Goal: Task Accomplishment & Management: Manage account settings

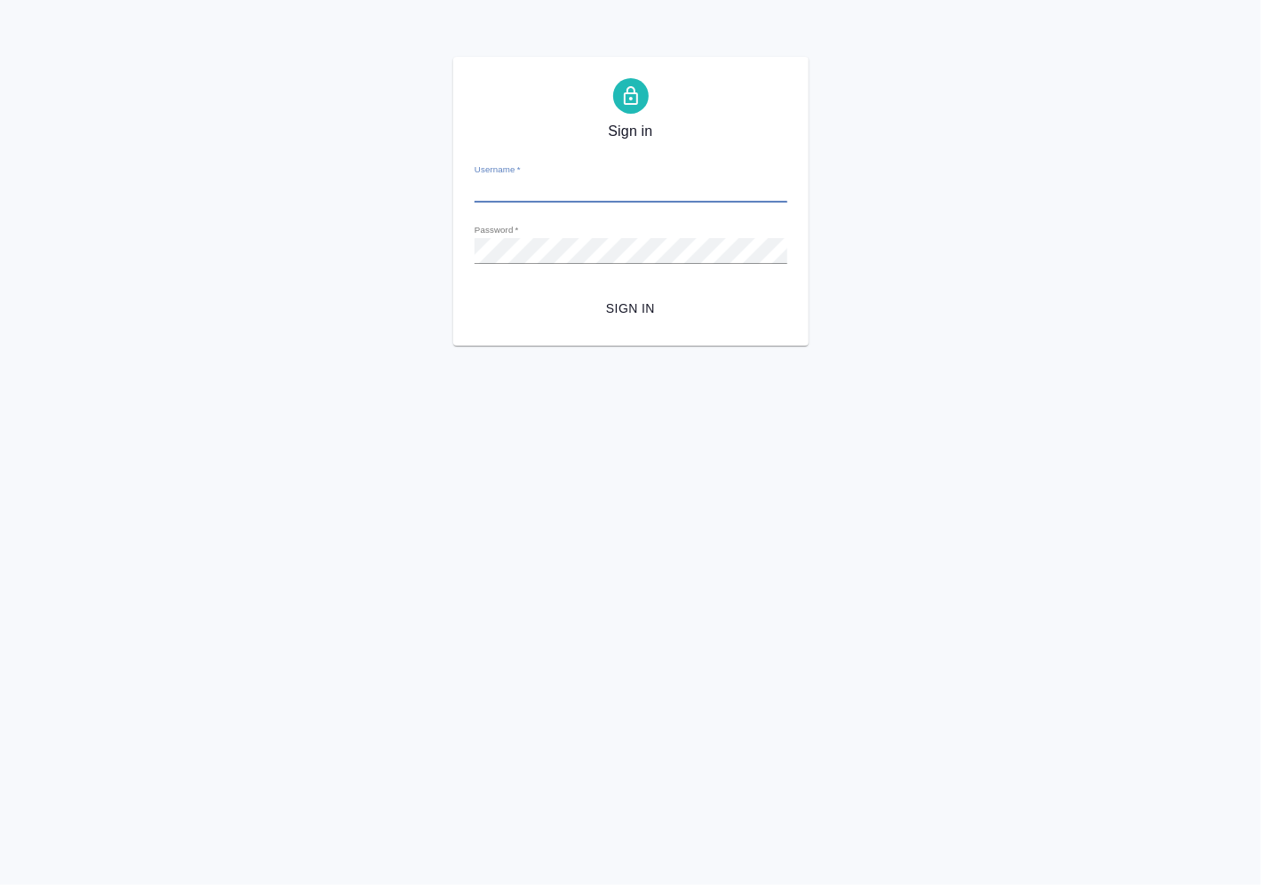
type input "[PERSON_NAME][EMAIL_ADDRESS][DOMAIN_NAME]"
click at [642, 306] on span "Sign in" at bounding box center [631, 309] width 284 height 22
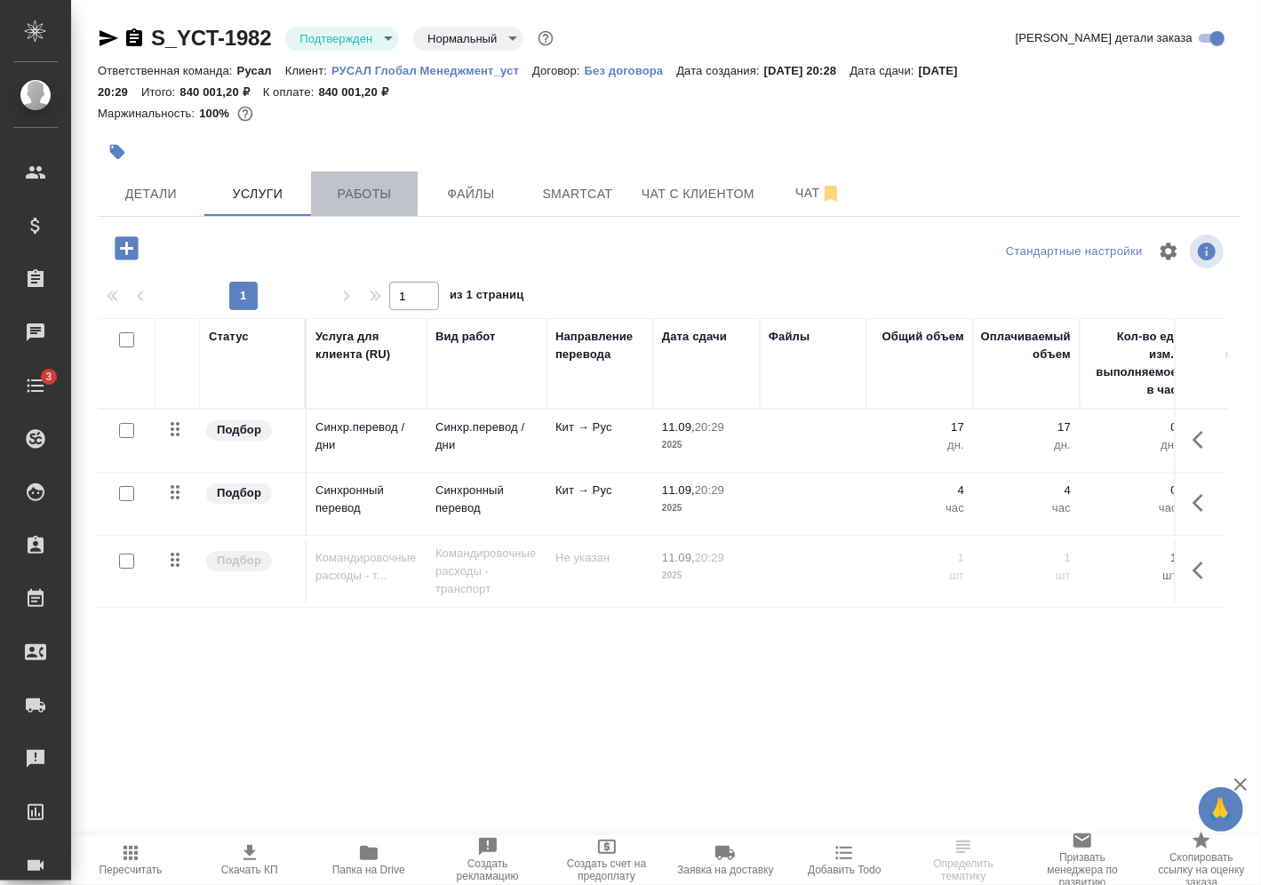
click at [360, 184] on span "Работы" at bounding box center [364, 194] width 85 height 22
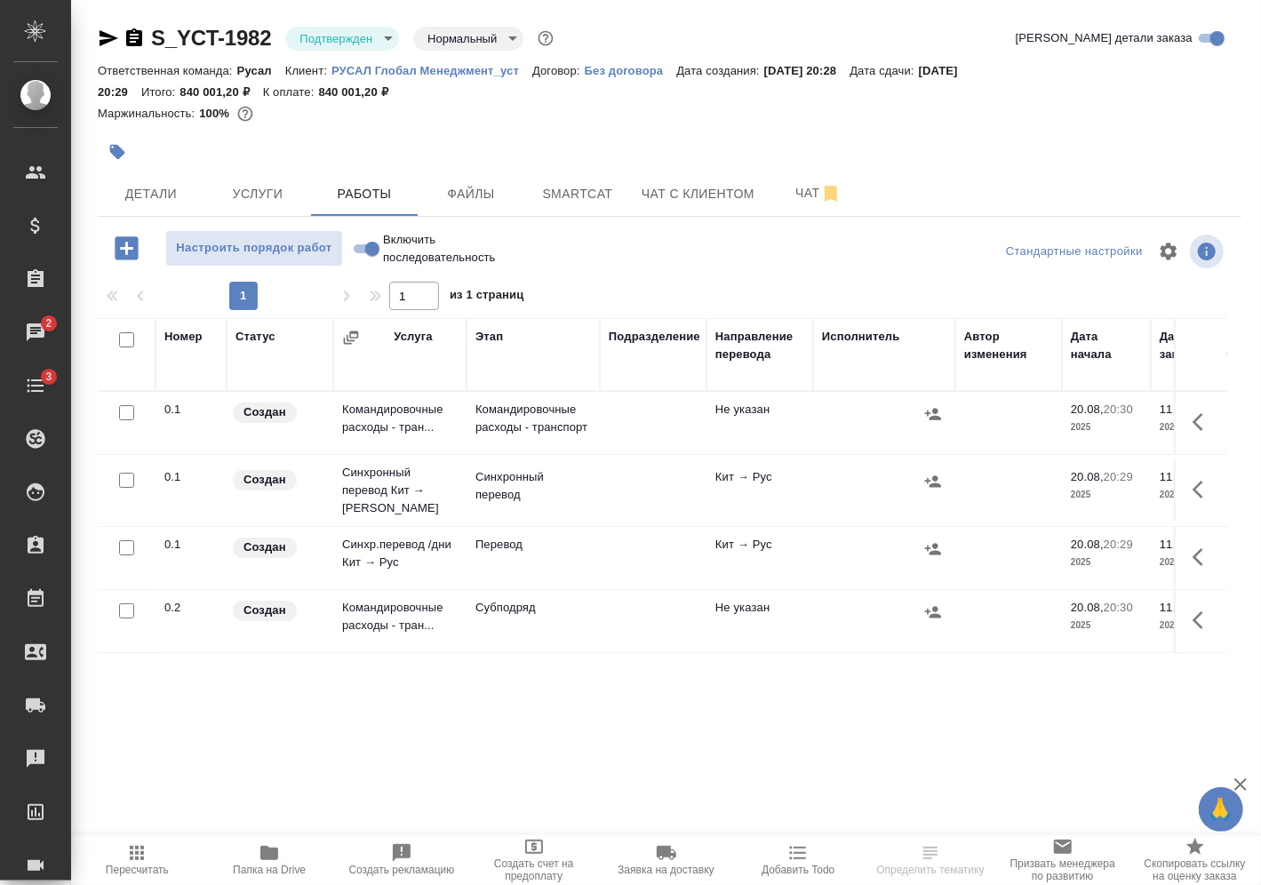
click at [377, 244] on input "Включить последовательность" at bounding box center [372, 248] width 64 height 21
checkbox input "true"
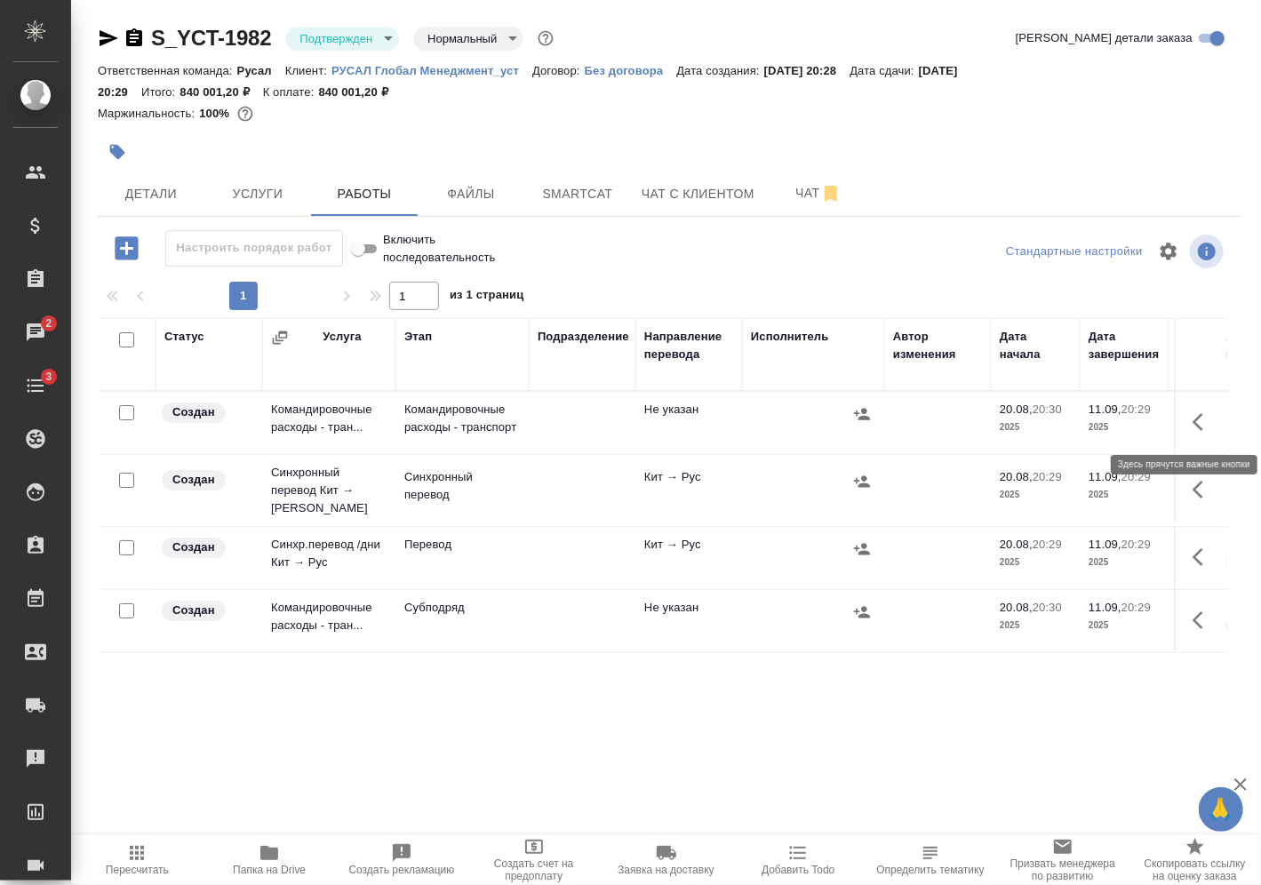
click at [1209, 422] on icon "button" at bounding box center [1203, 421] width 21 height 21
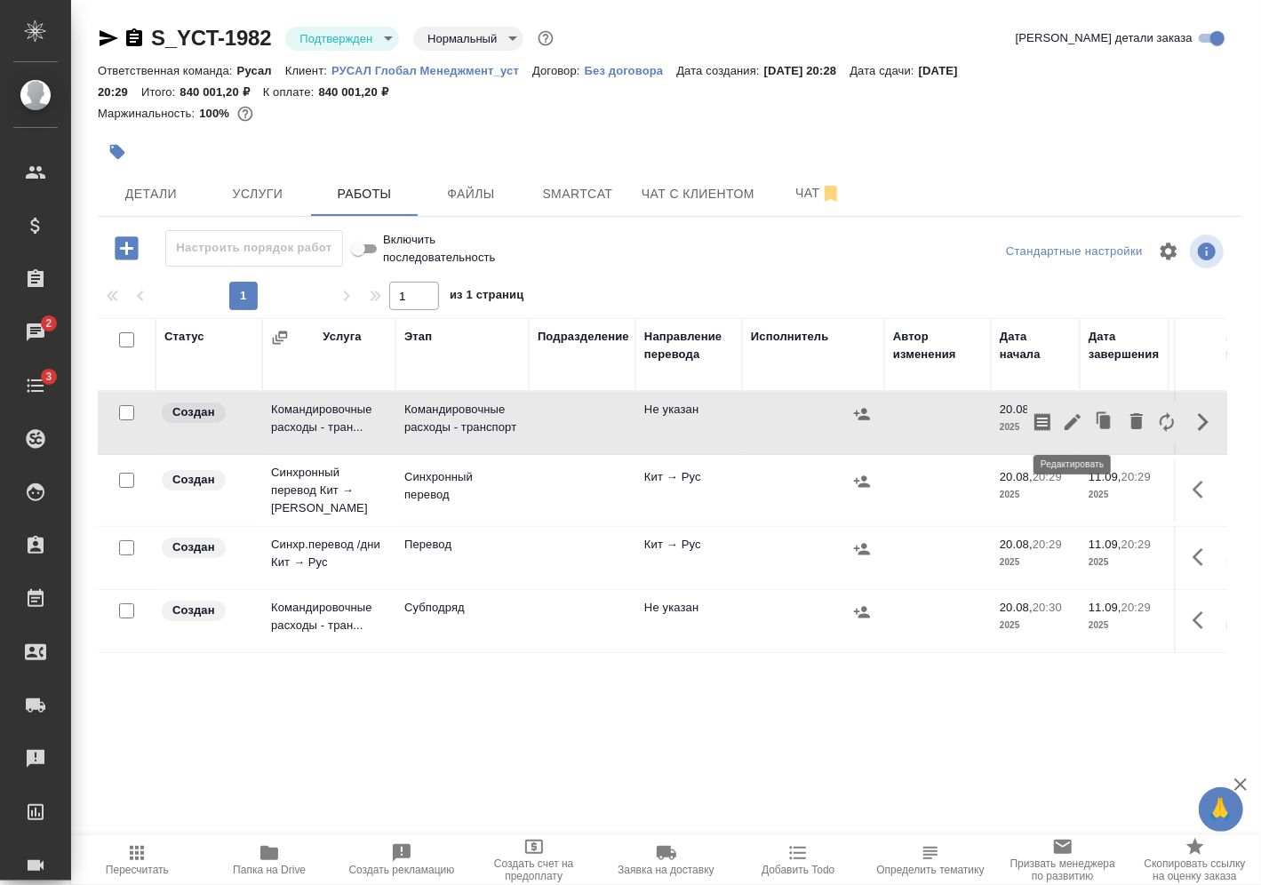
click at [1086, 419] on button "button" at bounding box center [1072, 422] width 30 height 43
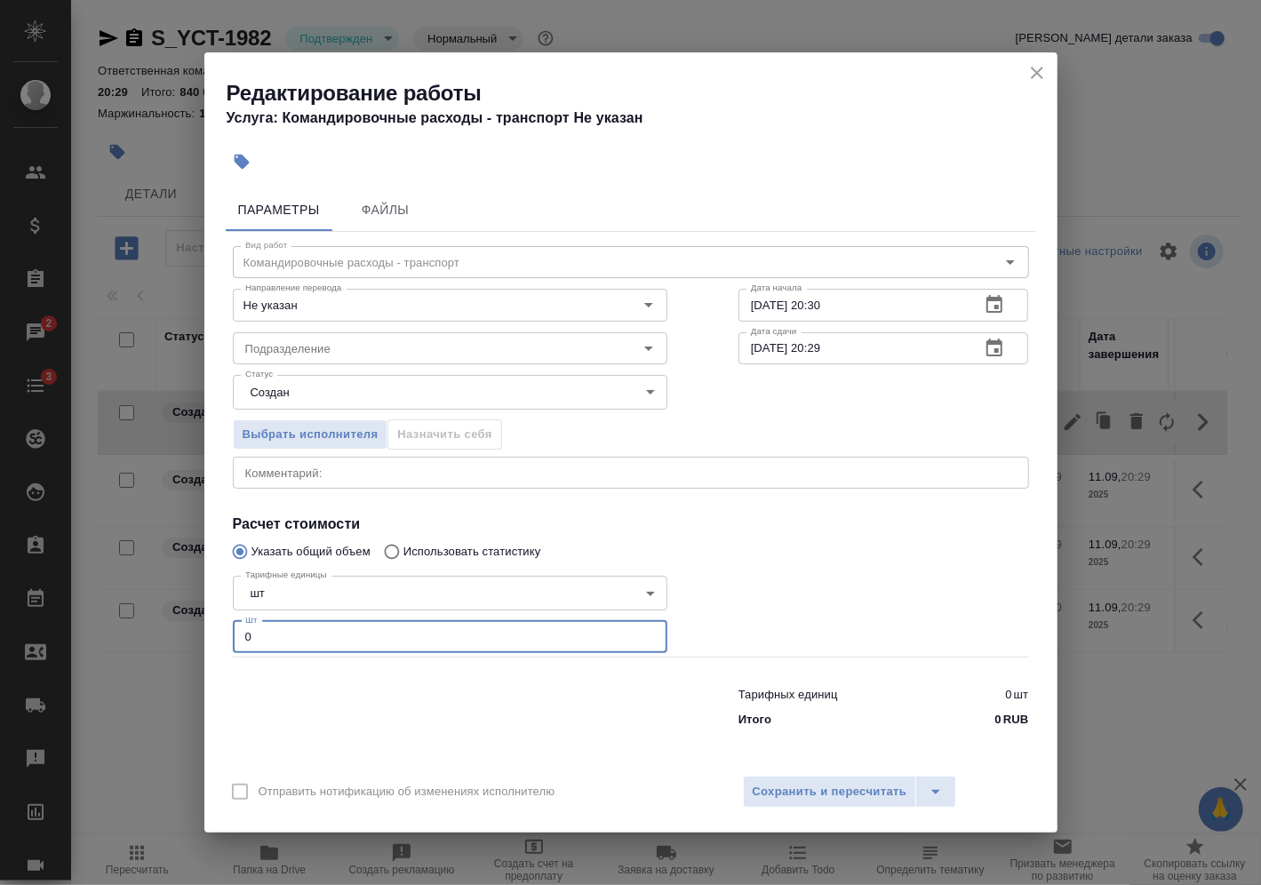
drag, startPoint x: 294, startPoint y: 641, endPoint x: 161, endPoint y: 661, distance: 134.9
click at [161, 661] on div "Редактирование работы Услуга: Командировочные расходы - транспорт Не указан Пар…" at bounding box center [630, 442] width 1261 height 885
type input "1"
click at [871, 794] on span "Сохранить и пересчитать" at bounding box center [830, 792] width 155 height 20
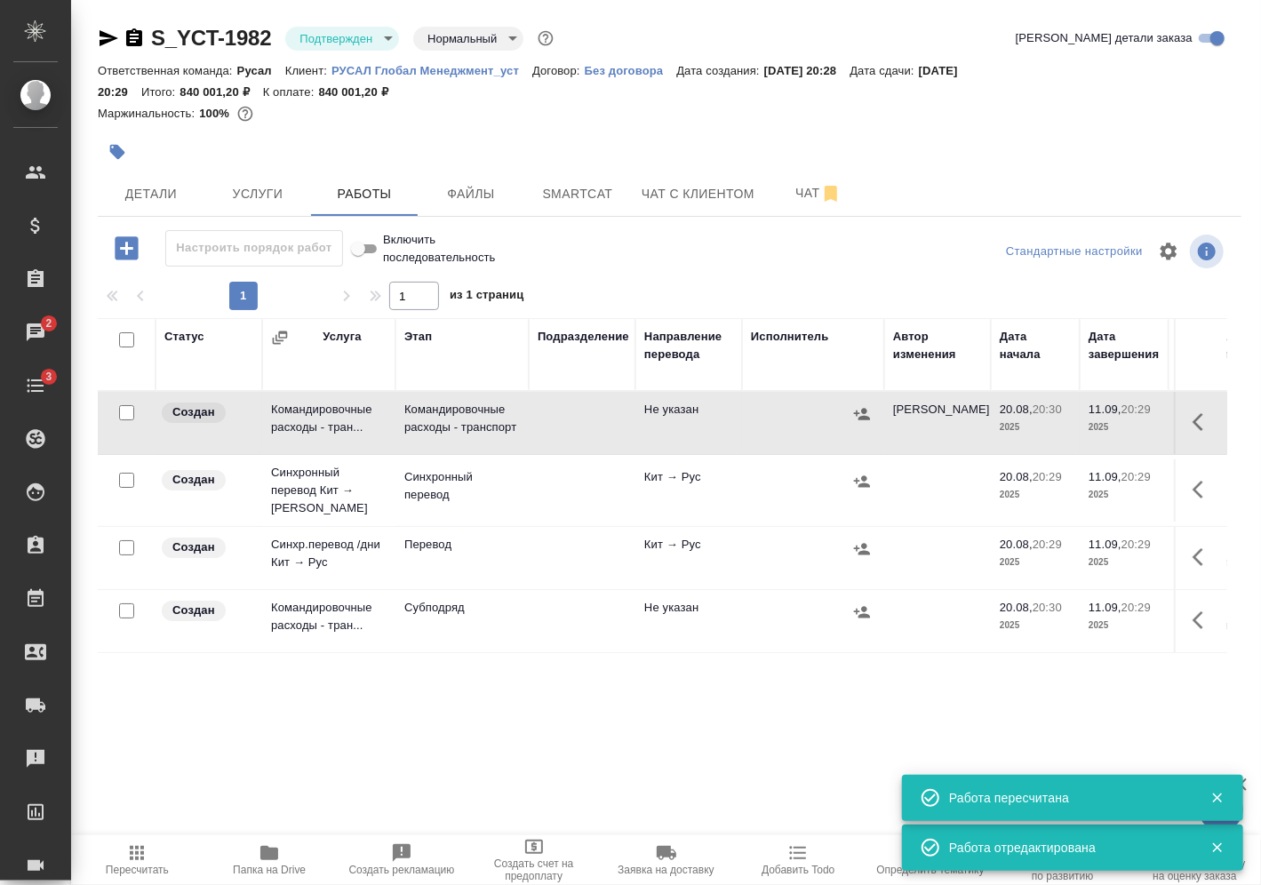
click at [864, 412] on icon "button" at bounding box center [862, 414] width 18 height 18
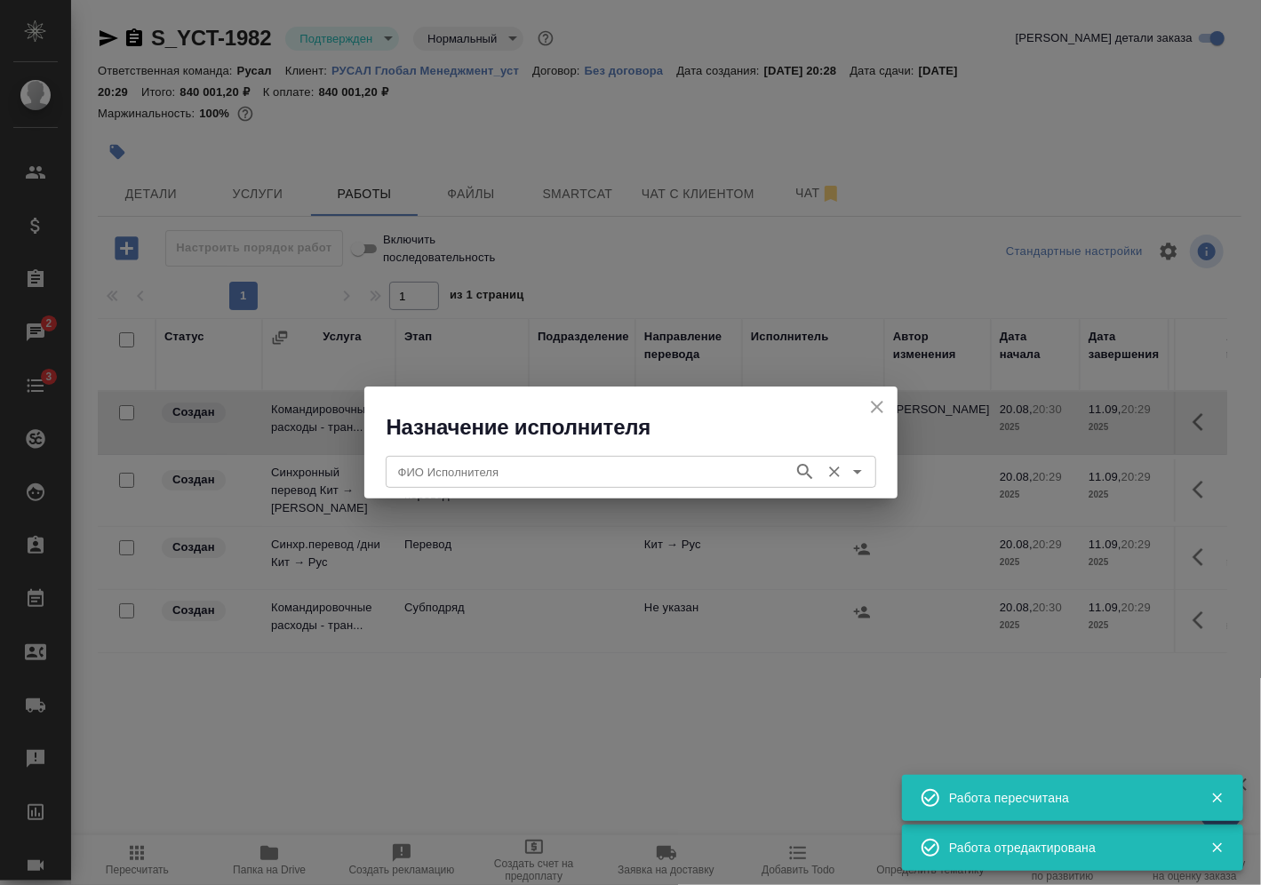
click at [488, 475] on input "ФИО Исполнителя" at bounding box center [588, 471] width 394 height 21
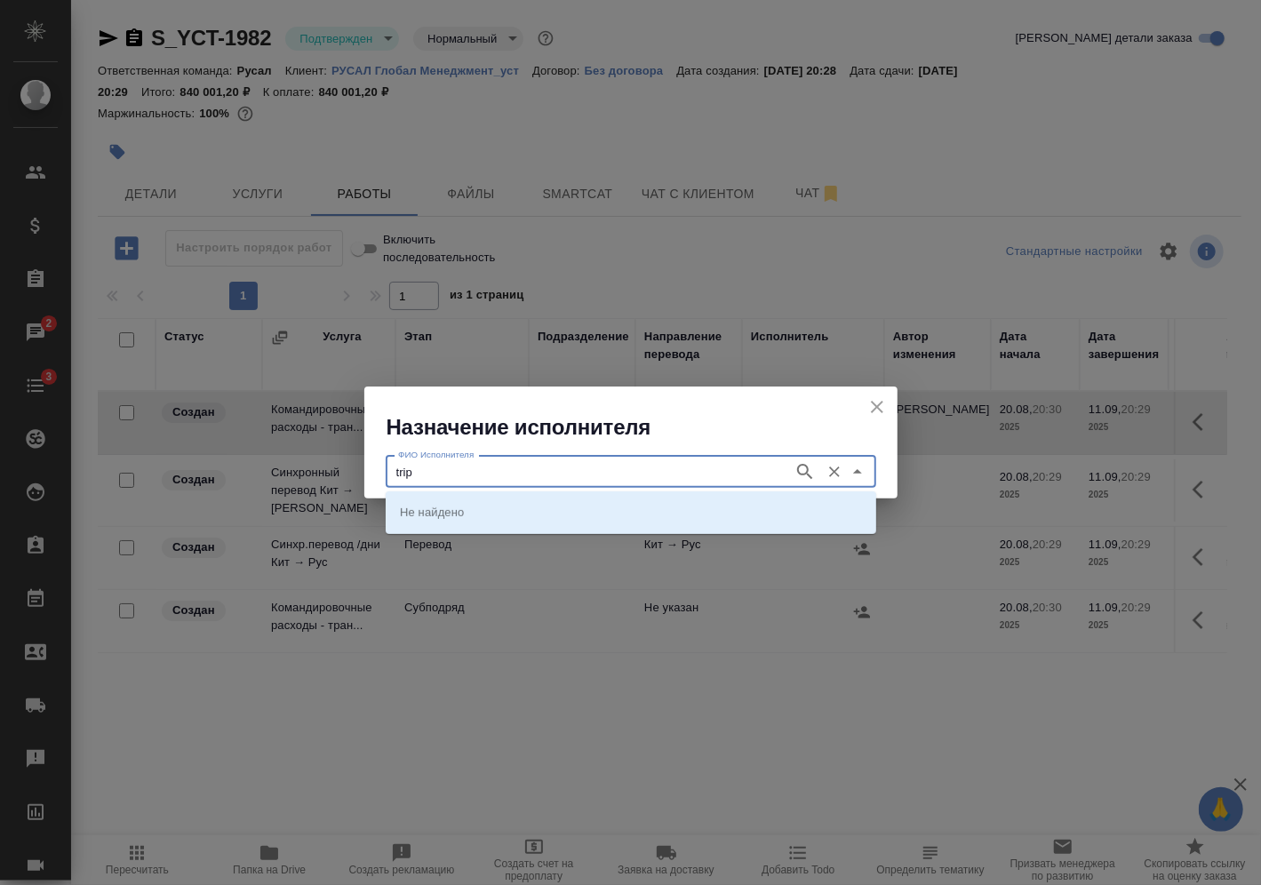
type input "trip"
click at [488, 474] on input "ФИО Исполнителя" at bounding box center [588, 471] width 394 height 21
type input "trip"
type input "n"
type input "трип"
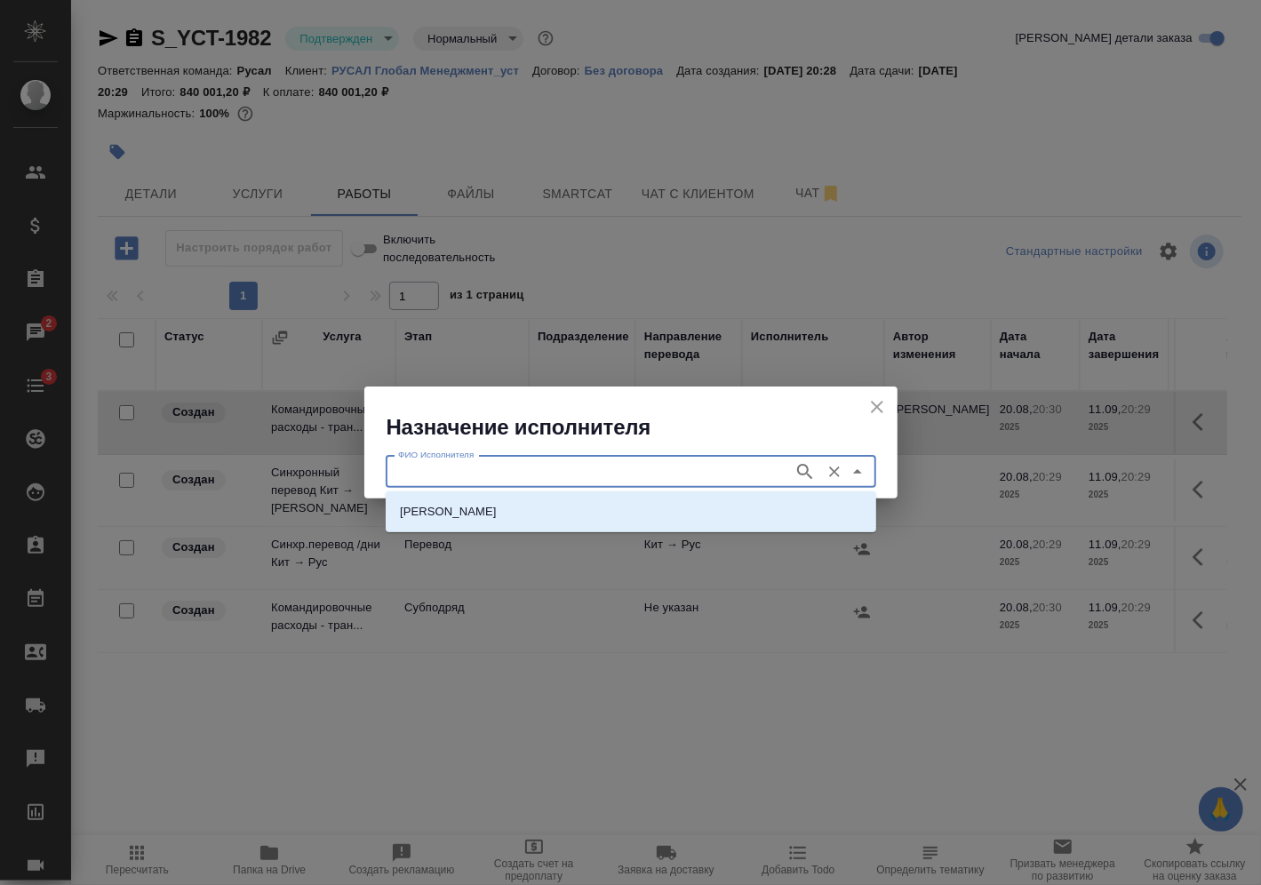
drag, startPoint x: 877, startPoint y: 403, endPoint x: 866, endPoint y: 403, distance: 11.6
click at [876, 403] on icon "close" at bounding box center [876, 406] width 21 height 21
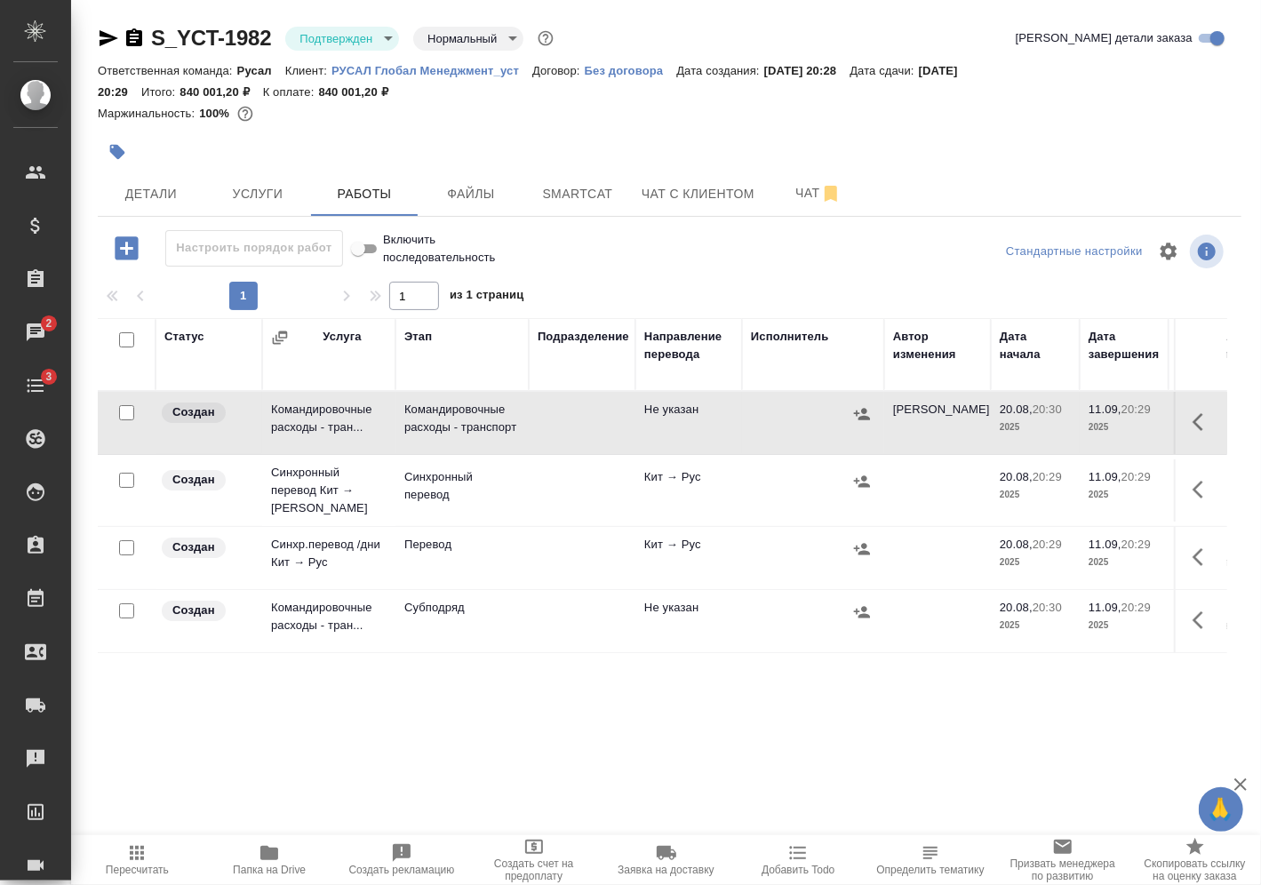
click at [605, 474] on td at bounding box center [582, 490] width 107 height 62
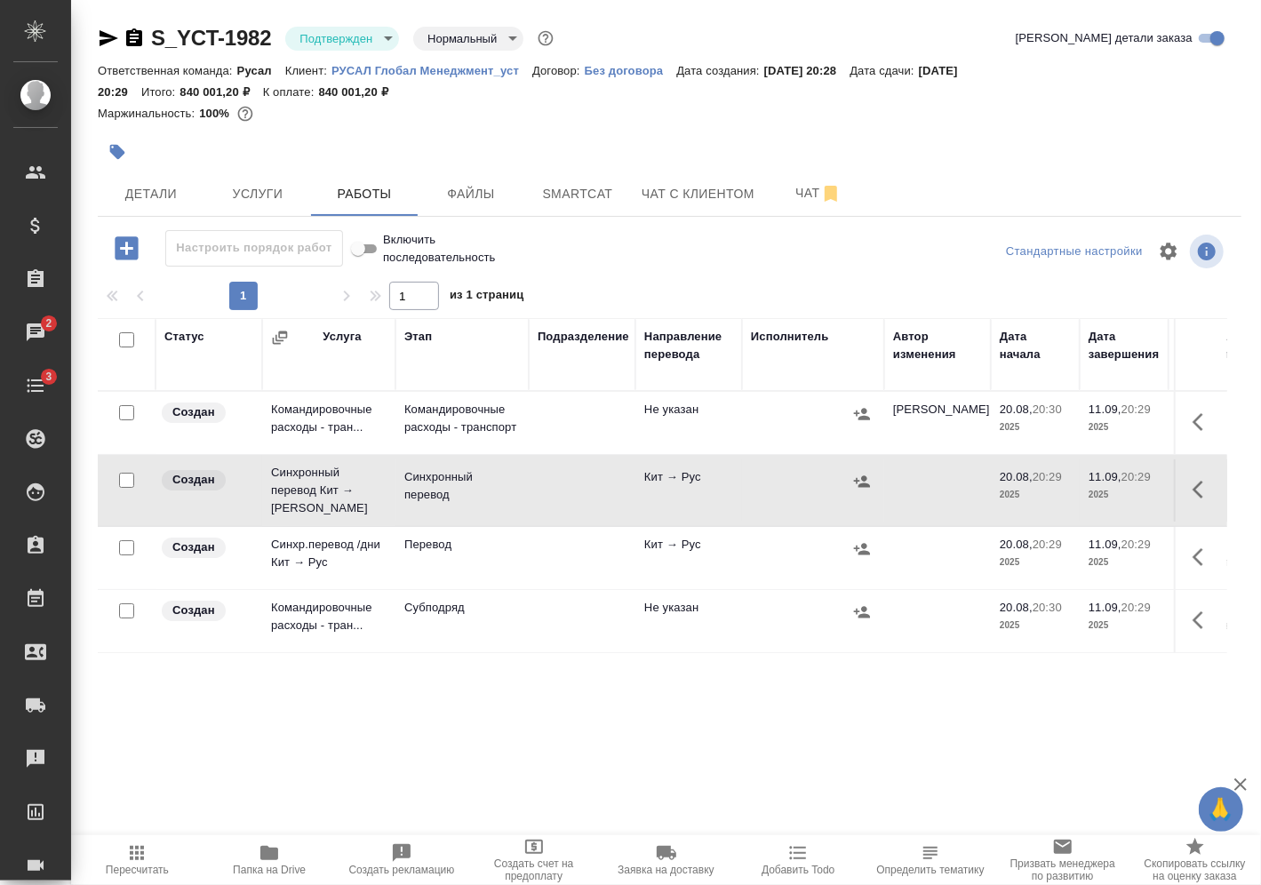
click at [577, 596] on td at bounding box center [582, 621] width 107 height 62
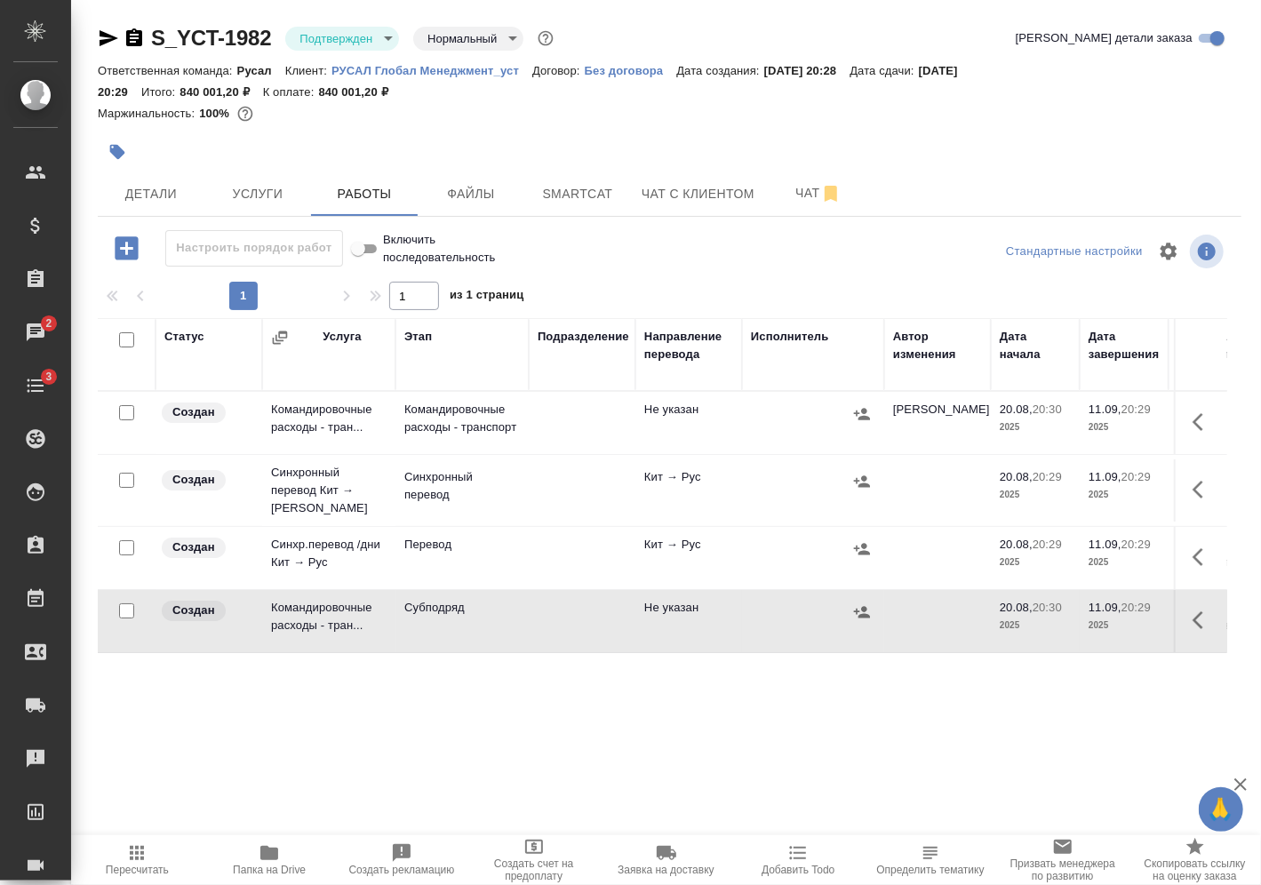
click at [747, 415] on td at bounding box center [813, 423] width 142 height 62
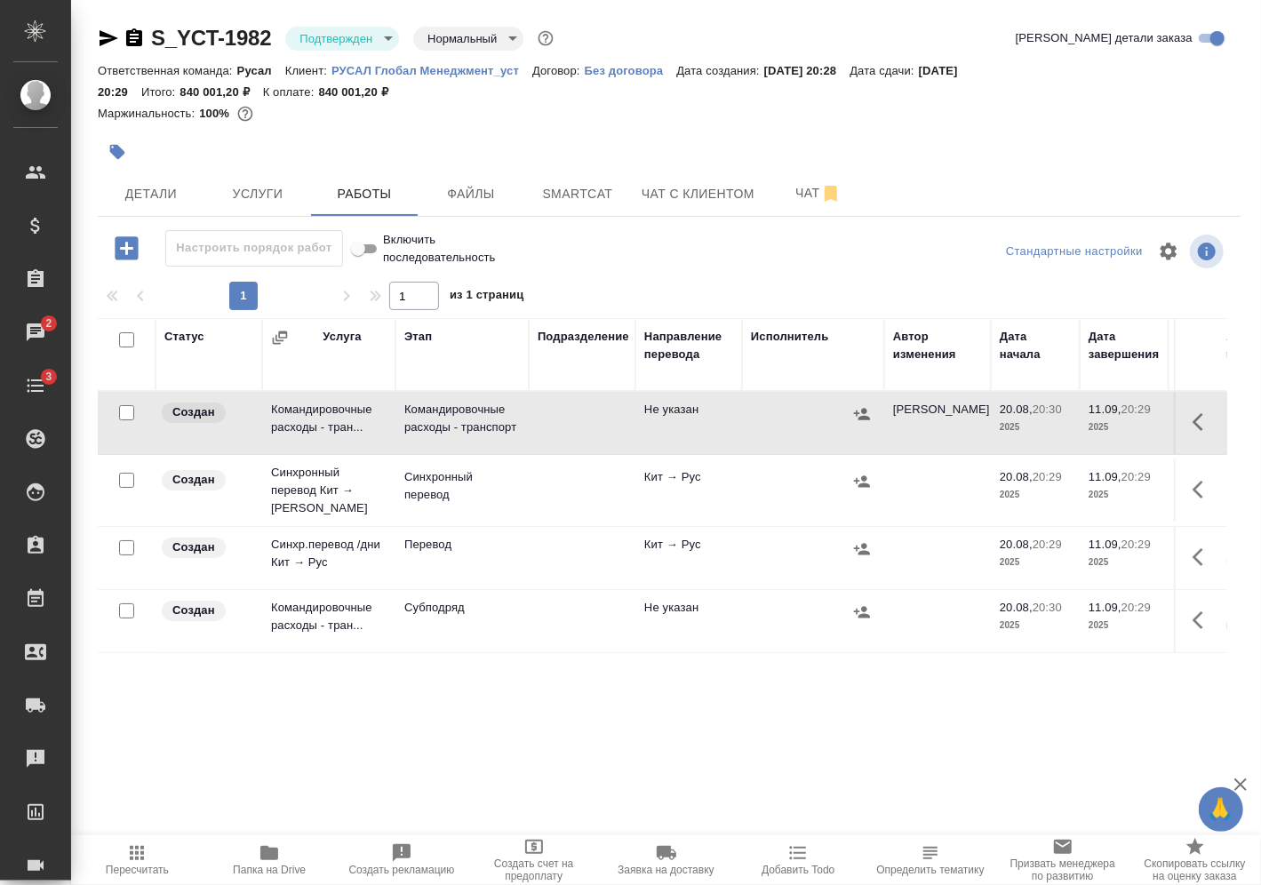
click at [129, 407] on input "checkbox" at bounding box center [126, 412] width 15 height 15
checkbox input "true"
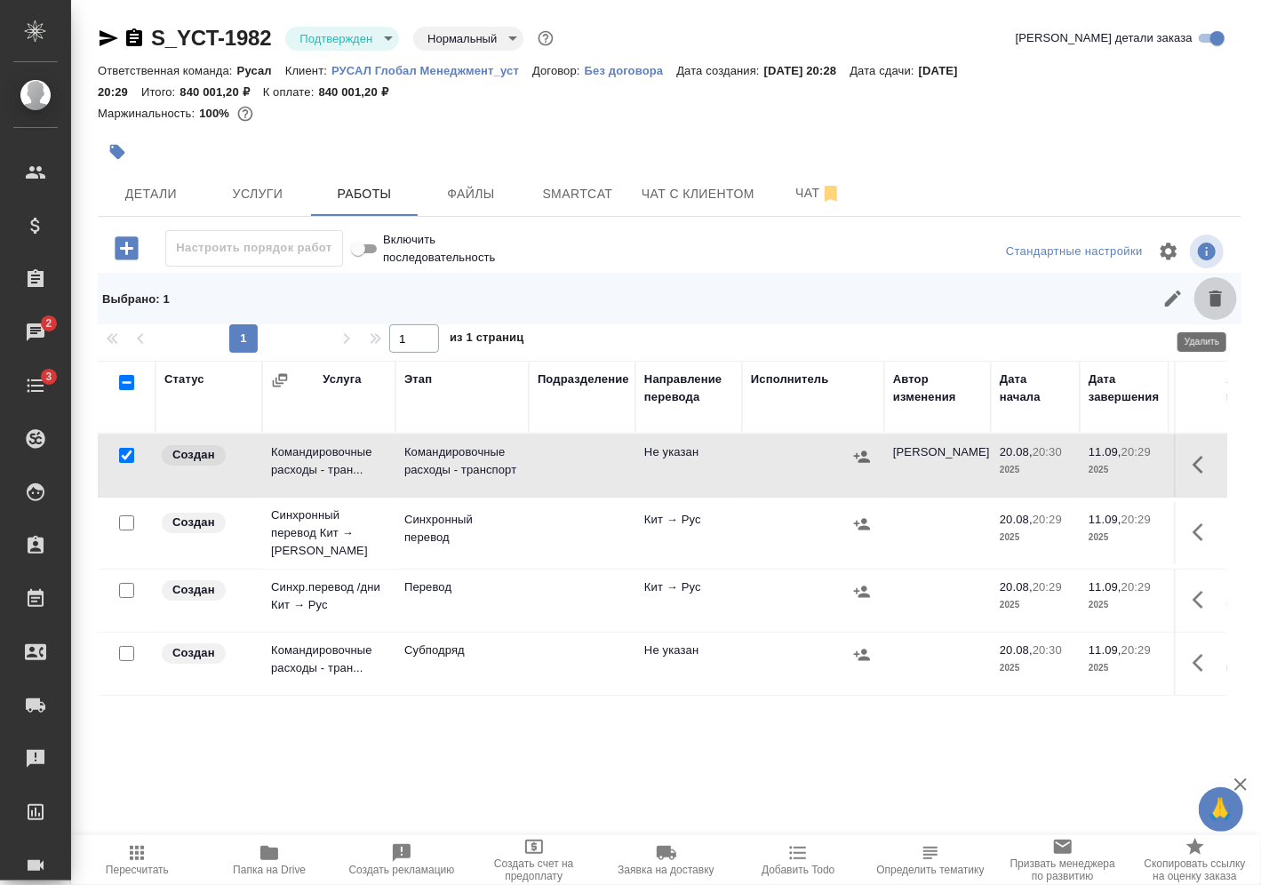
click at [1205, 297] on icon "button" at bounding box center [1215, 298] width 21 height 21
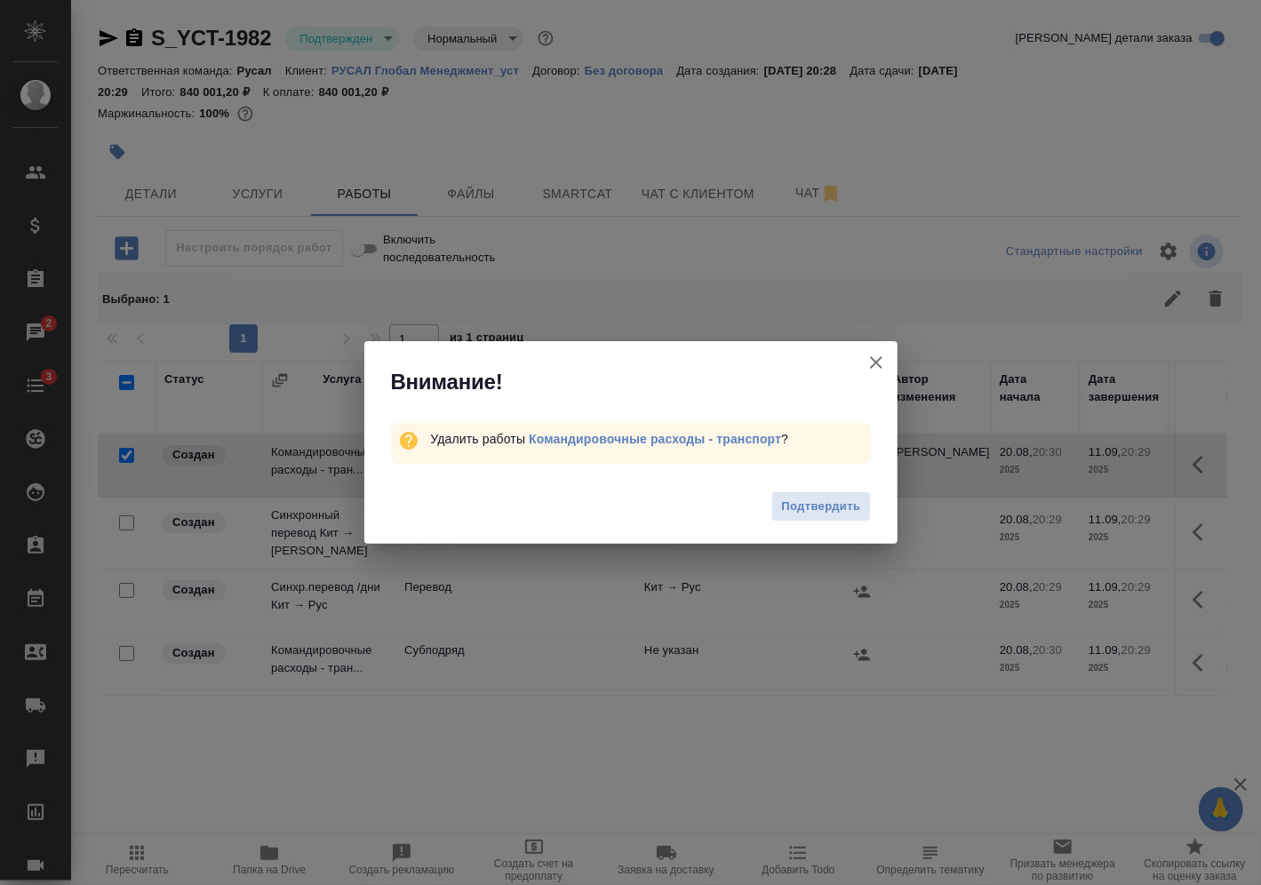
click at [859, 519] on button "Подтвердить" at bounding box center [820, 506] width 99 height 31
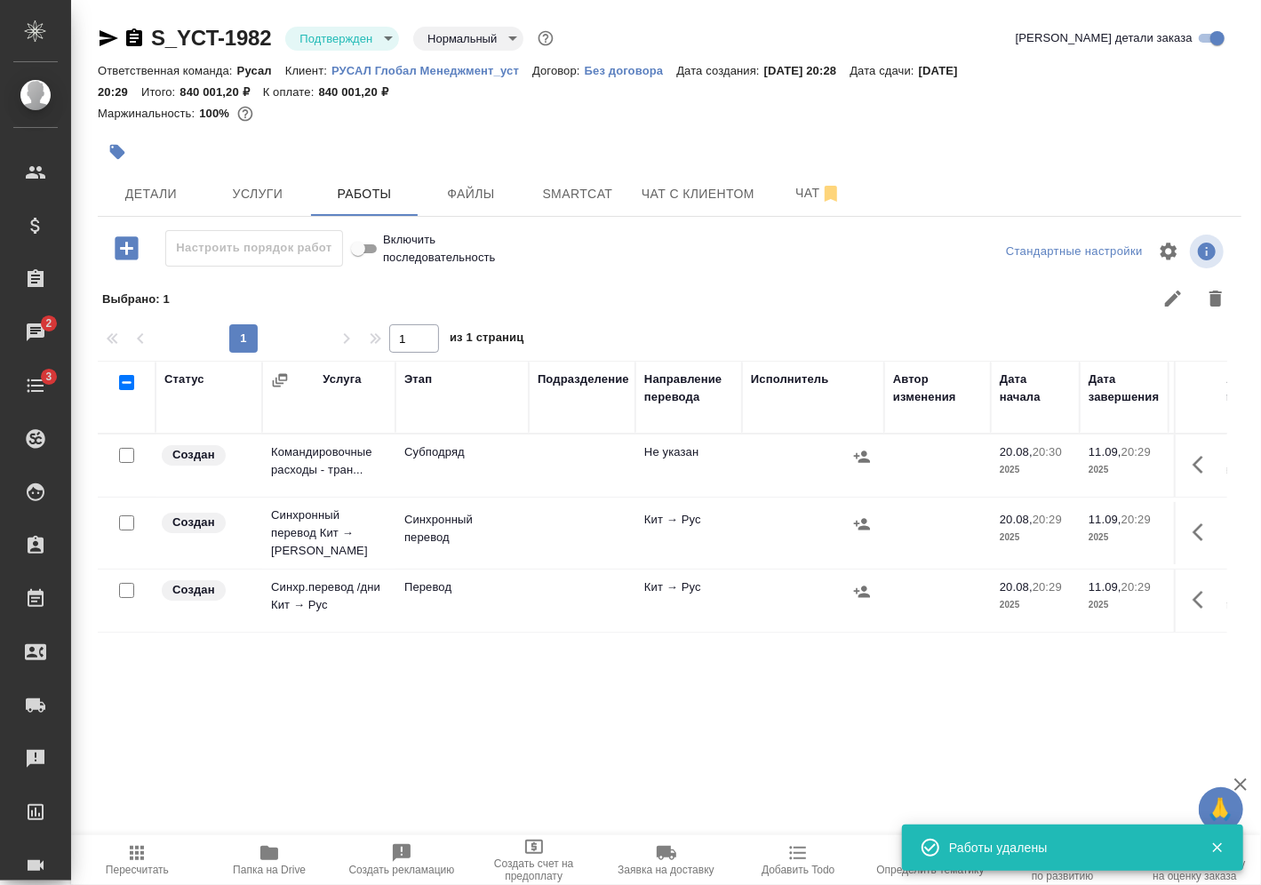
click at [1200, 463] on icon "button" at bounding box center [1203, 464] width 21 height 21
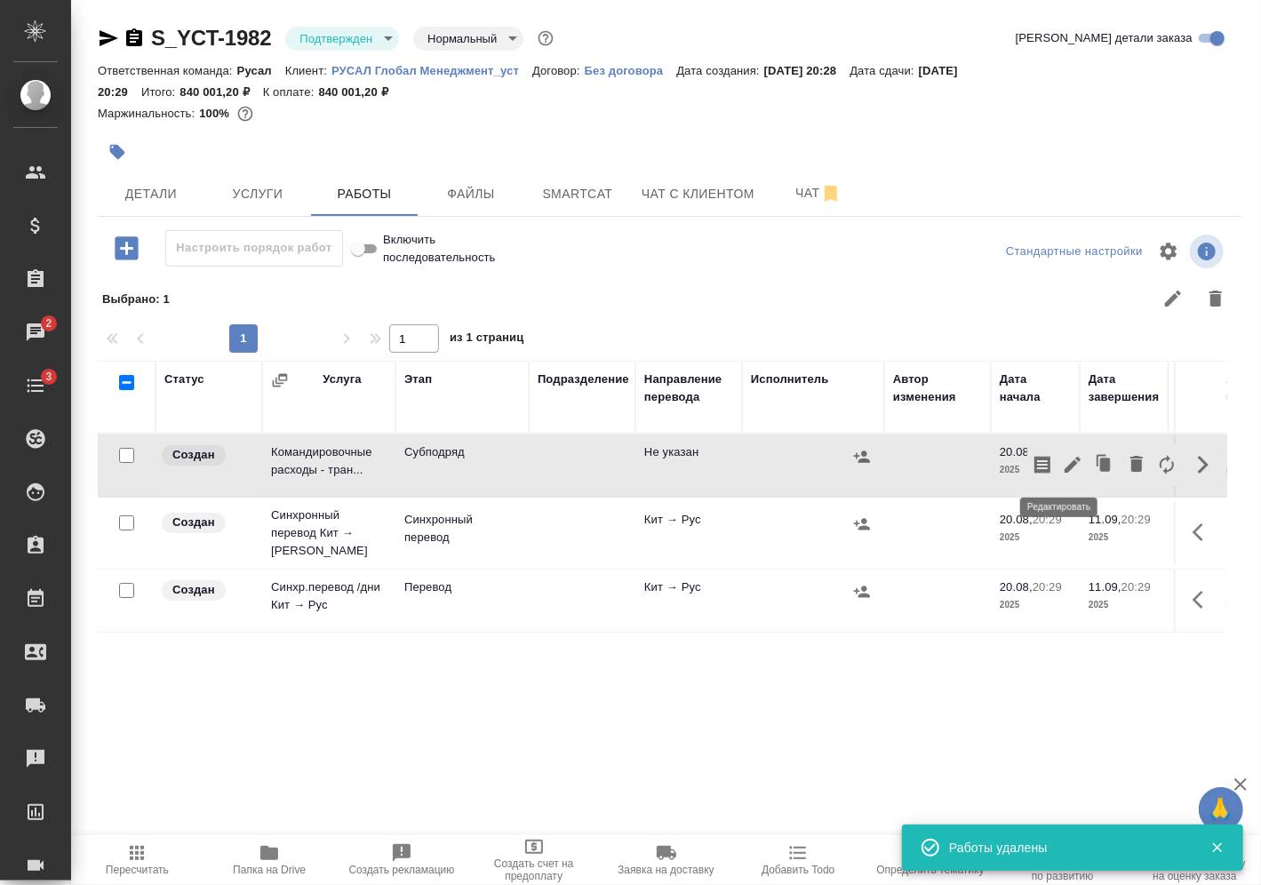
click at [1062, 469] on icon "button" at bounding box center [1072, 464] width 21 height 21
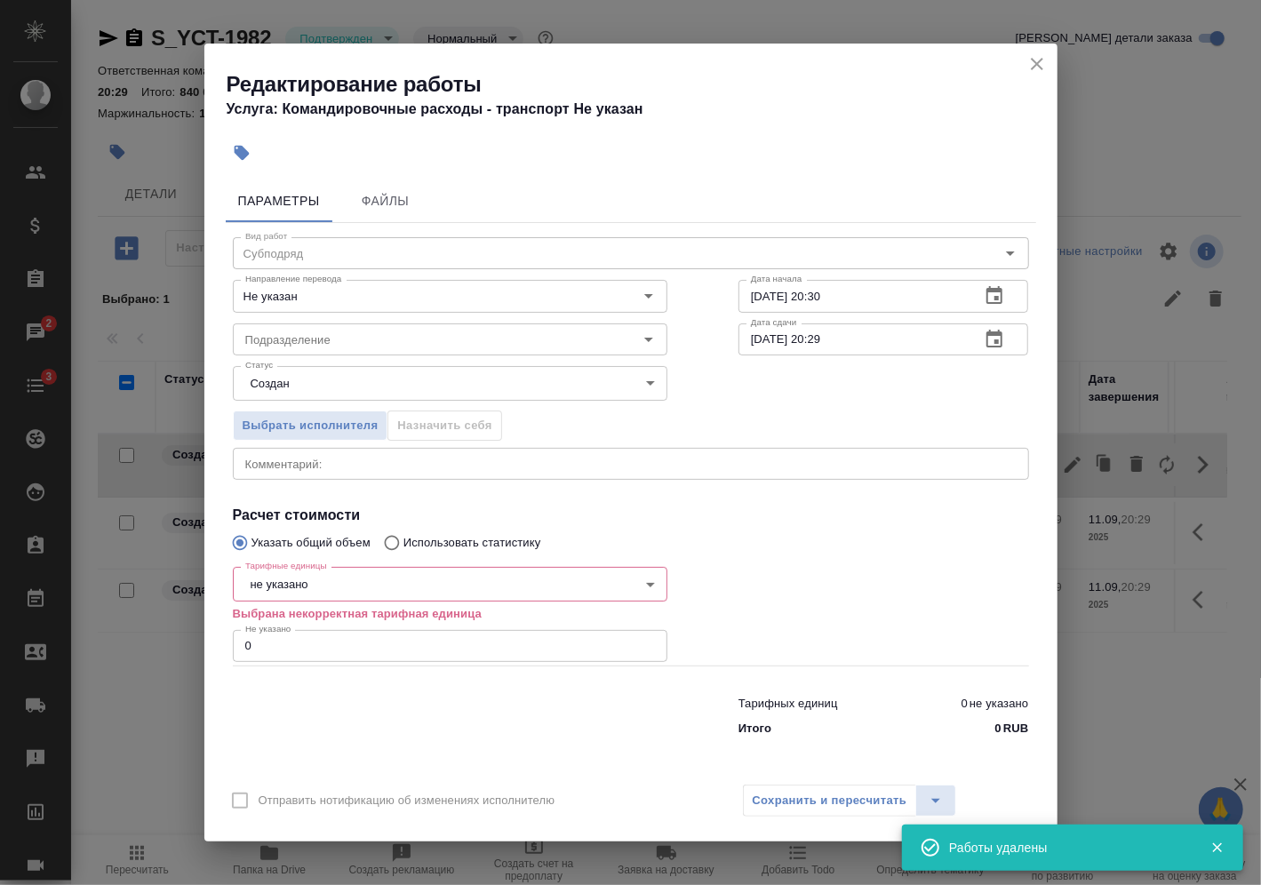
click at [356, 588] on body "🙏 .cls-1 fill:#fff; AWATERA Vasilev Evgeniy Клиенты Спецификации Заказы 2 Чаты …" at bounding box center [630, 442] width 1261 height 885
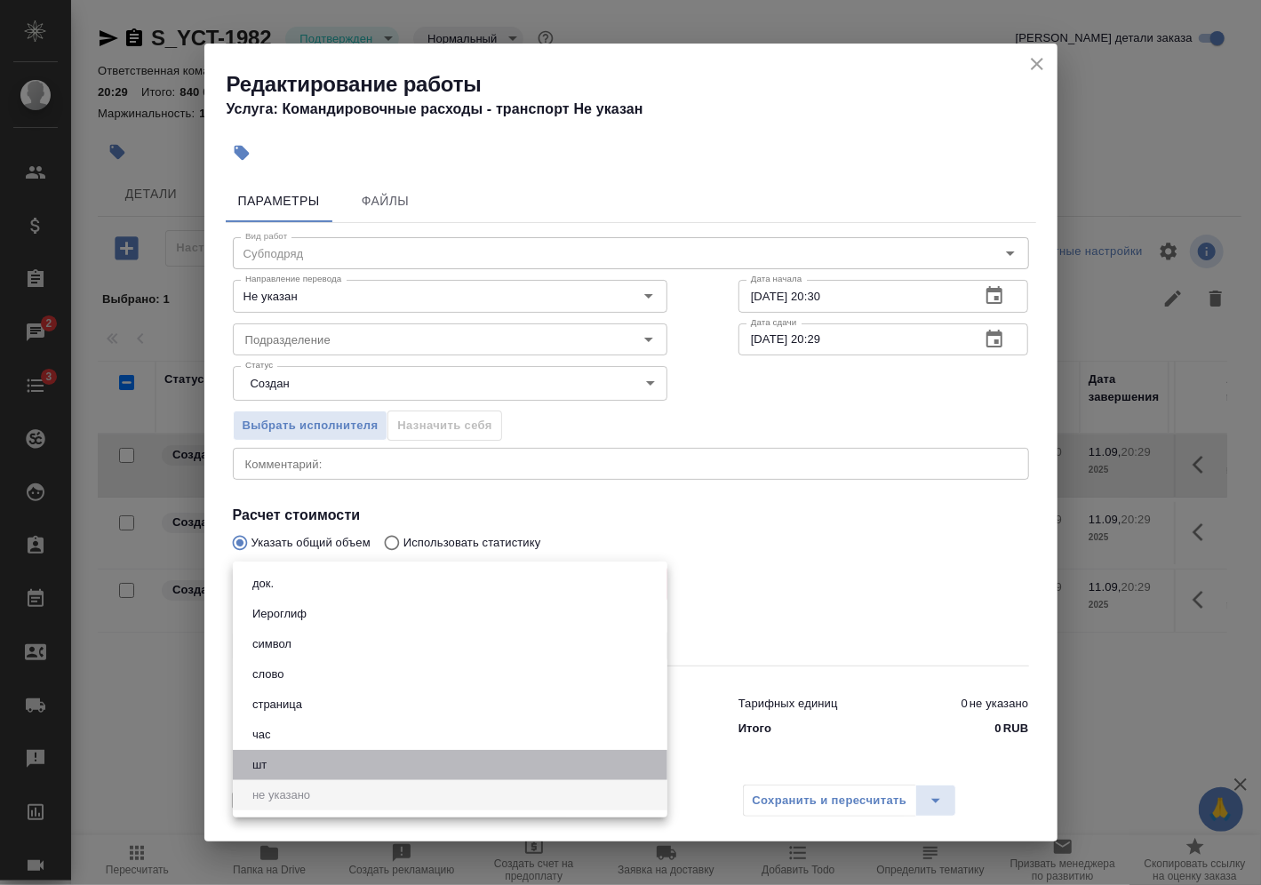
click at [289, 764] on li "шт" at bounding box center [450, 765] width 435 height 30
type input "5a8b1489cc6b4906c91bfdc1"
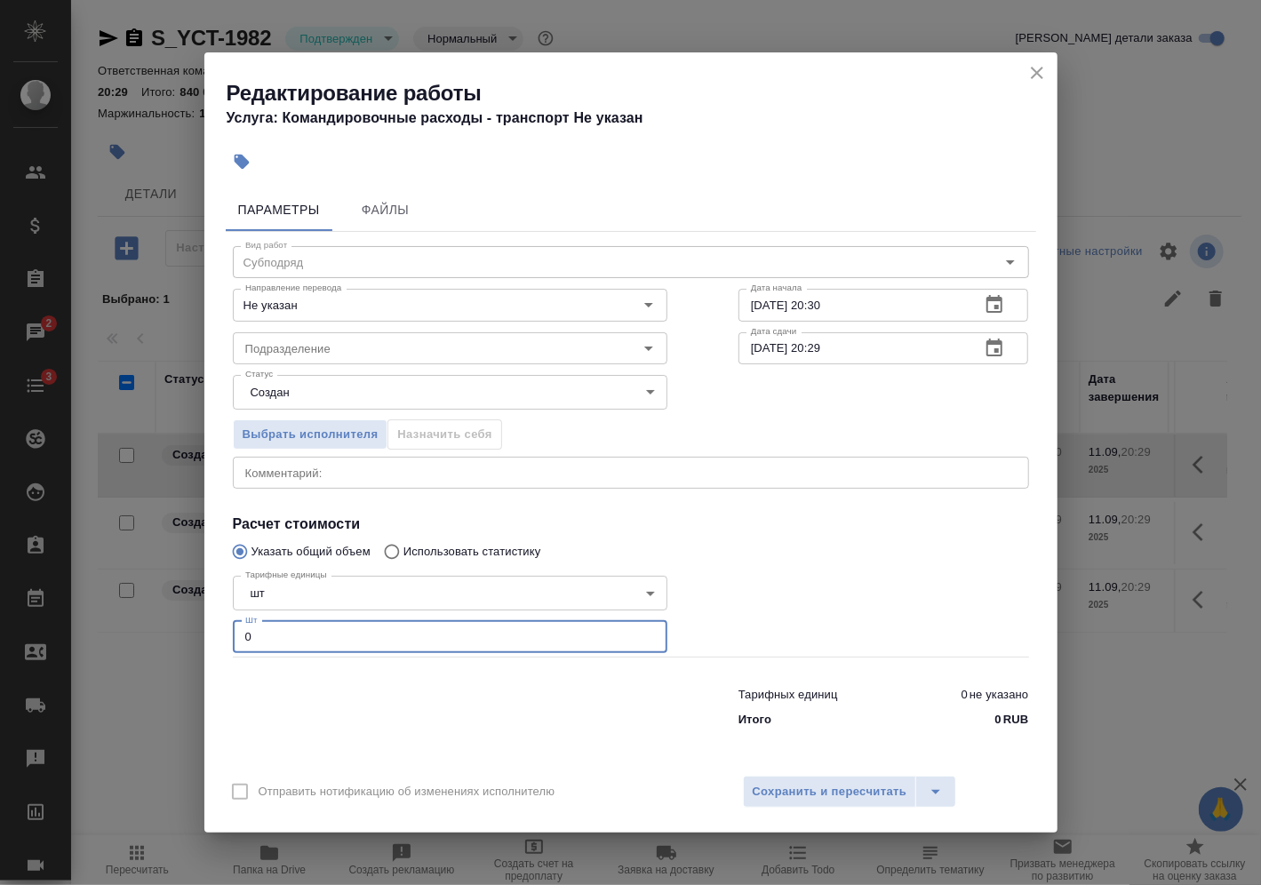
drag, startPoint x: 275, startPoint y: 645, endPoint x: 191, endPoint y: 643, distance: 83.5
click at [194, 642] on div "Редактирование работы Услуга: Командировочные расходы - транспорт Не указан Пар…" at bounding box center [630, 442] width 1261 height 885
type input "1"
click at [830, 790] on span "Сохранить и пересчитать" at bounding box center [830, 792] width 155 height 20
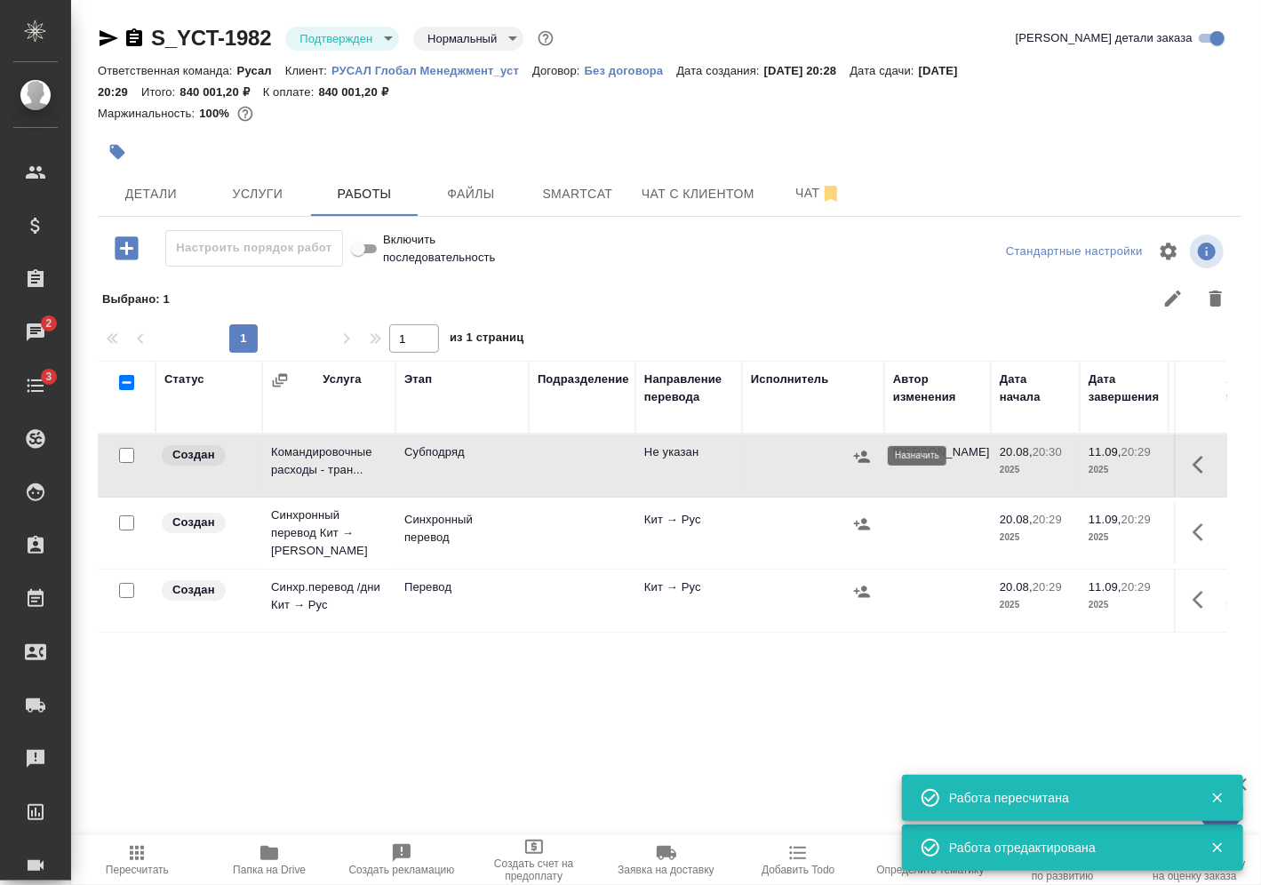
click at [870, 451] on icon "button" at bounding box center [862, 457] width 18 height 18
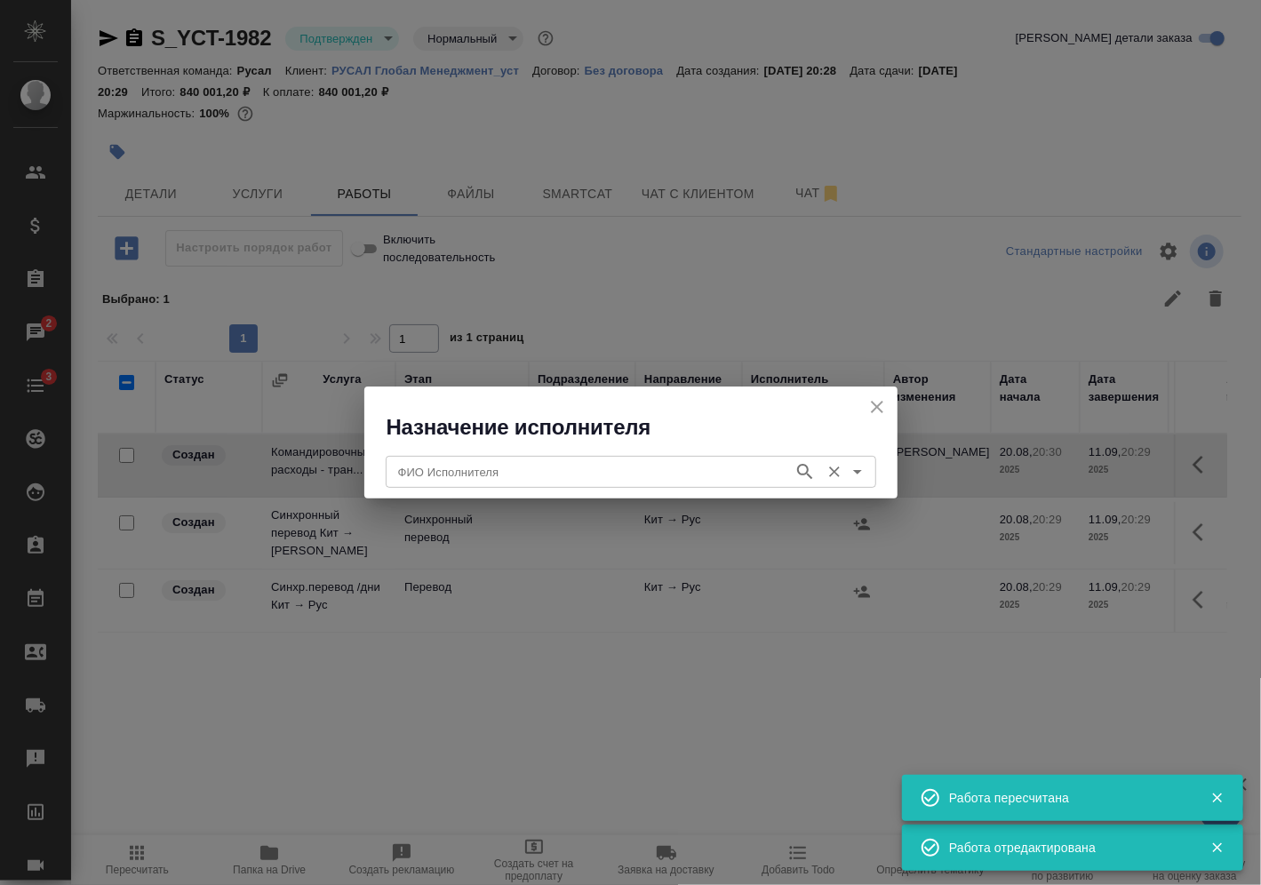
click at [498, 475] on input "ФИО Исполнителя" at bounding box center [588, 471] width 394 height 21
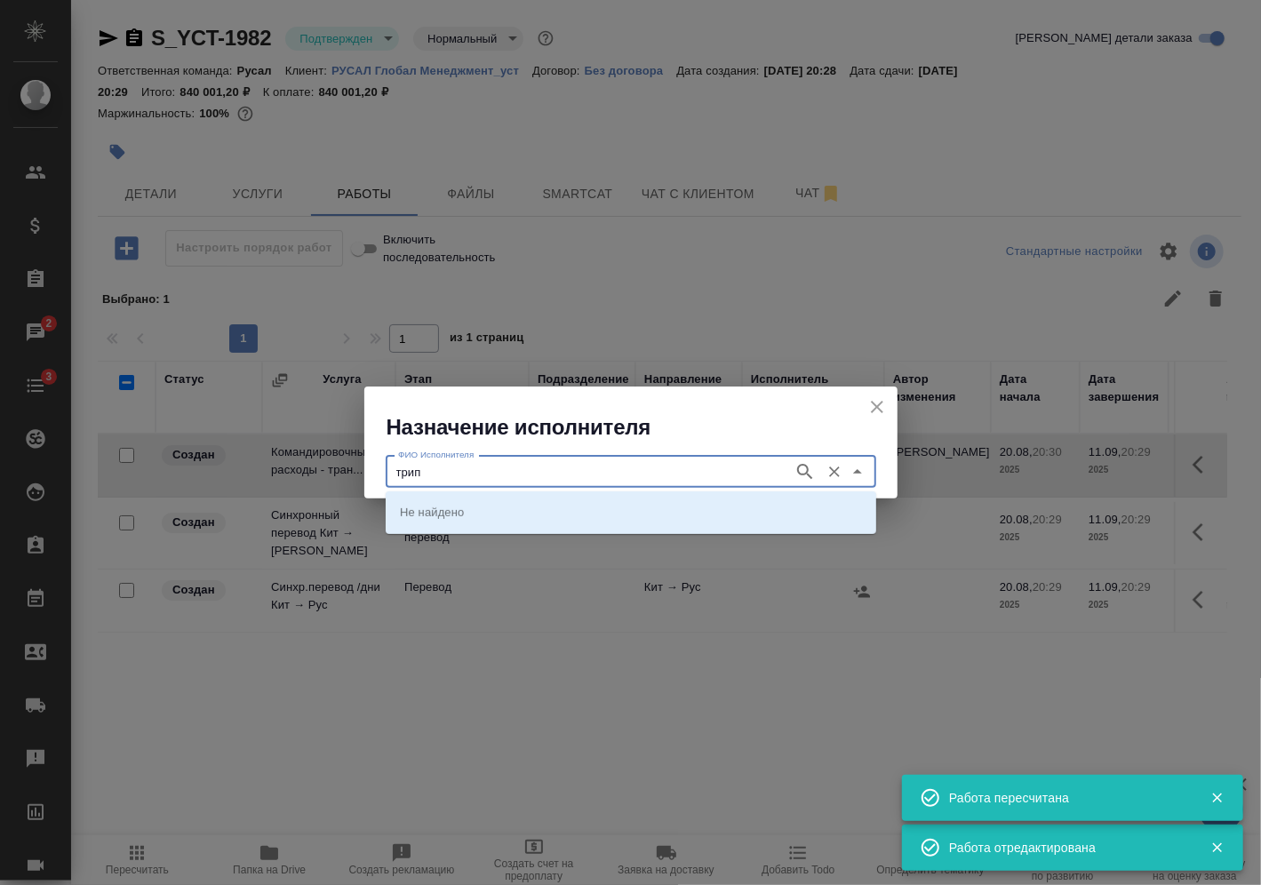
type input "трип"
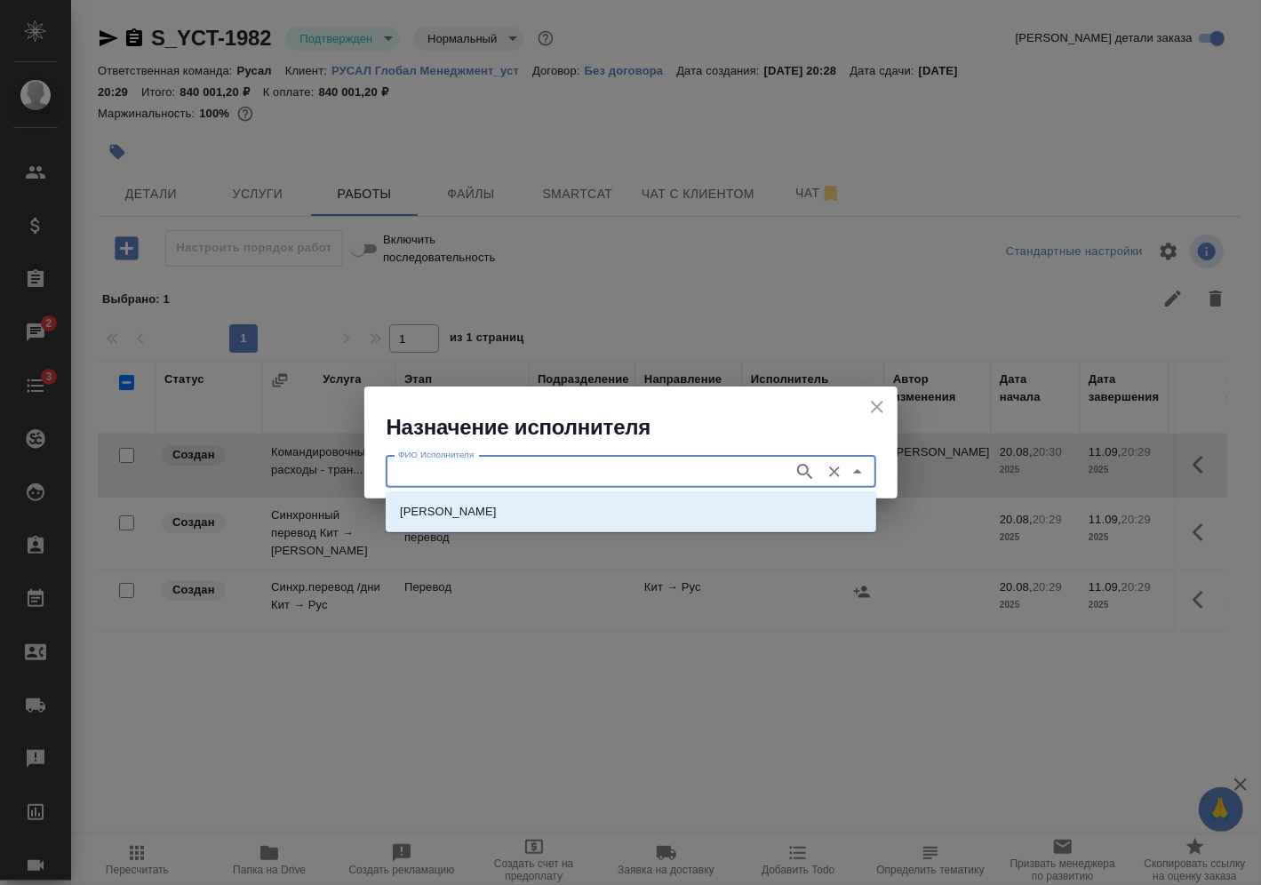
drag, startPoint x: 393, startPoint y: 481, endPoint x: 430, endPoint y: 476, distance: 37.6
click at [408, 481] on input "ФИО Исполнителя" at bounding box center [588, 471] width 394 height 21
type input "trip"
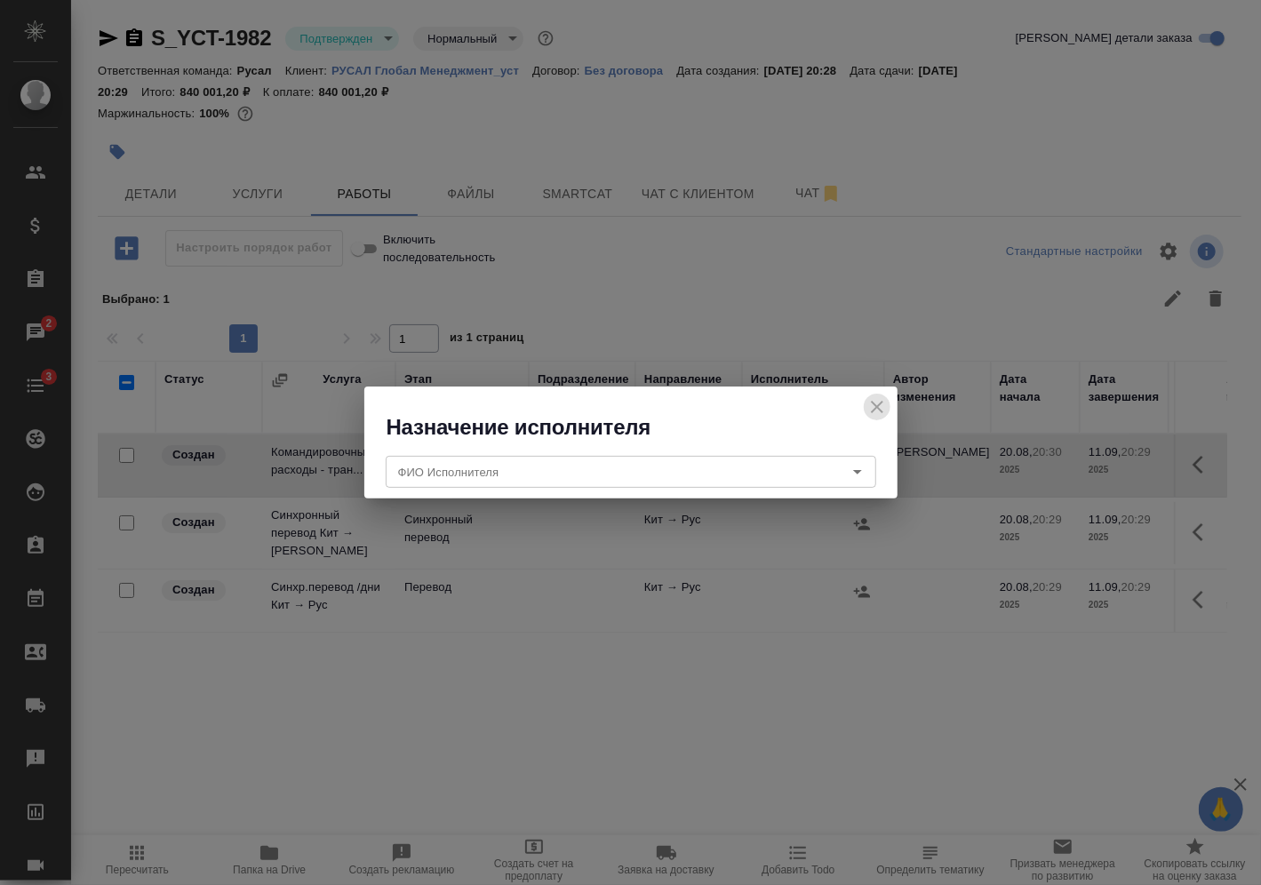
click at [873, 403] on icon "close" at bounding box center [877, 407] width 12 height 12
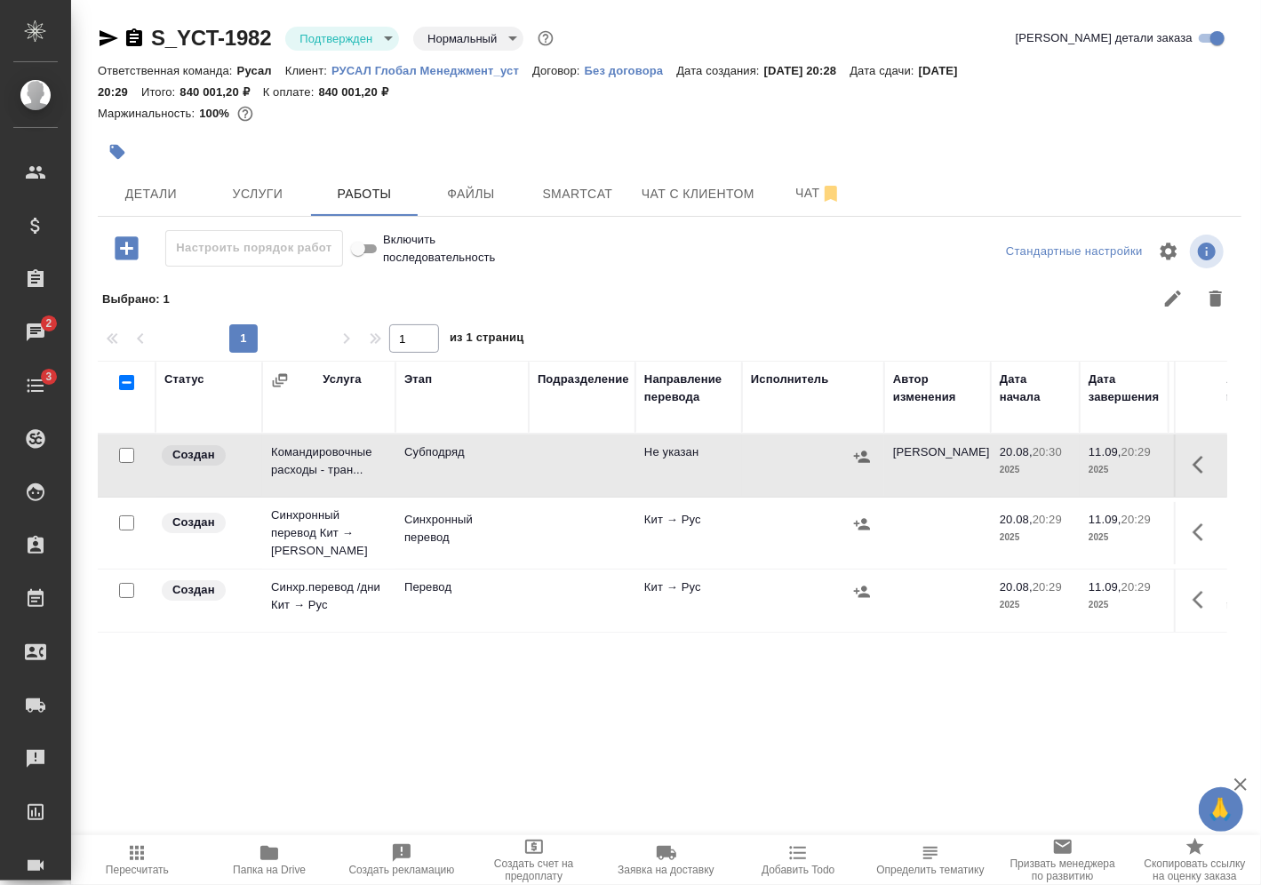
click at [347, 450] on td "Командировочные расходы - тран..." at bounding box center [328, 466] width 133 height 62
click at [1190, 158] on div at bounding box center [670, 151] width 1144 height 39
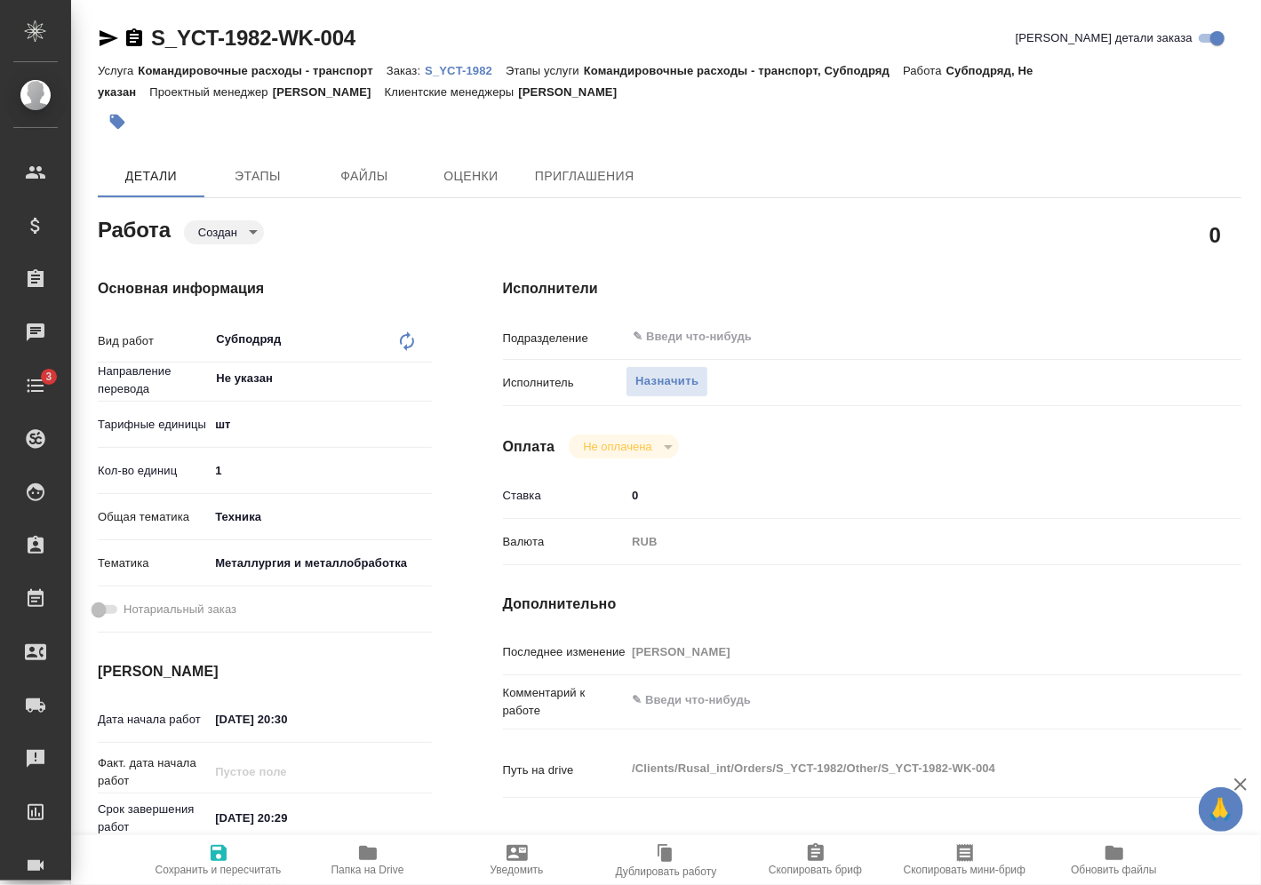
type textarea "x"
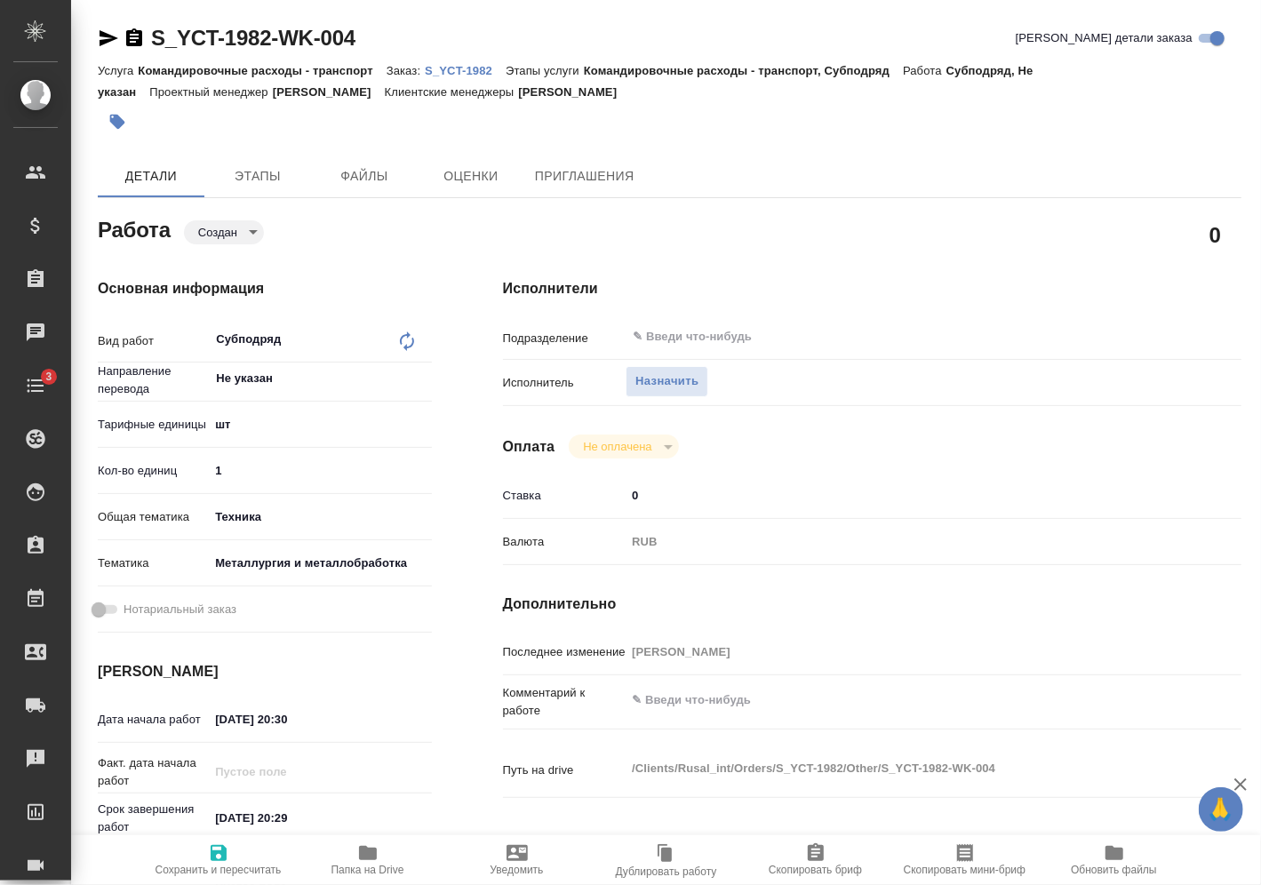
type textarea "x"
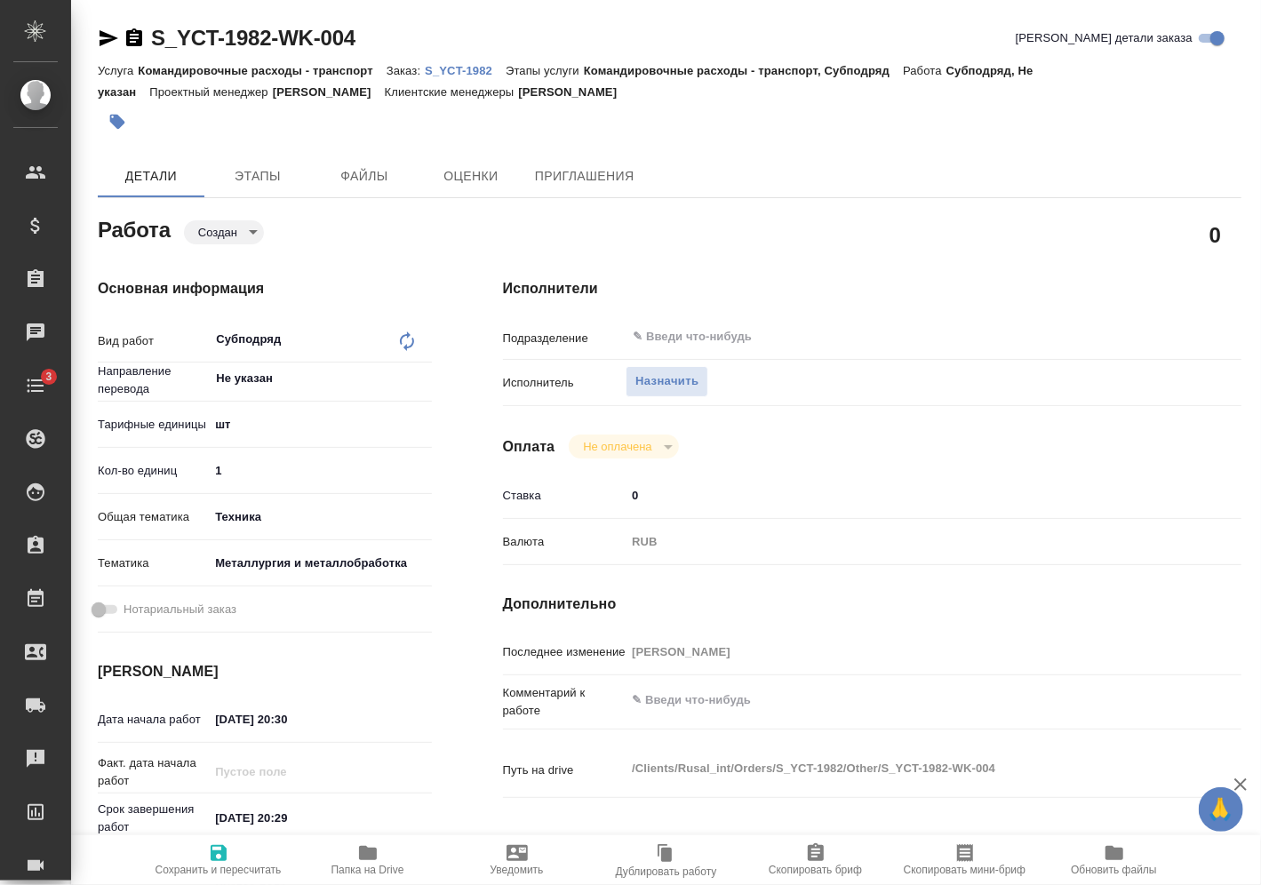
type textarea "x"
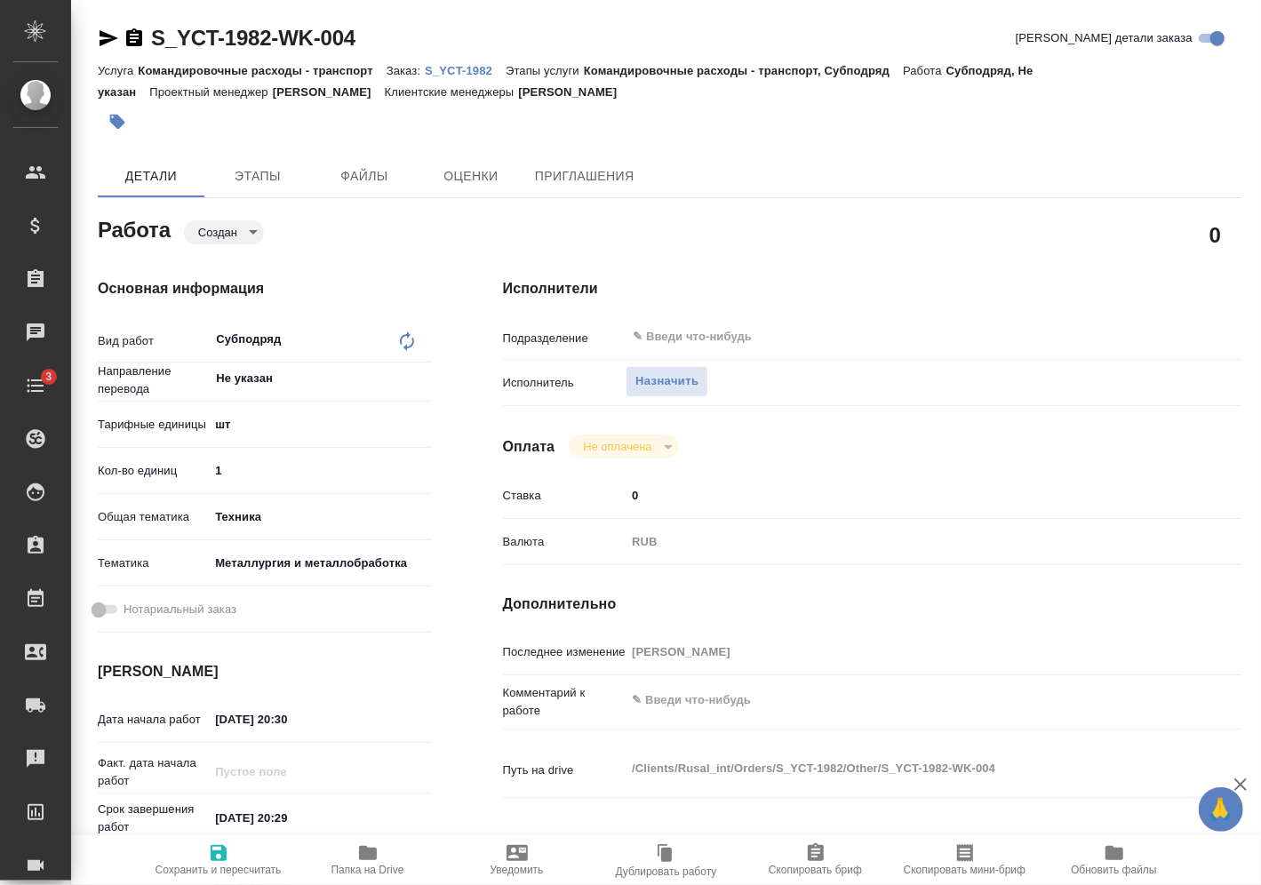
type textarea "x"
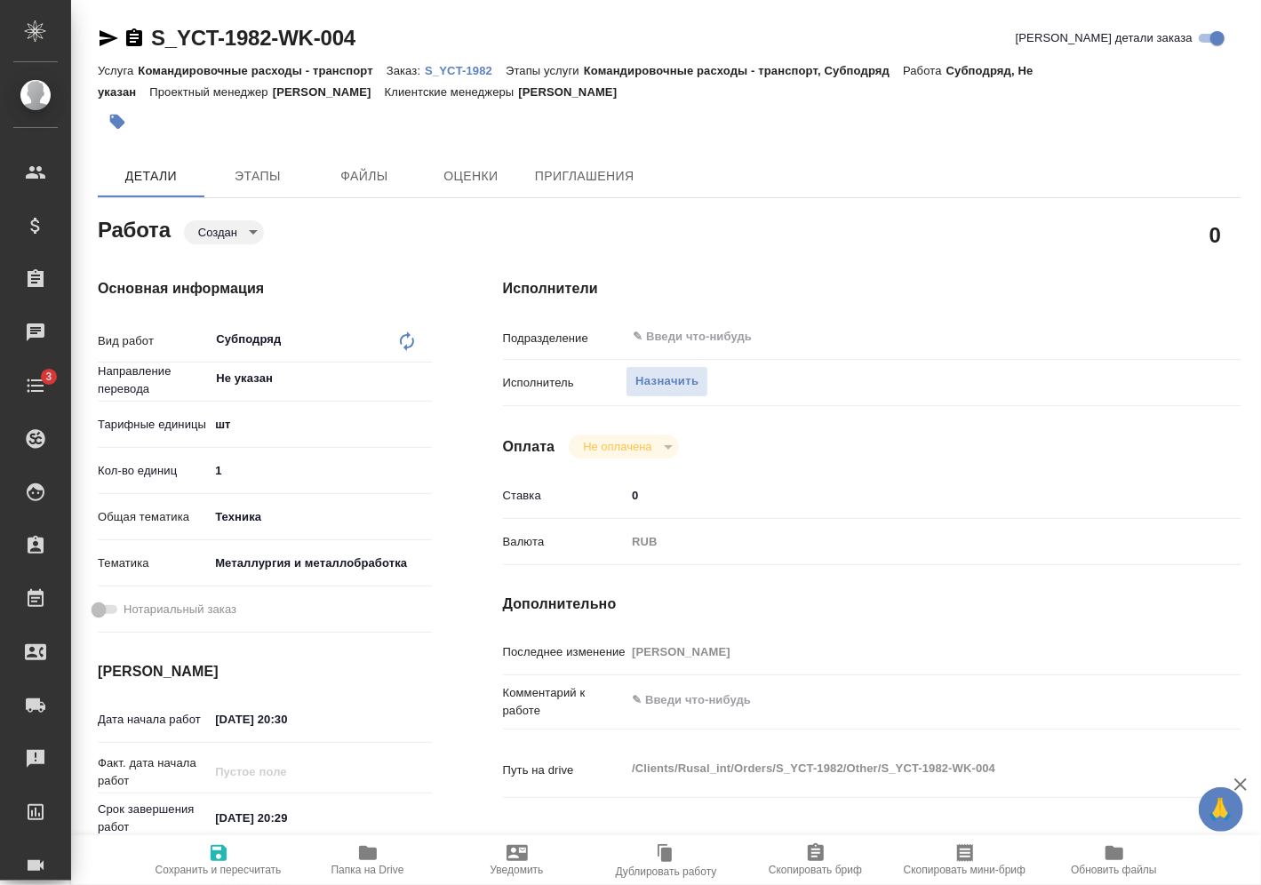
type textarea "x"
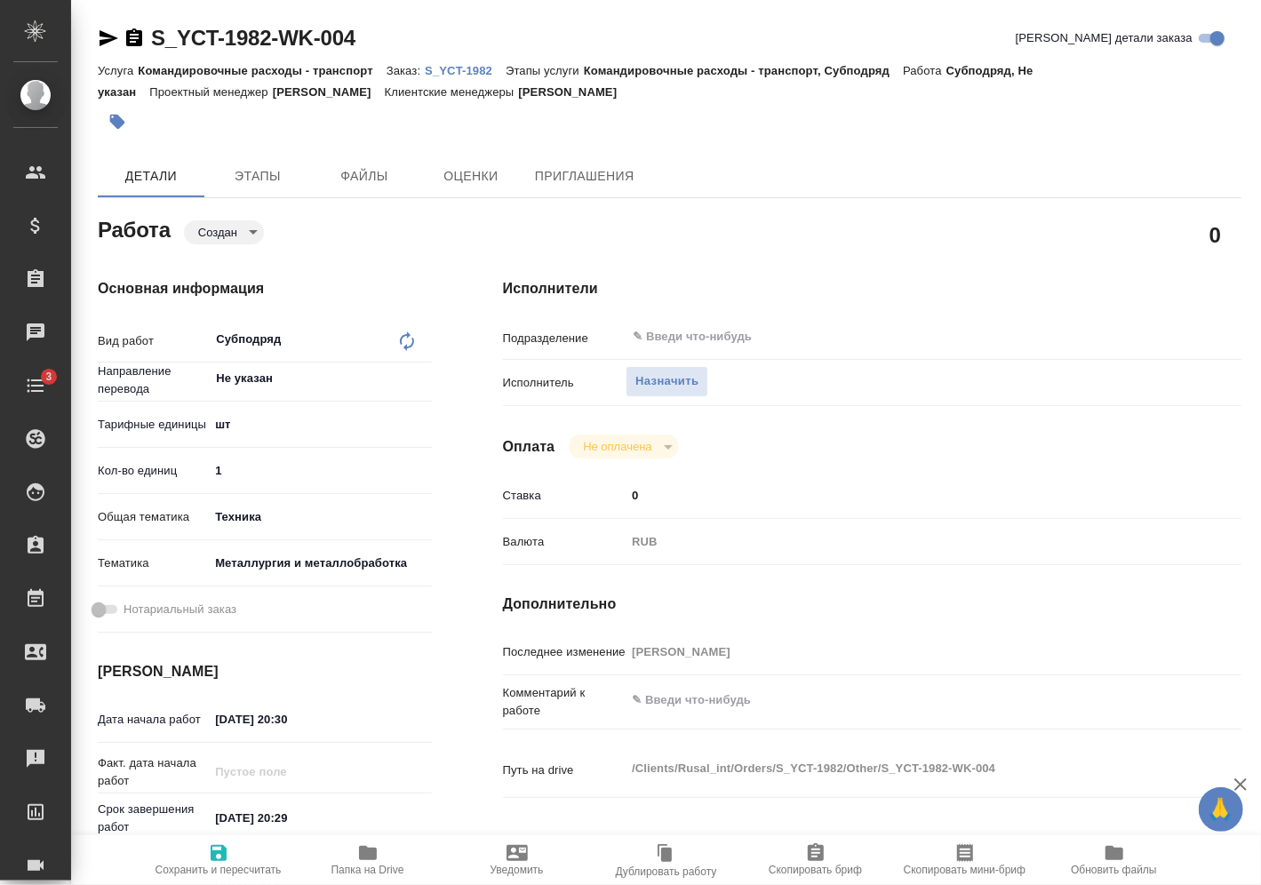
type textarea "x"
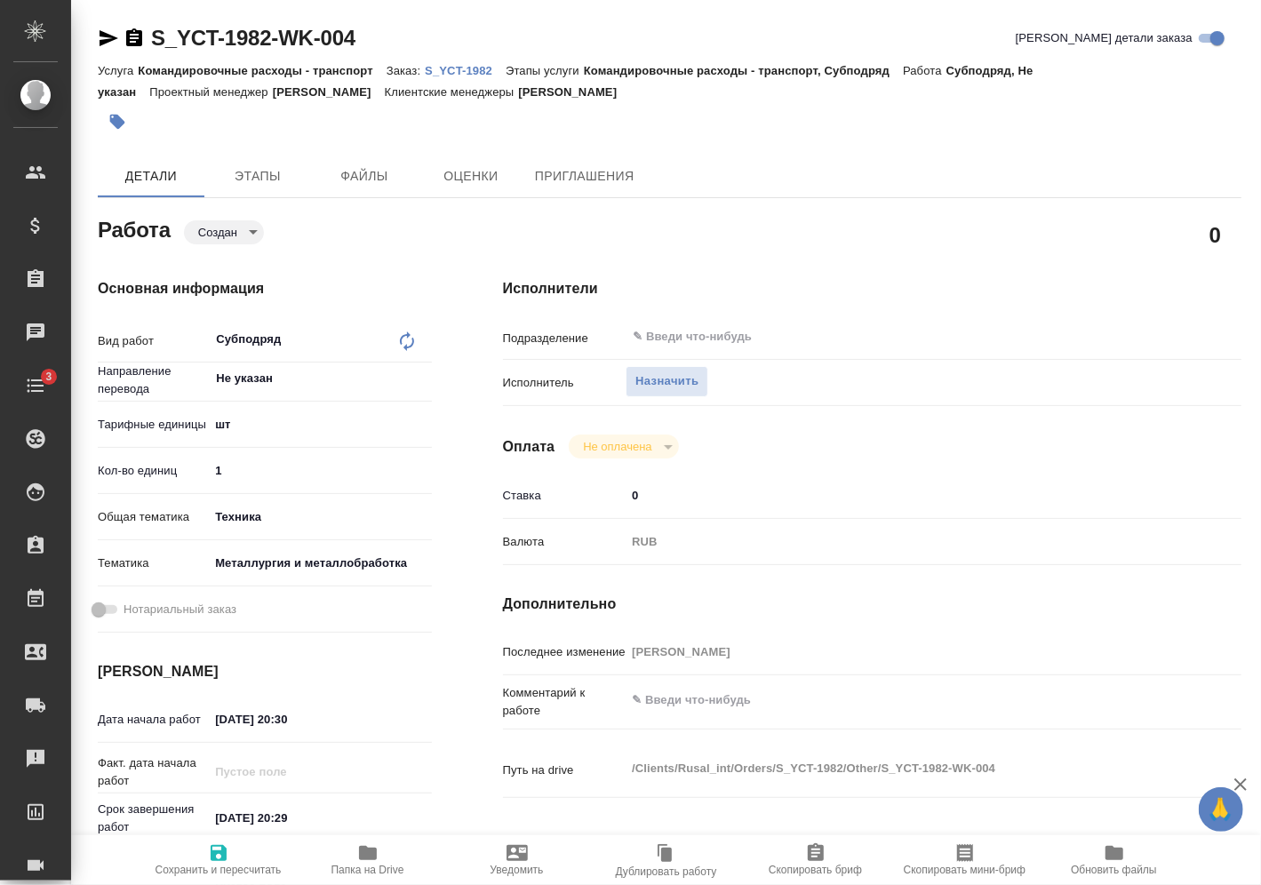
type textarea "x"
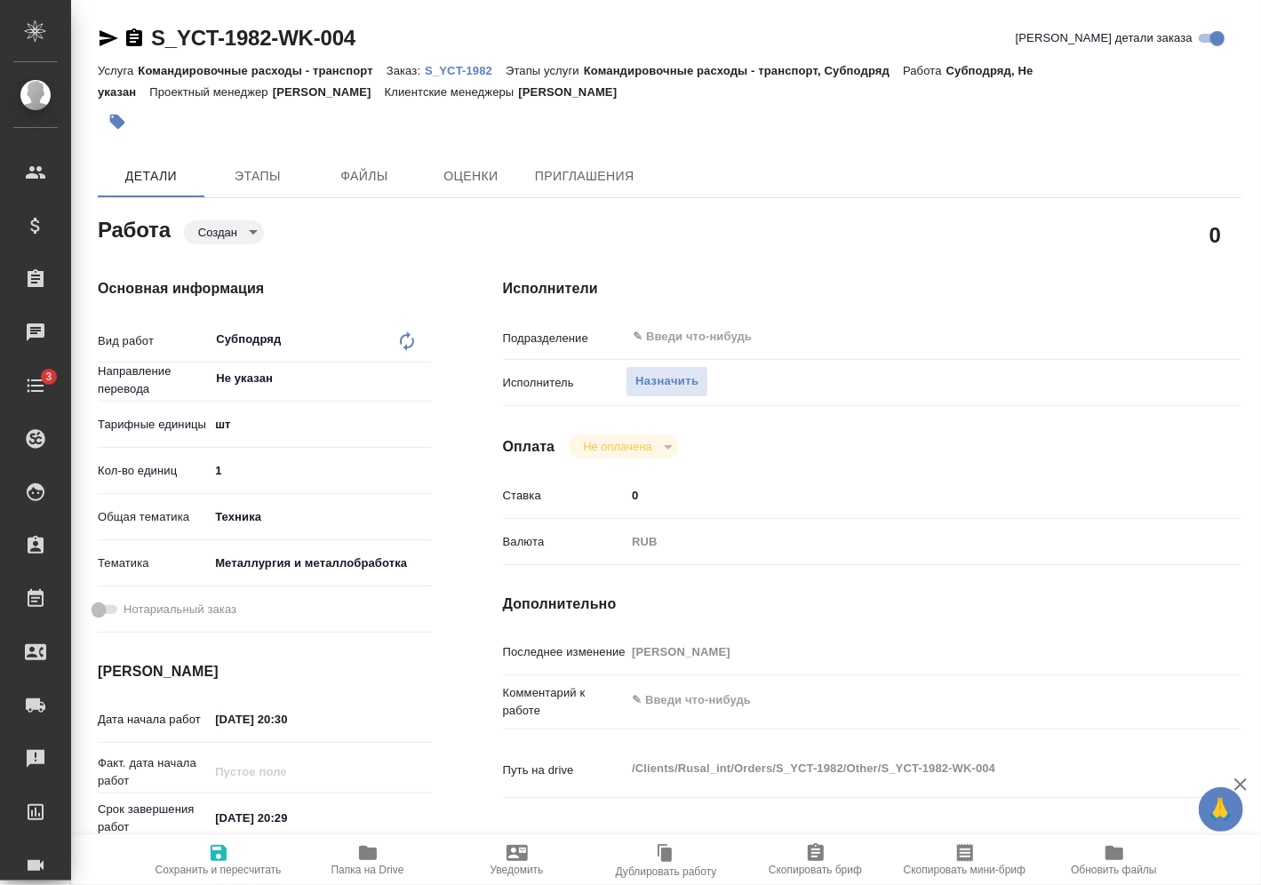
type textarea "x"
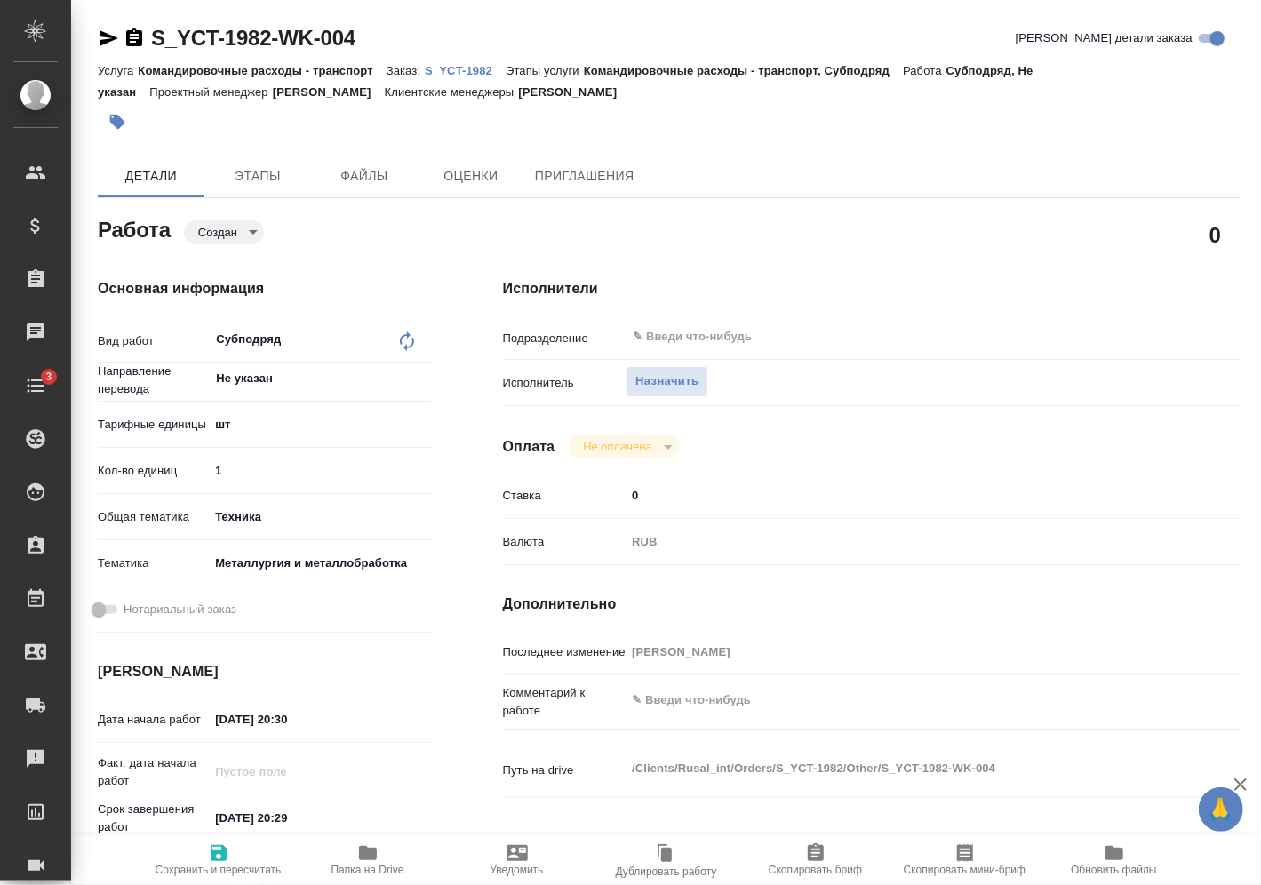
type textarea "x"
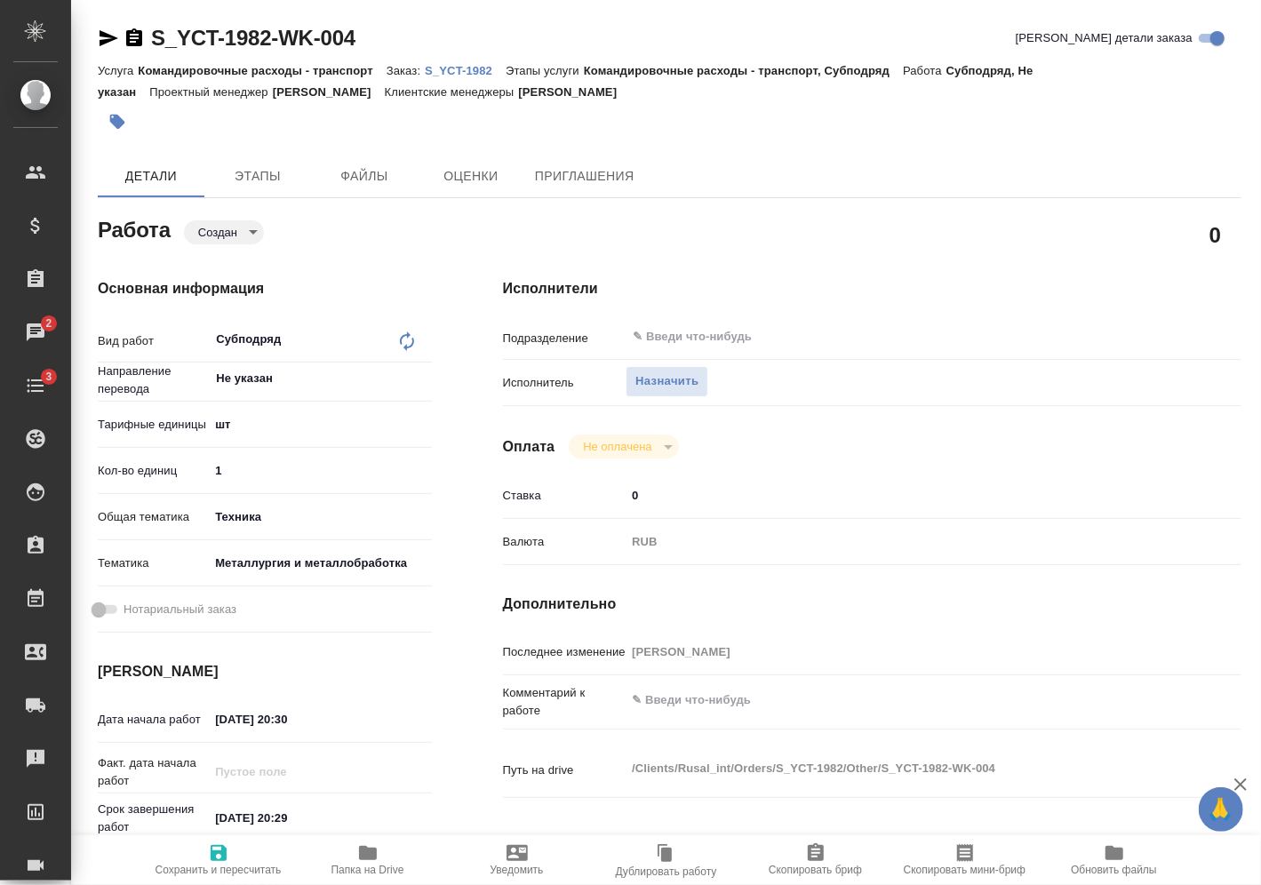
click at [111, 37] on icon "button" at bounding box center [109, 38] width 19 height 16
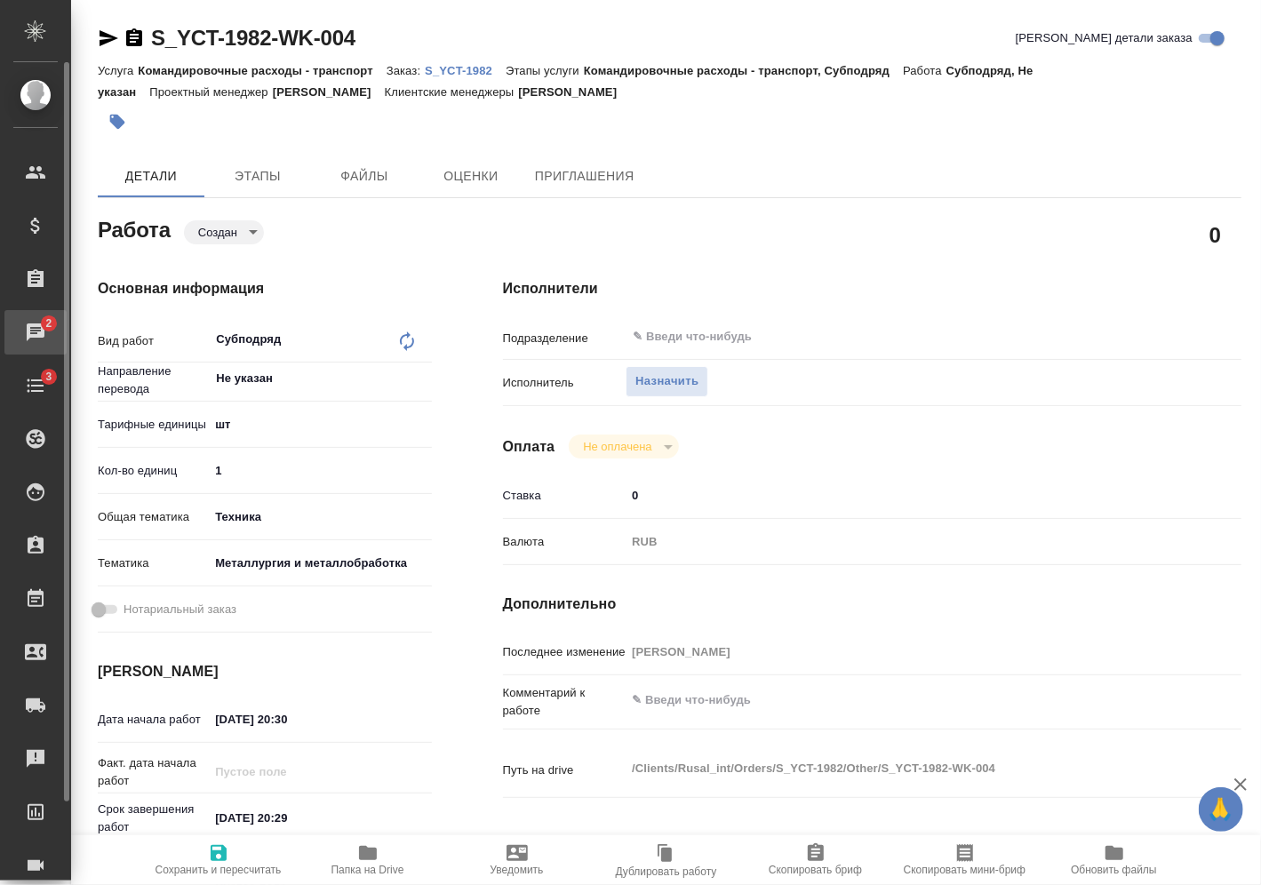
type textarea "x"
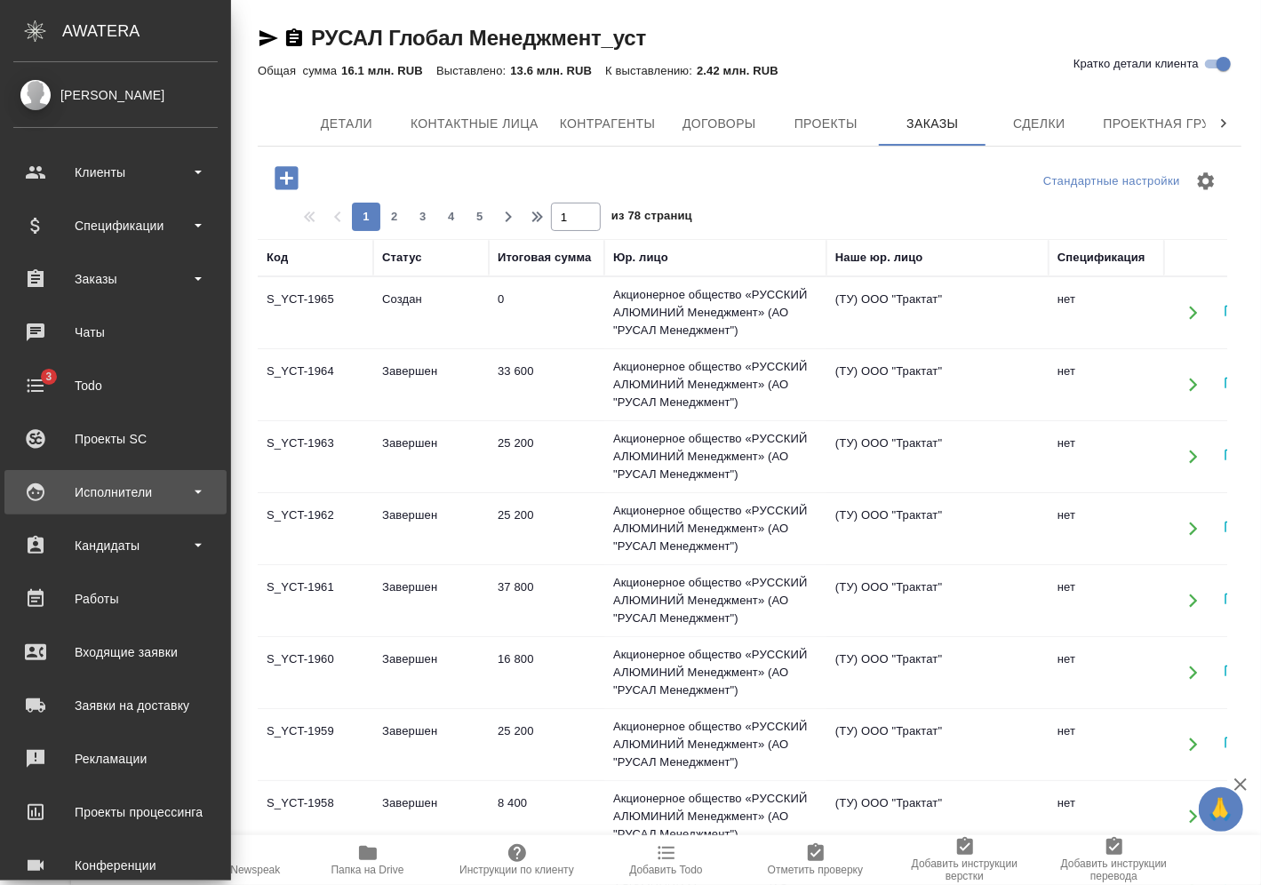
click at [117, 479] on div "Исполнители" at bounding box center [115, 492] width 204 height 27
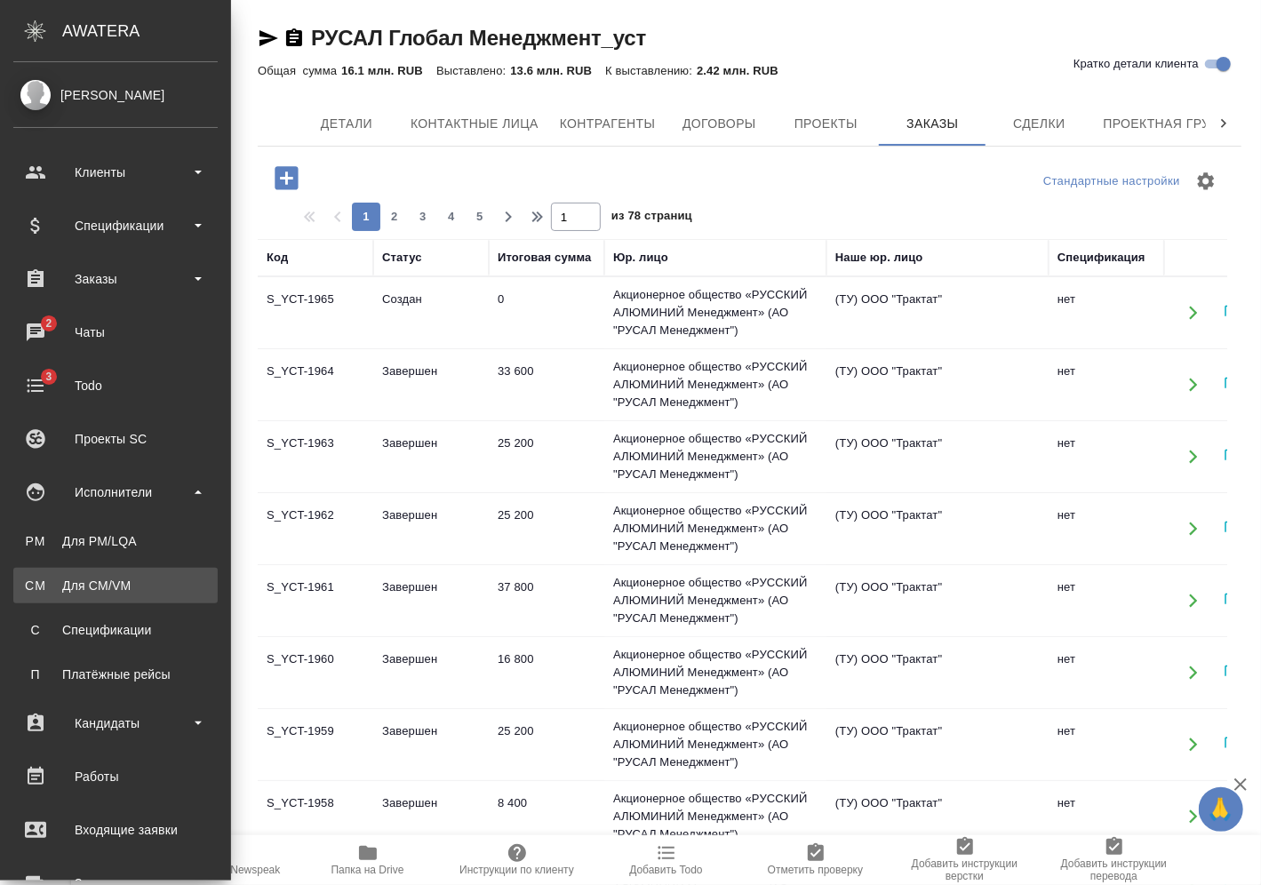
click at [168, 592] on div "Для CM/VM" at bounding box center [115, 586] width 187 height 18
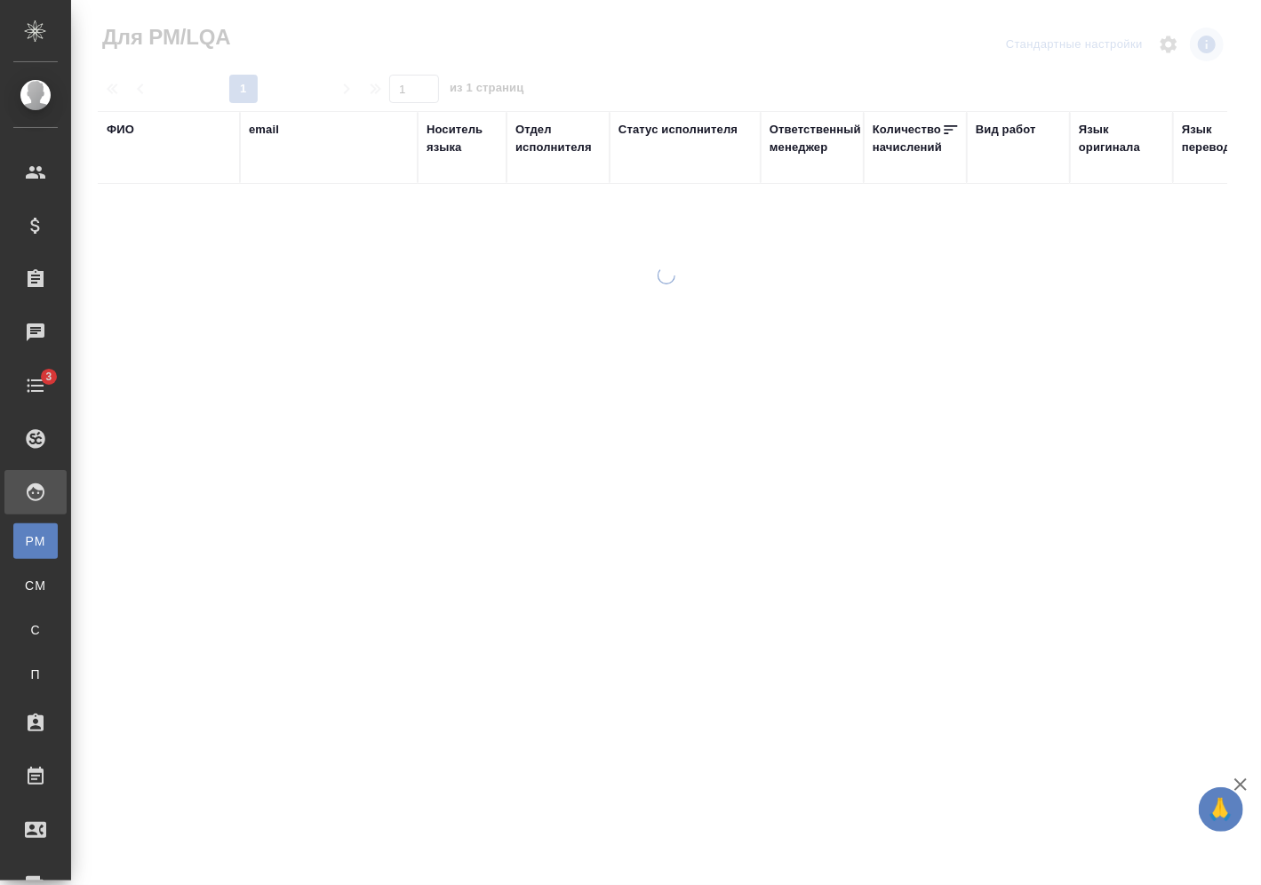
click at [130, 130] on div "ФИО" at bounding box center [121, 130] width 28 height 18
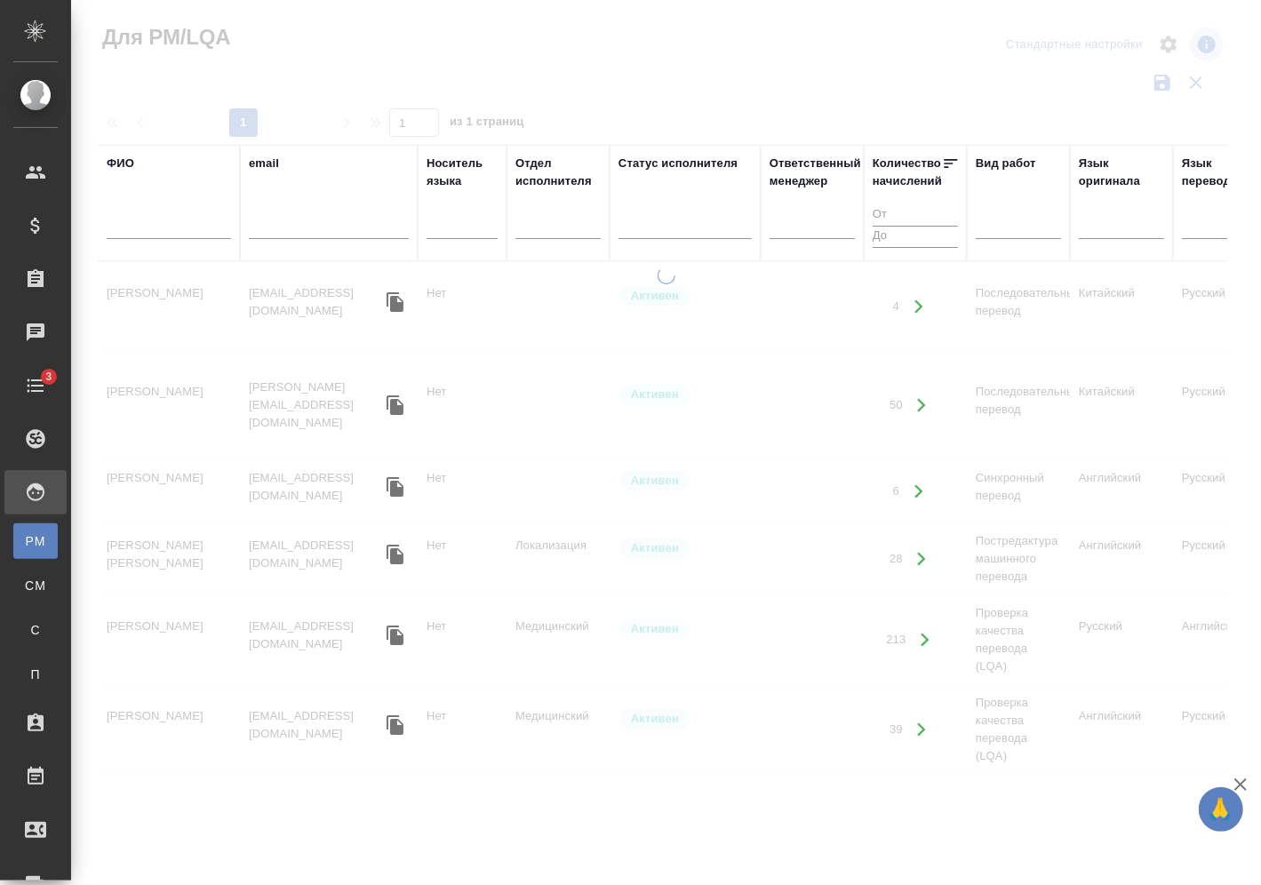
click at [147, 229] on input "text" at bounding box center [169, 228] width 124 height 22
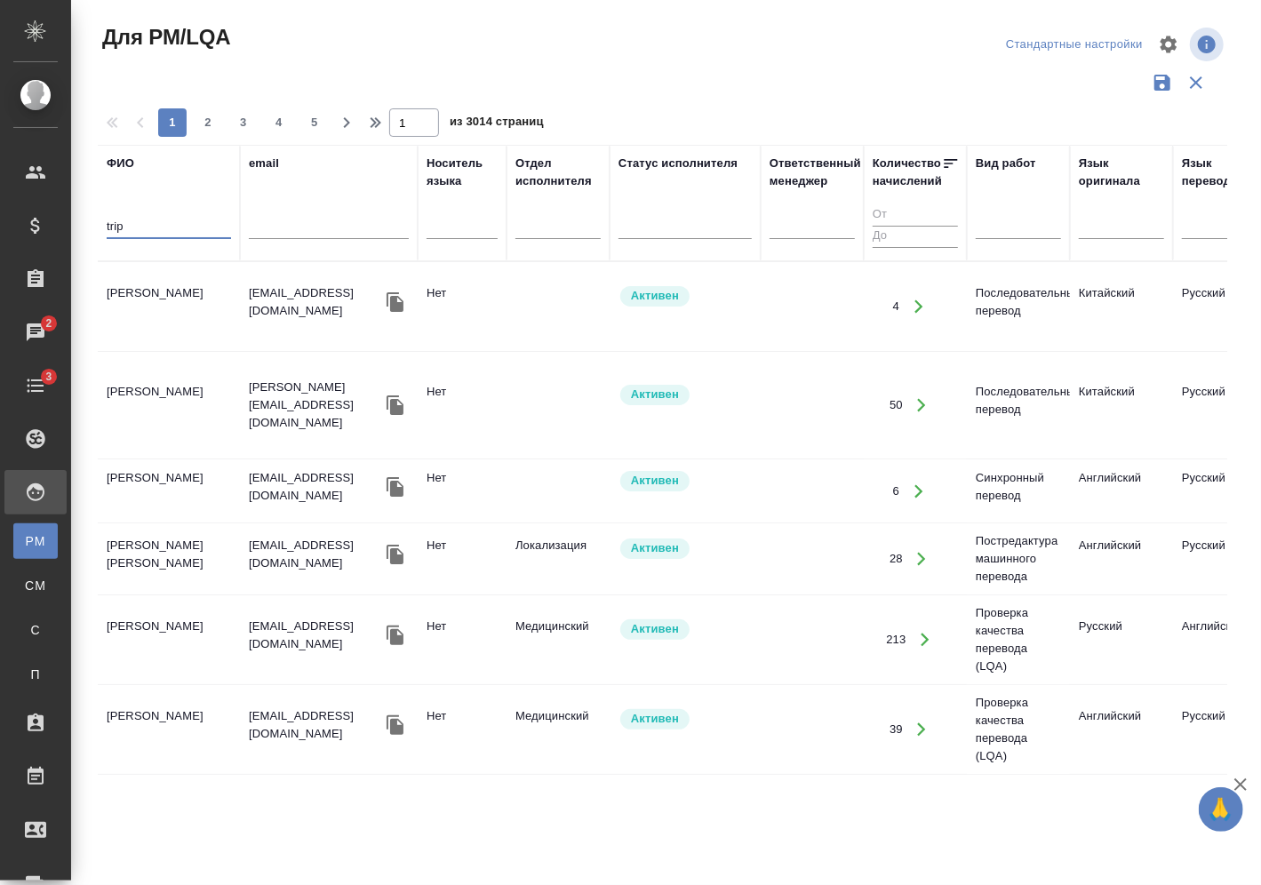
type input "trip"
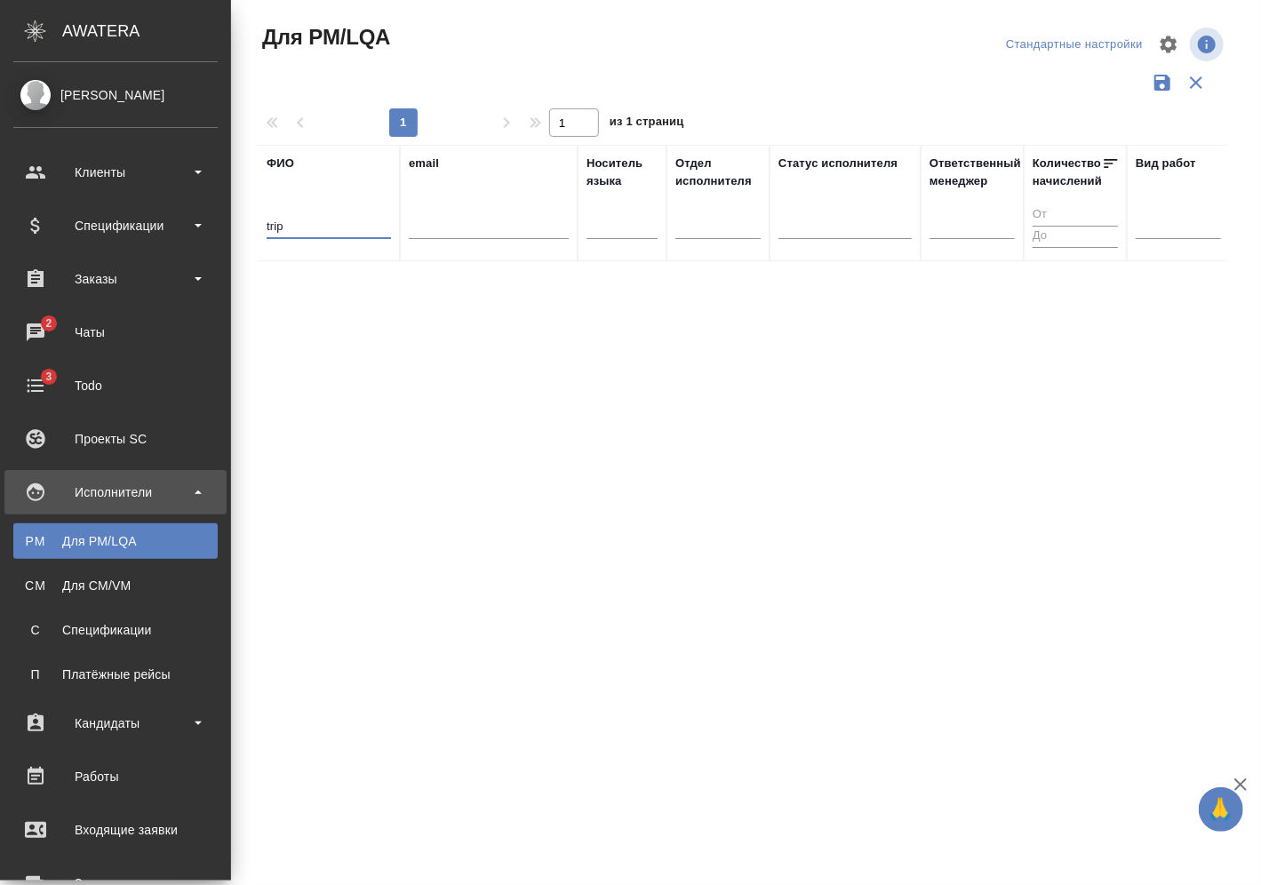
click at [175, 678] on div "Платёжные рейсы" at bounding box center [115, 675] width 187 height 18
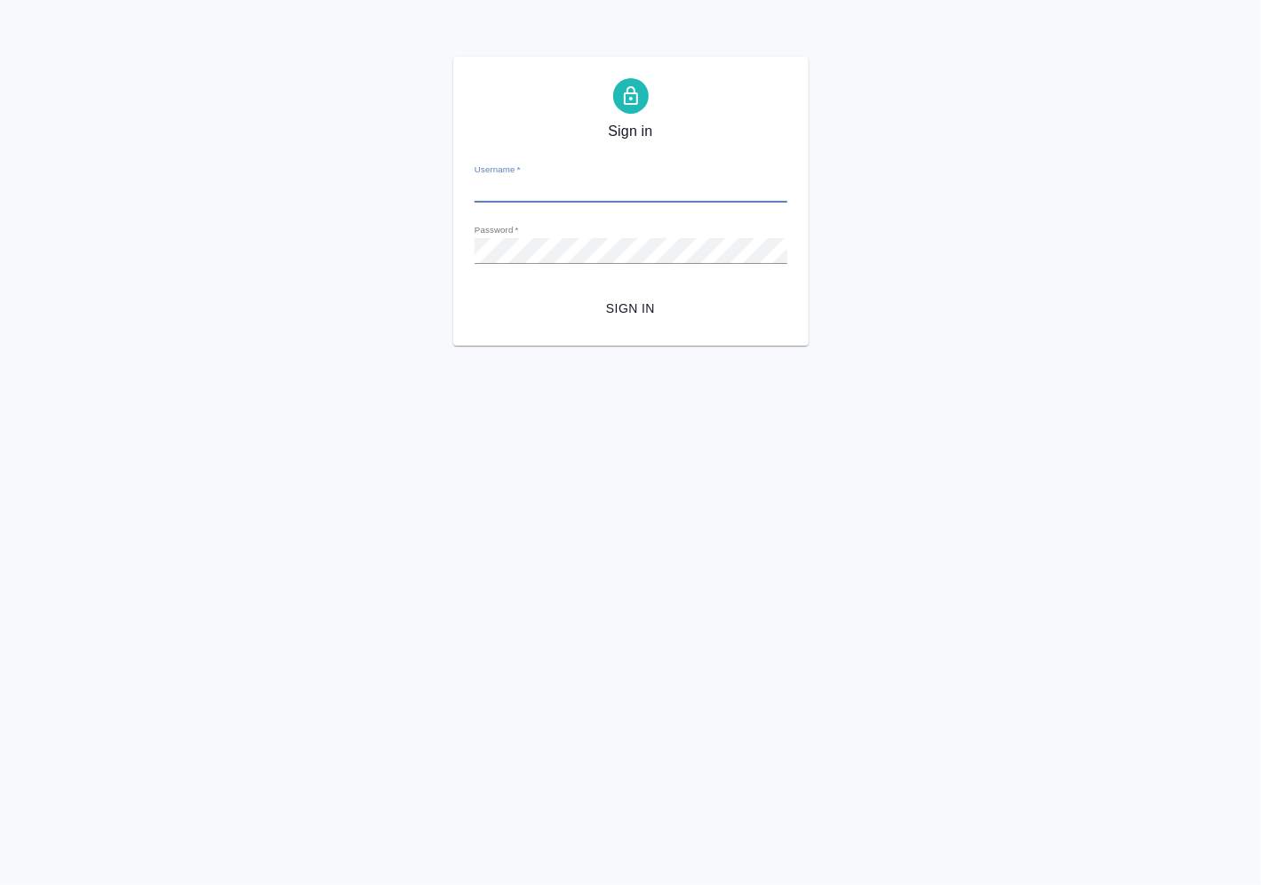
type input "[PERSON_NAME][EMAIL_ADDRESS][DOMAIN_NAME]"
click at [625, 297] on button "Sign in" at bounding box center [631, 308] width 313 height 33
type input "[PERSON_NAME][EMAIL_ADDRESS][DOMAIN_NAME]"
click at [641, 311] on span "Sign in" at bounding box center [631, 309] width 284 height 22
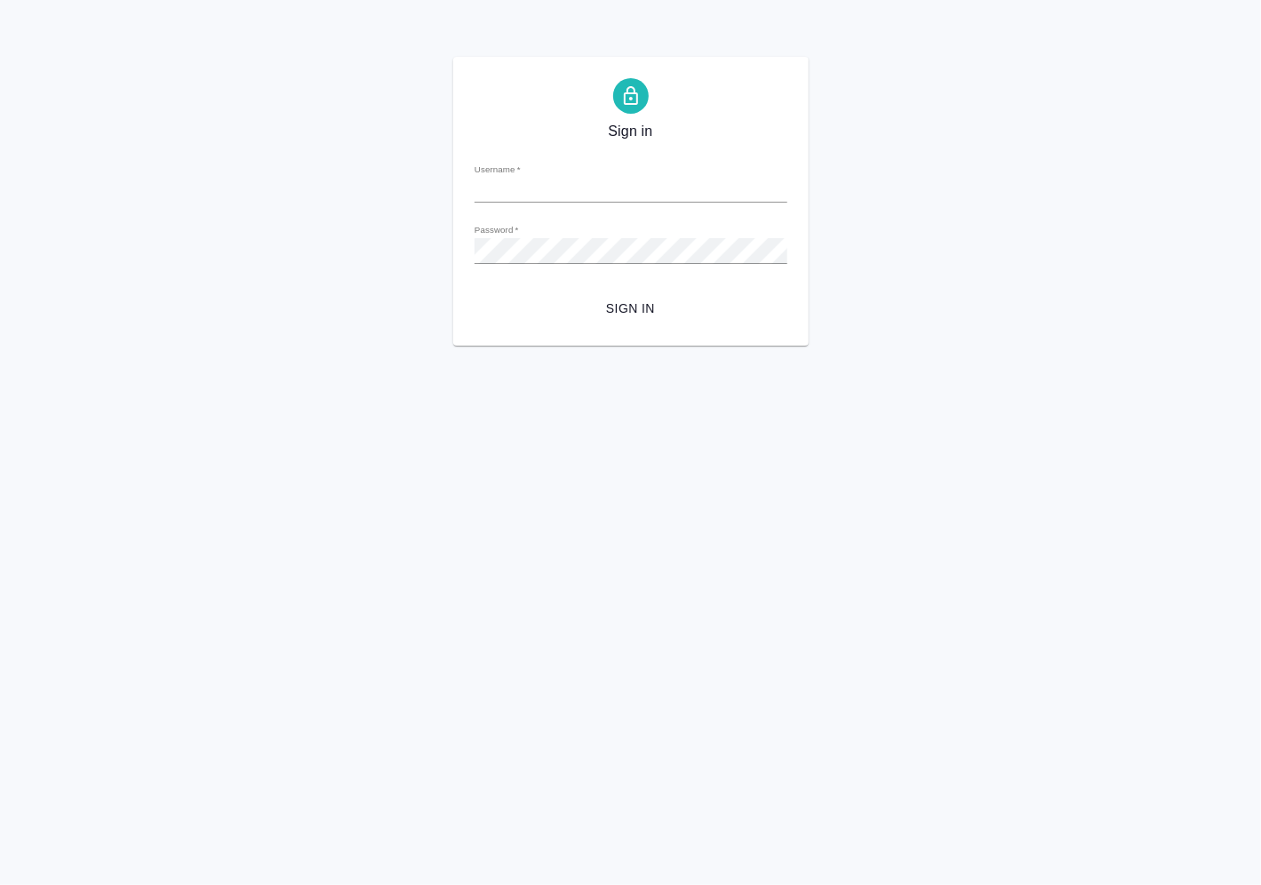
type input "[PERSON_NAME][EMAIL_ADDRESS][DOMAIN_NAME]"
click at [634, 299] on span "Sign in" at bounding box center [631, 309] width 284 height 22
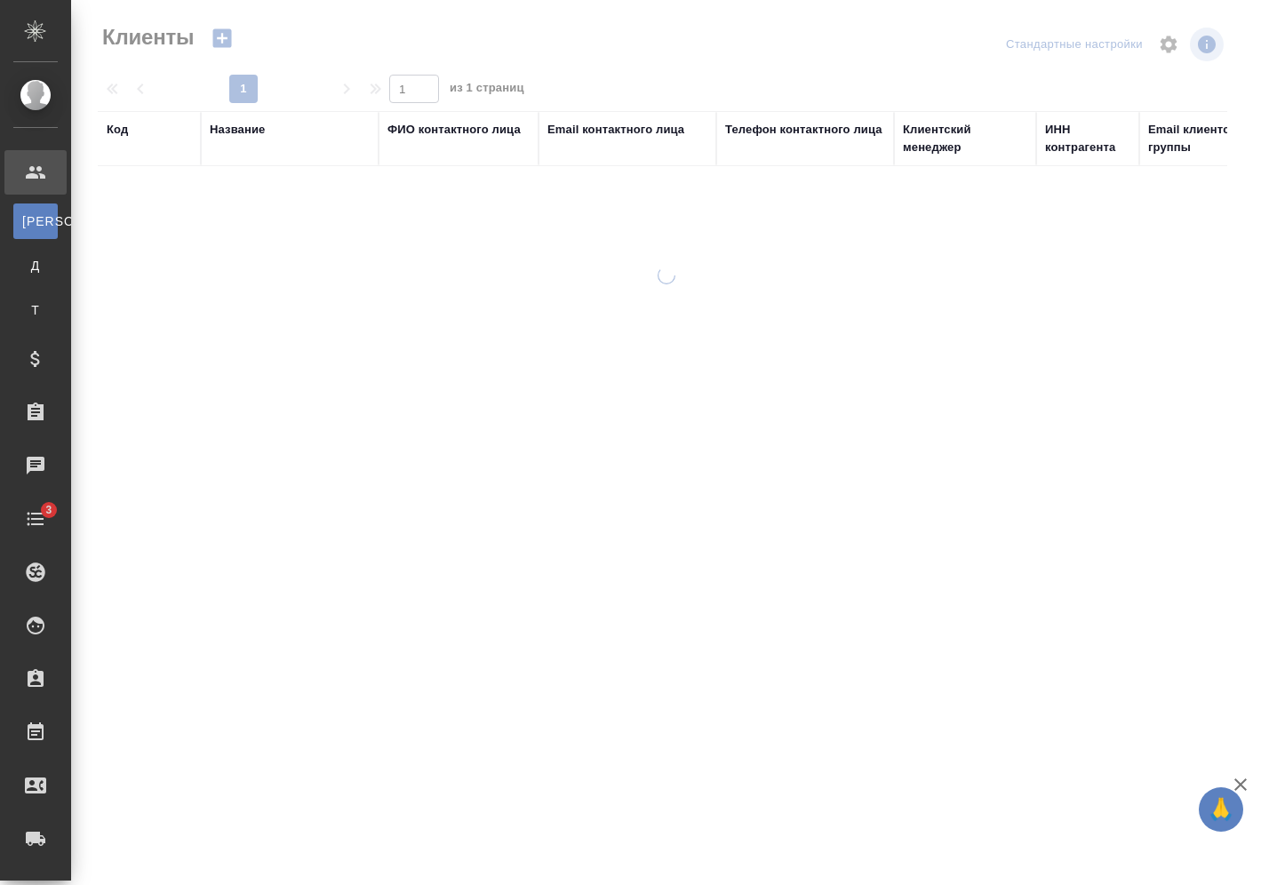
select select "RU"
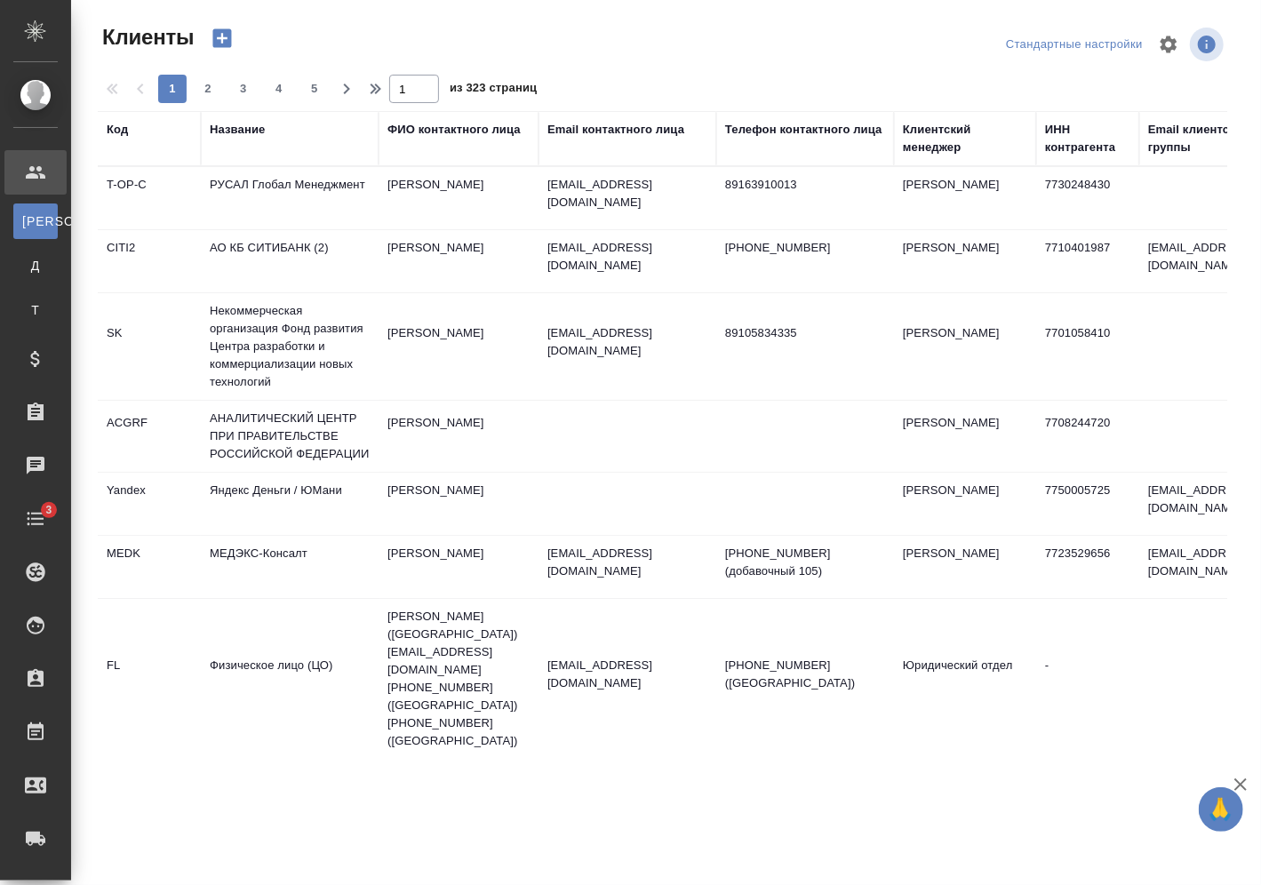
click at [237, 121] on div "Название" at bounding box center [237, 130] width 55 height 18
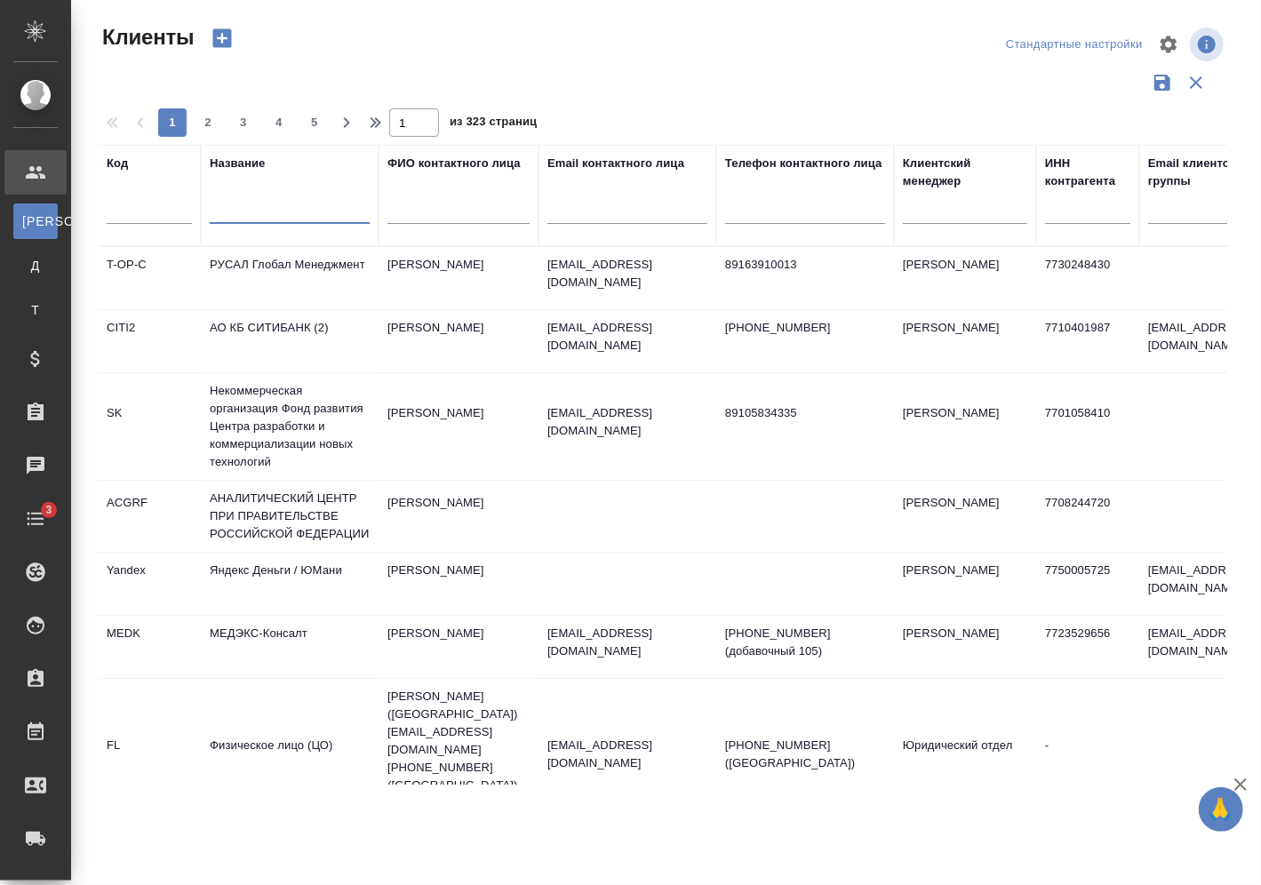
click at [258, 204] on input "text" at bounding box center [290, 213] width 160 height 22
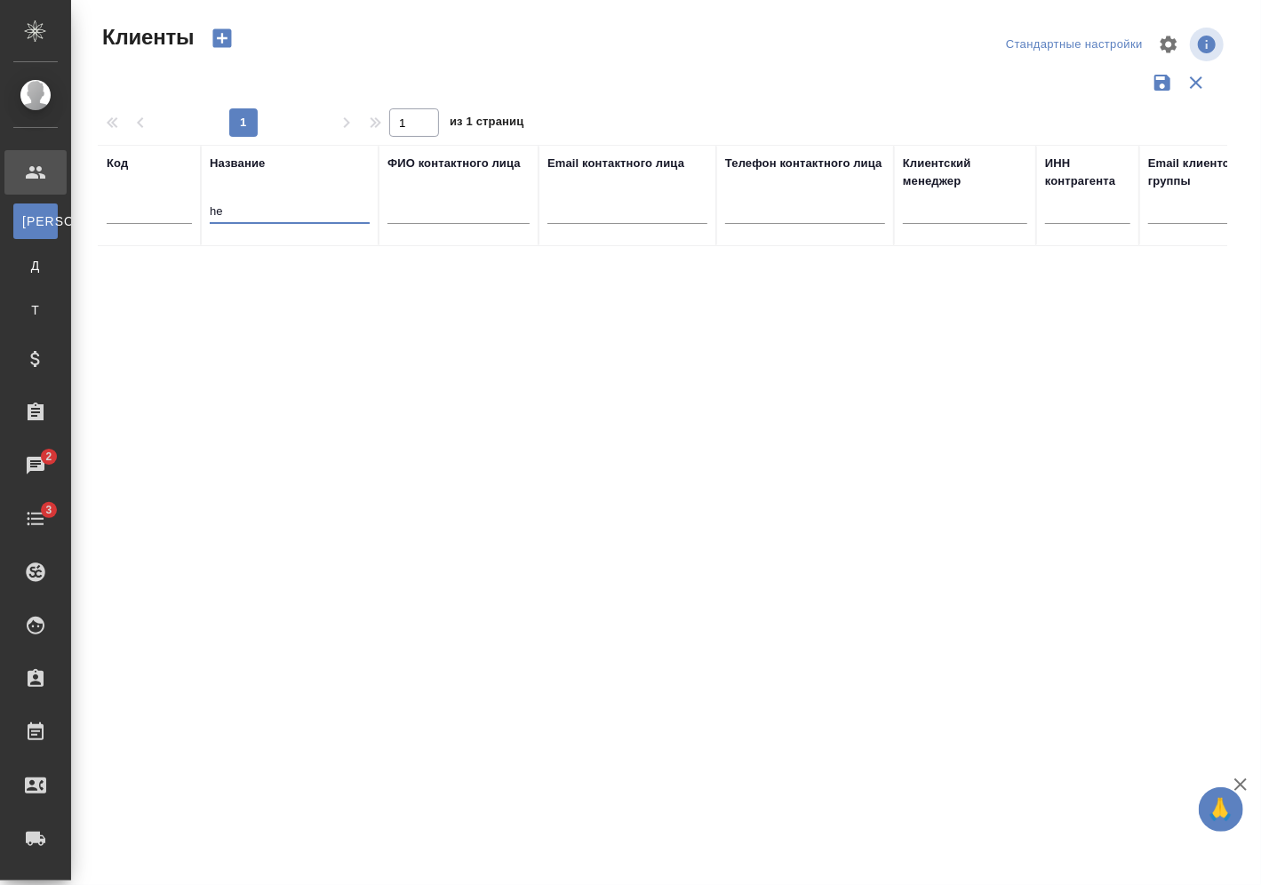
type input "h"
type input "русал"
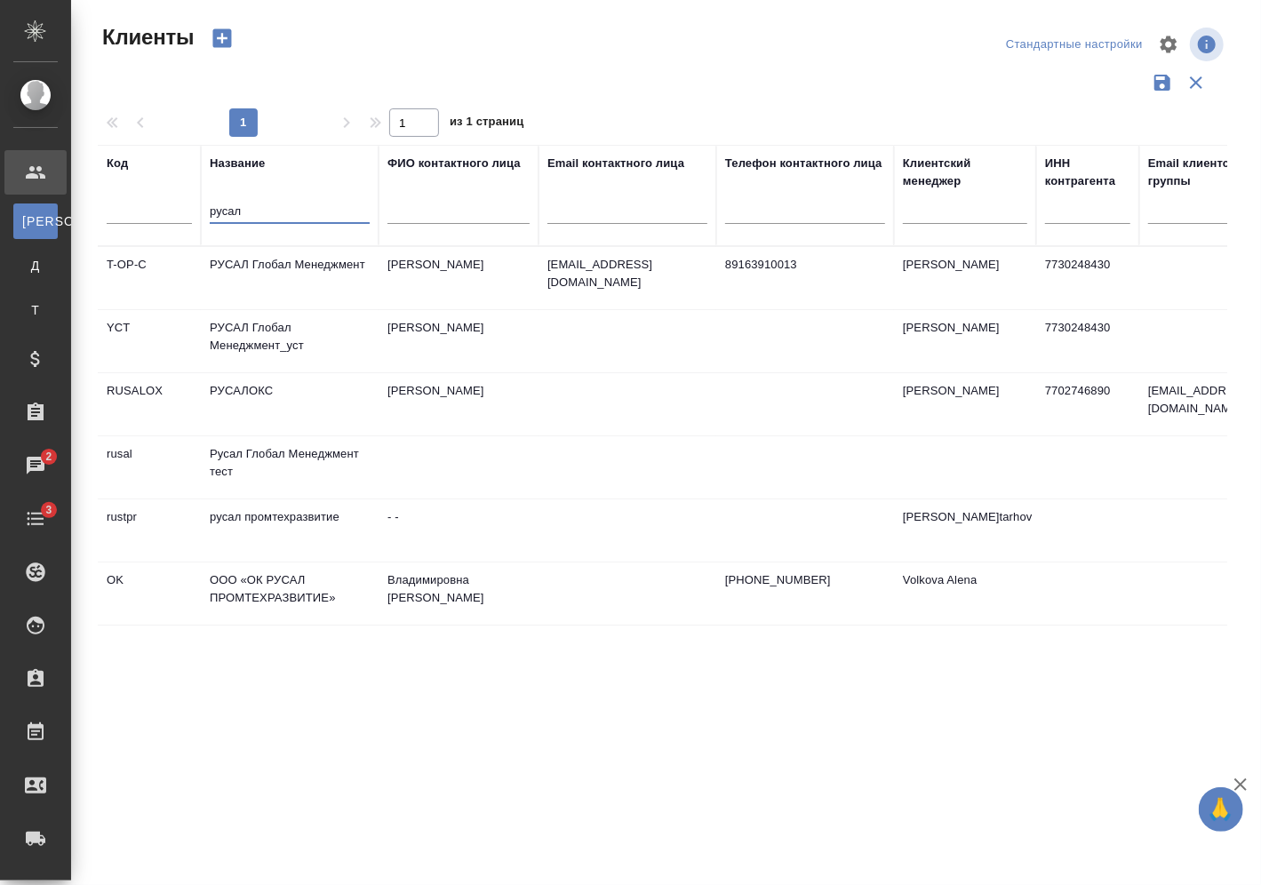
click at [294, 331] on td "РУСАЛ Глобал Менеджмент_уст" at bounding box center [290, 341] width 178 height 62
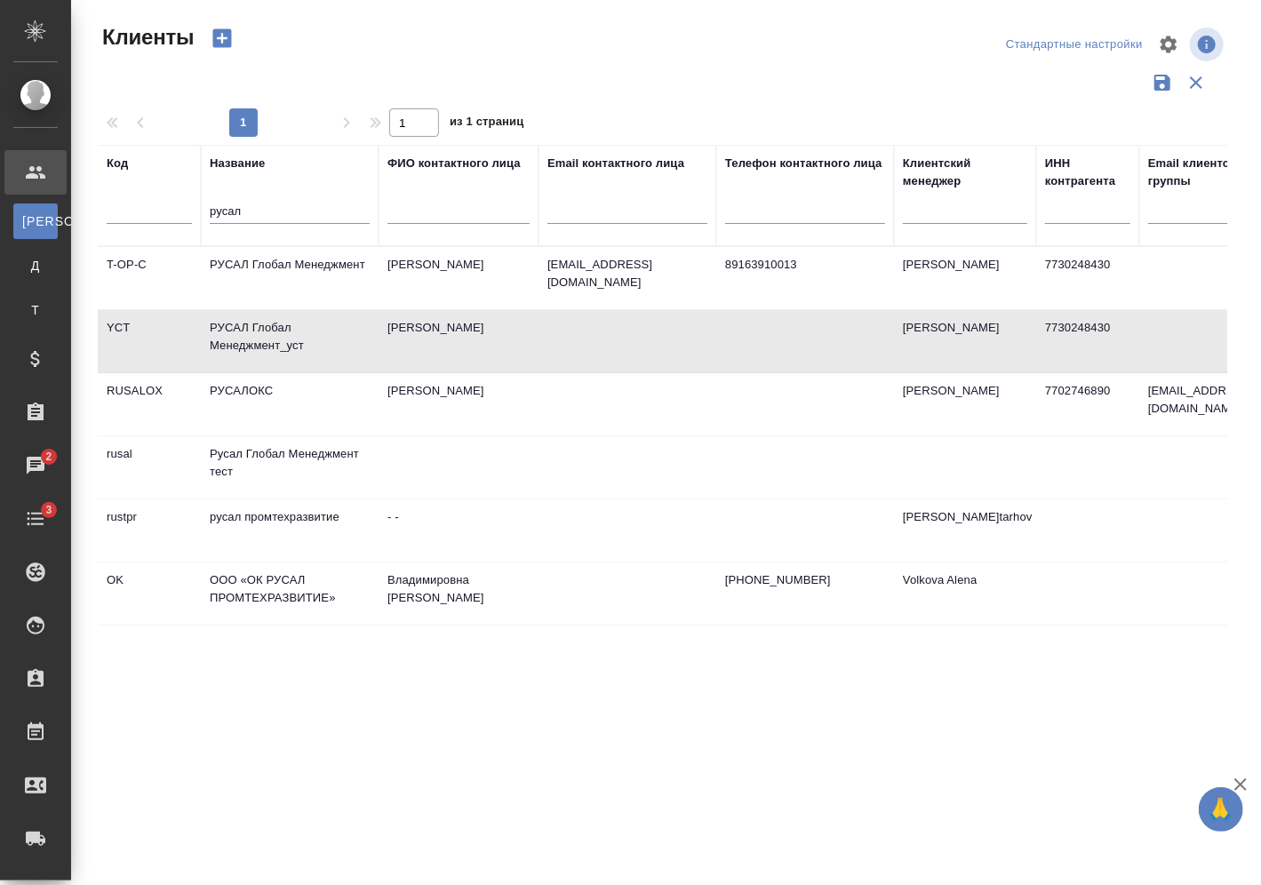
click at [294, 331] on td "РУСАЛ Глобал Менеджмент_уст" at bounding box center [290, 341] width 178 height 62
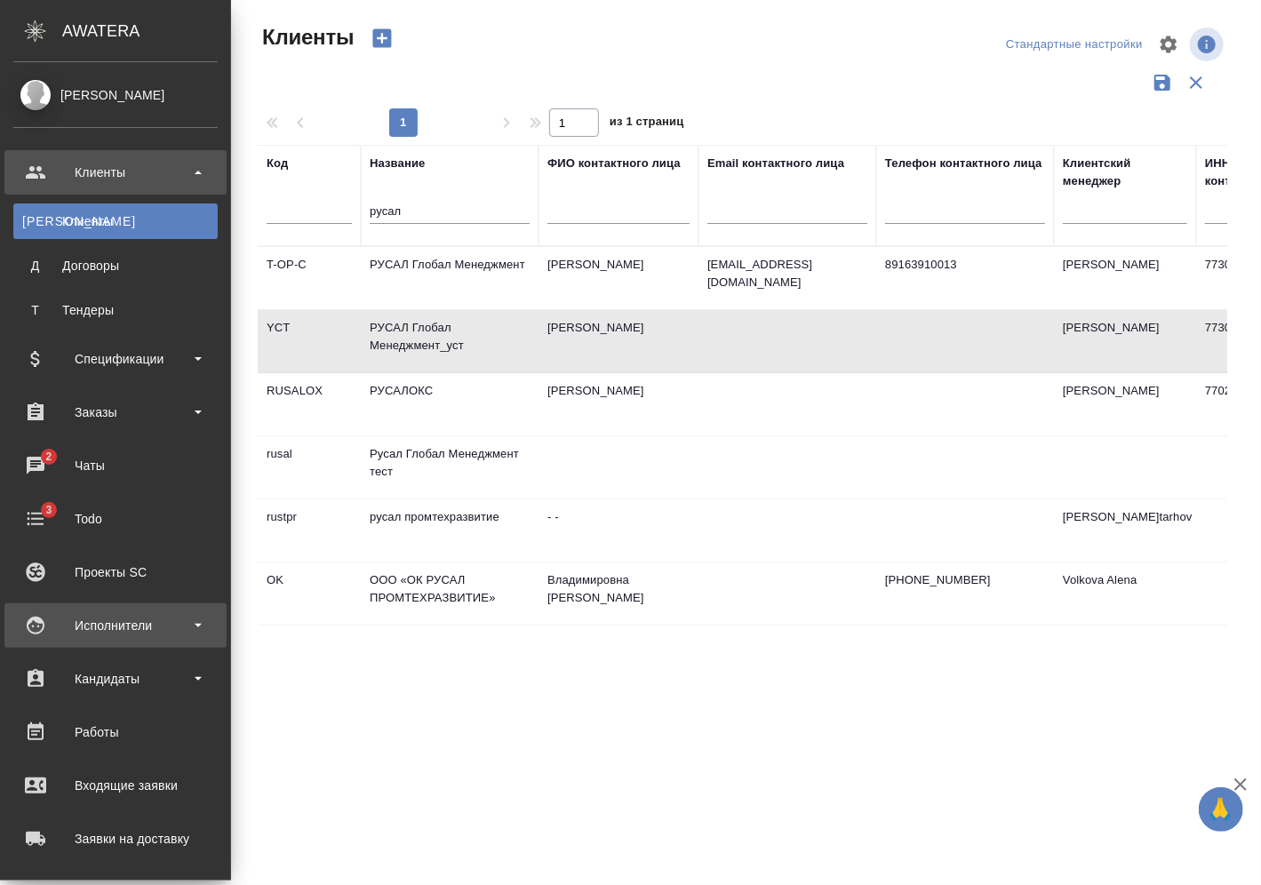
click at [205, 634] on div "Исполнители" at bounding box center [115, 625] width 204 height 27
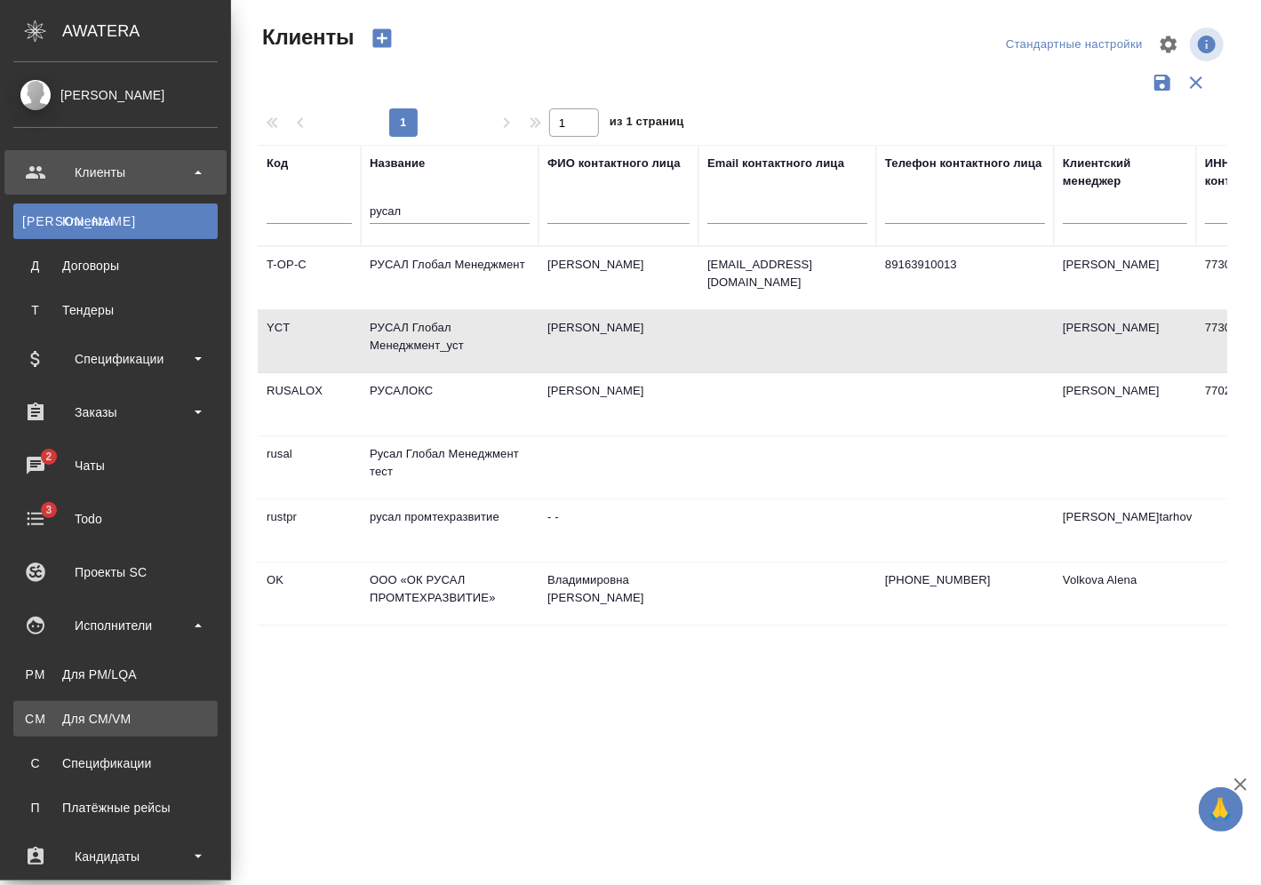
click at [171, 712] on div "Для CM/VM" at bounding box center [115, 719] width 187 height 18
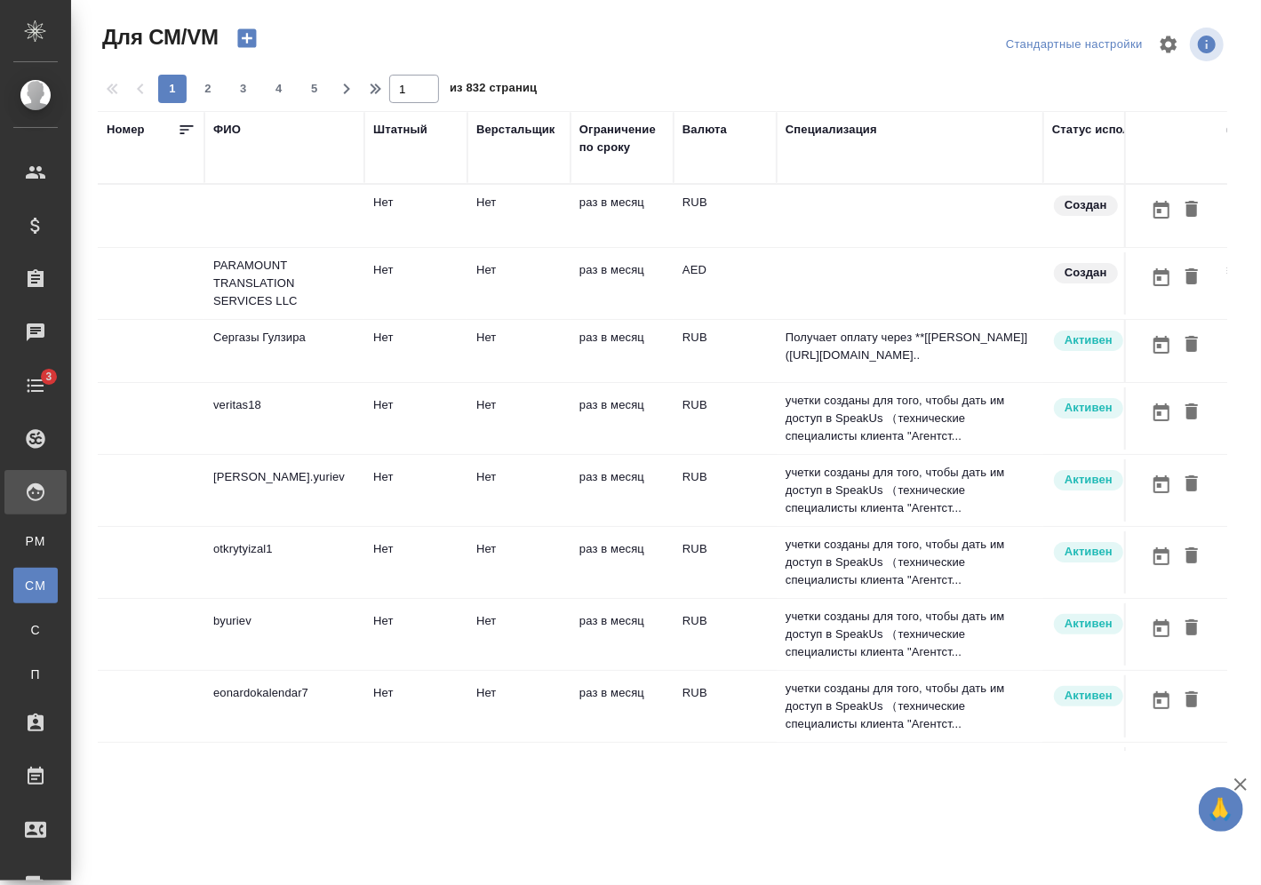
click at [236, 125] on div "ФИО" at bounding box center [227, 130] width 28 height 18
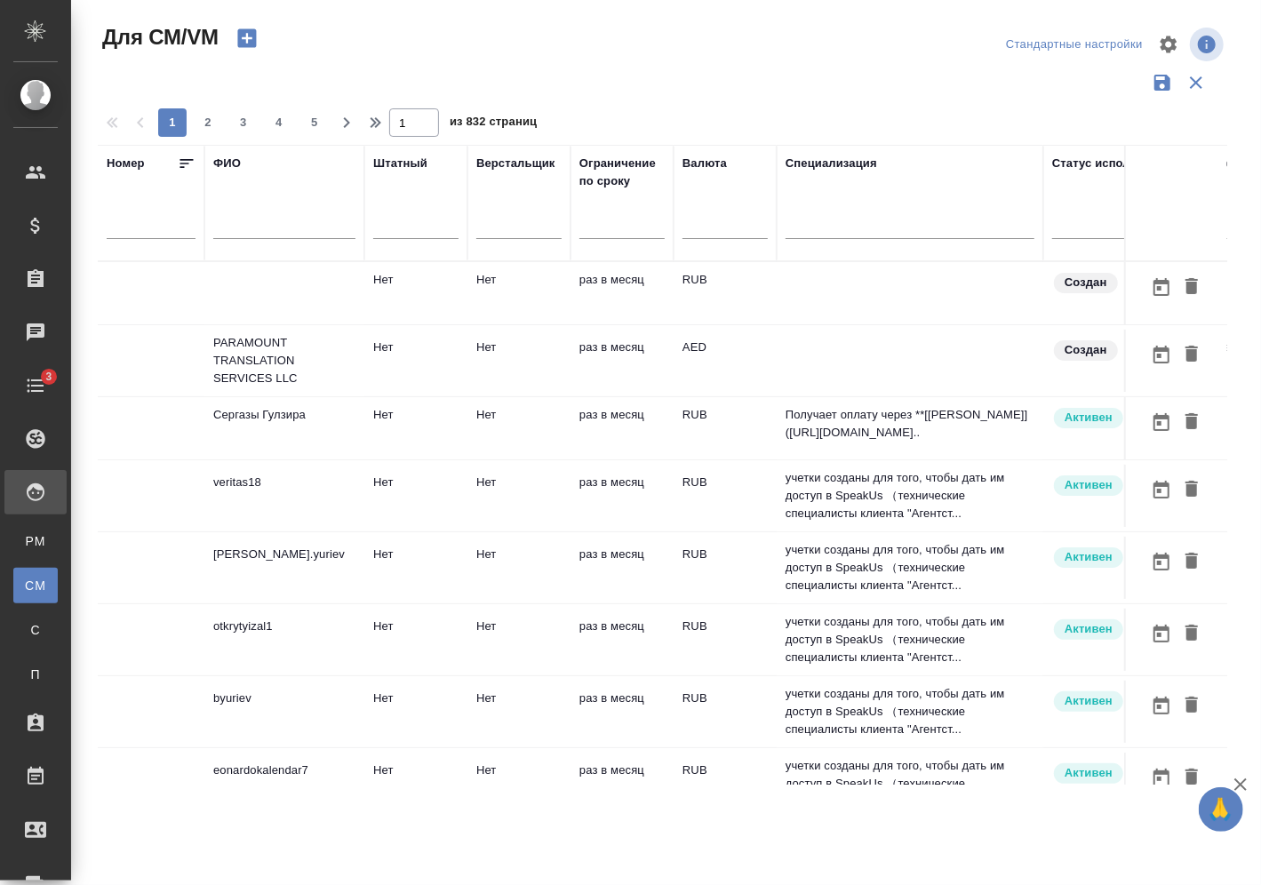
click at [253, 226] on input "text" at bounding box center [284, 228] width 142 height 22
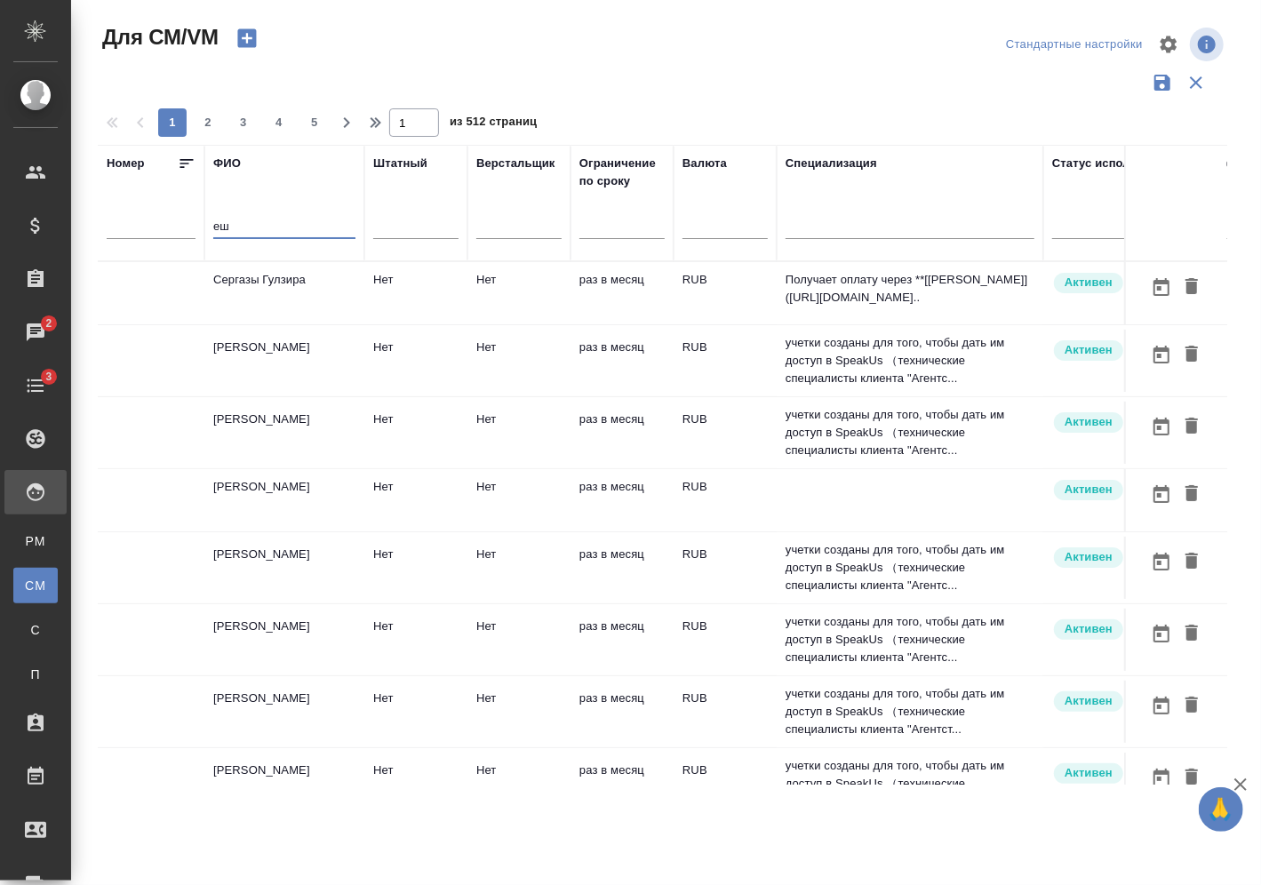
type input "е"
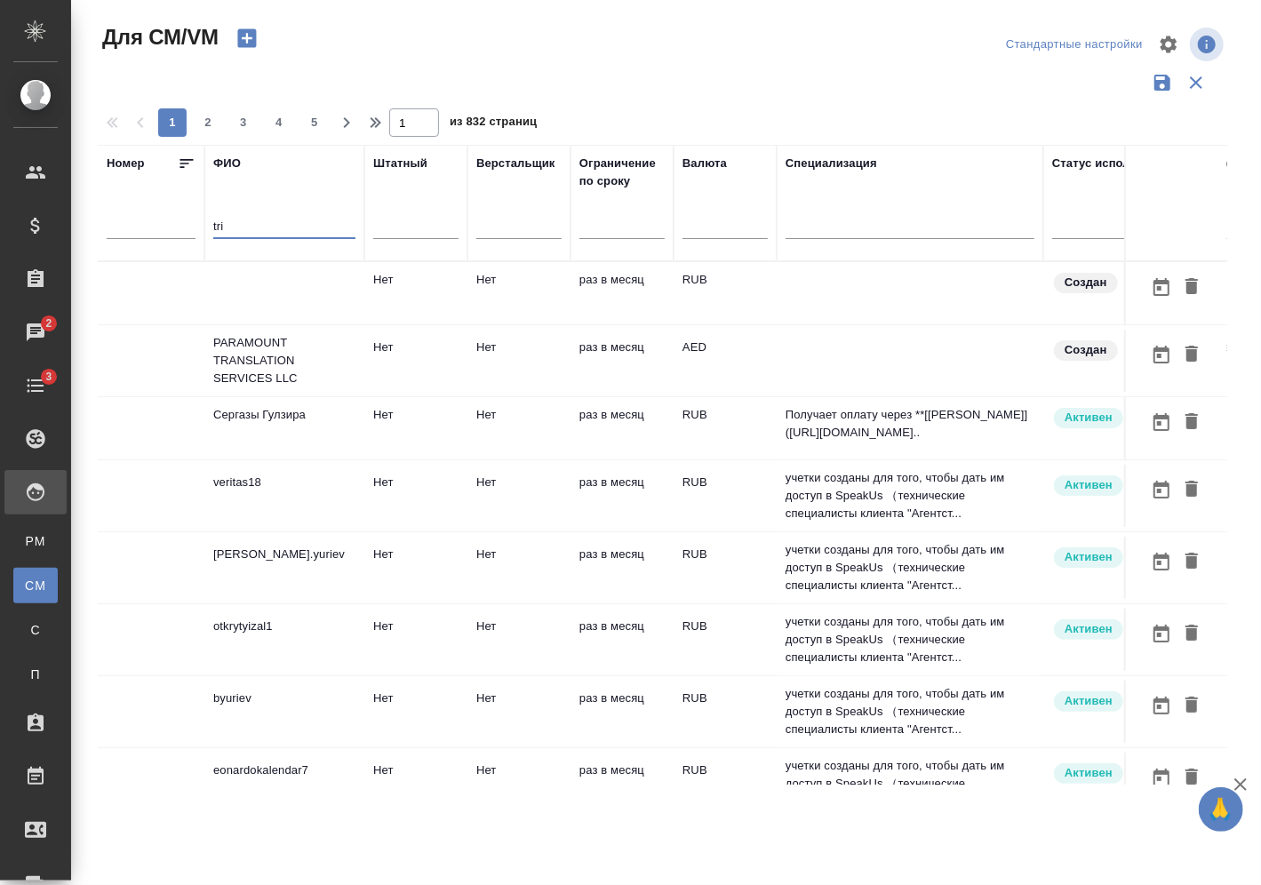
type input "trip"
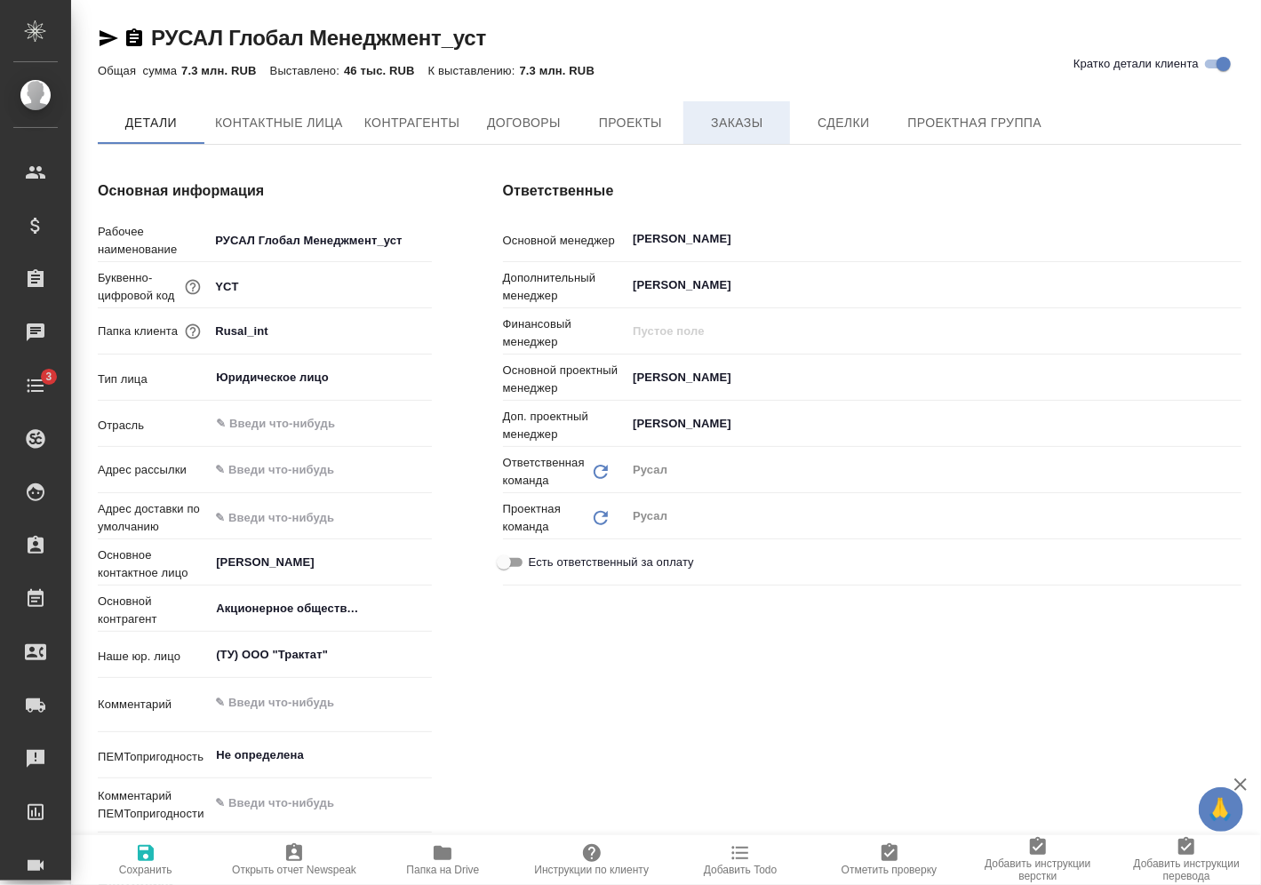
click at [731, 125] on span "Заказы" at bounding box center [736, 123] width 85 height 22
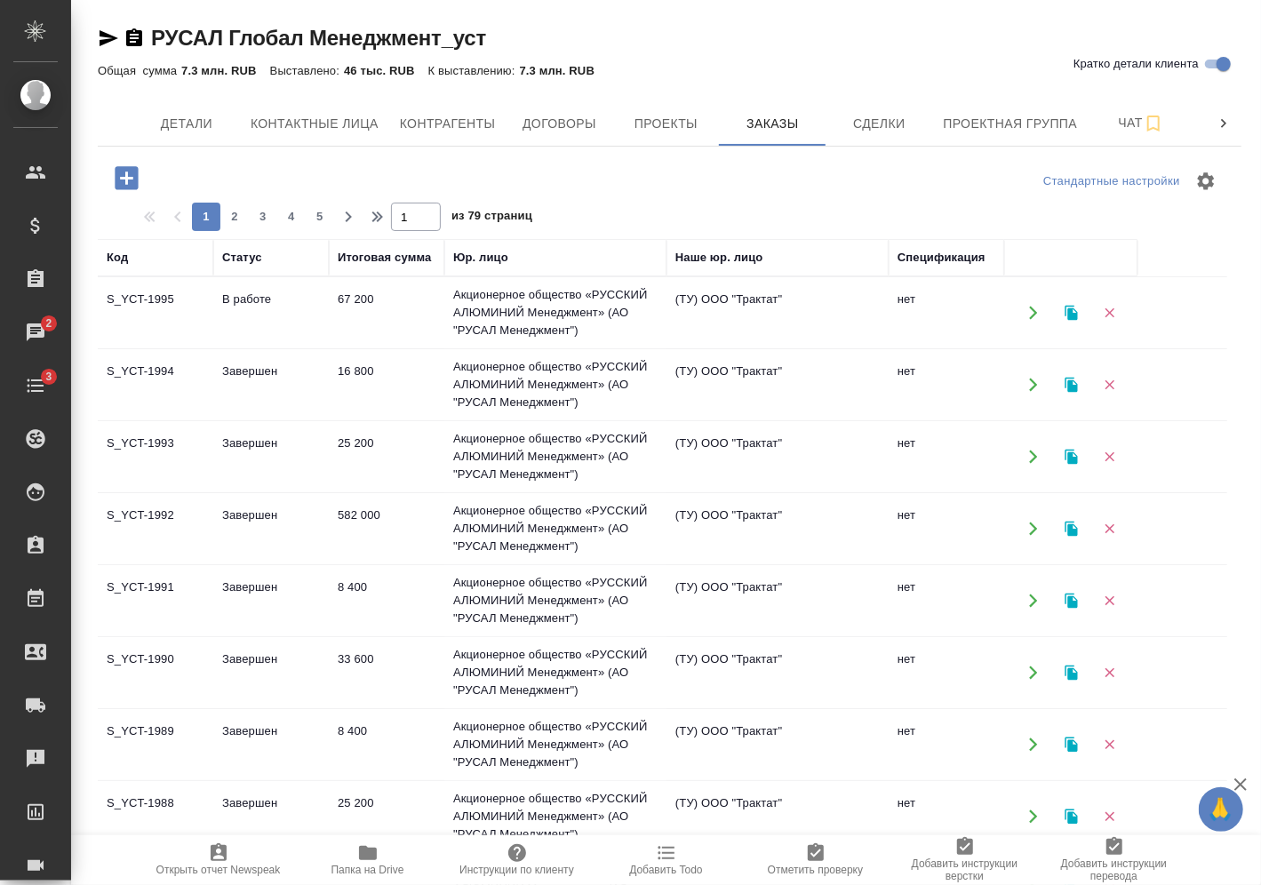
click at [126, 173] on icon "button" at bounding box center [126, 178] width 31 height 31
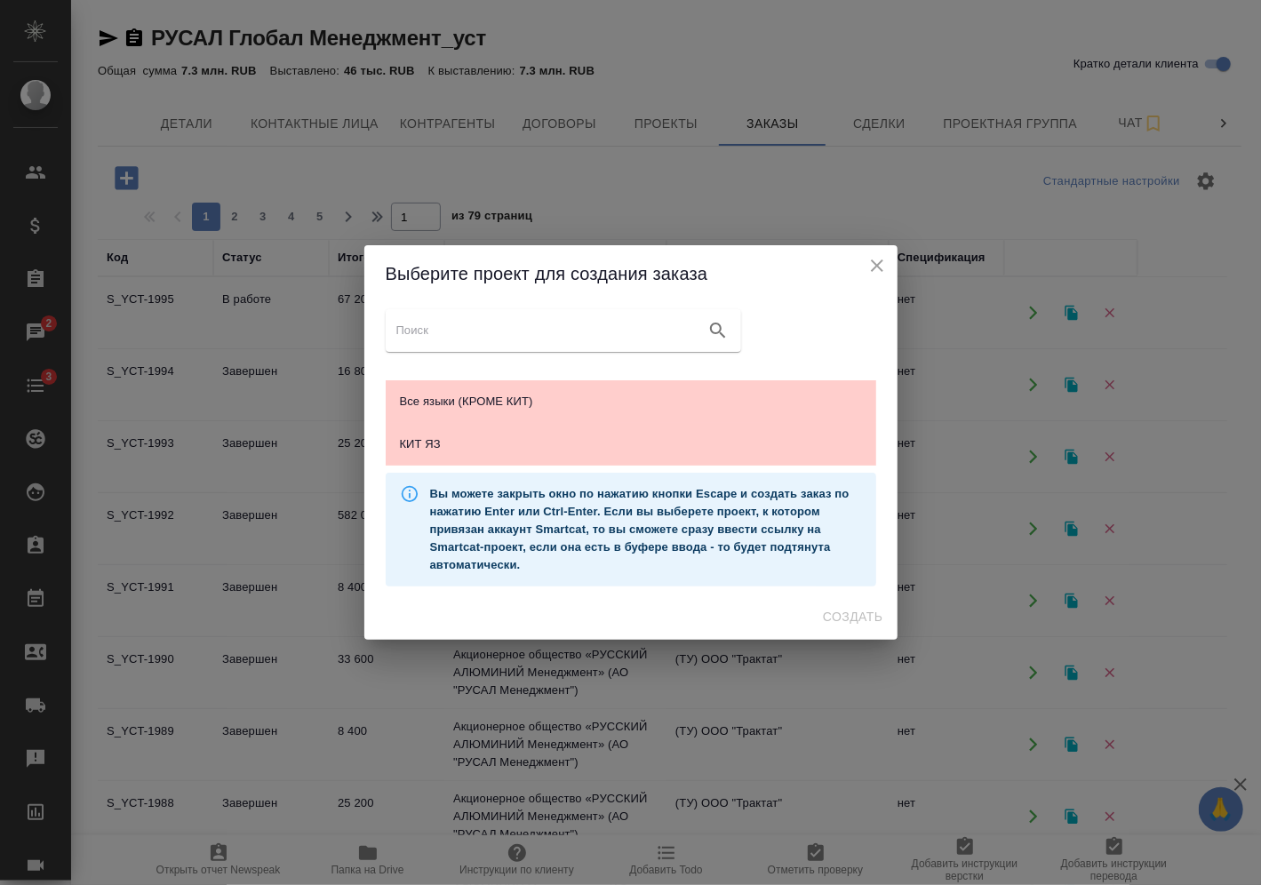
drag, startPoint x: 496, startPoint y: 439, endPoint x: 581, endPoint y: 478, distance: 93.8
click at [496, 438] on span "КИТ ЯЗ" at bounding box center [631, 444] width 462 height 18
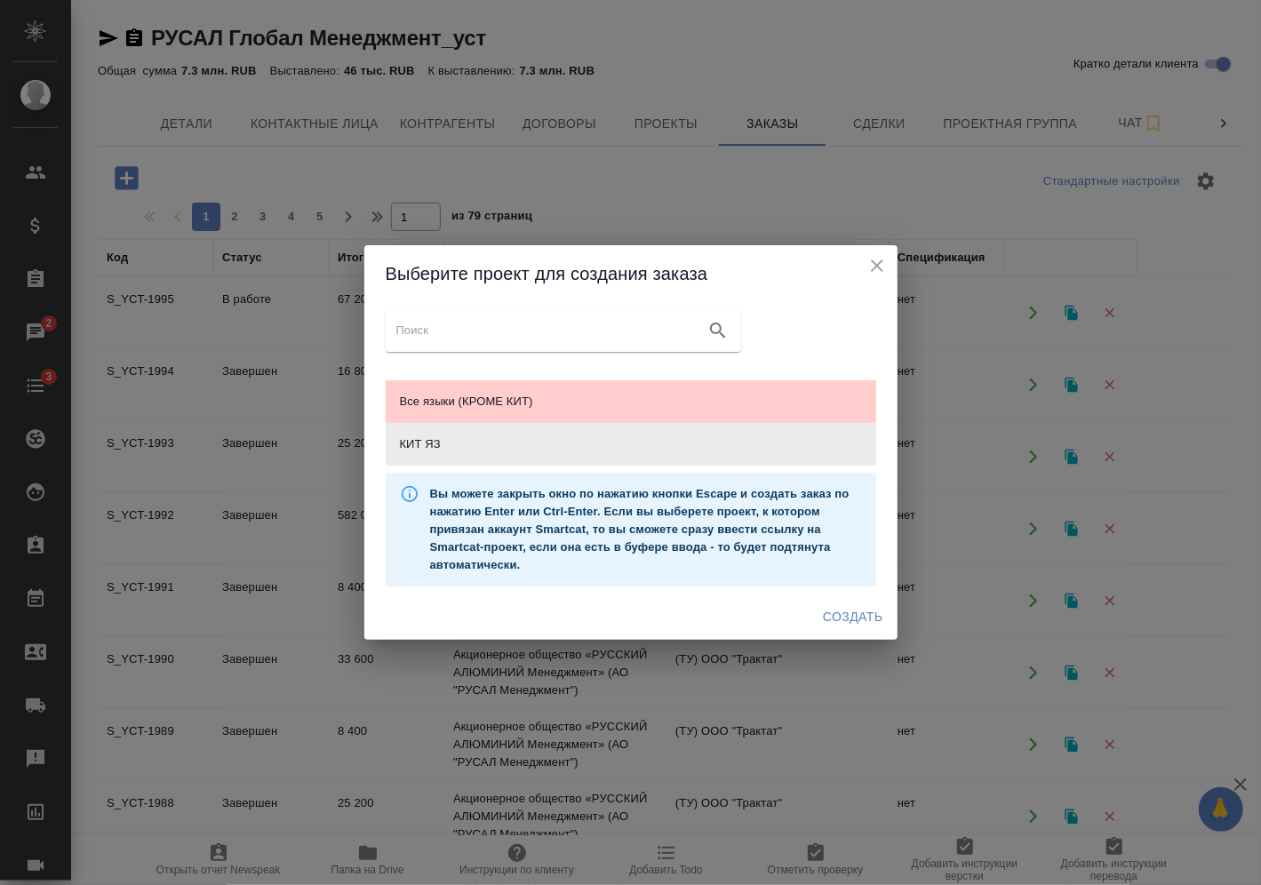
click at [866, 617] on span "Создать" at bounding box center [853, 617] width 60 height 22
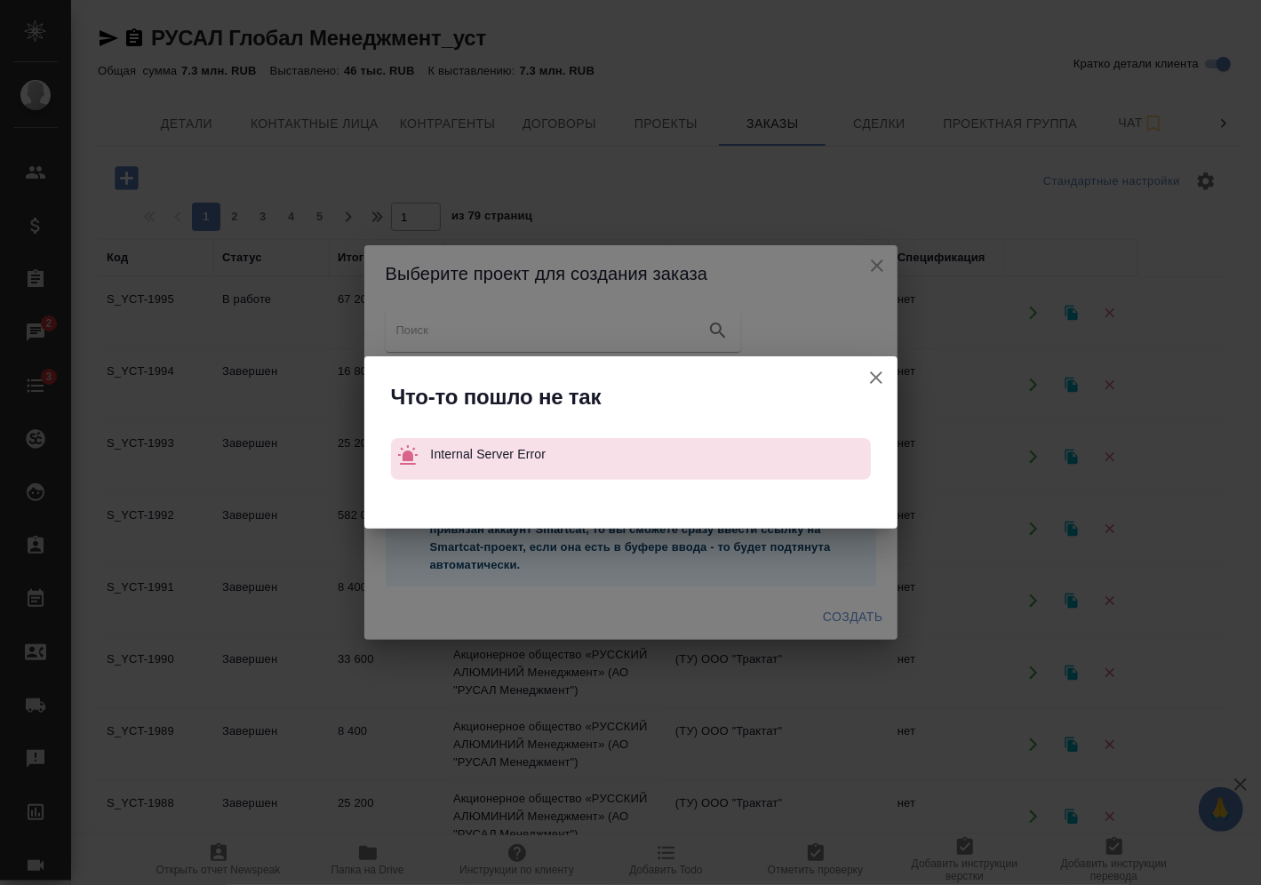
click at [866, 373] on icon "button" at bounding box center [876, 377] width 21 height 21
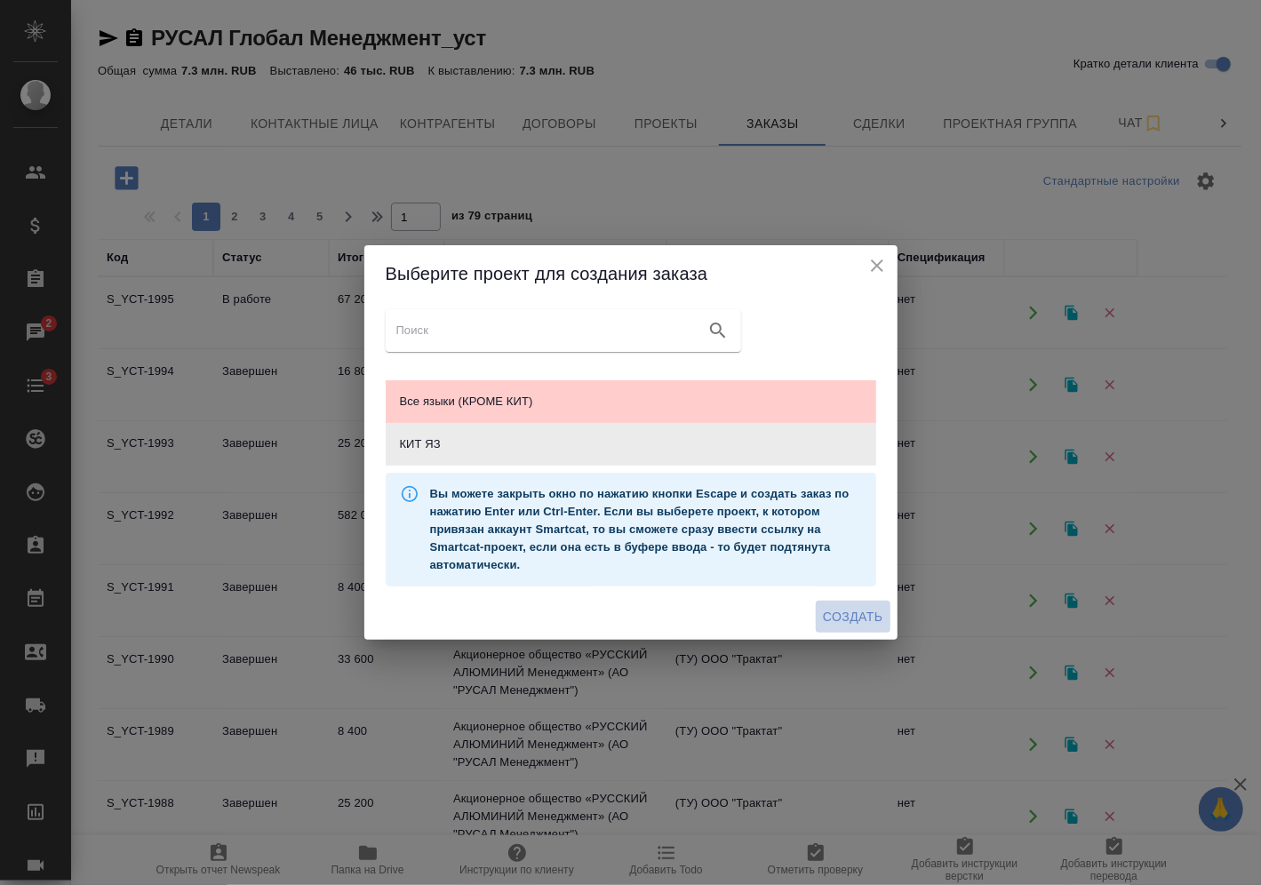
click at [838, 621] on span "Создать" at bounding box center [853, 617] width 60 height 22
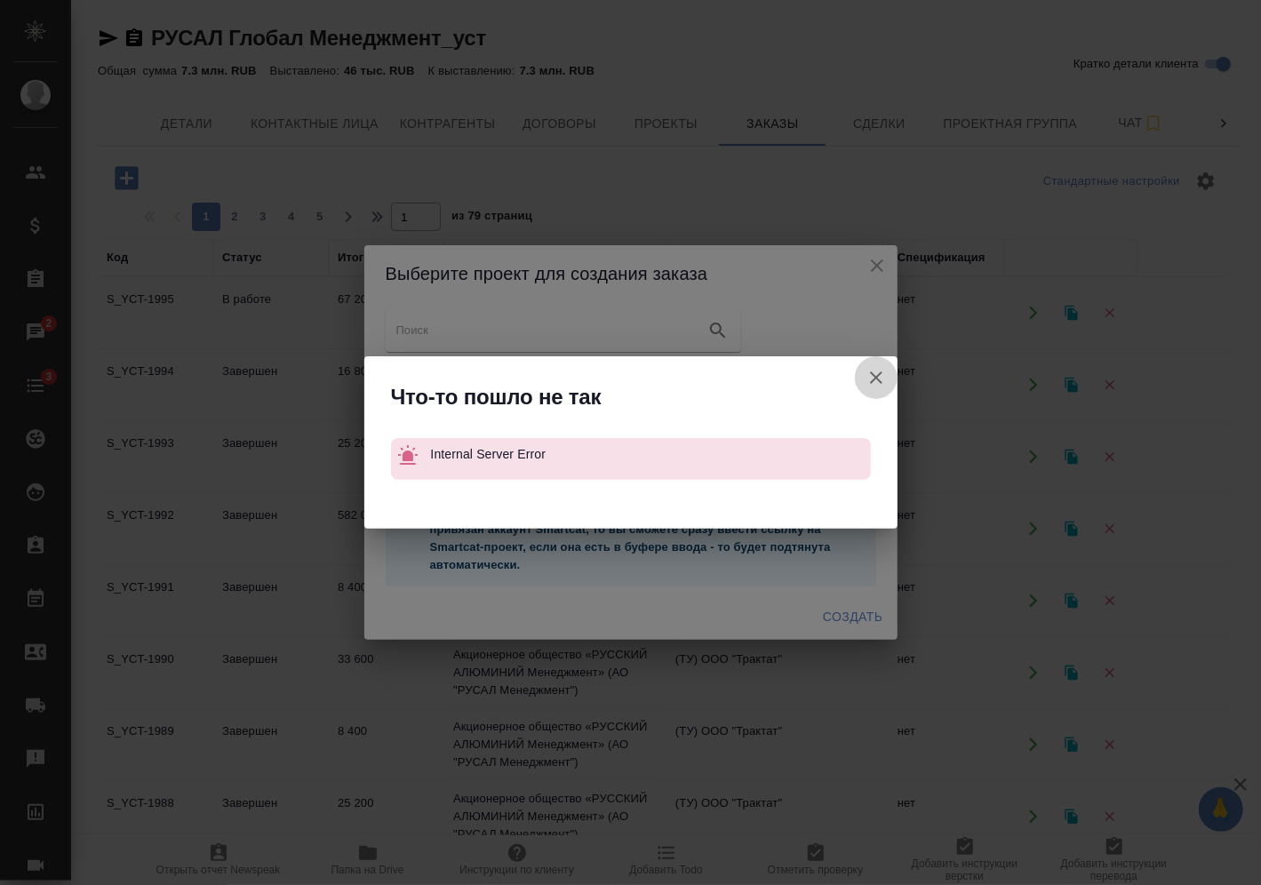
click at [884, 377] on icon "button" at bounding box center [876, 377] width 21 height 21
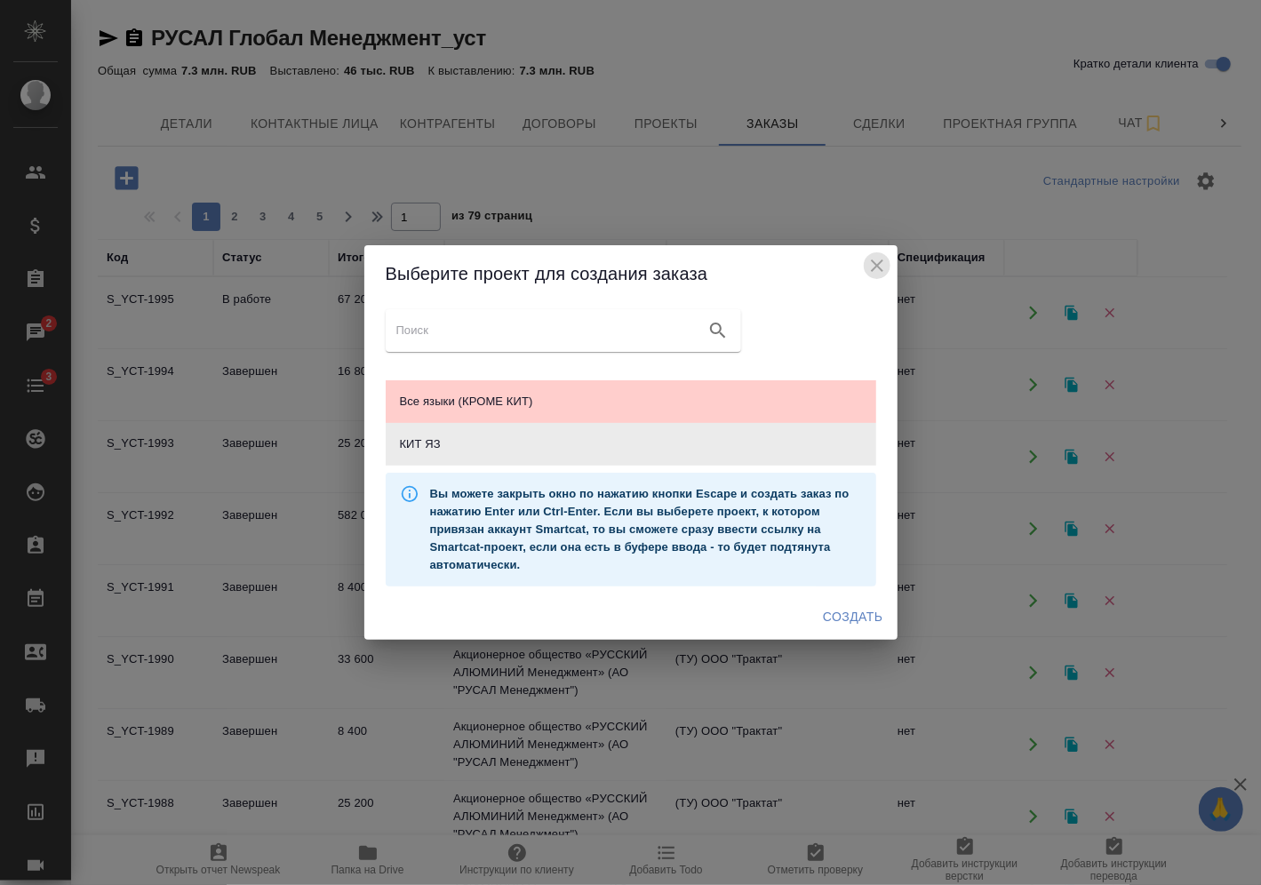
click at [887, 257] on icon "close" at bounding box center [876, 265] width 21 height 21
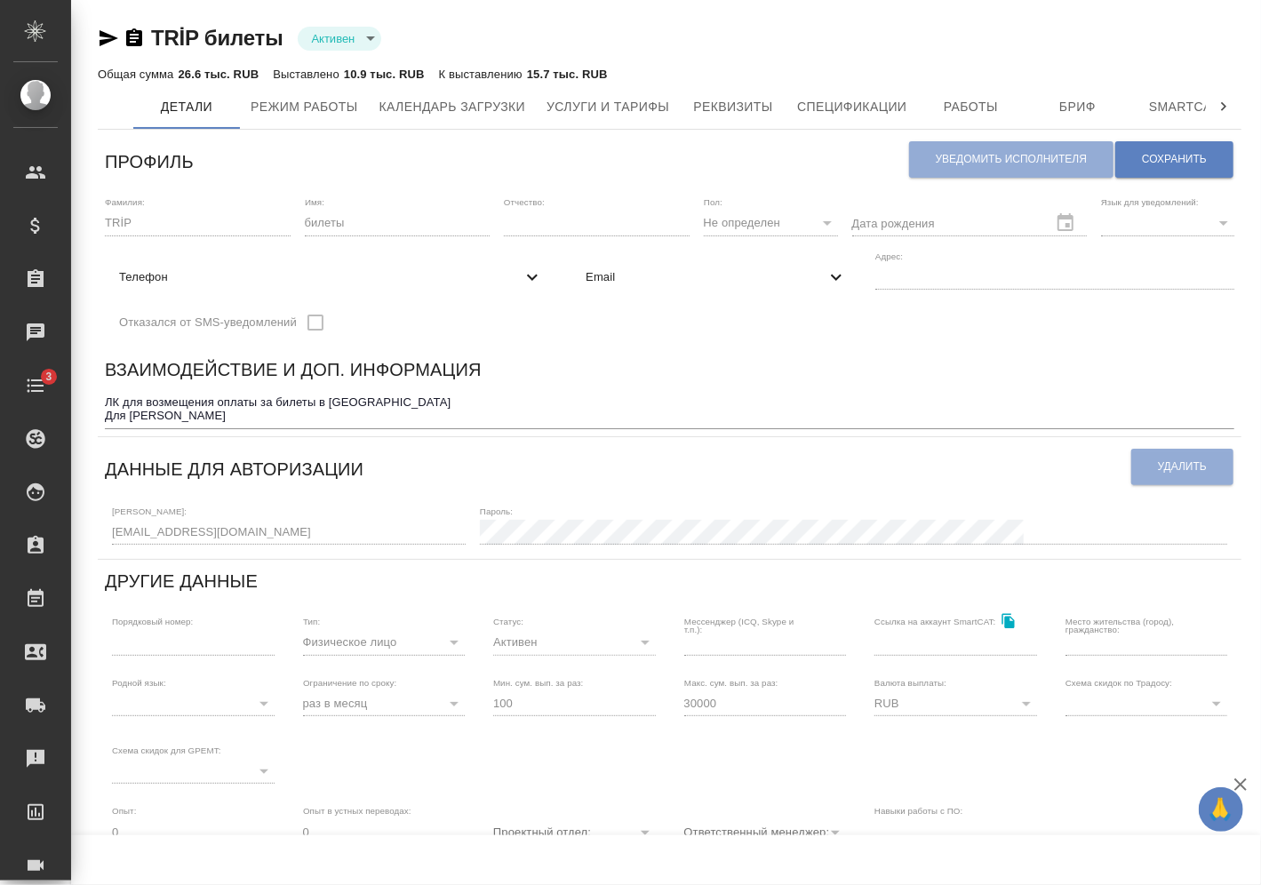
click at [108, 38] on icon "button" at bounding box center [108, 38] width 21 height 21
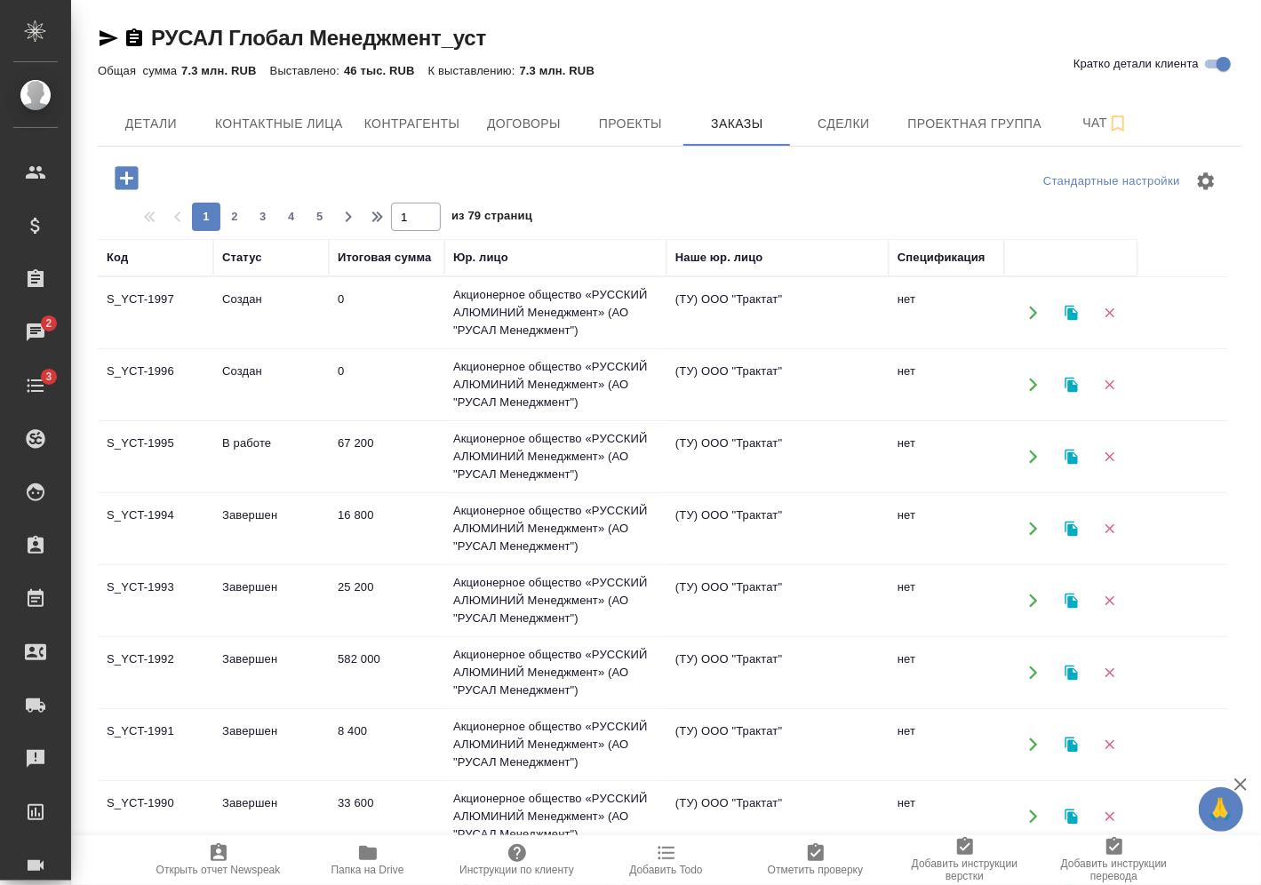
click at [1112, 309] on icon "button" at bounding box center [1110, 313] width 10 height 10
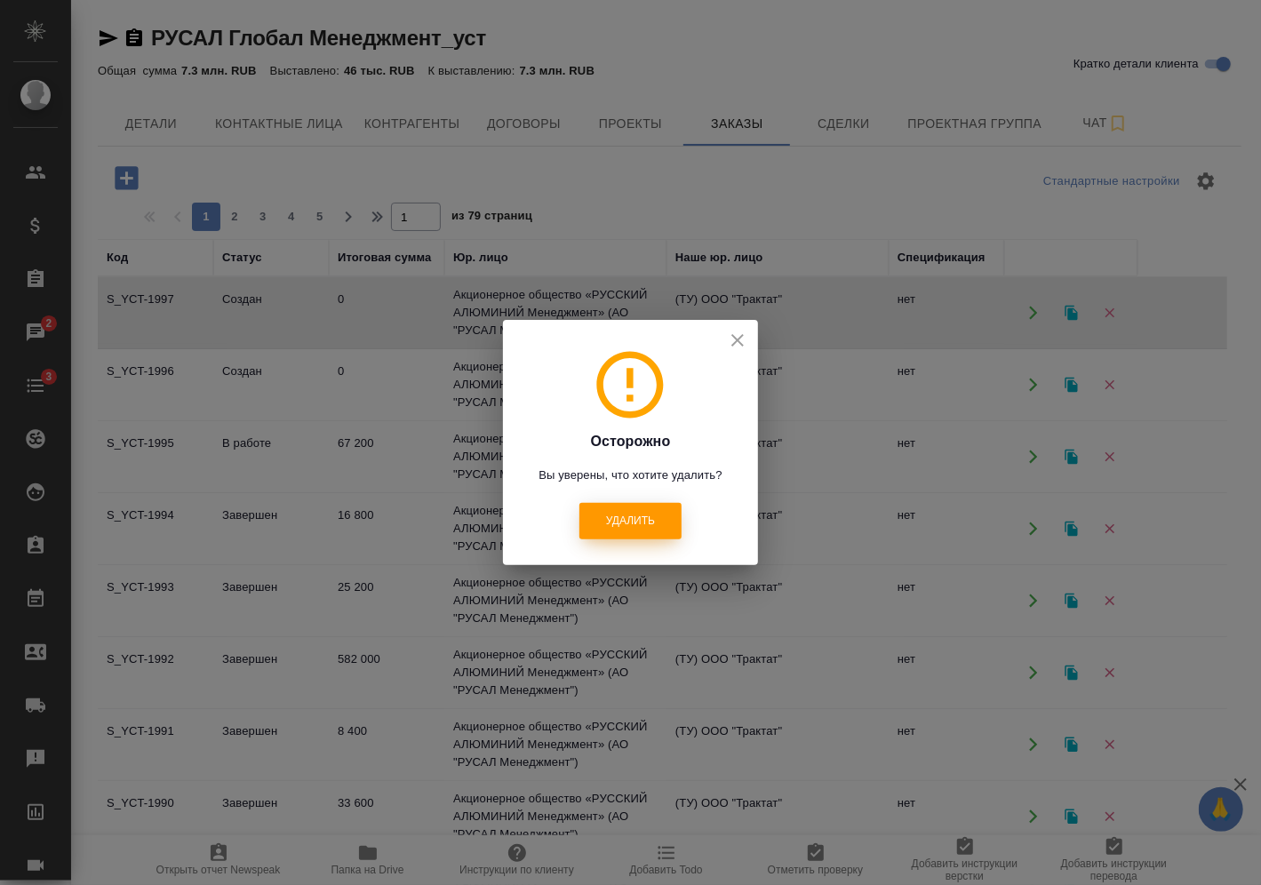
click at [658, 517] on button "Удалить" at bounding box center [630, 521] width 102 height 36
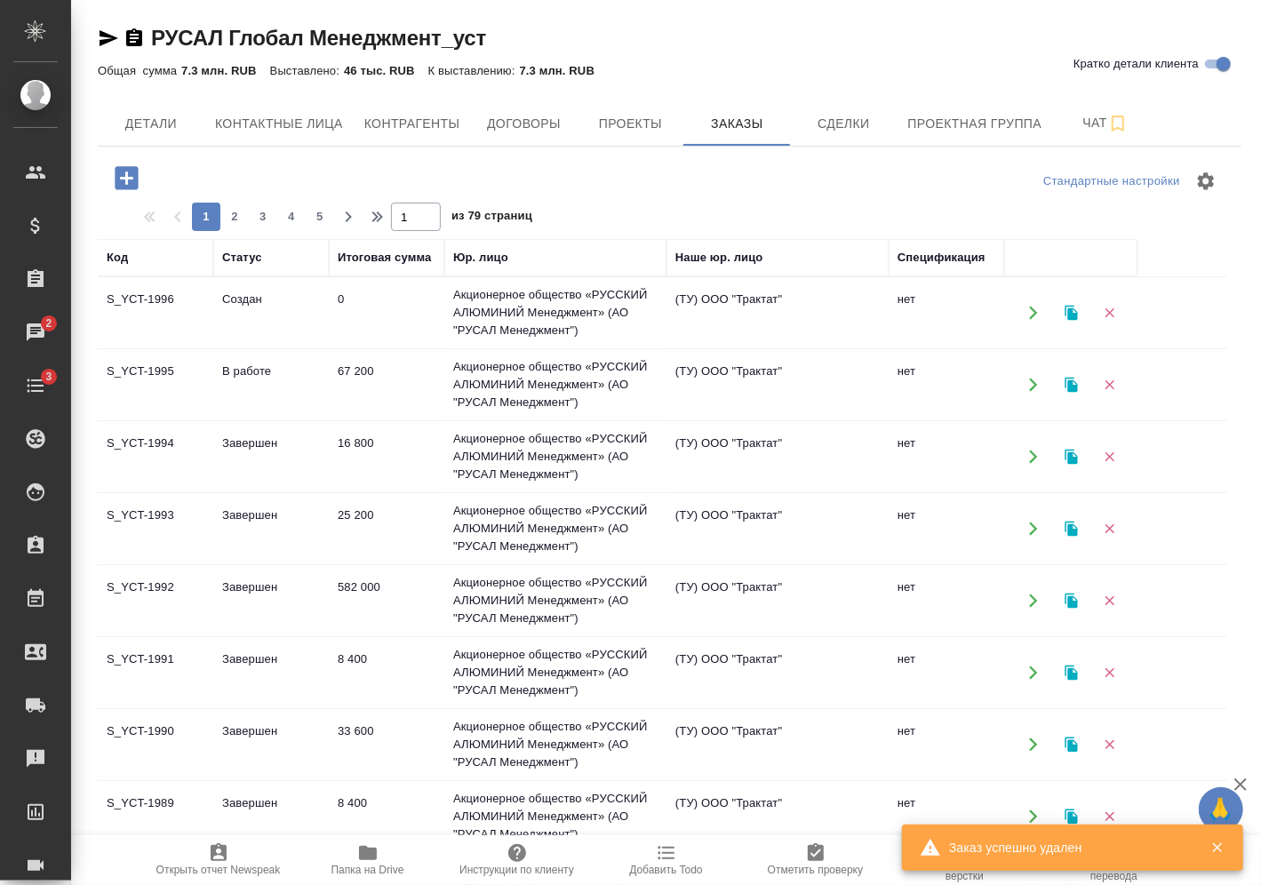
click at [319, 304] on td "Создан" at bounding box center [271, 313] width 116 height 62
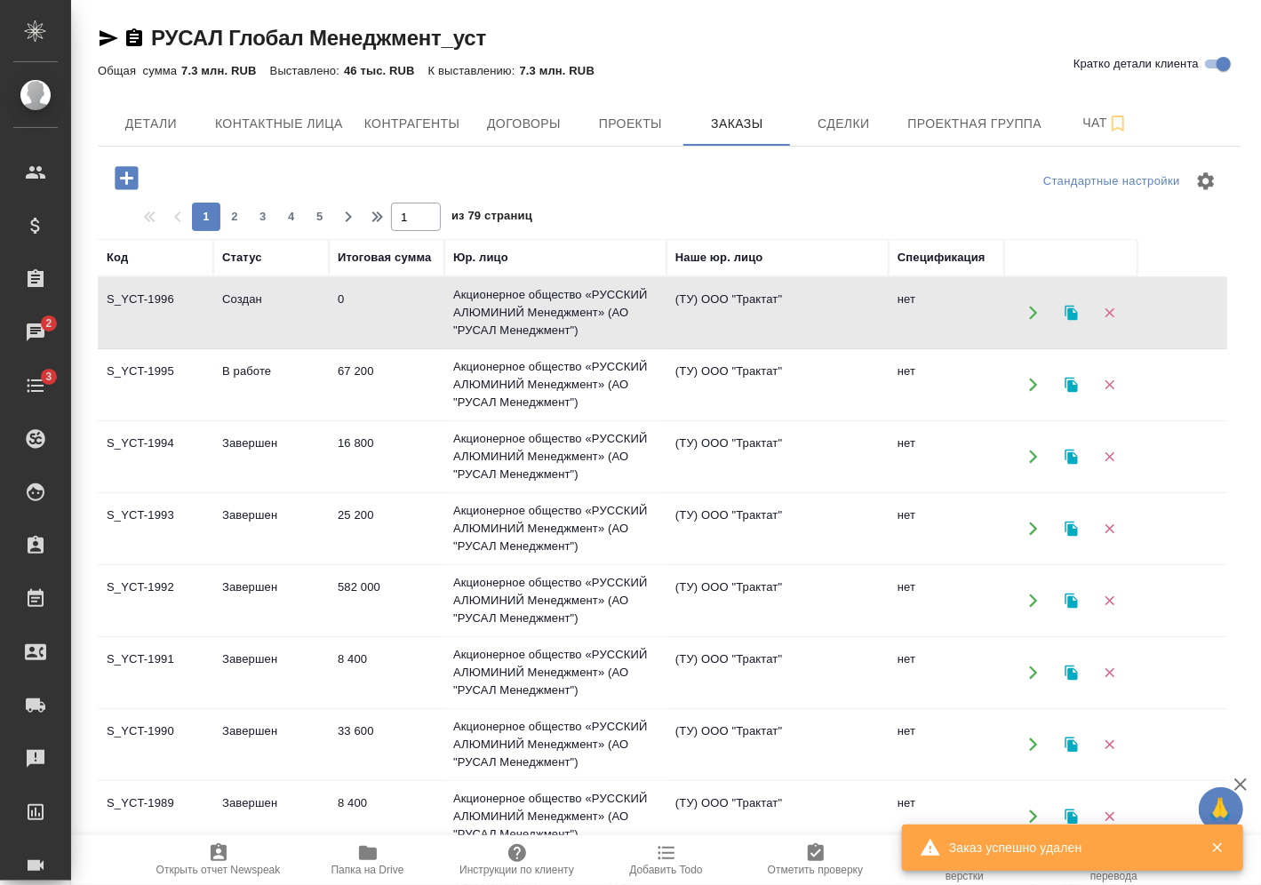
click at [319, 304] on td "Создан" at bounding box center [271, 313] width 116 height 62
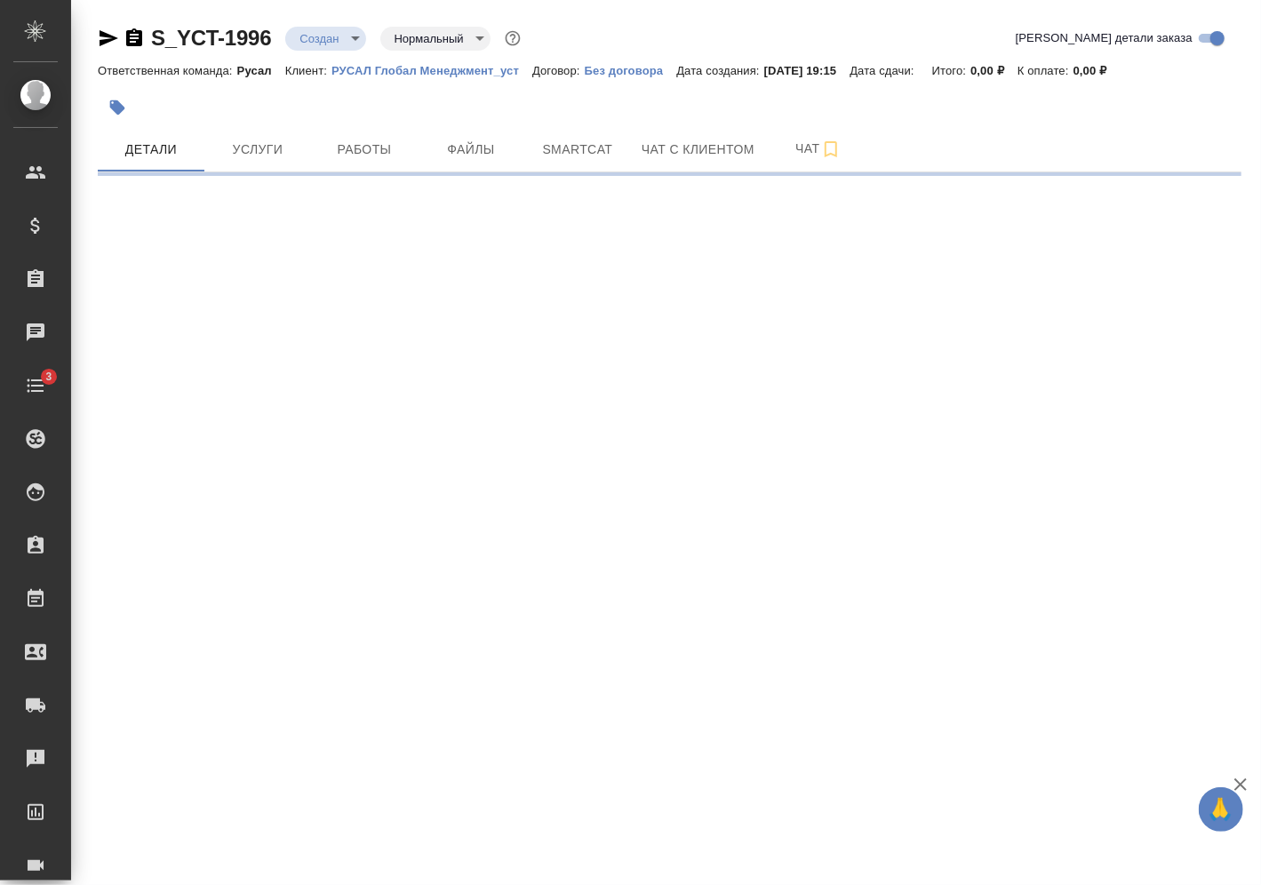
select select "RU"
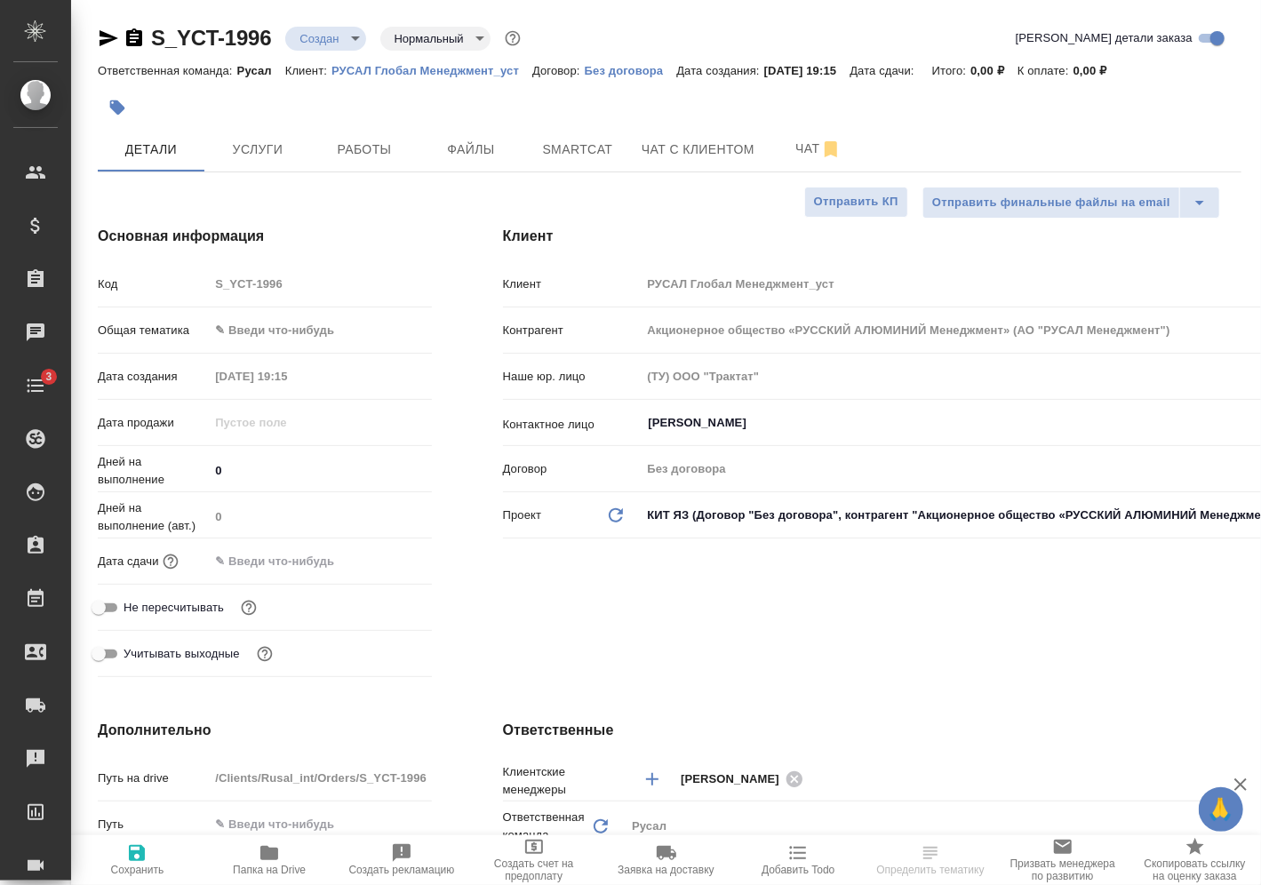
type textarea "x"
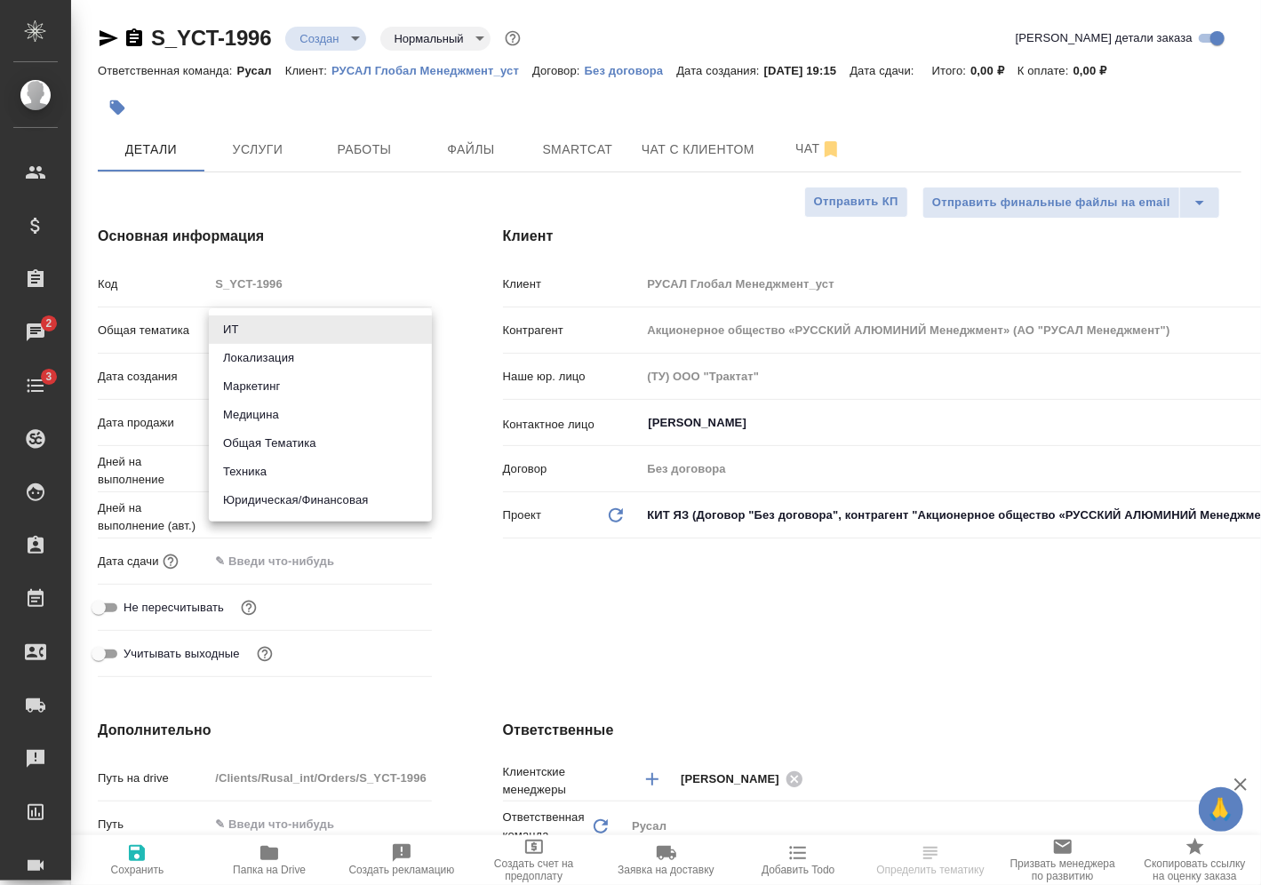
click at [331, 327] on body "🙏 .cls-1 fill:#fff; AWATERA [PERSON_NAME] Спецификации Заказы 2 Чаты 3 Todo Про…" at bounding box center [630, 442] width 1261 height 885
click at [308, 468] on li "Техника" at bounding box center [320, 472] width 223 height 28
type input "tech"
type textarea "x"
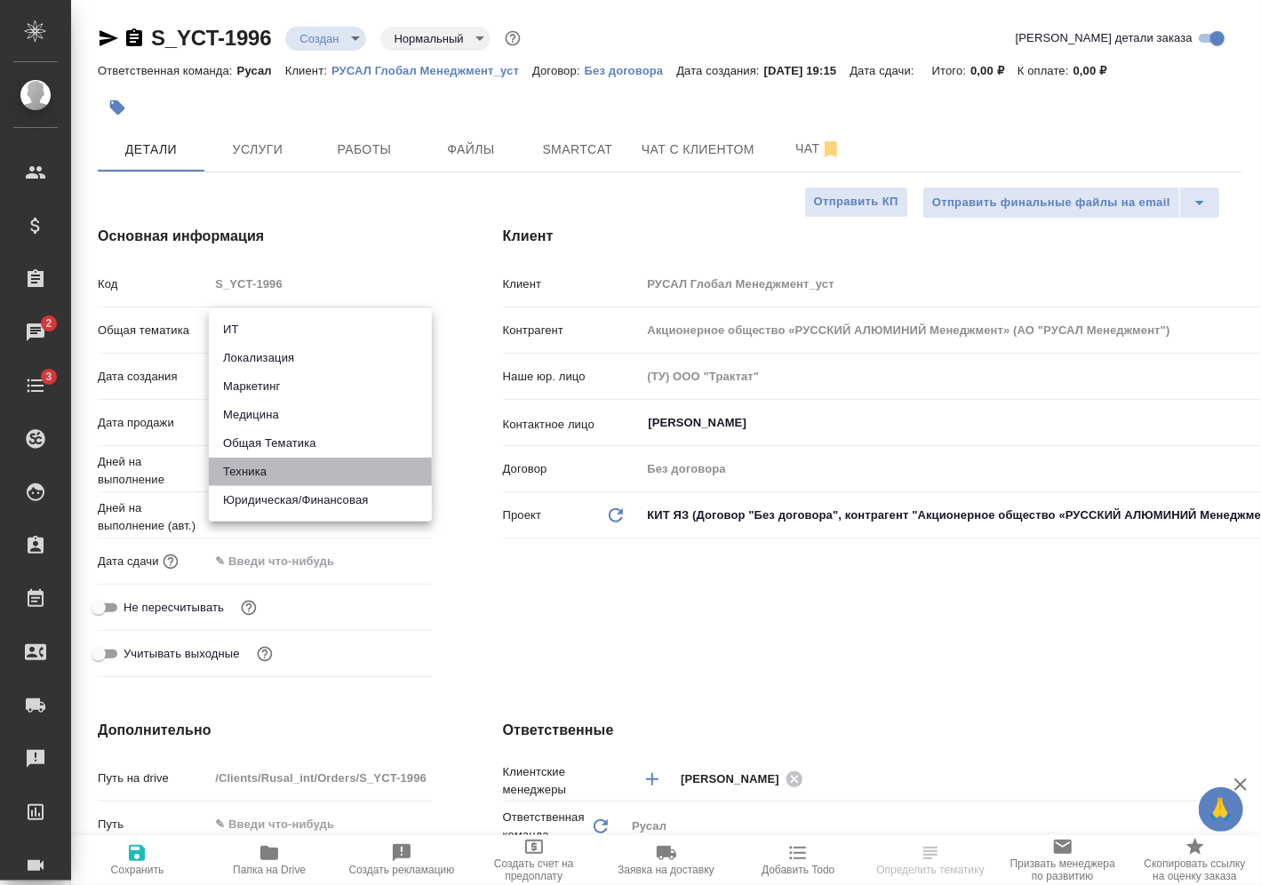
type textarea "x"
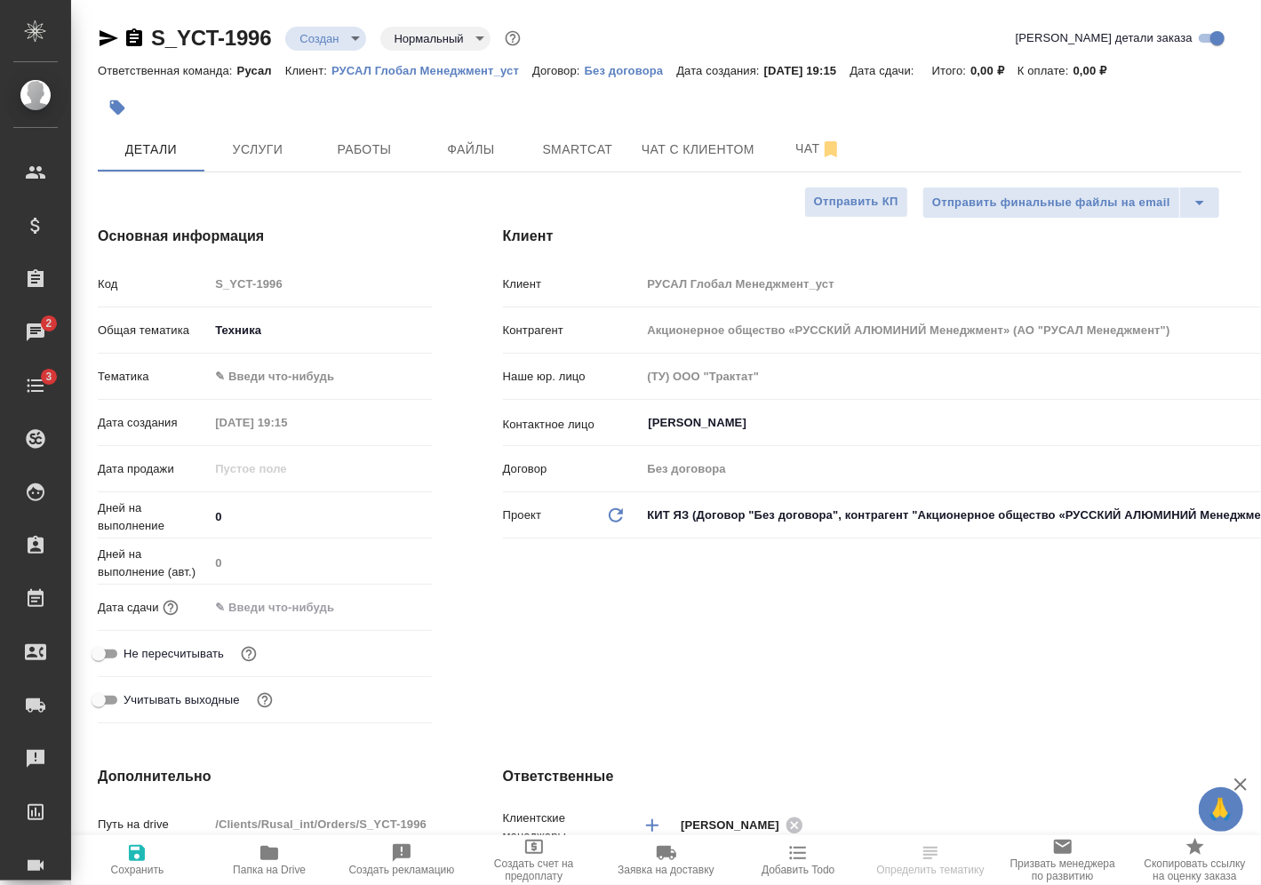
click at [311, 375] on body "🙏 .cls-1 fill:#fff; AWATERA [PERSON_NAME] Спецификации Заказы 2 Чаты 3 Todo Про…" at bounding box center [630, 442] width 1261 height 885
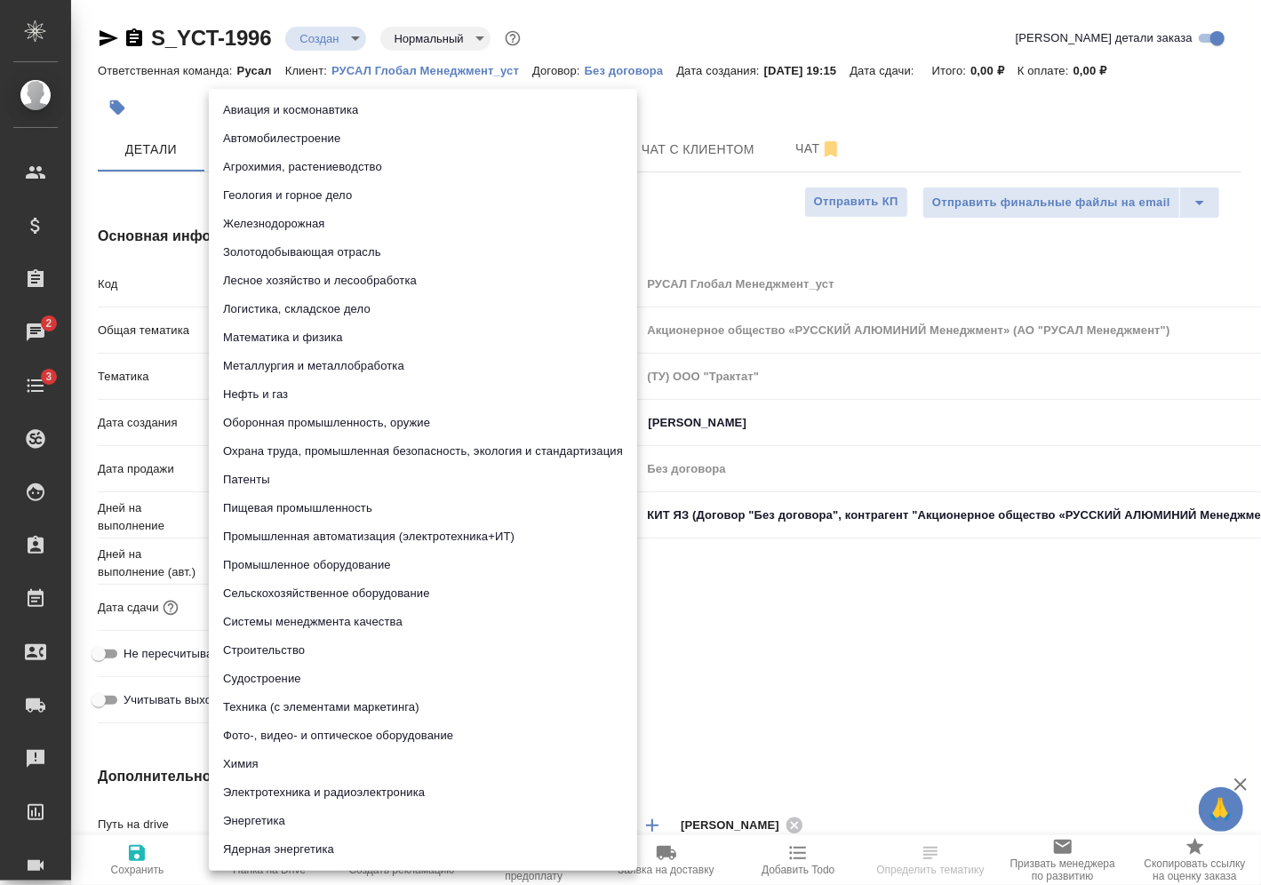
click at [326, 363] on li "Металлургия и металлобработка" at bounding box center [423, 366] width 428 height 28
type textarea "x"
type input "60014e23f7d9dc5f480a3cf8"
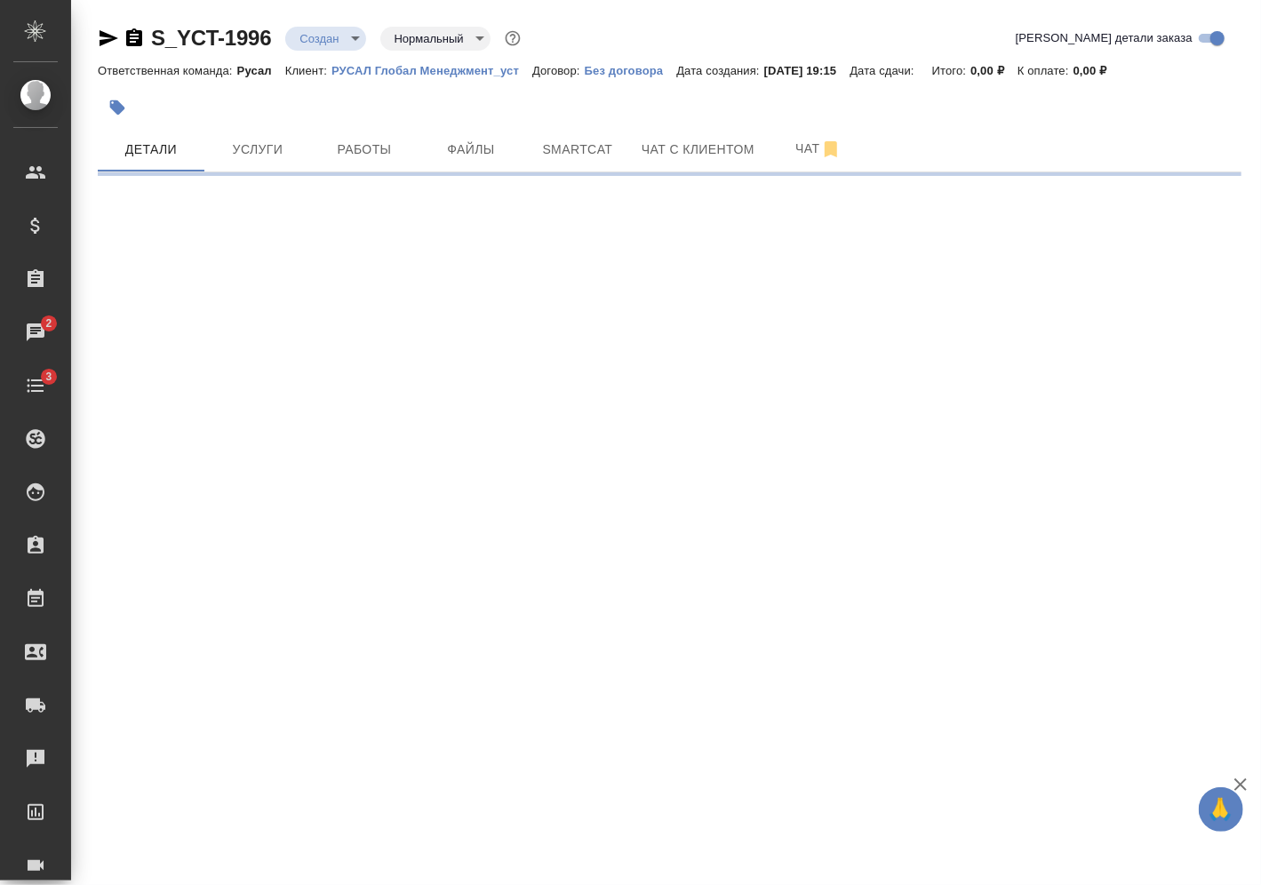
select select "RU"
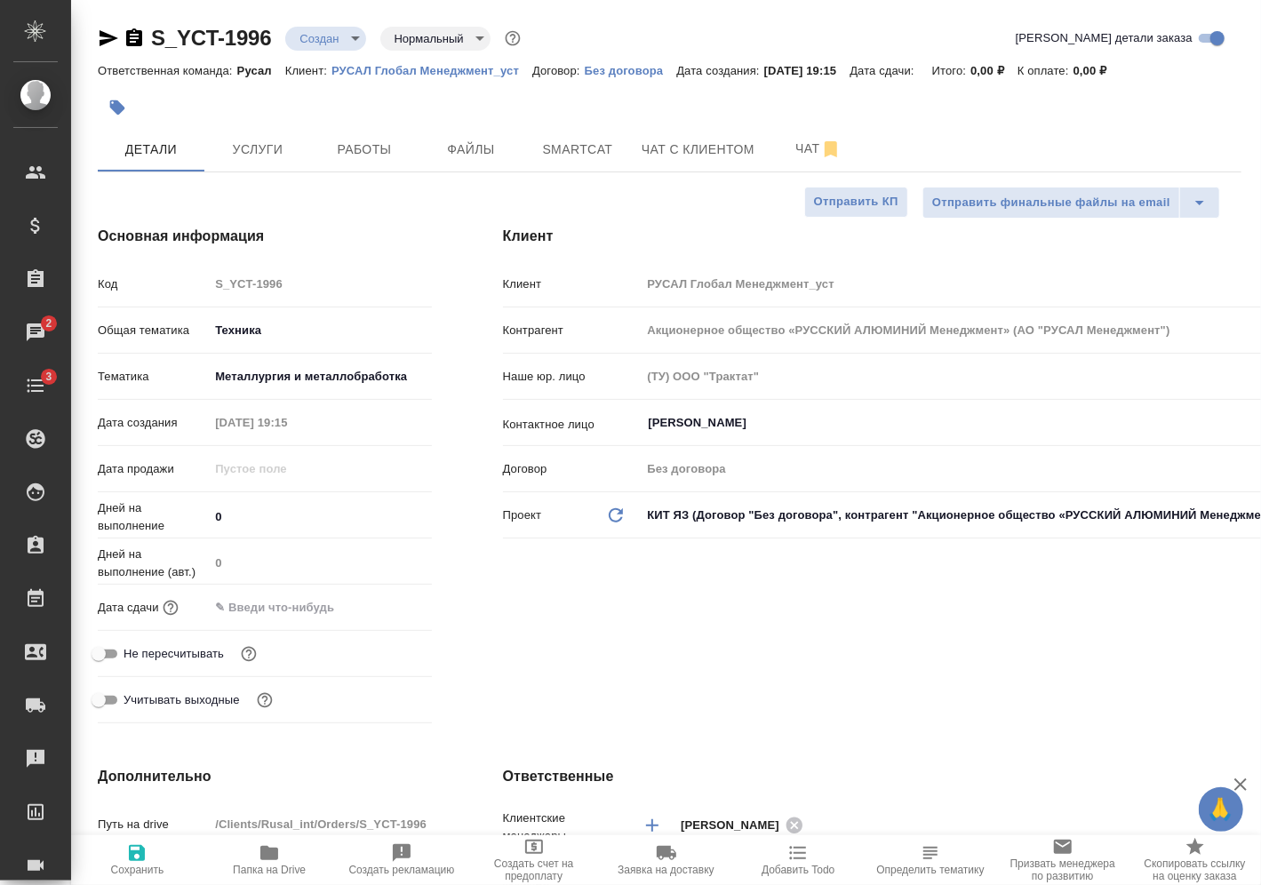
type textarea "x"
click at [313, 599] on input "text" at bounding box center [288, 607] width 156 height 26
click at [387, 611] on icon "button" at bounding box center [380, 605] width 16 height 18
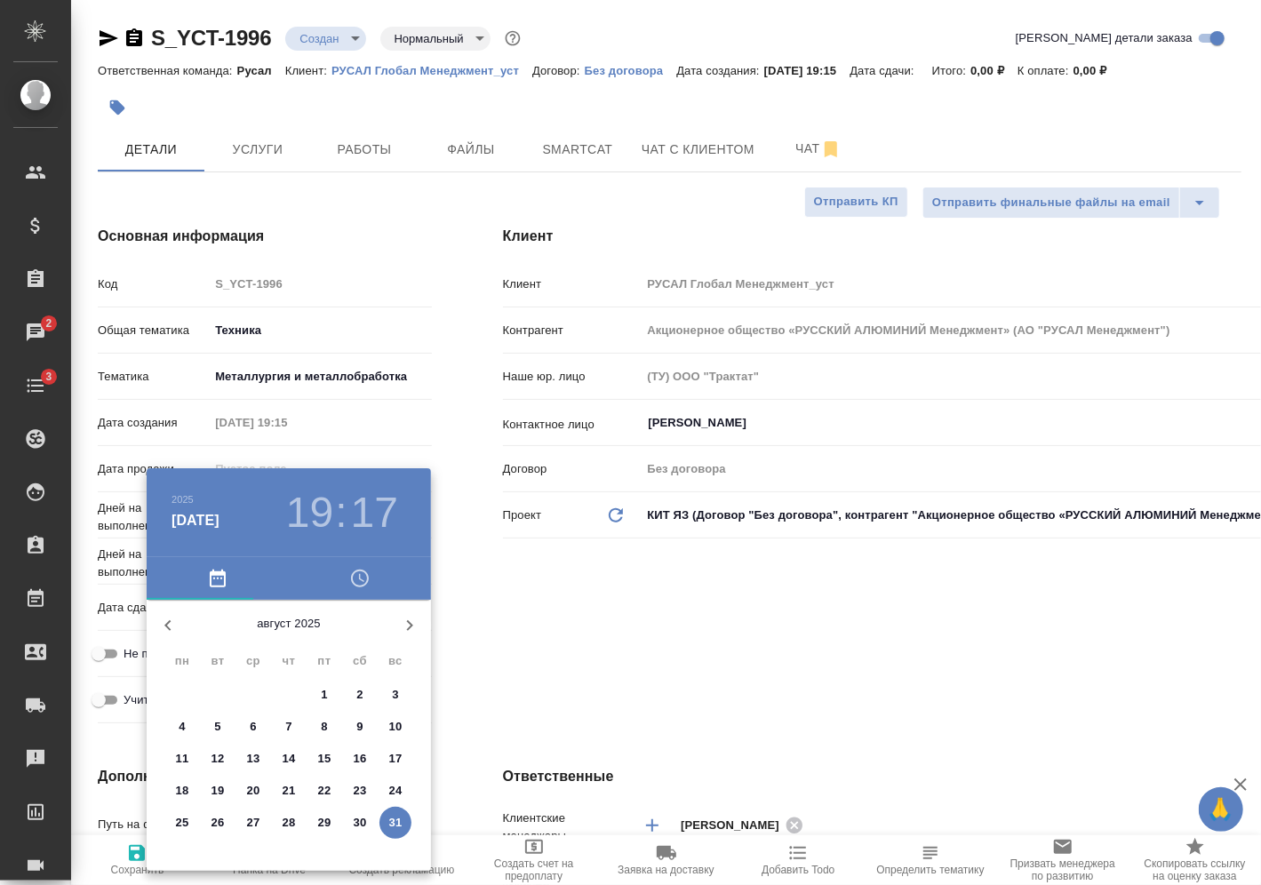
click at [328, 505] on h3 "19" at bounding box center [309, 513] width 47 height 50
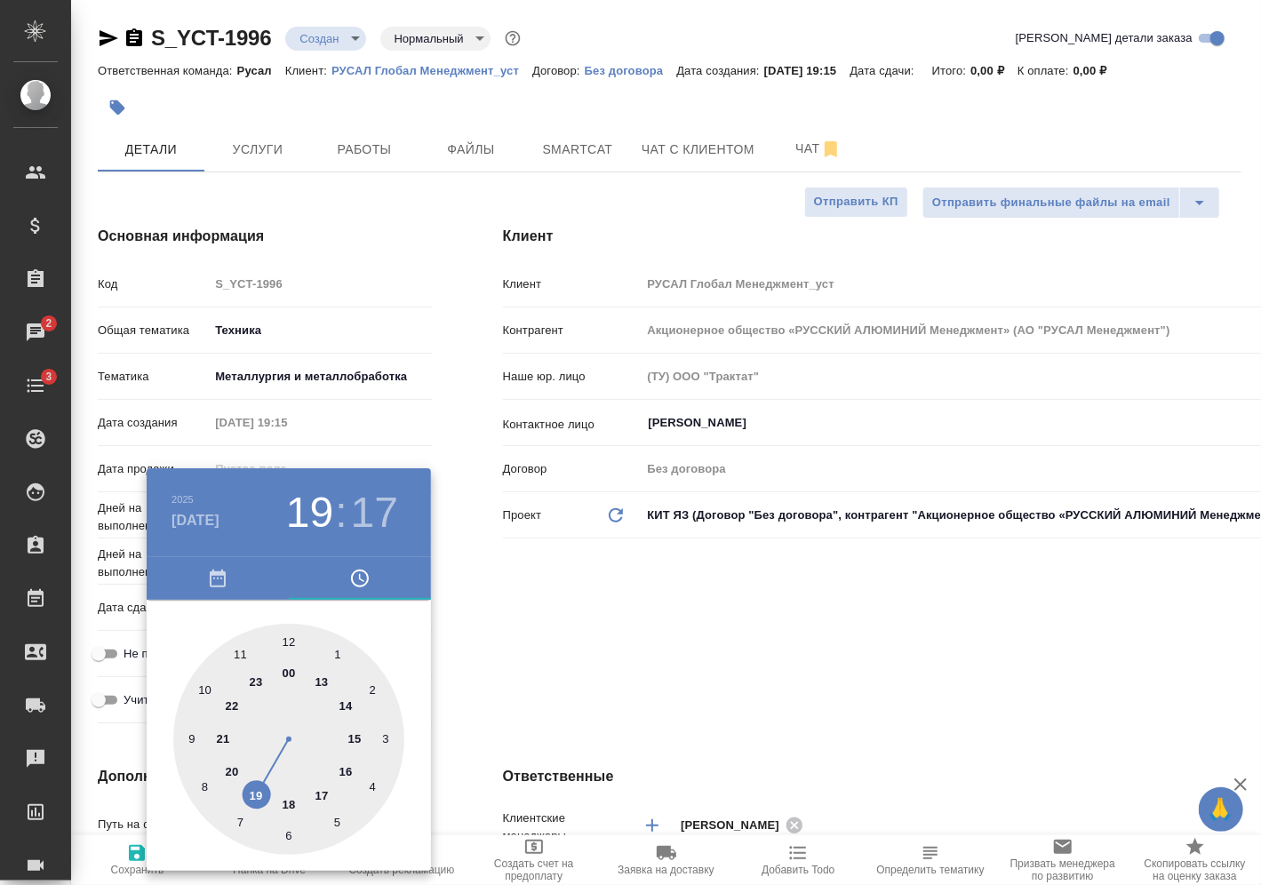
click at [234, 762] on div at bounding box center [288, 739] width 231 height 231
type input "[DATE] 20:17"
type textarea "x"
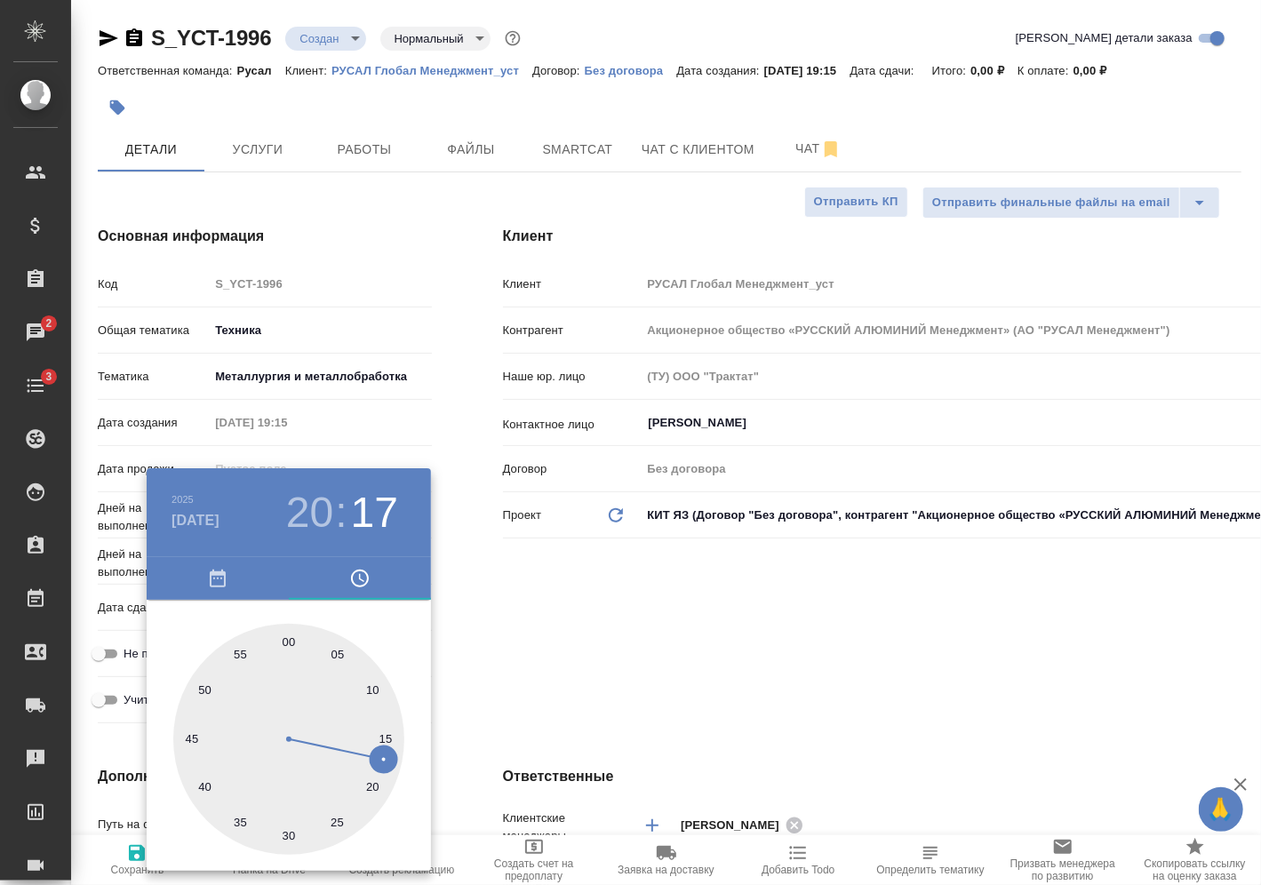
type input "[DATE] 20:31"
type textarea "x"
click at [282, 837] on div at bounding box center [288, 739] width 231 height 231
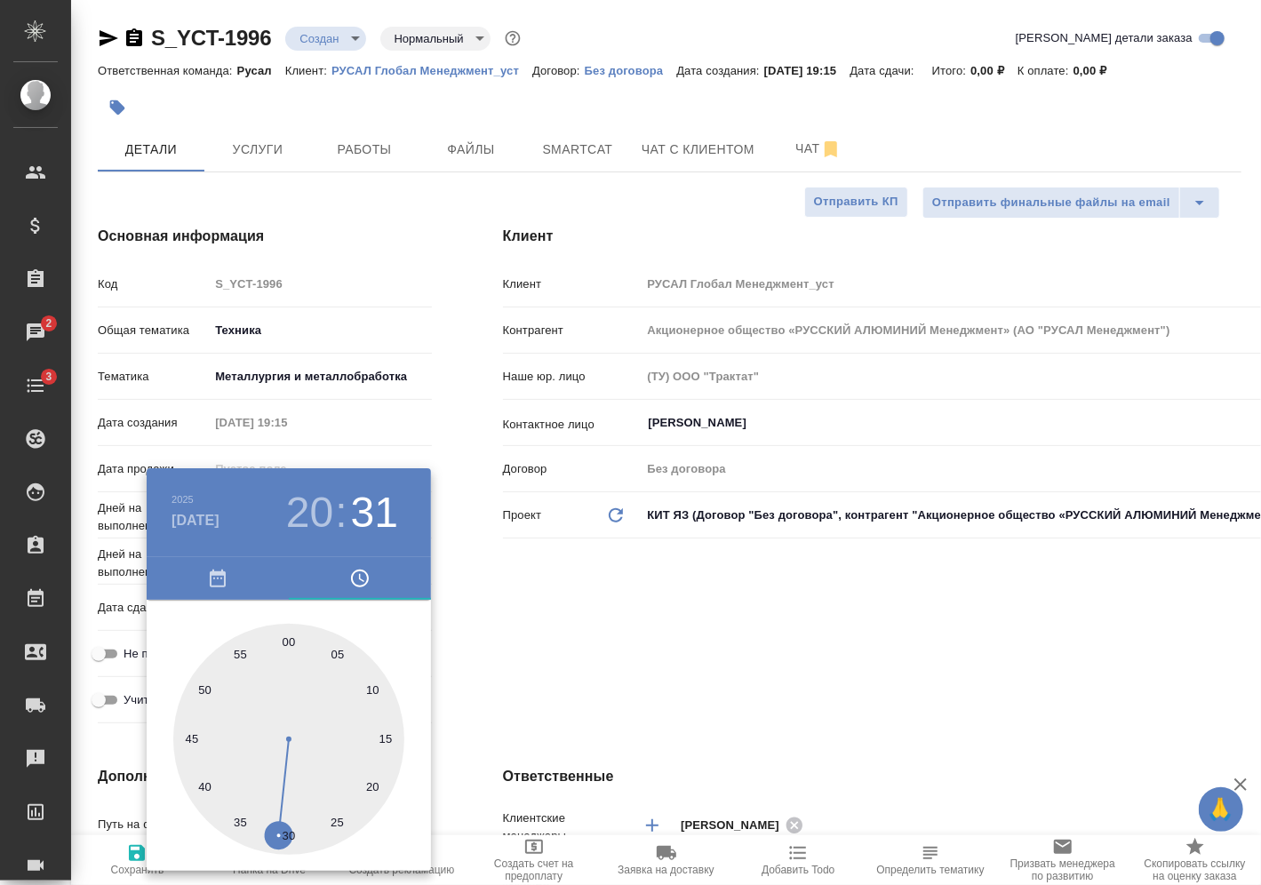
type textarea "x"
click at [535, 679] on div at bounding box center [630, 442] width 1261 height 885
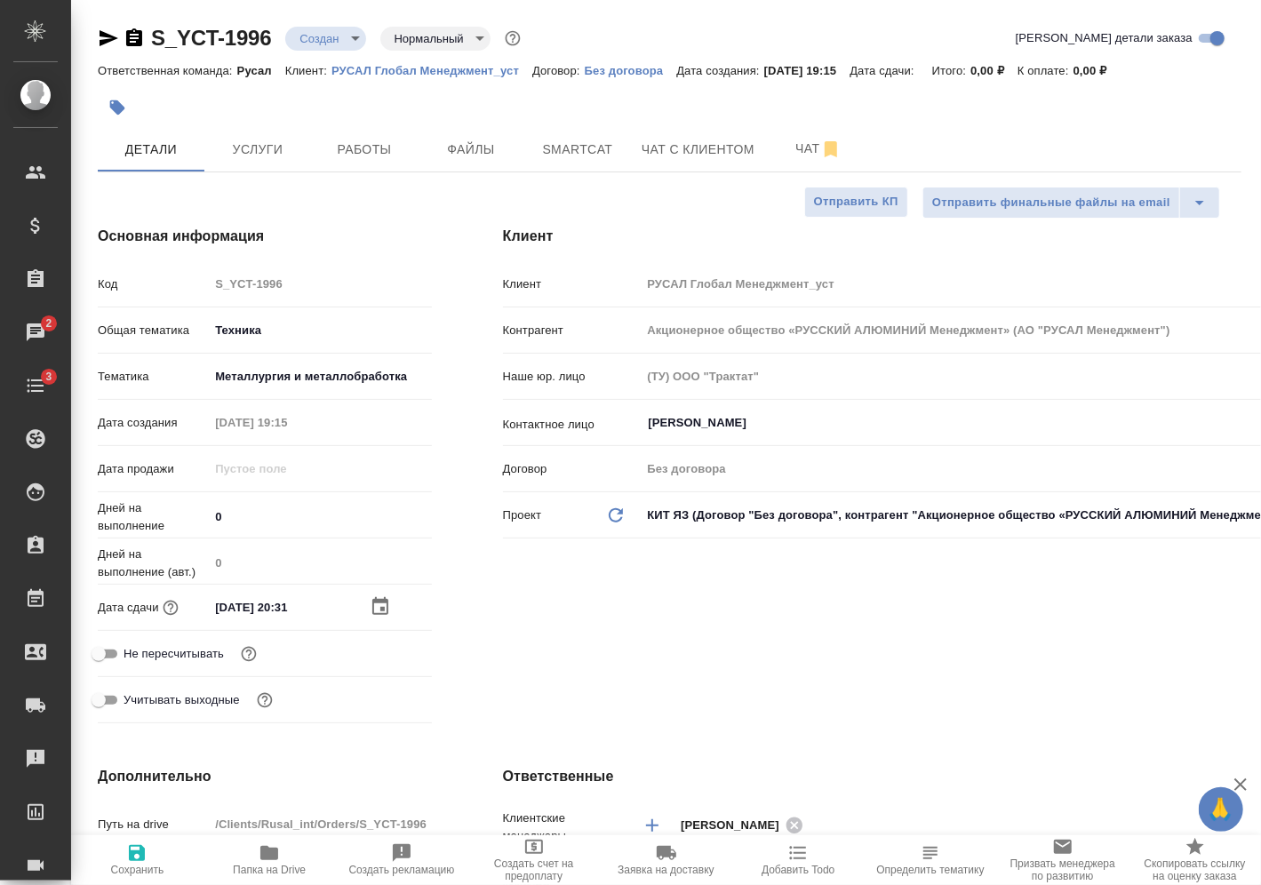
click at [1171, 579] on div "[PERSON_NAME] Глобал Менеджмент_уст Контрагент Акционерное общество «РУССКИЙ АЛ…" at bounding box center [872, 478] width 810 height 576
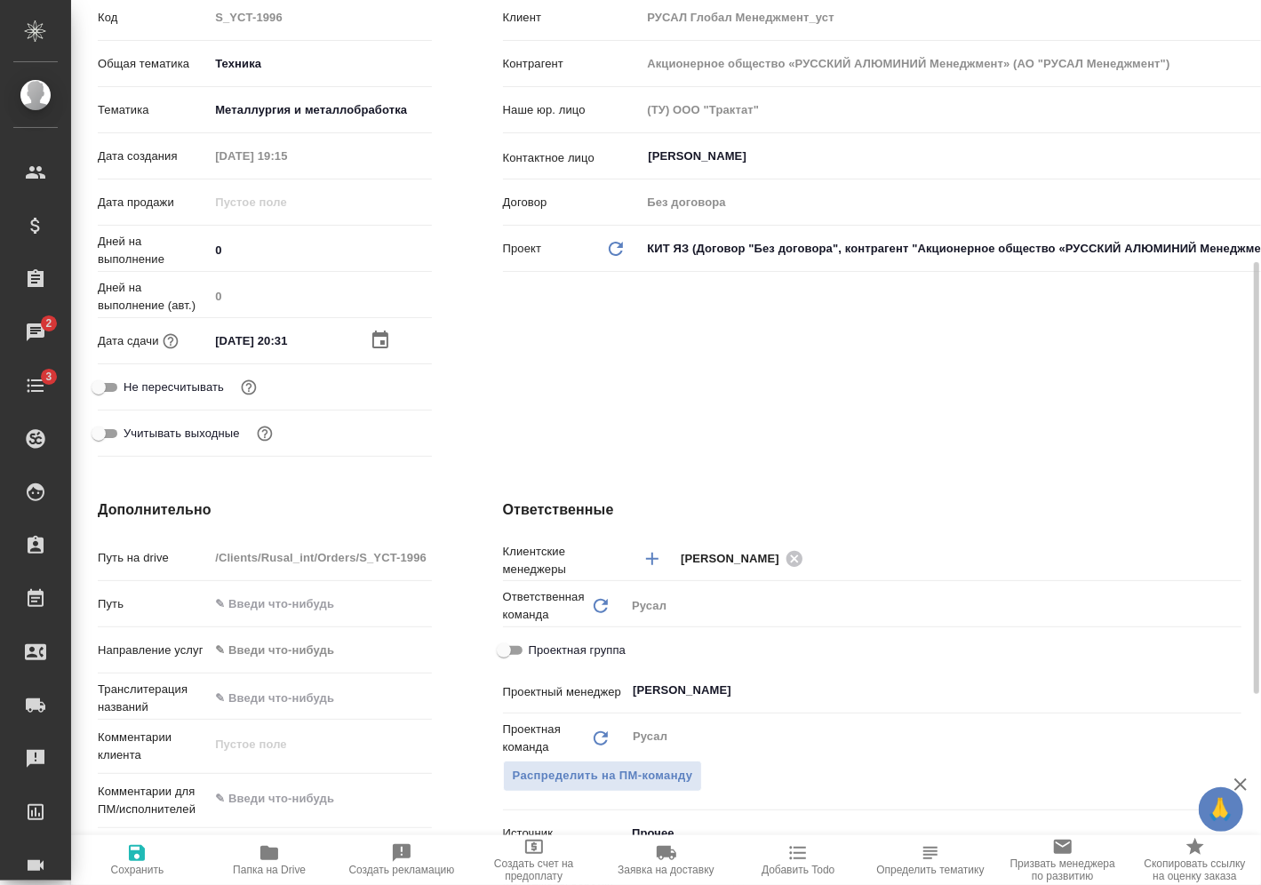
scroll to position [444, 0]
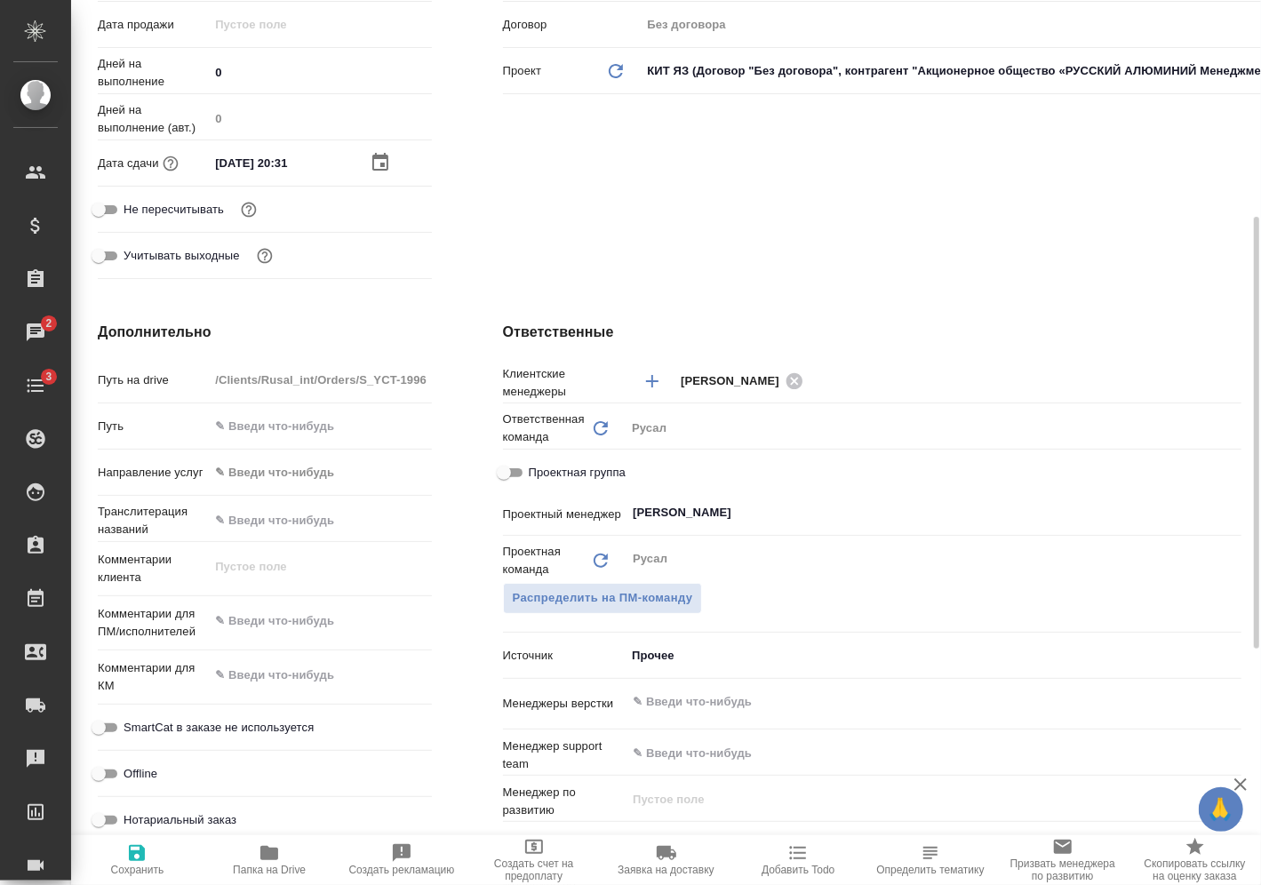
type textarea "x"
click at [307, 616] on textarea at bounding box center [320, 622] width 220 height 30
type textarea "31"
type textarea "x"
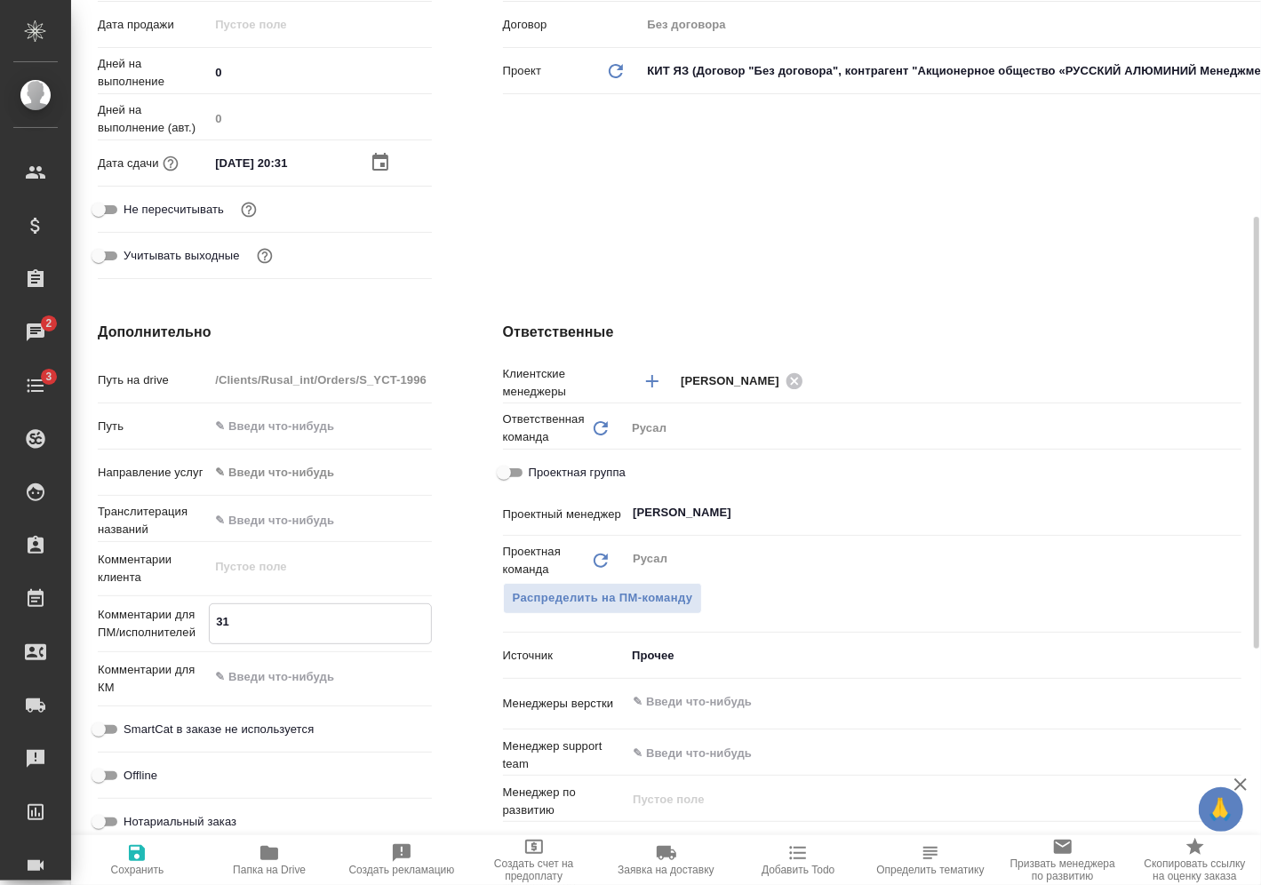
type textarea "x"
type textarea "31."
type textarea "x"
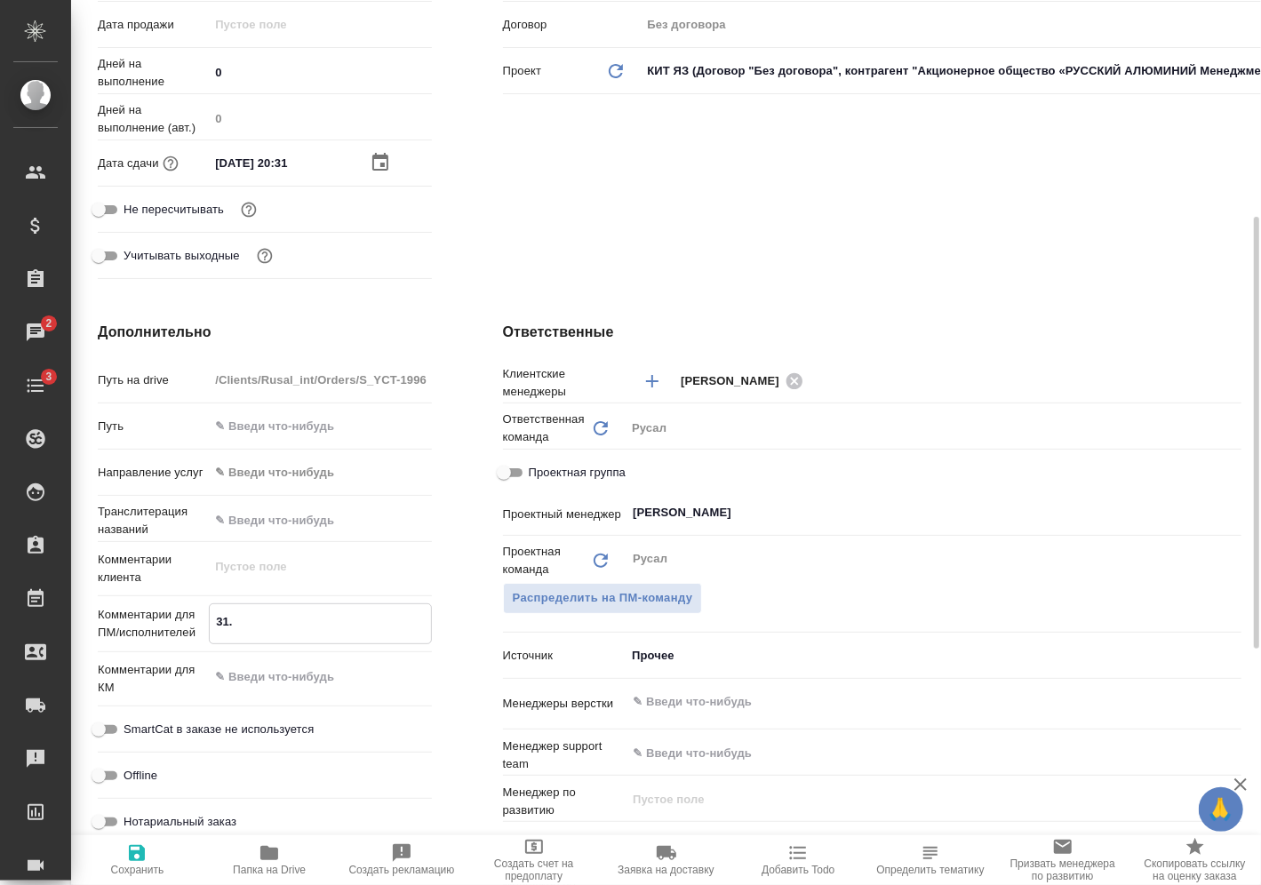
type textarea "x"
type textarea "31.0"
type textarea "x"
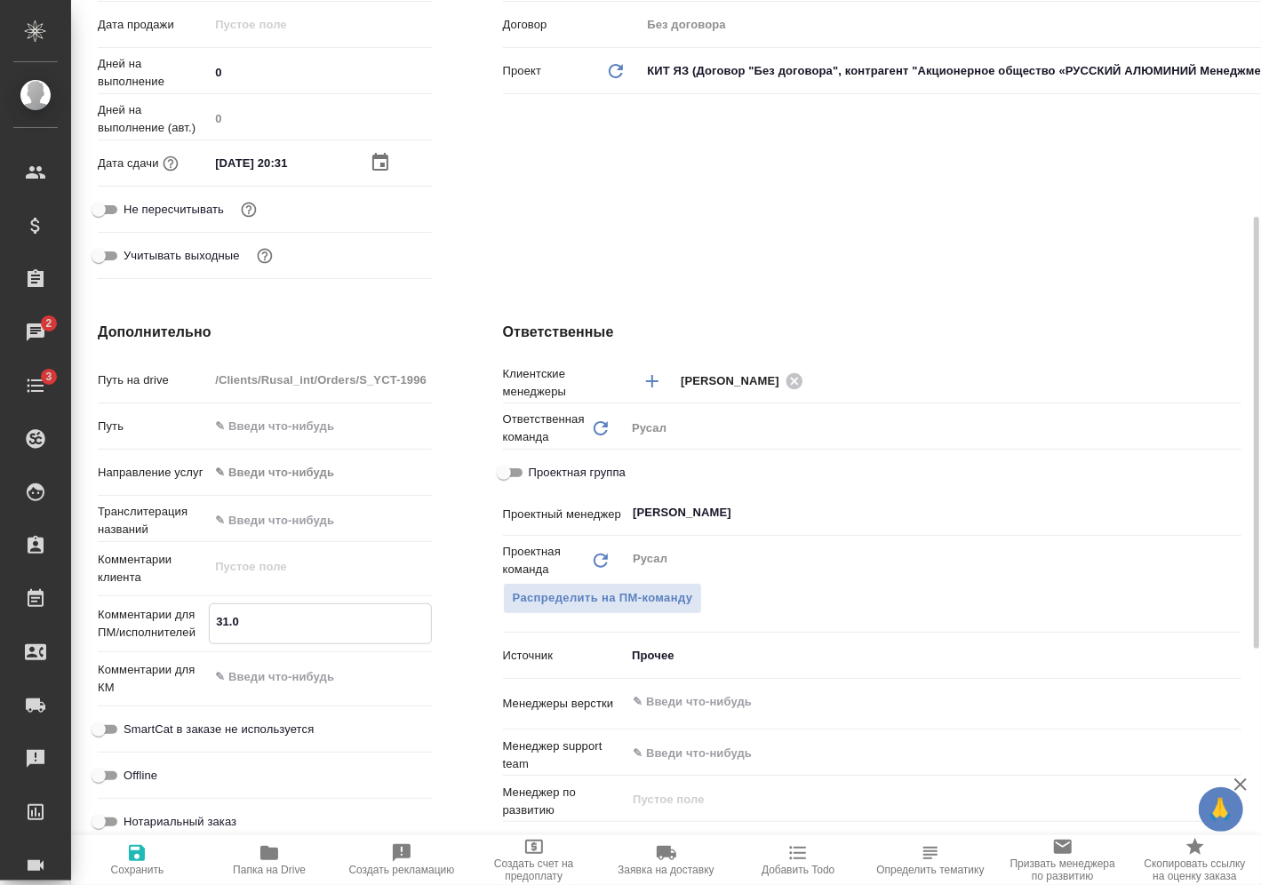
type textarea "31.08"
type textarea "x"
type textarea "31.08"
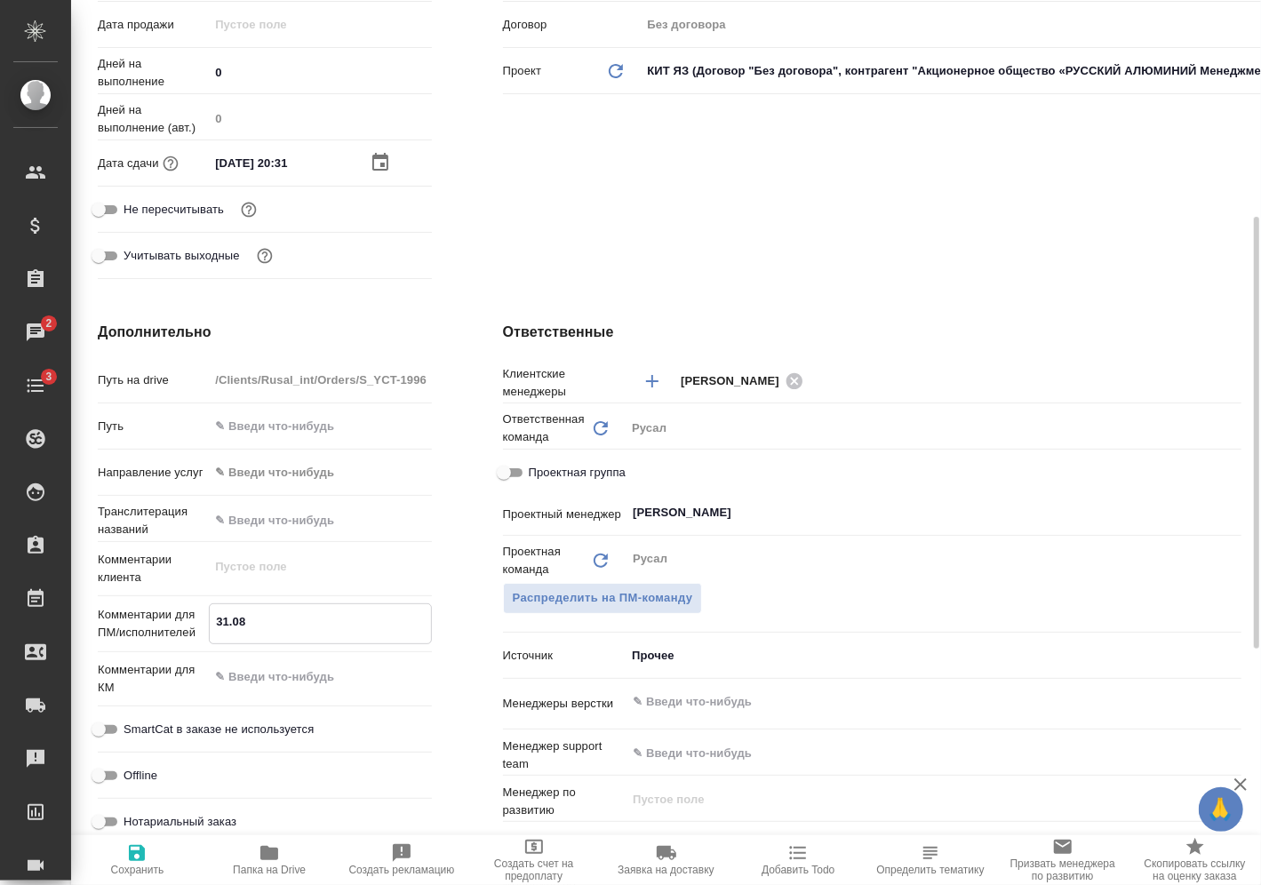
type textarea "x"
type textarea "31.08 Ж"
type textarea "x"
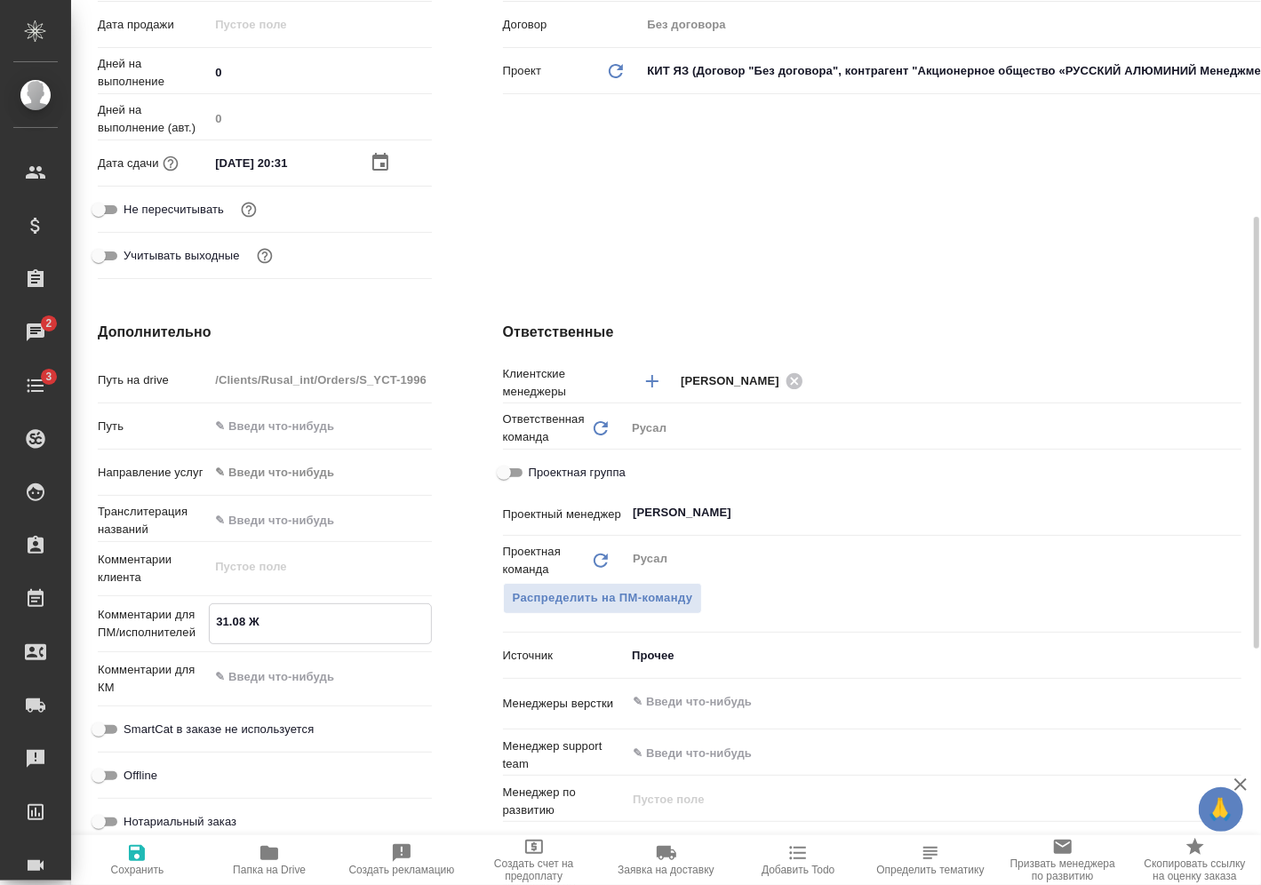
type textarea "x"
type textarea "31.08 Жи"
type textarea "x"
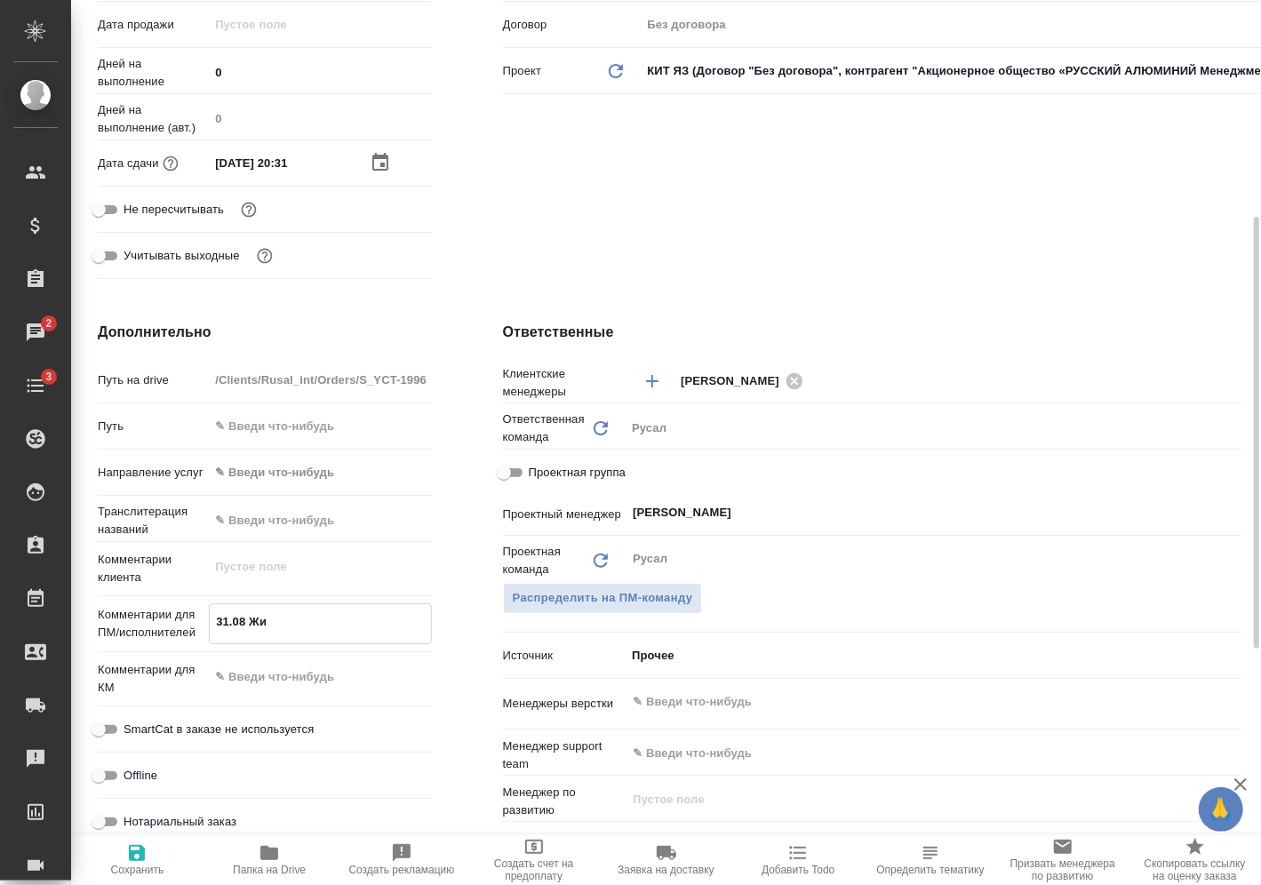
type textarea "x"
type textarea "31.08 Жим"
type textarea "x"
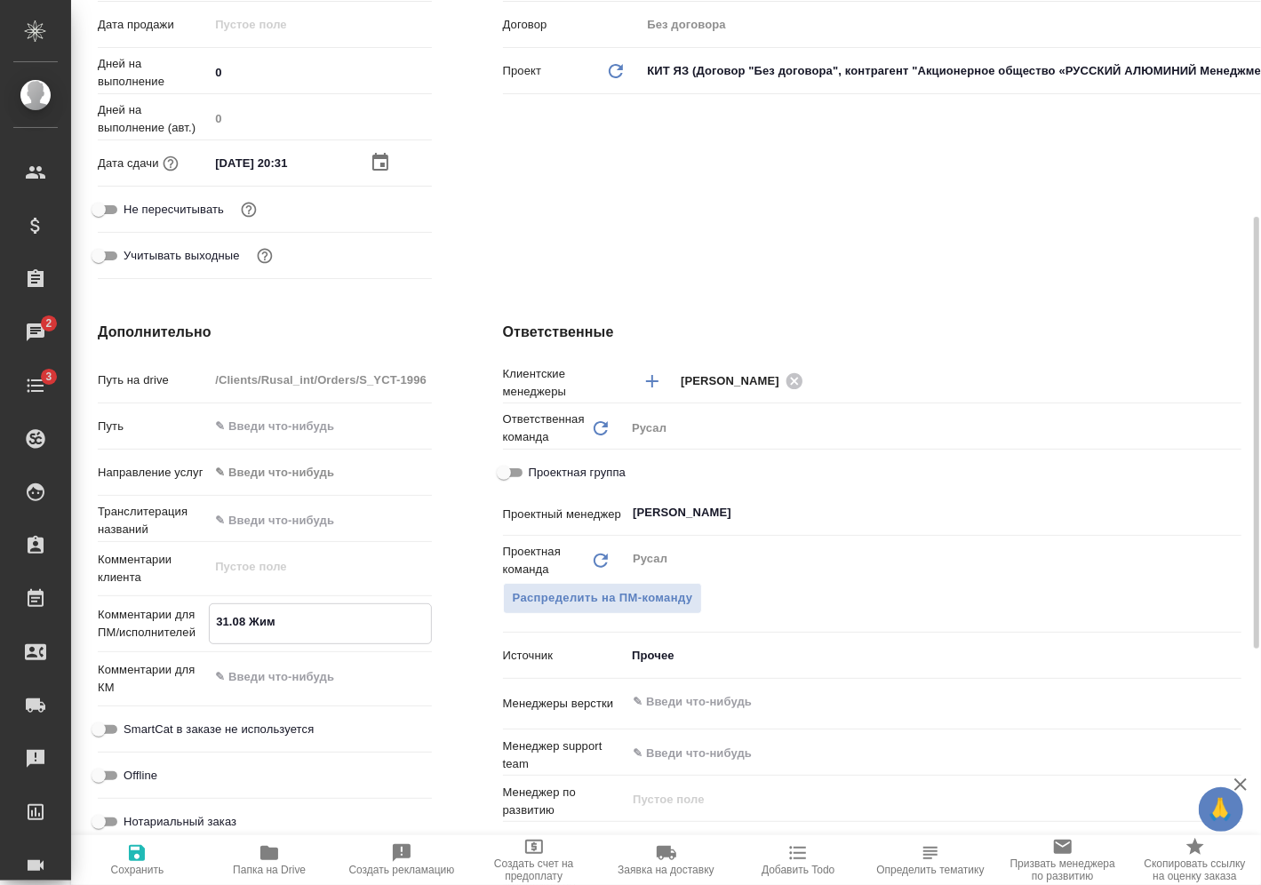
type textarea "31.08 Жима"
type textarea "x"
type textarea "31.08 [PERSON_NAME]"
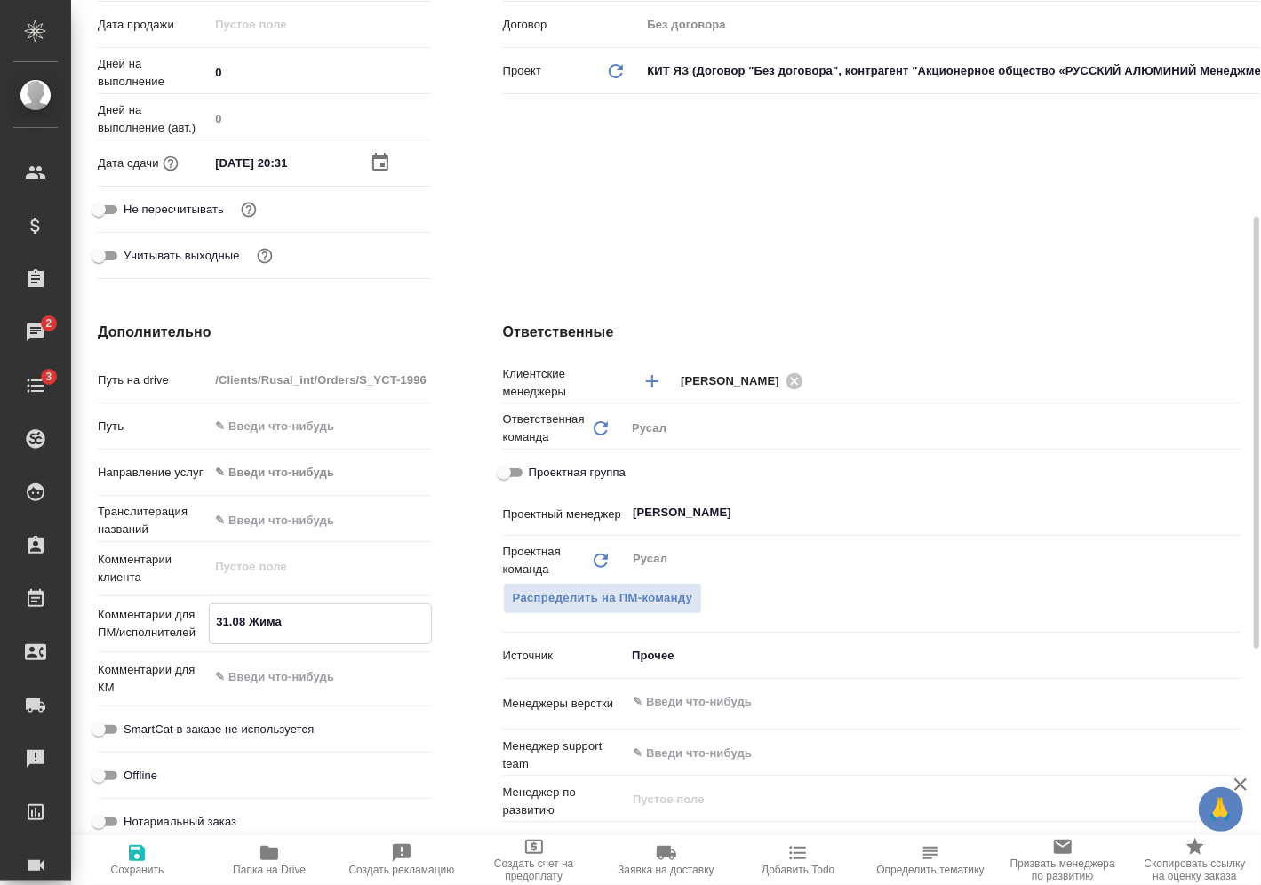
type textarea "x"
type textarea "31.08 Жимано"
type textarea "x"
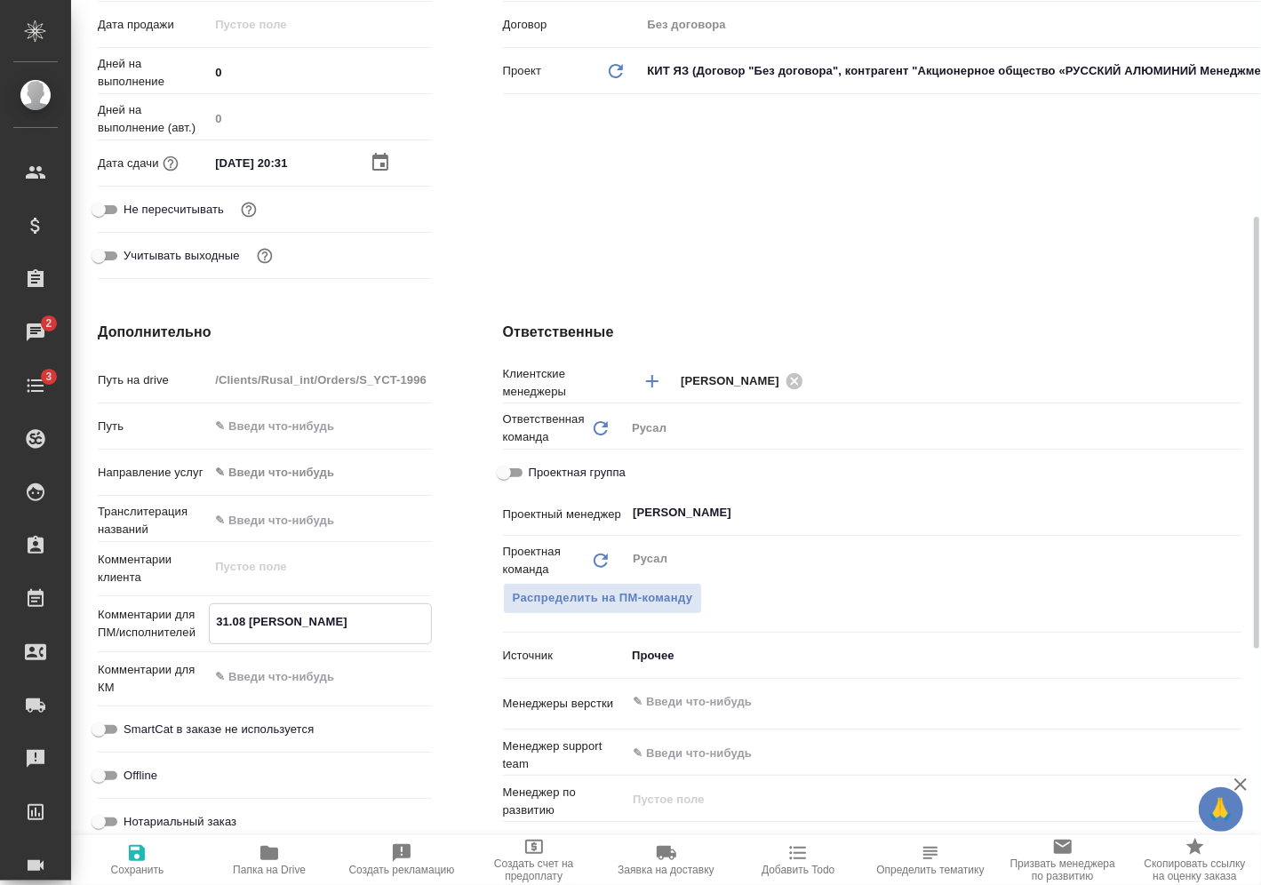
type textarea "x"
type textarea "31.08 Жиманов"
type textarea "x"
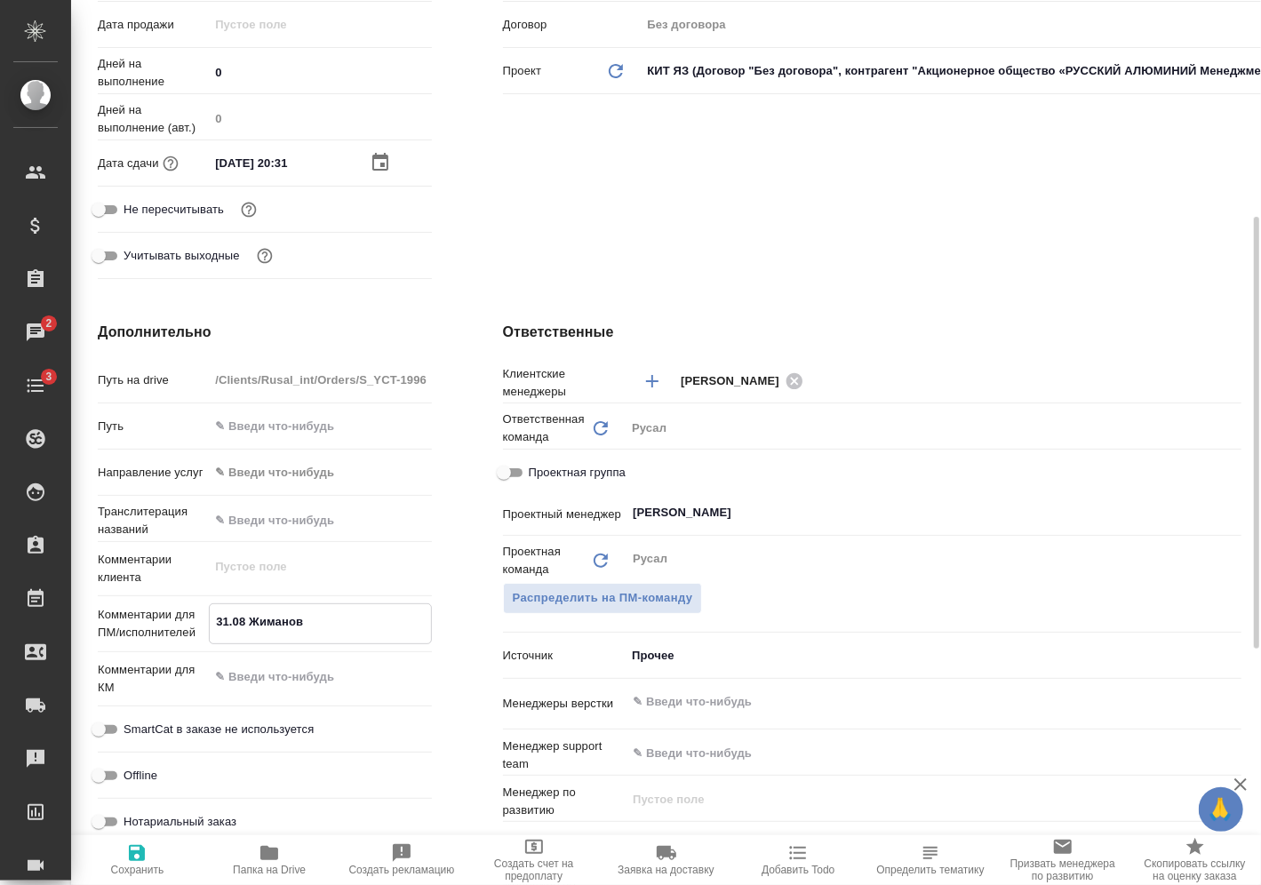
type textarea "x"
type textarea "31.08 [PERSON_NAME]"
type textarea "x"
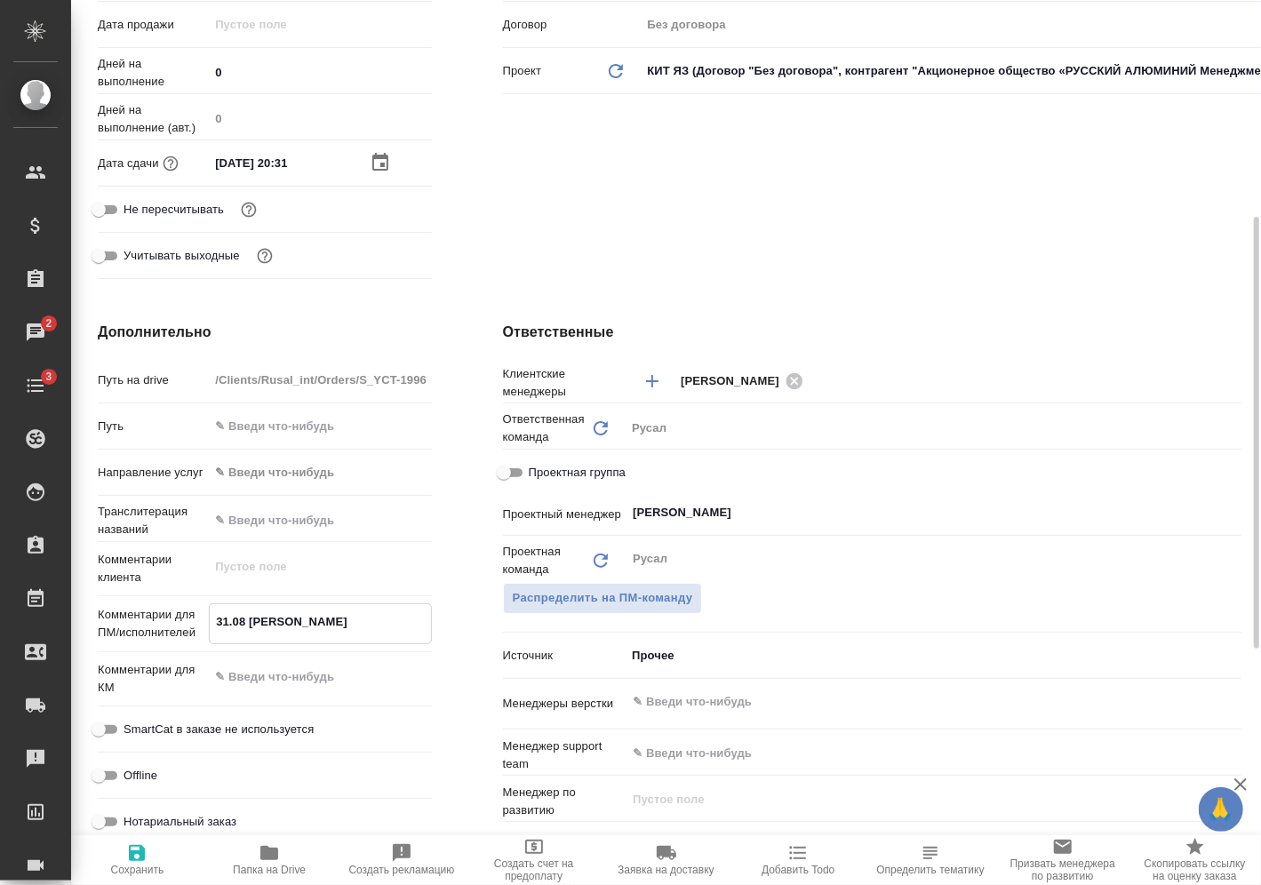
type textarea "31.08 [PERSON_NAME]"
type textarea "x"
type textarea "31.08 [PERSON_NAME] [PERSON_NAME]"
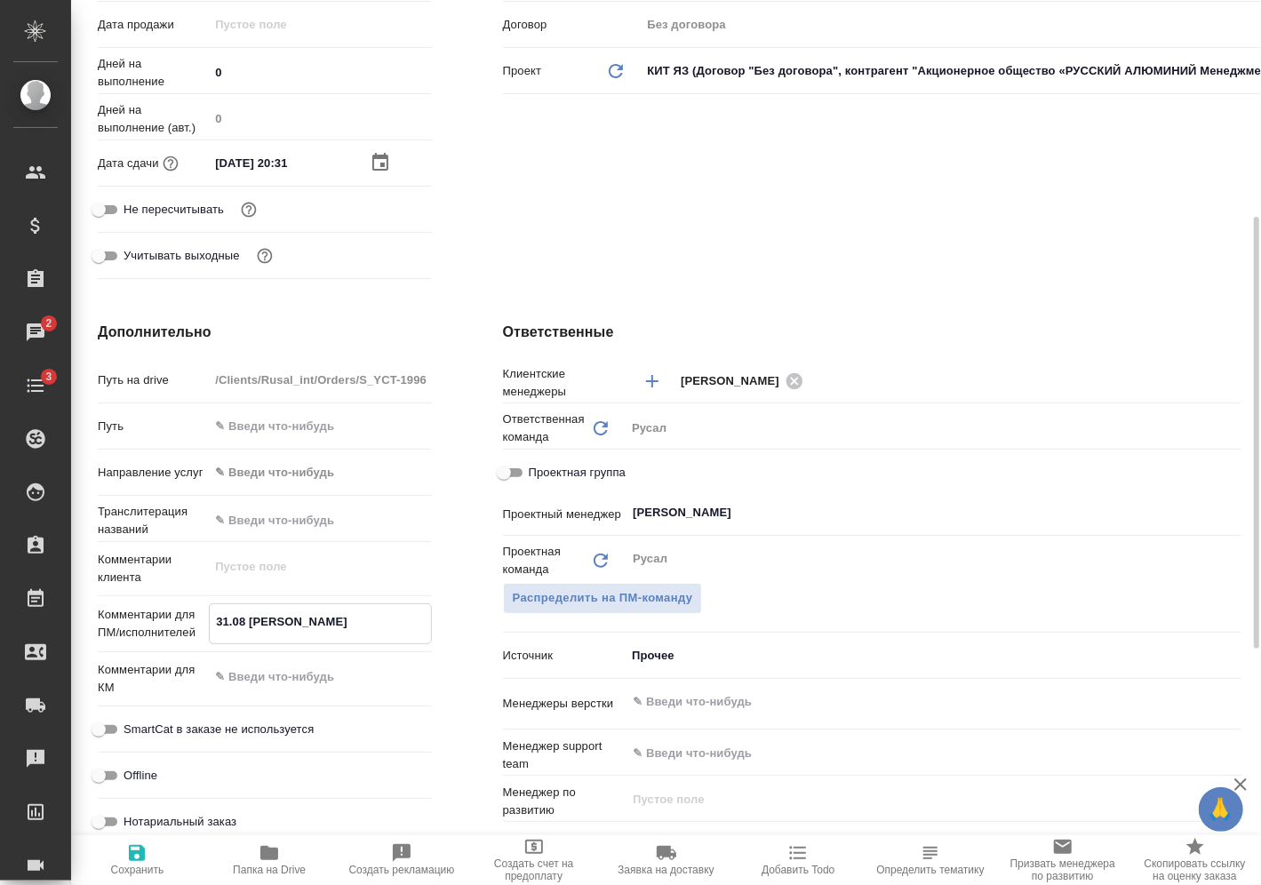
type textarea "x"
type textarea "31.08 [PERSON_NAME] [PERSON_NAME]"
type textarea "x"
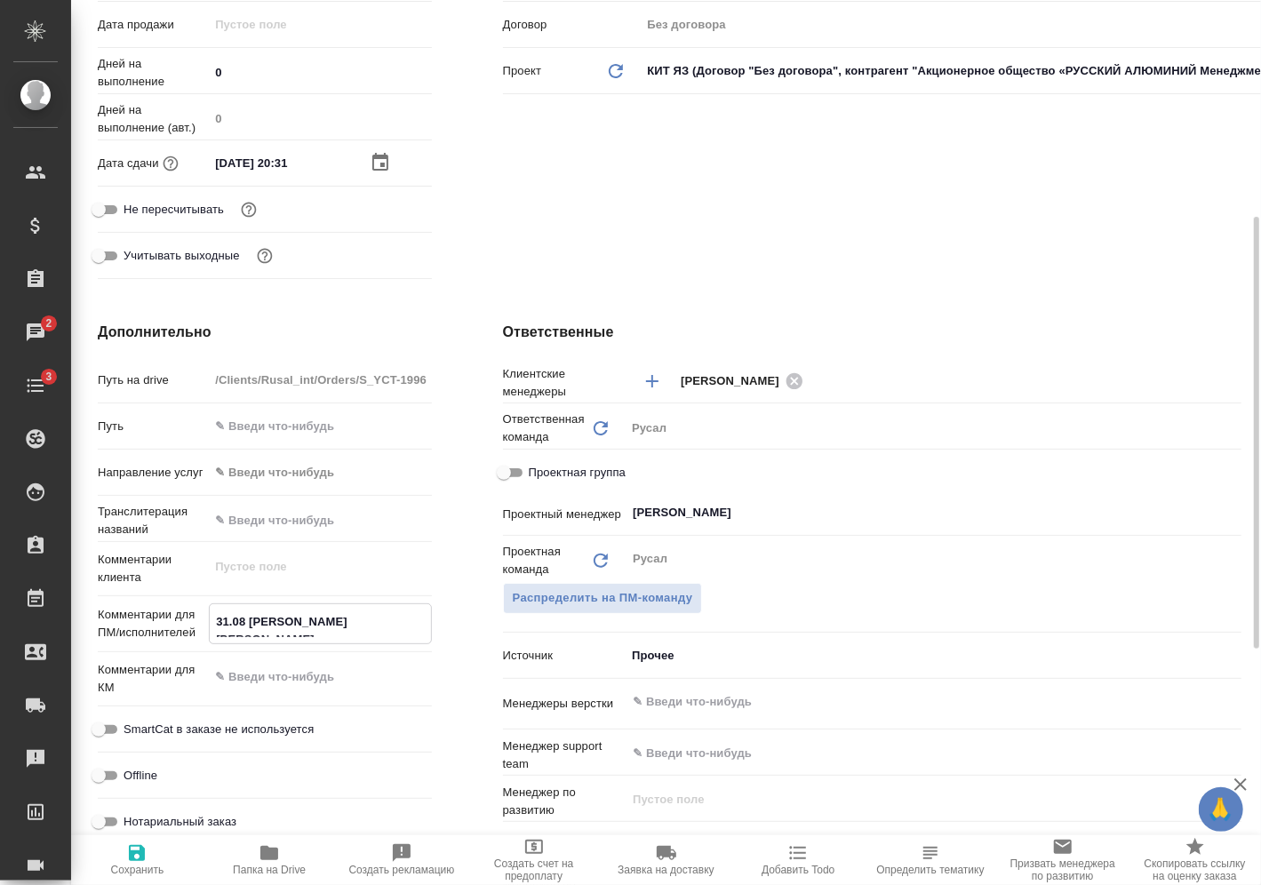
type textarea "x"
type textarea "31.08 [PERSON_NAME] [PERSON_NAME]"
type textarea "x"
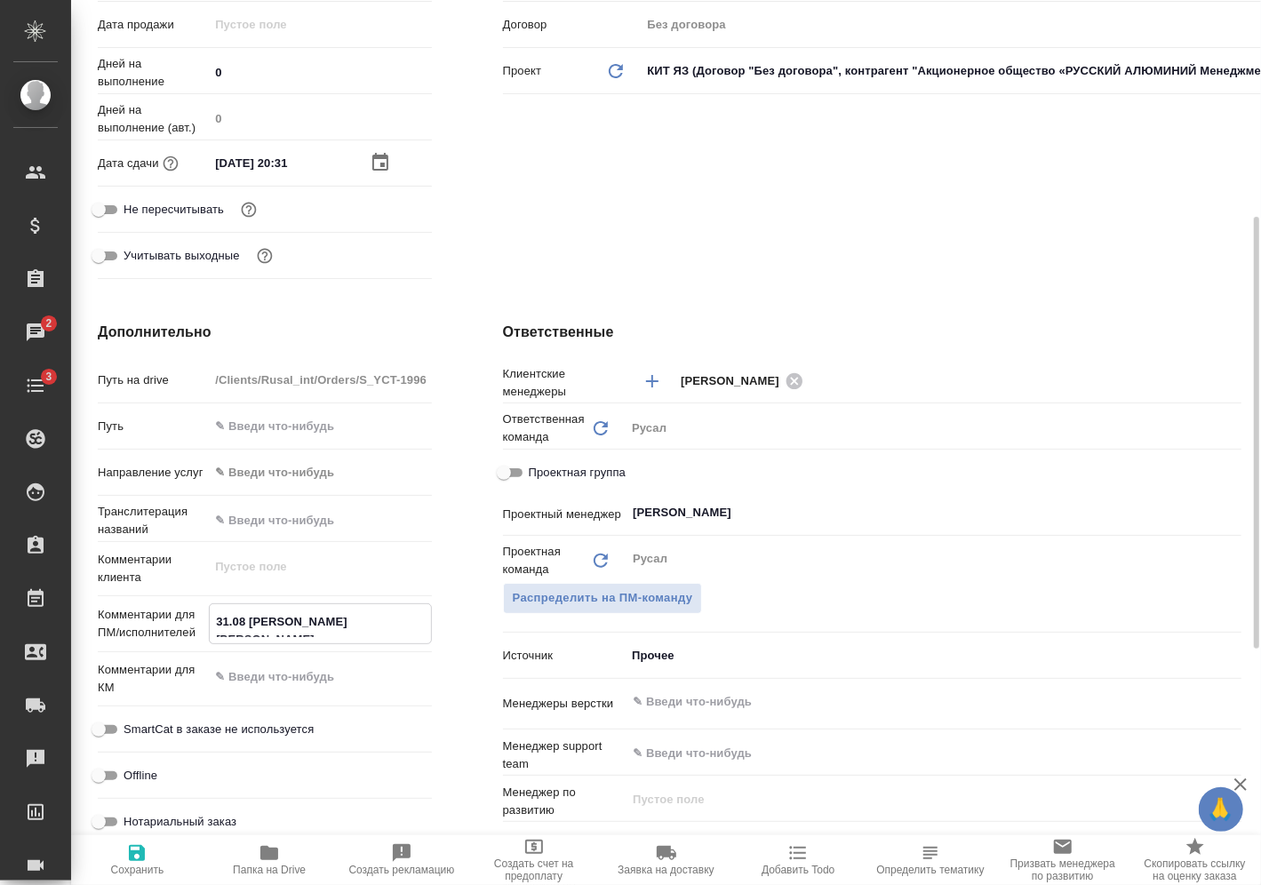
type textarea "31.08 [PERSON_NAME] [PERSON_NAME]"
type textarea "x"
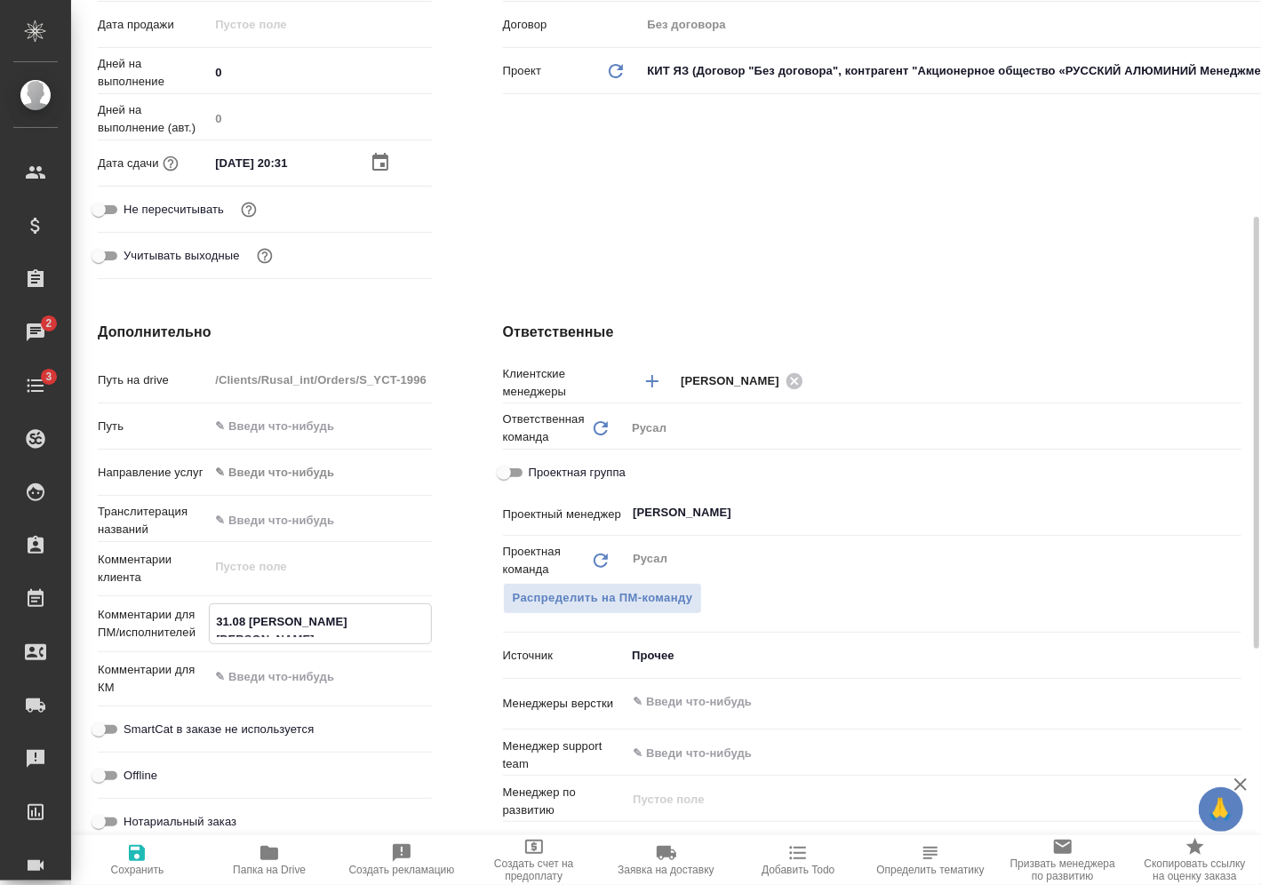
type textarea "31.08 [PERSON_NAME]"
type textarea "x"
click at [355, 625] on textarea "31.08 [PERSON_NAME]" at bounding box center [320, 622] width 220 height 30
type textarea "31.08 [PERSON_NAME]"
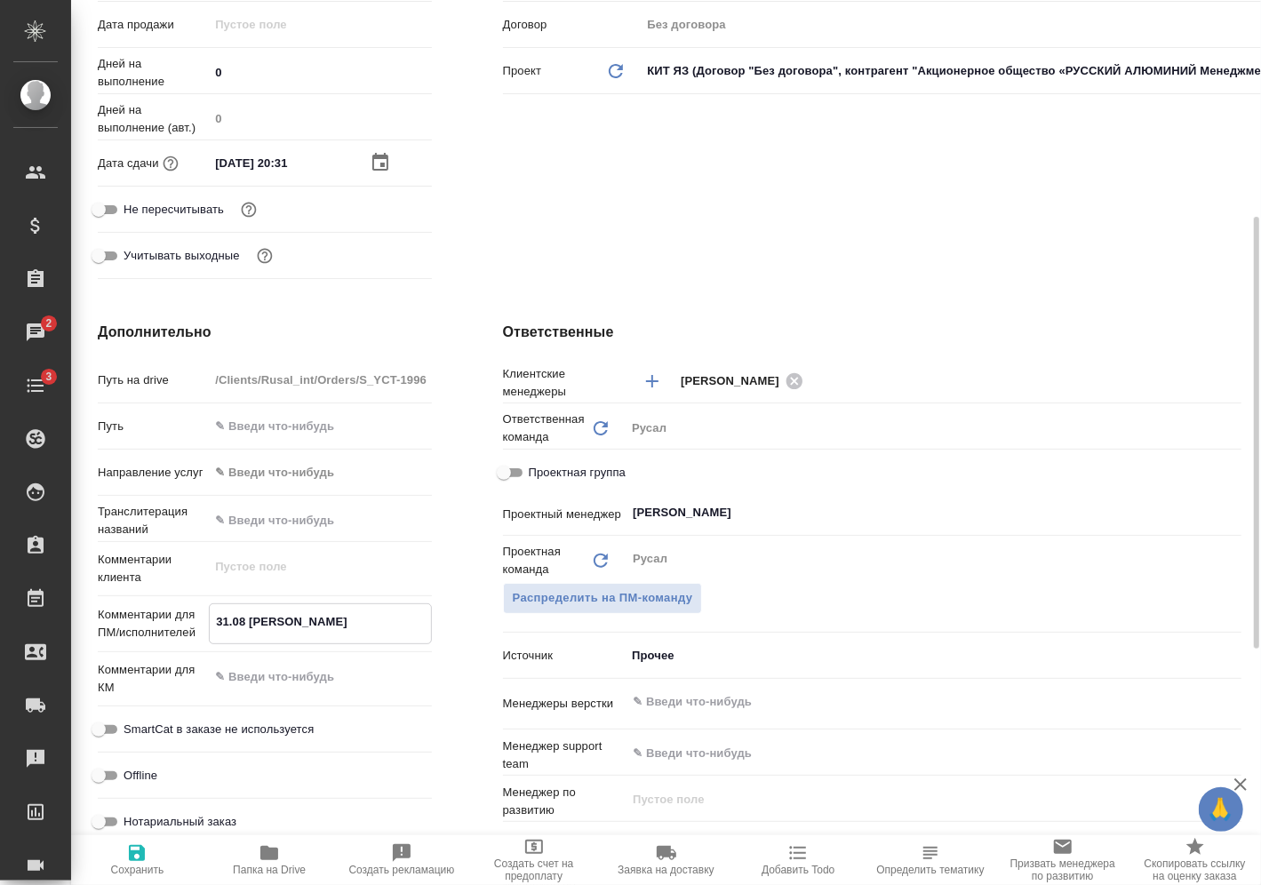
type textarea "x"
click at [163, 862] on span "Сохранить" at bounding box center [137, 859] width 111 height 34
type textarea "x"
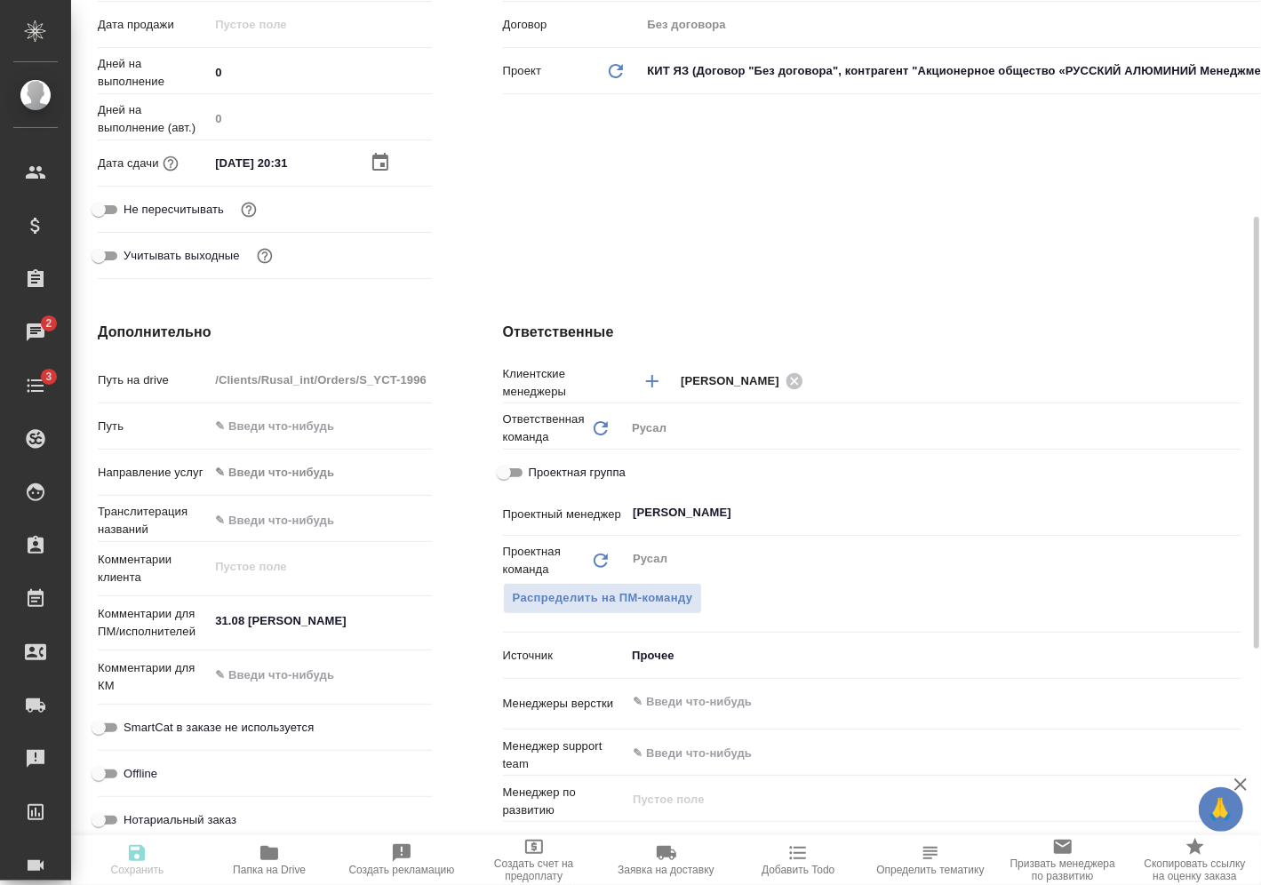
type textarea "x"
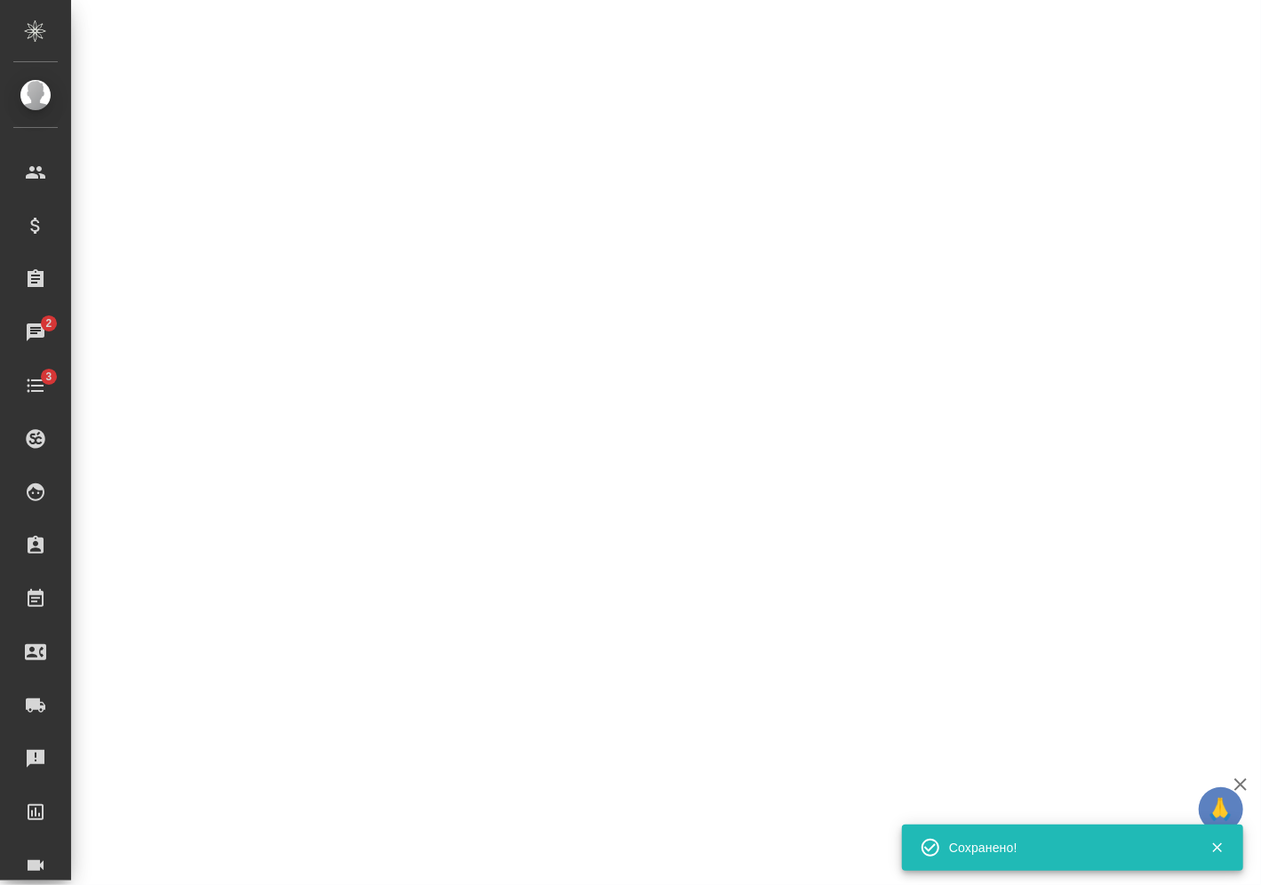
select select "RU"
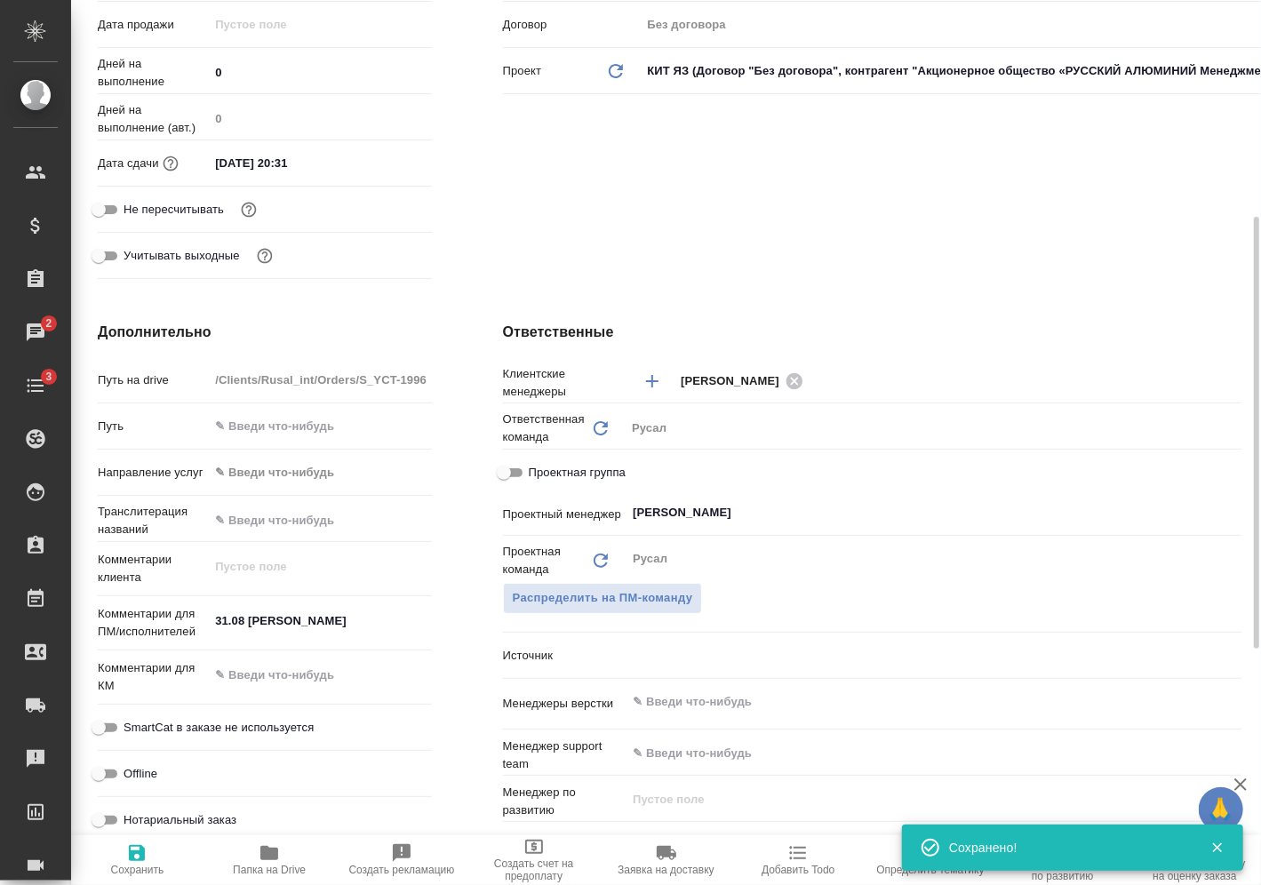
type textarea "x"
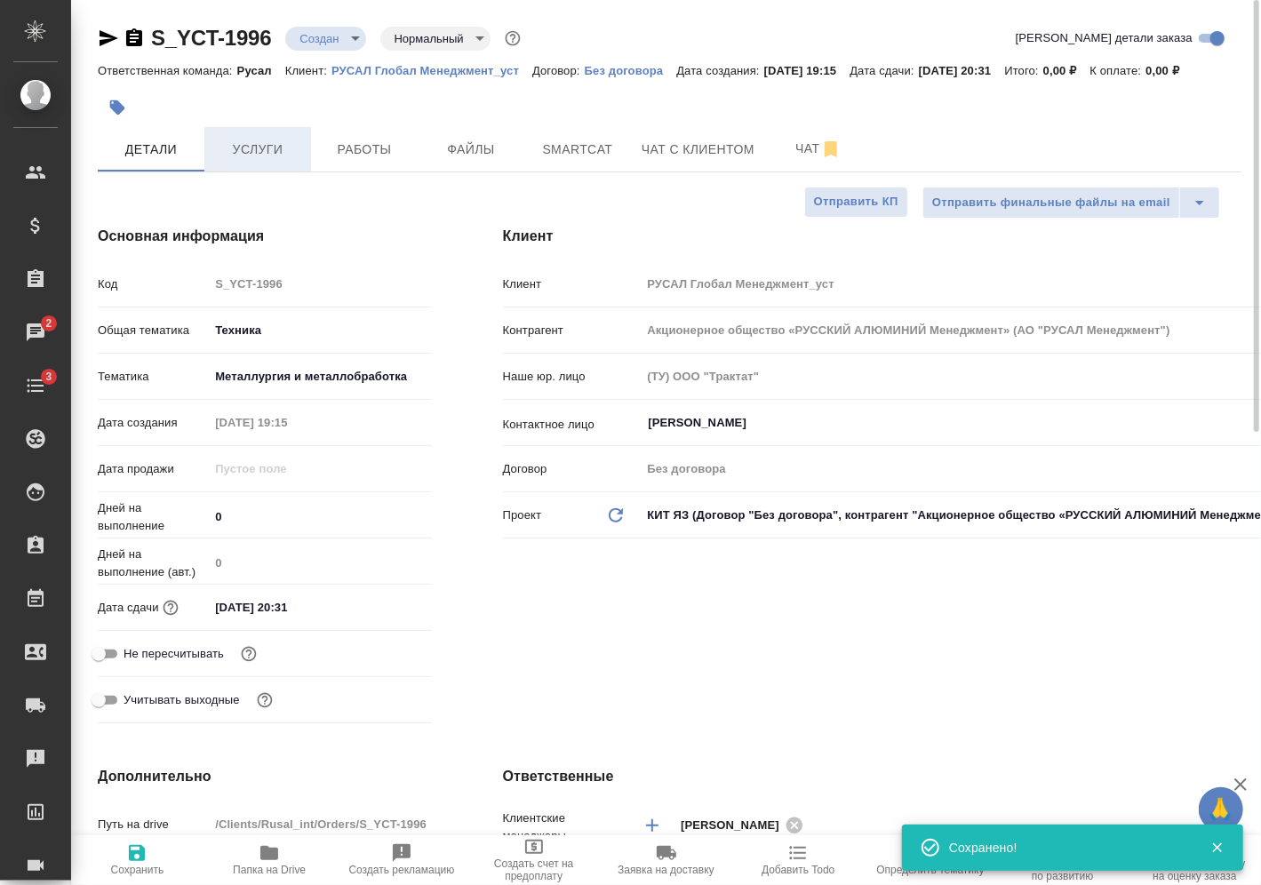
click at [269, 153] on span "Услуги" at bounding box center [257, 150] width 85 height 22
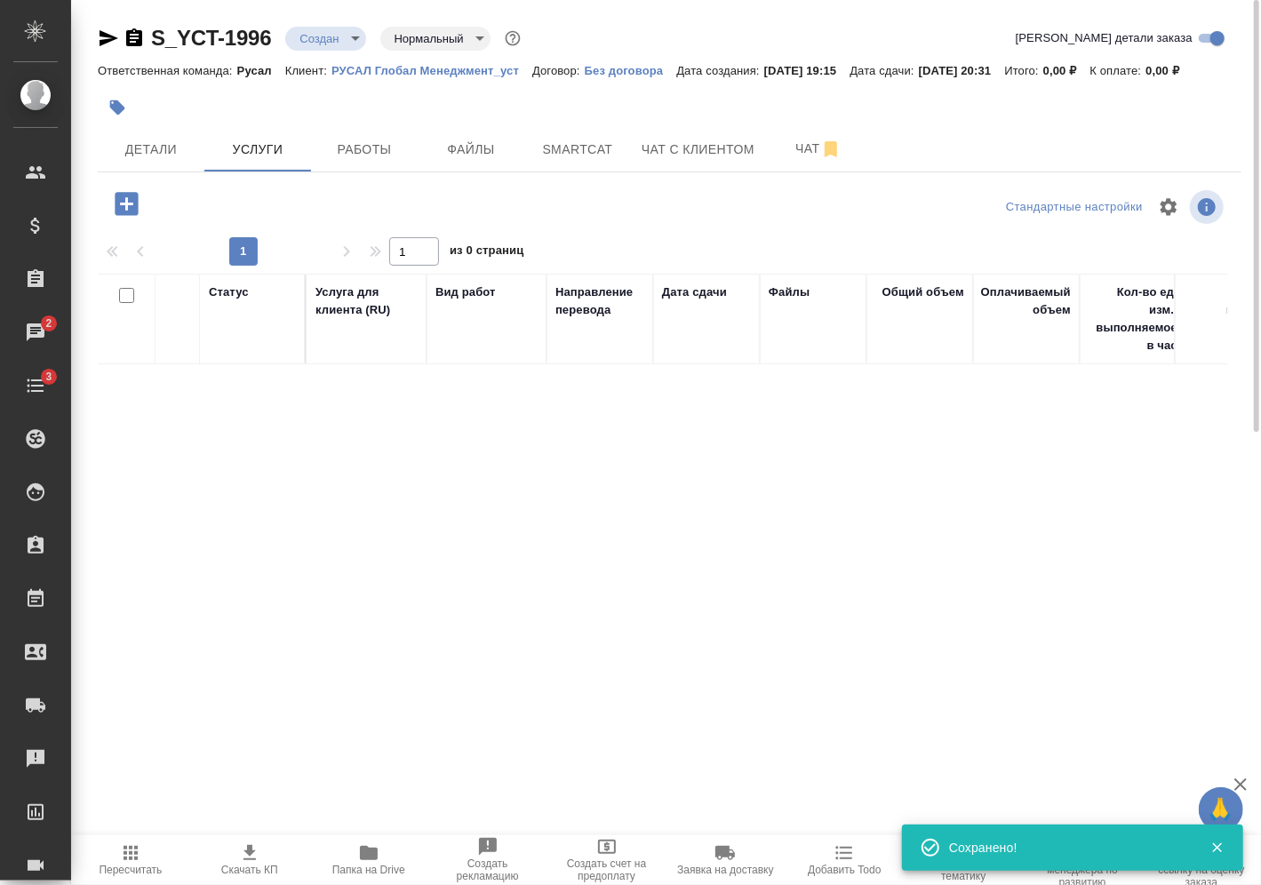
click at [329, 27] on body "🙏 .cls-1 fill:#fff; AWATERA [PERSON_NAME] Спецификации Заказы 2 Чаты 3 Todo Про…" at bounding box center [630, 442] width 1261 height 885
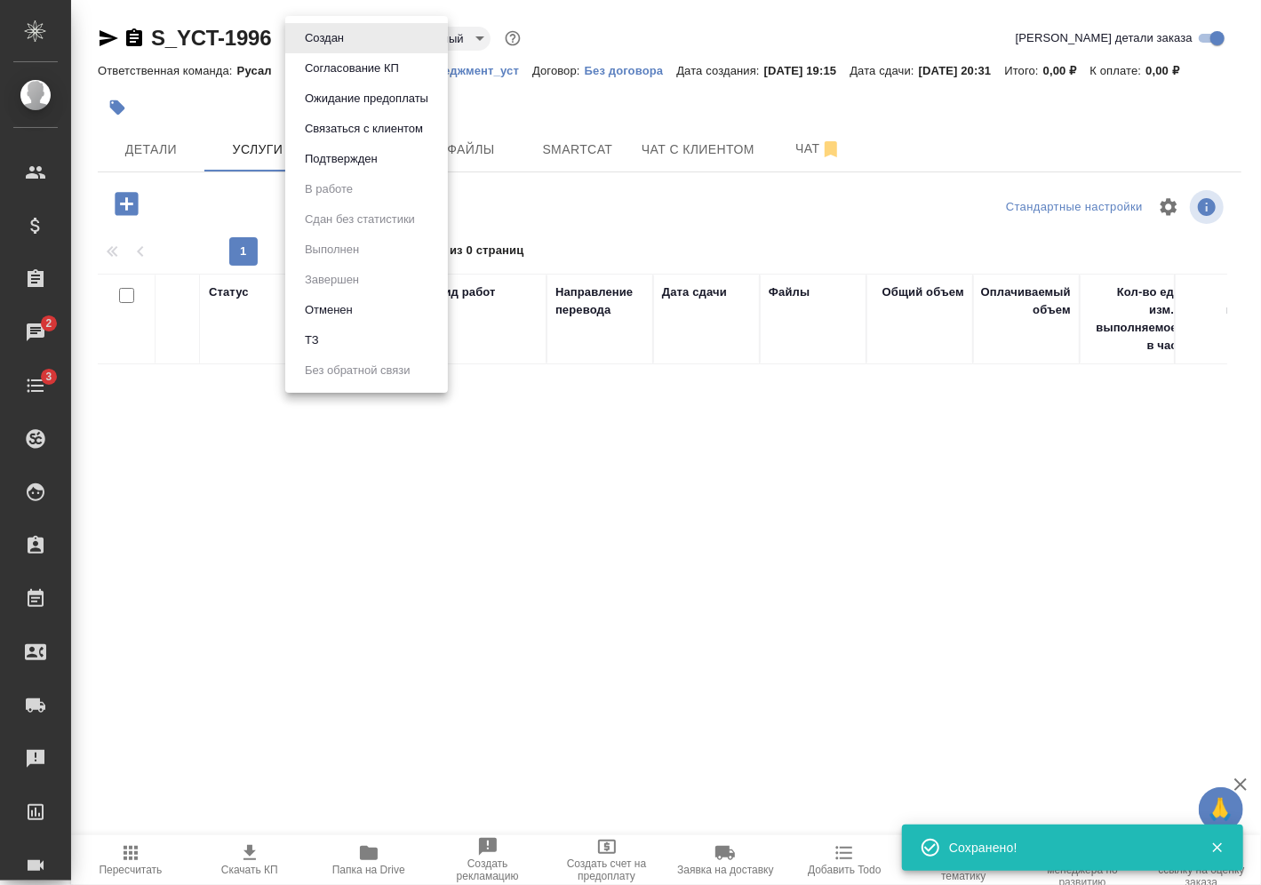
click at [391, 166] on li "Подтвержден" at bounding box center [366, 159] width 163 height 30
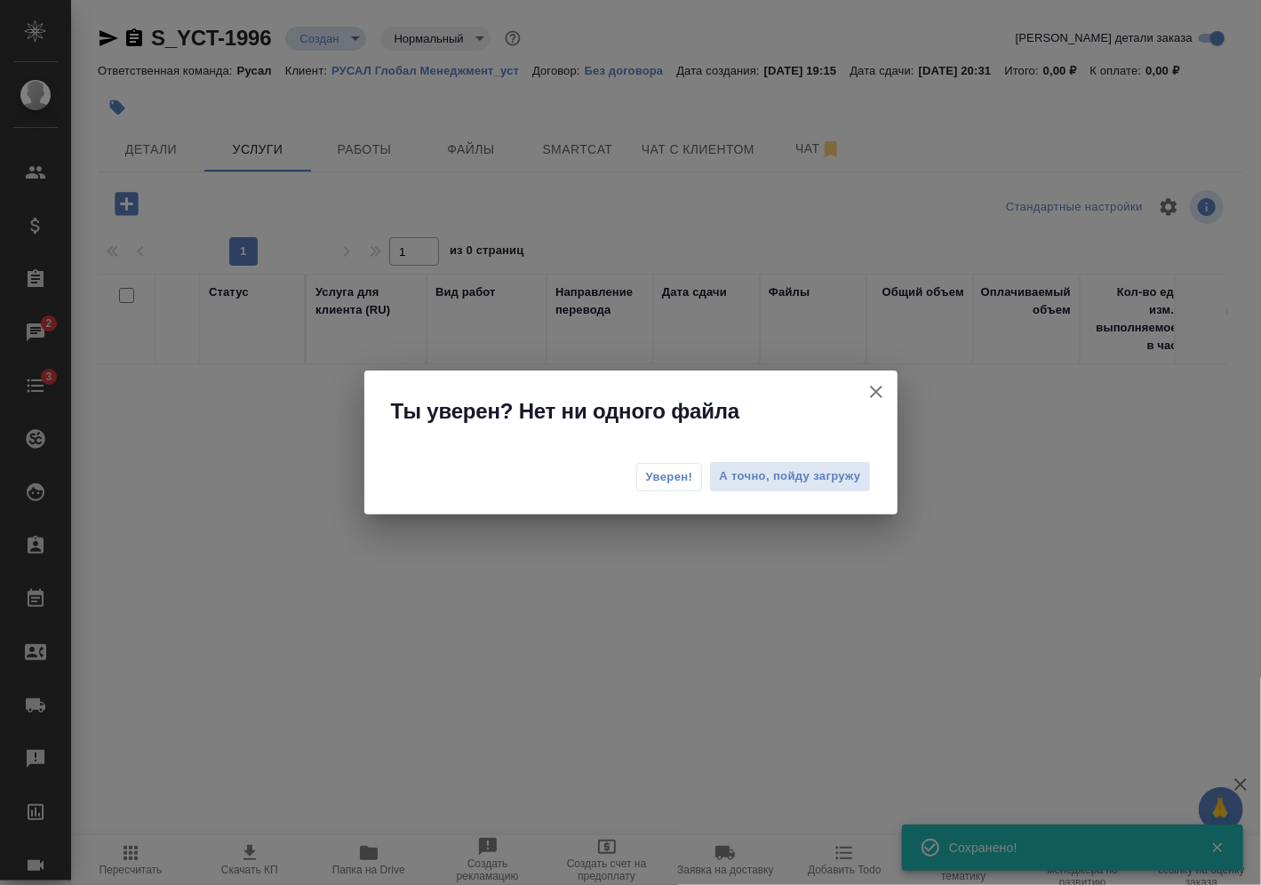
click at [670, 476] on span "Уверен!" at bounding box center [669, 477] width 47 height 18
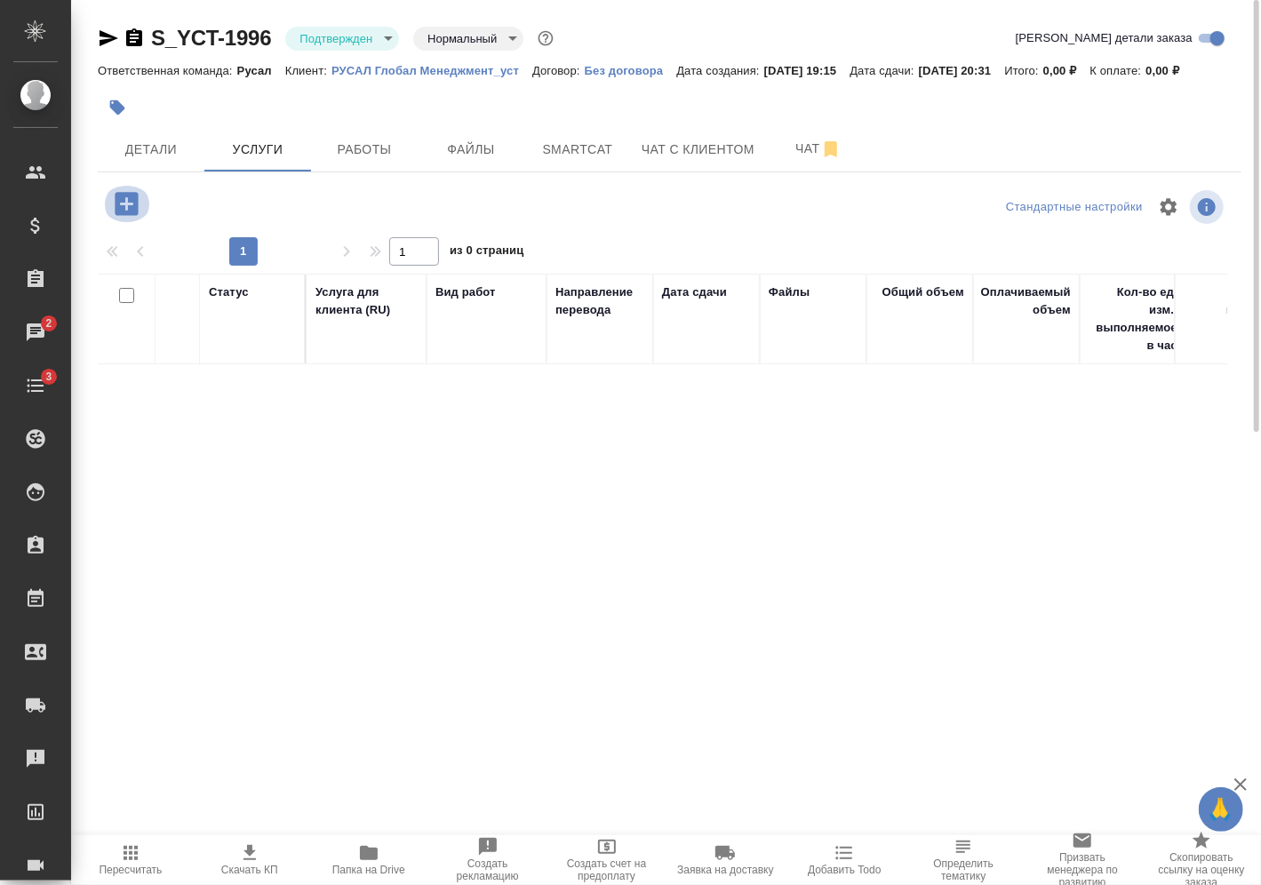
click at [124, 203] on icon "button" at bounding box center [126, 203] width 31 height 31
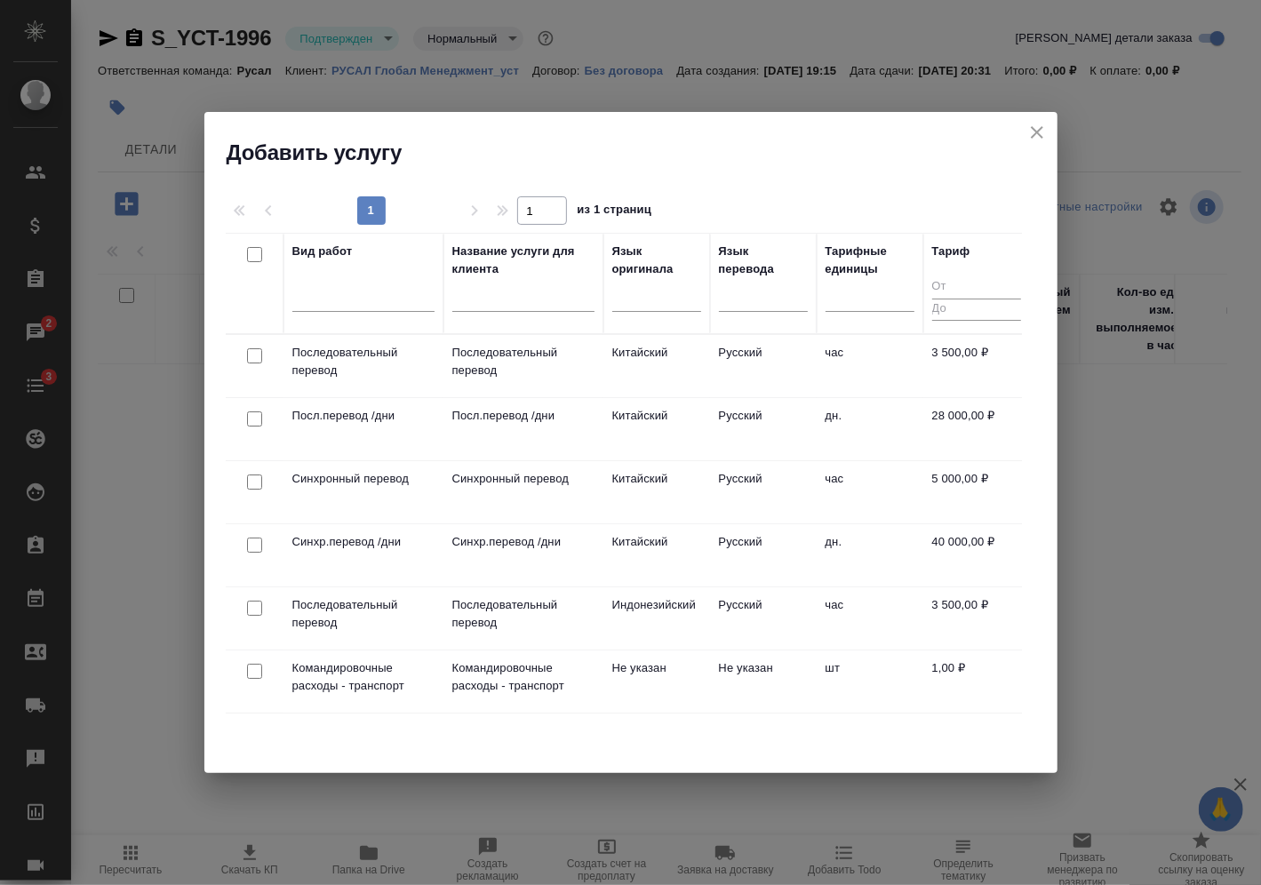
click at [252, 540] on input "checkbox" at bounding box center [254, 545] width 15 height 15
checkbox input "true"
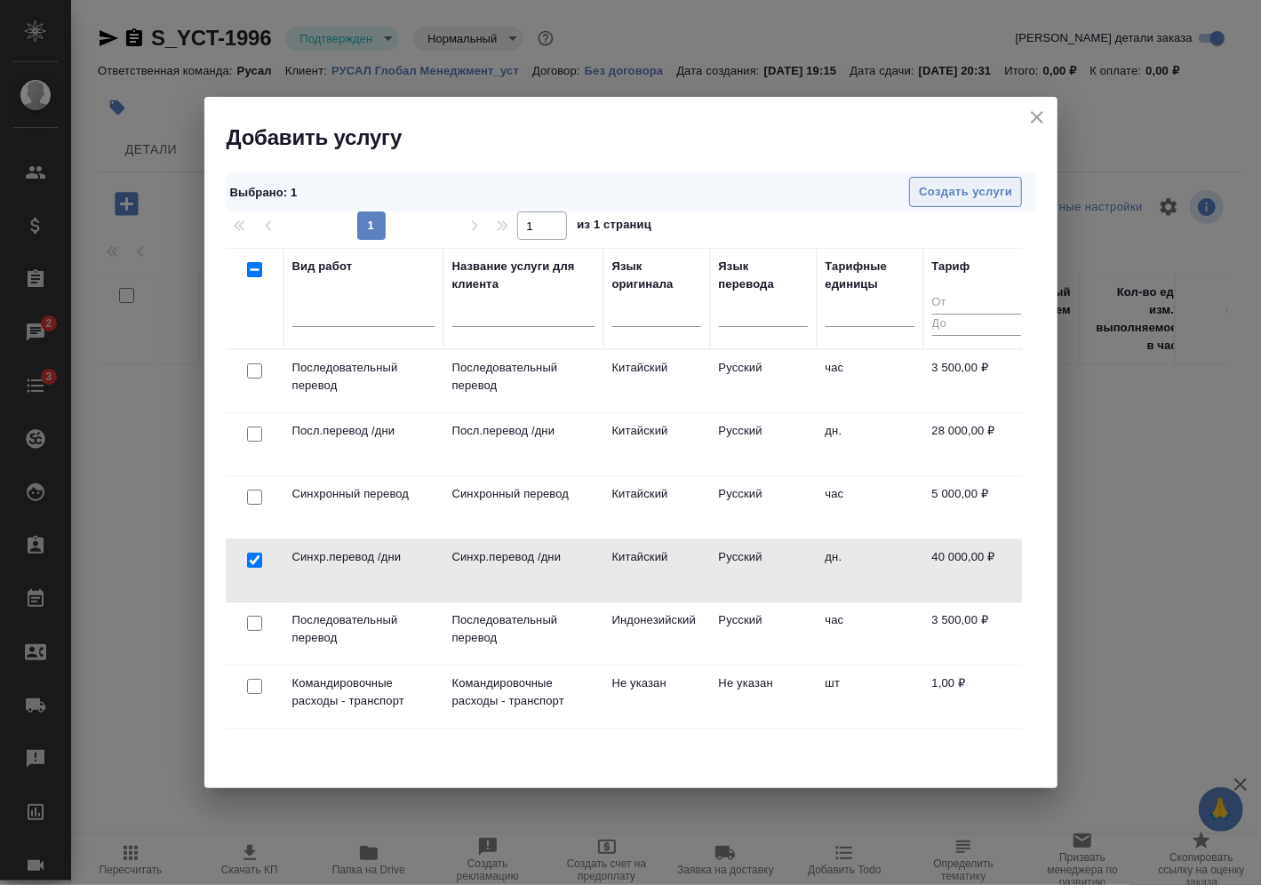
click at [1004, 188] on span "Создать услуги" at bounding box center [965, 192] width 93 height 20
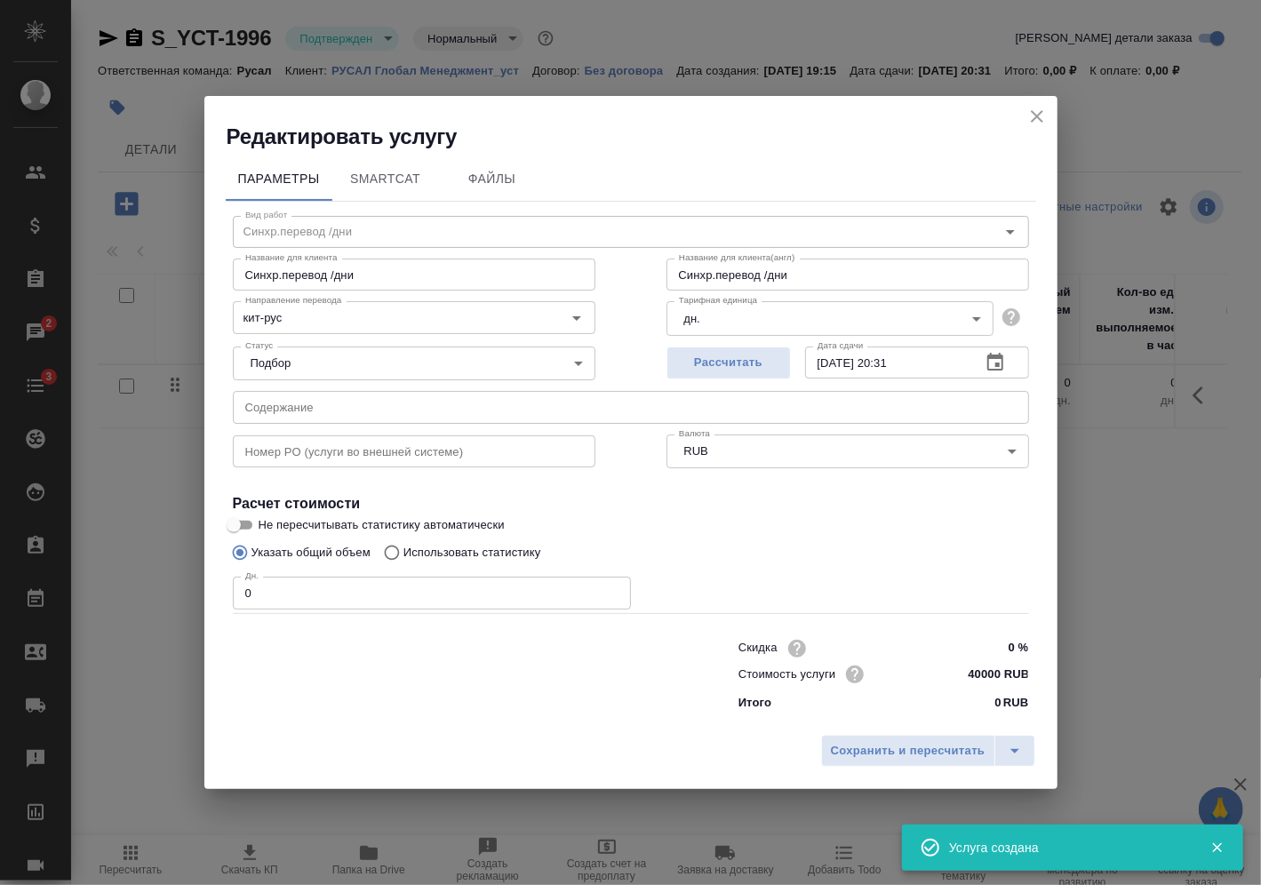
drag, startPoint x: 228, startPoint y: 599, endPoint x: 92, endPoint y: 599, distance: 136.0
click at [124, 597] on div "Редактировать услугу Параметры SmartCat Файлы Вид работ [PERSON_NAME].перевод /…" at bounding box center [630, 442] width 1261 height 885
type input "1"
click at [946, 751] on span "Сохранить и пересчитать" at bounding box center [908, 751] width 155 height 20
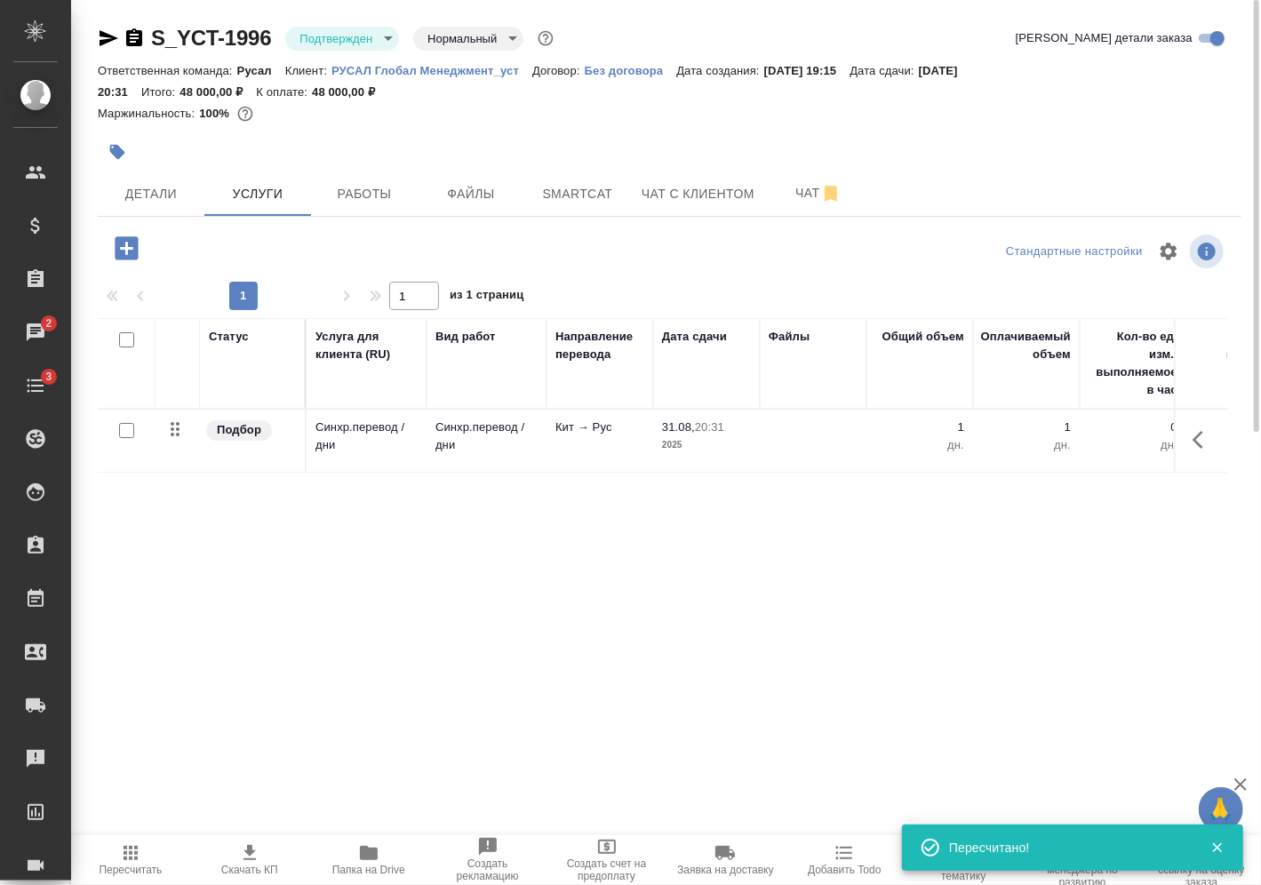
click at [1137, 599] on div "Статус Услуга для клиента (RU) Вид работ Направление перевода Дата сдачи Файлы …" at bounding box center [662, 509] width 1129 height 382
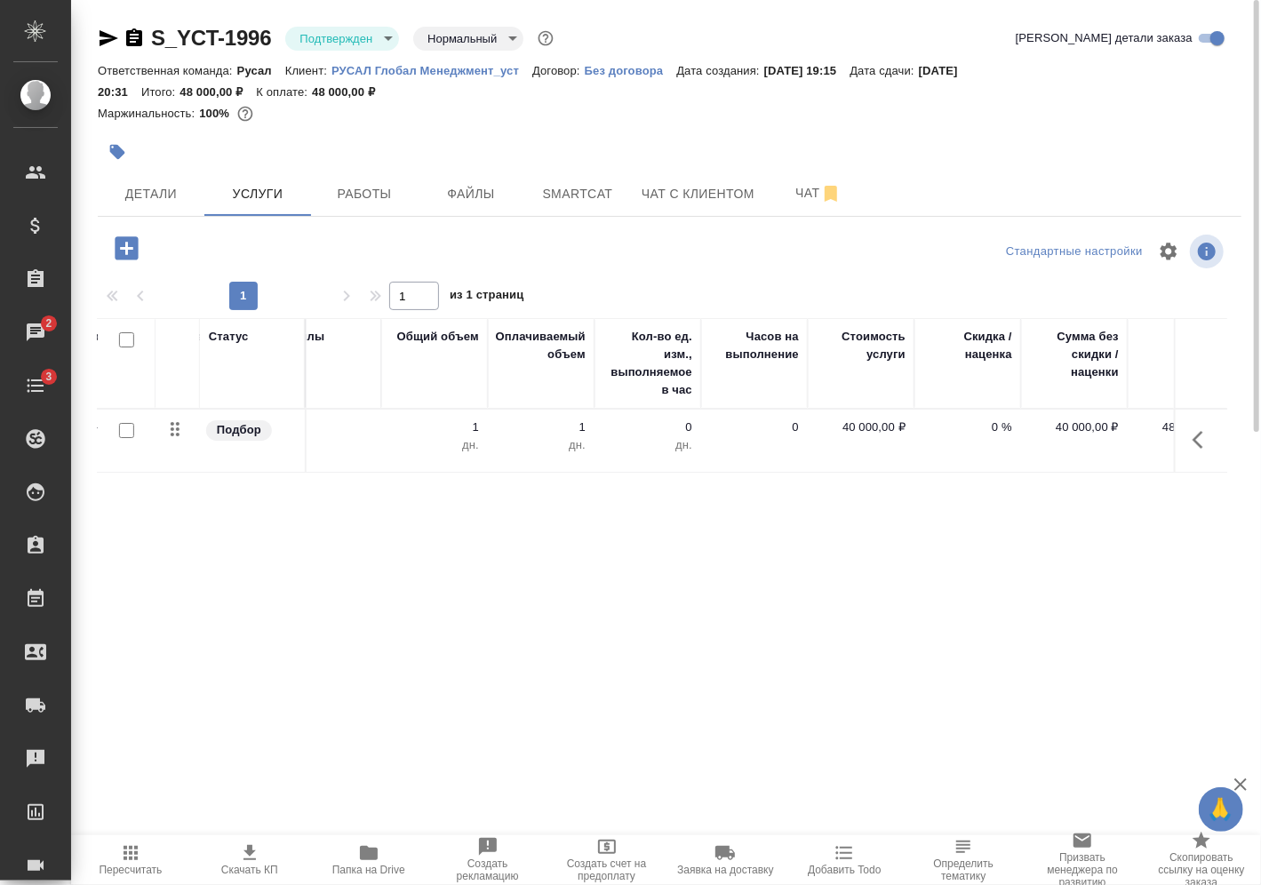
scroll to position [0, 546]
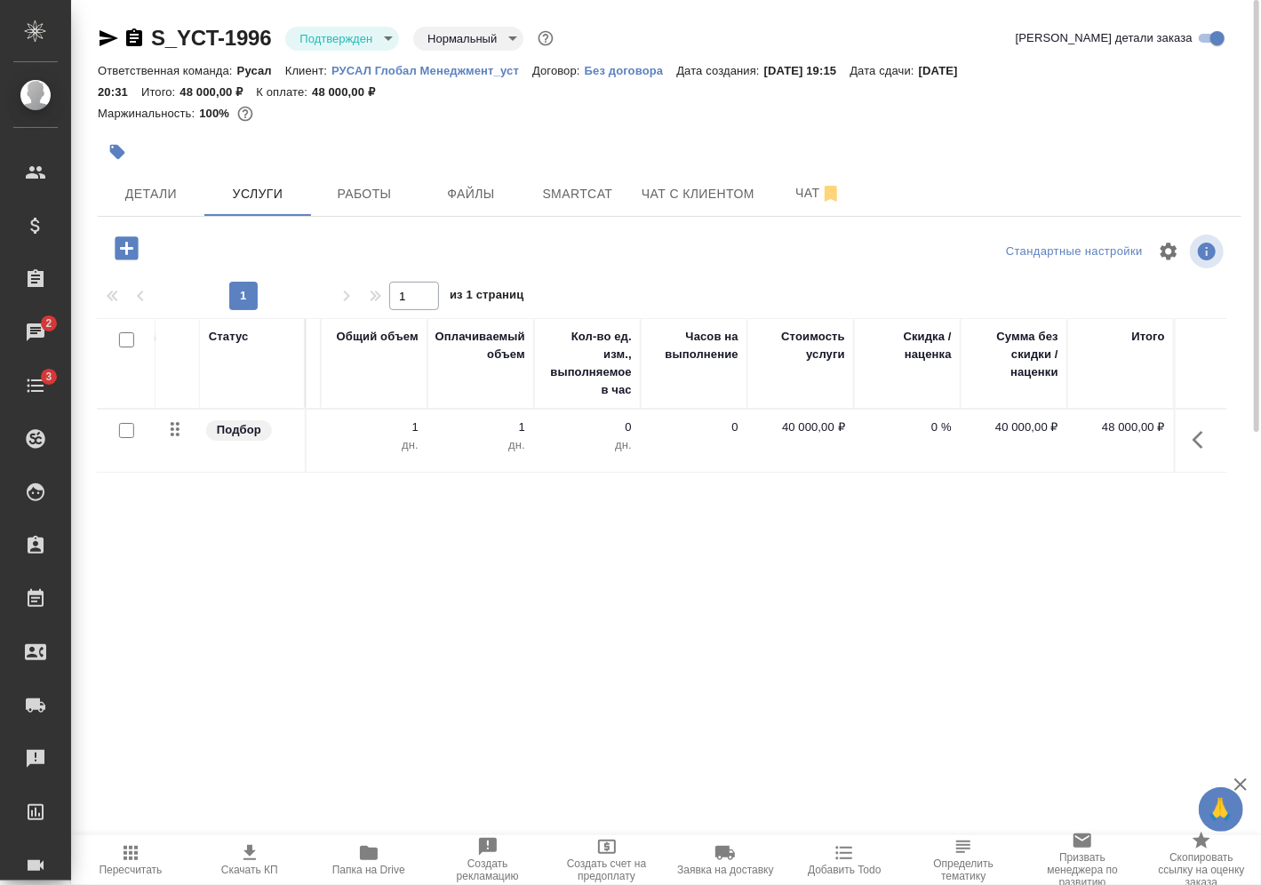
click at [140, 250] on icon "button" at bounding box center [126, 248] width 31 height 31
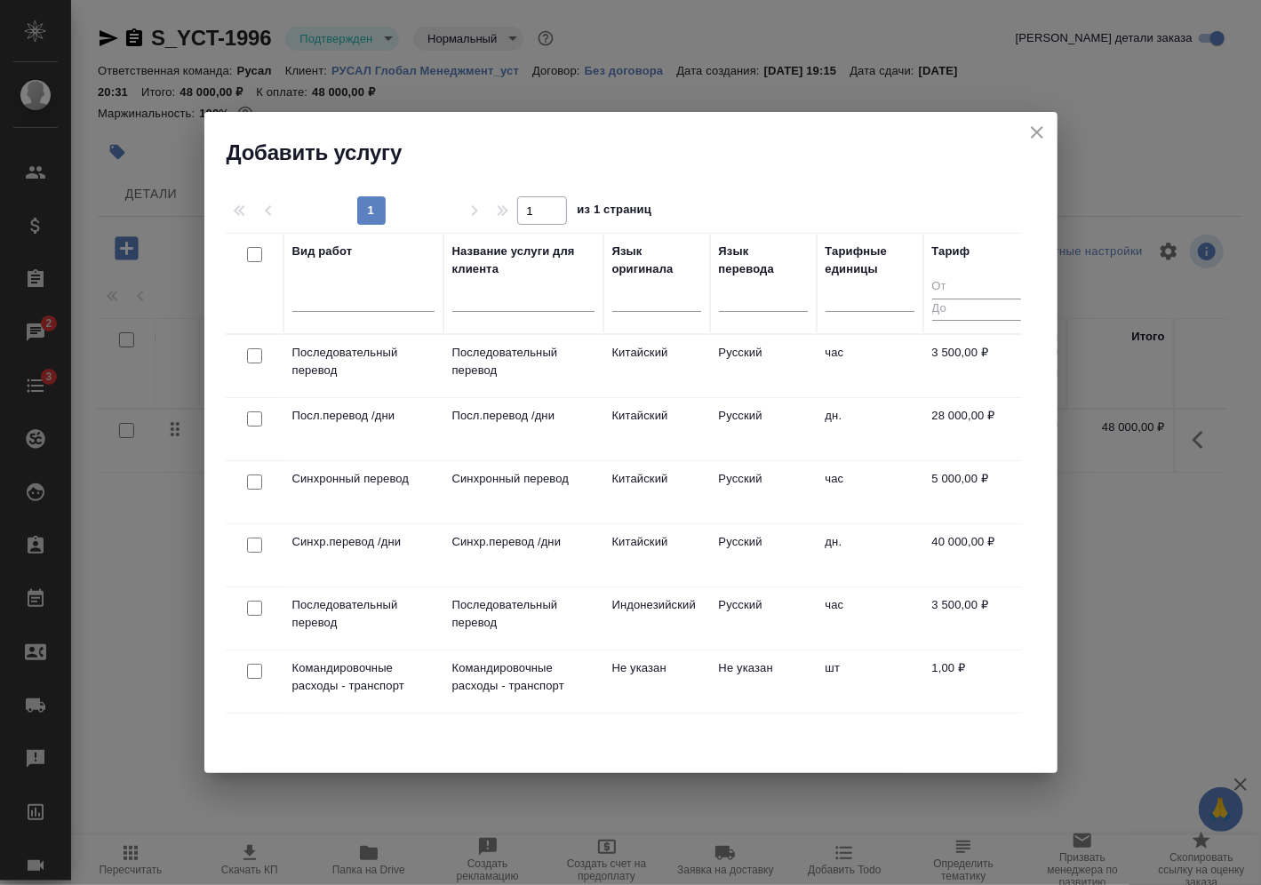
drag, startPoint x: 260, startPoint y: 481, endPoint x: 251, endPoint y: 480, distance: 9.8
click at [259, 481] on input "checkbox" at bounding box center [254, 482] width 15 height 15
checkbox input "true"
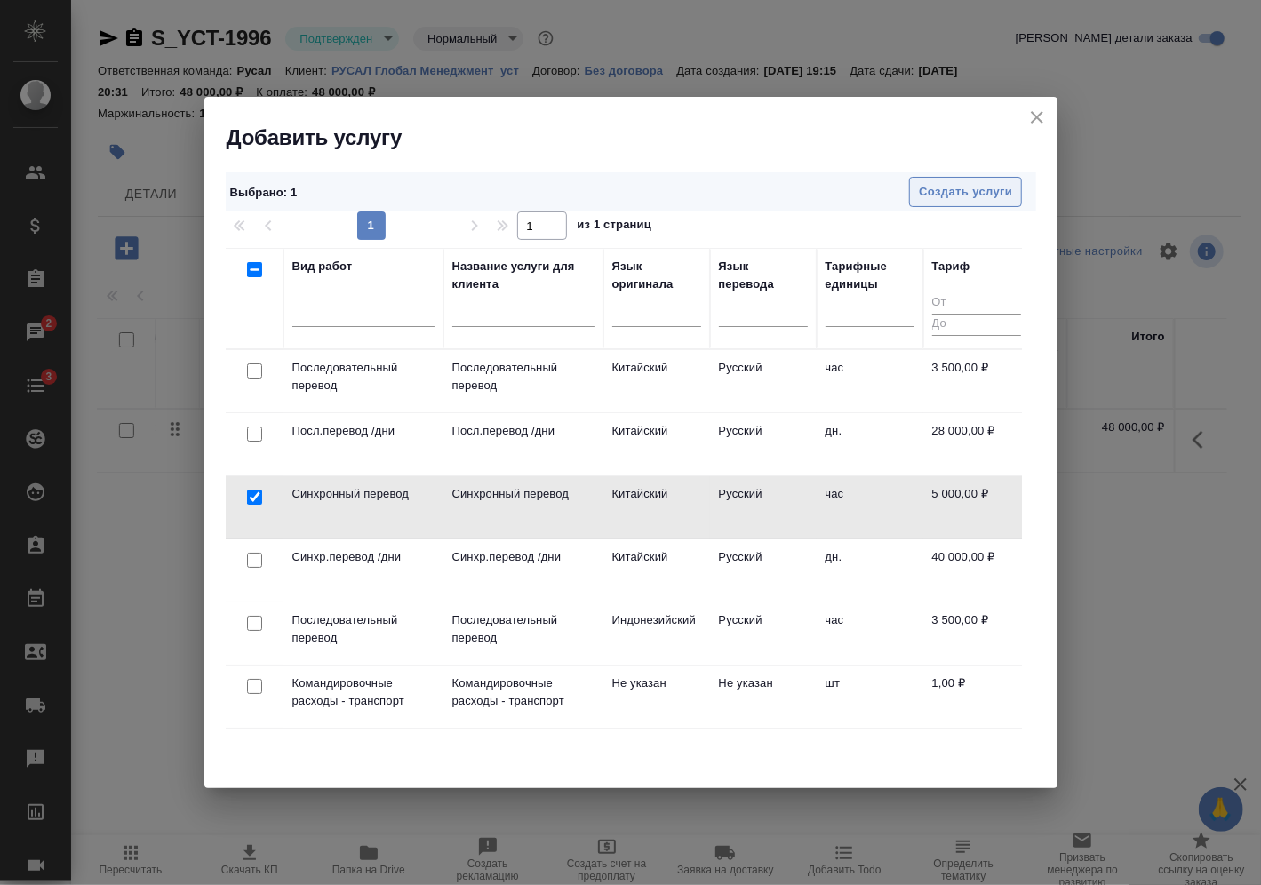
click at [967, 182] on span "Создать услуги" at bounding box center [965, 192] width 93 height 20
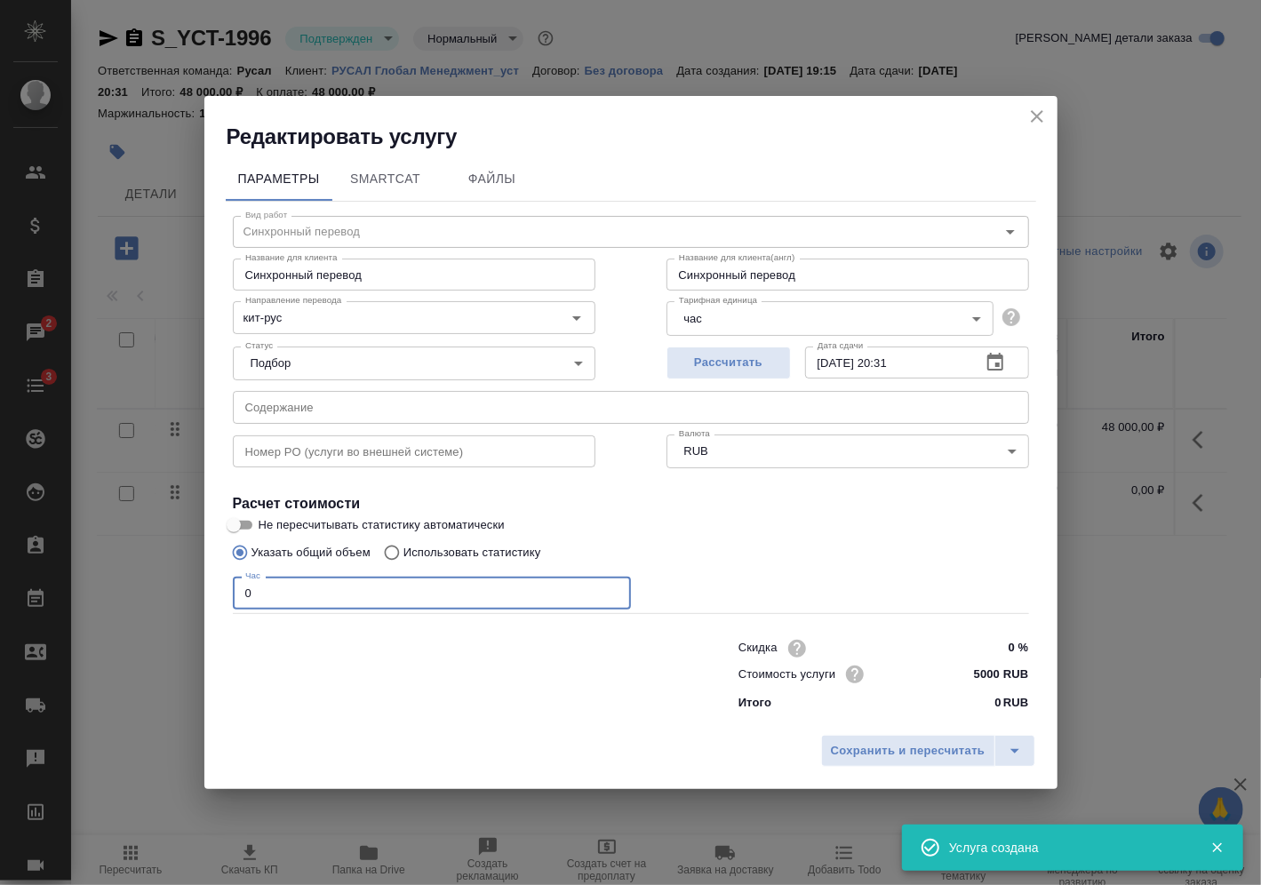
drag, startPoint x: 327, startPoint y: 592, endPoint x: 83, endPoint y: 591, distance: 244.4
click at [84, 592] on div "Редактировать услугу Параметры SmartCat Файлы Вид работ Синхронный перевод Вид …" at bounding box center [630, 442] width 1261 height 885
type input "2"
click at [918, 739] on button "Сохранить и пересчитать" at bounding box center [908, 751] width 174 height 32
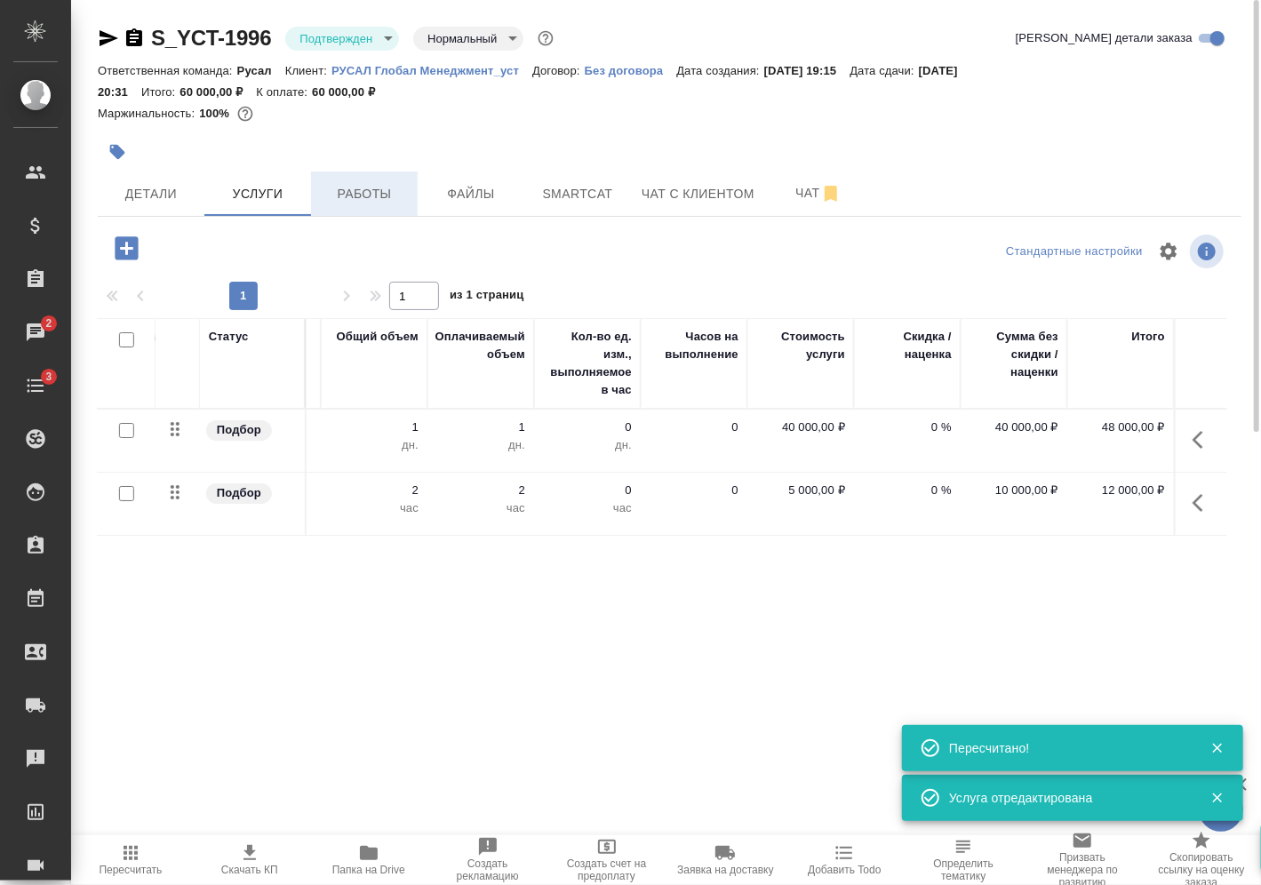
click at [348, 194] on span "Работы" at bounding box center [364, 194] width 85 height 22
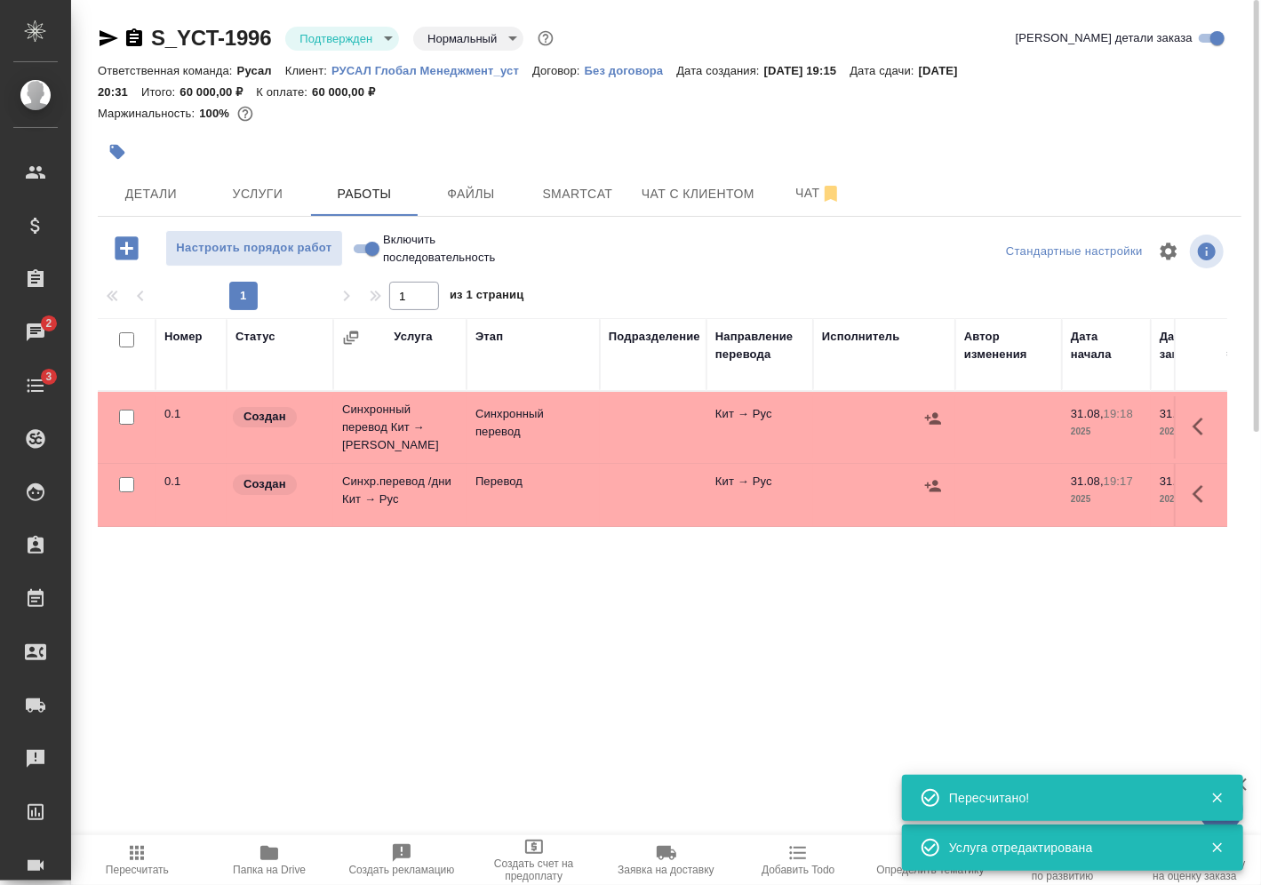
click at [371, 244] on input "Включить последовательность" at bounding box center [372, 248] width 64 height 21
checkbox input "true"
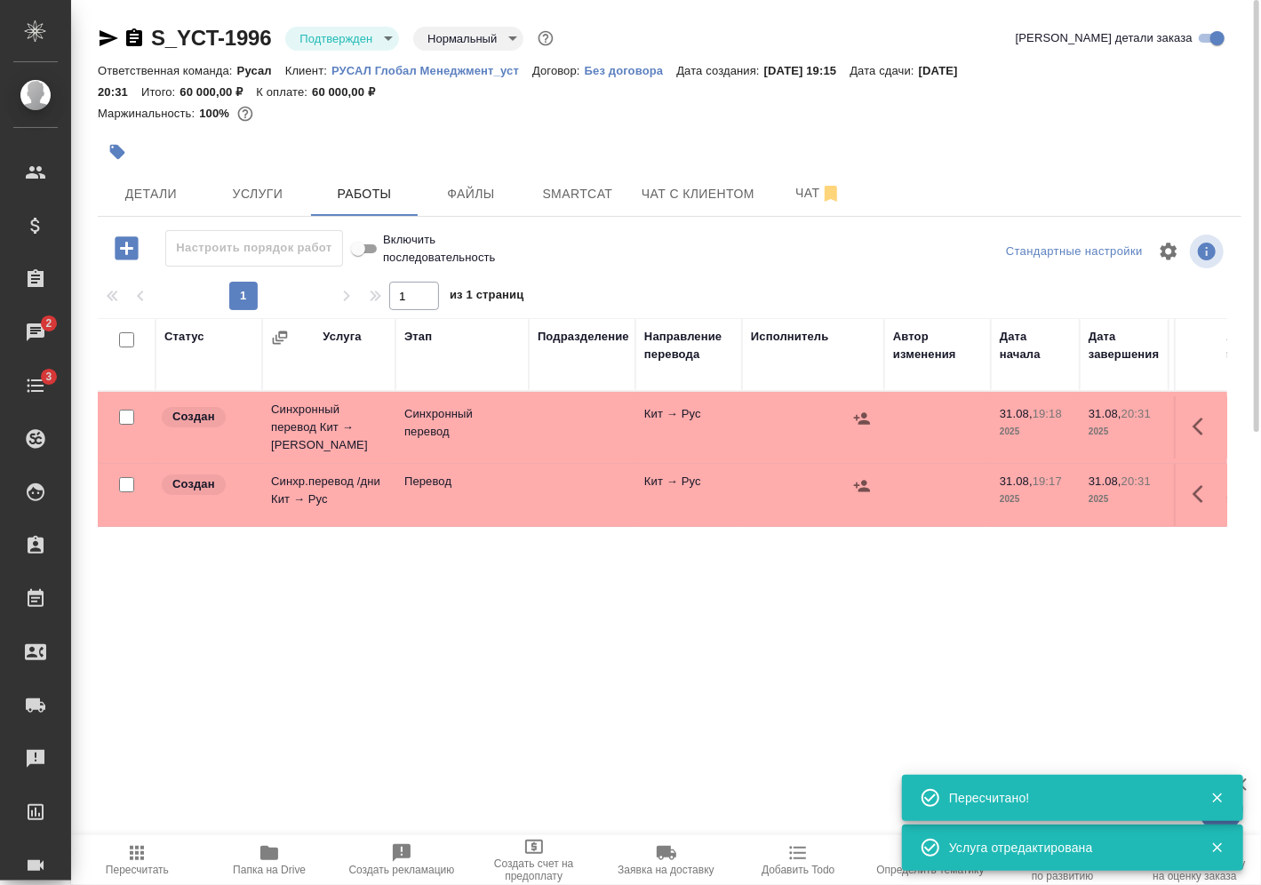
click at [131, 477] on input "checkbox" at bounding box center [126, 484] width 15 height 15
checkbox input "true"
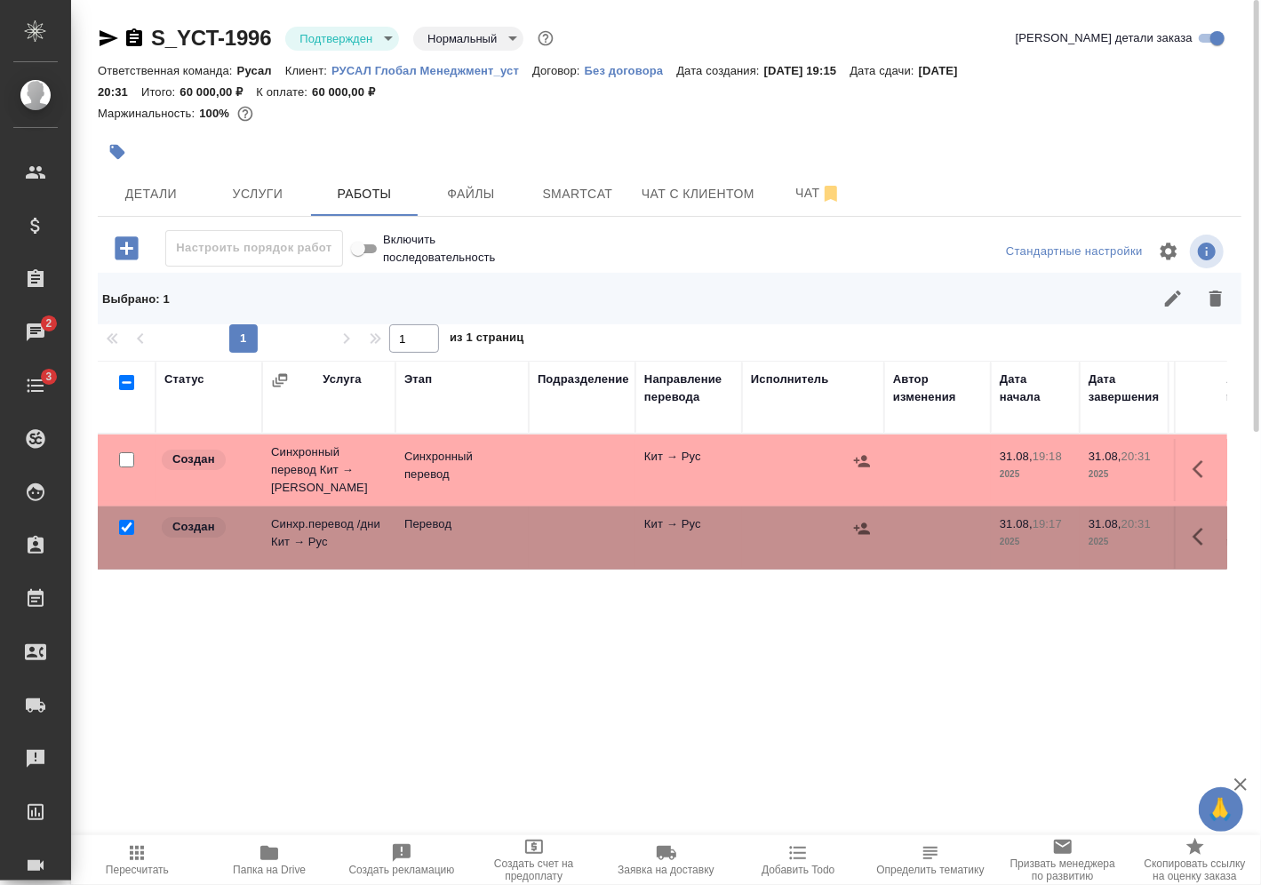
drag, startPoint x: 124, startPoint y: 451, endPoint x: 173, endPoint y: 453, distance: 49.8
click at [124, 452] on input "checkbox" at bounding box center [126, 459] width 15 height 15
checkbox input "true"
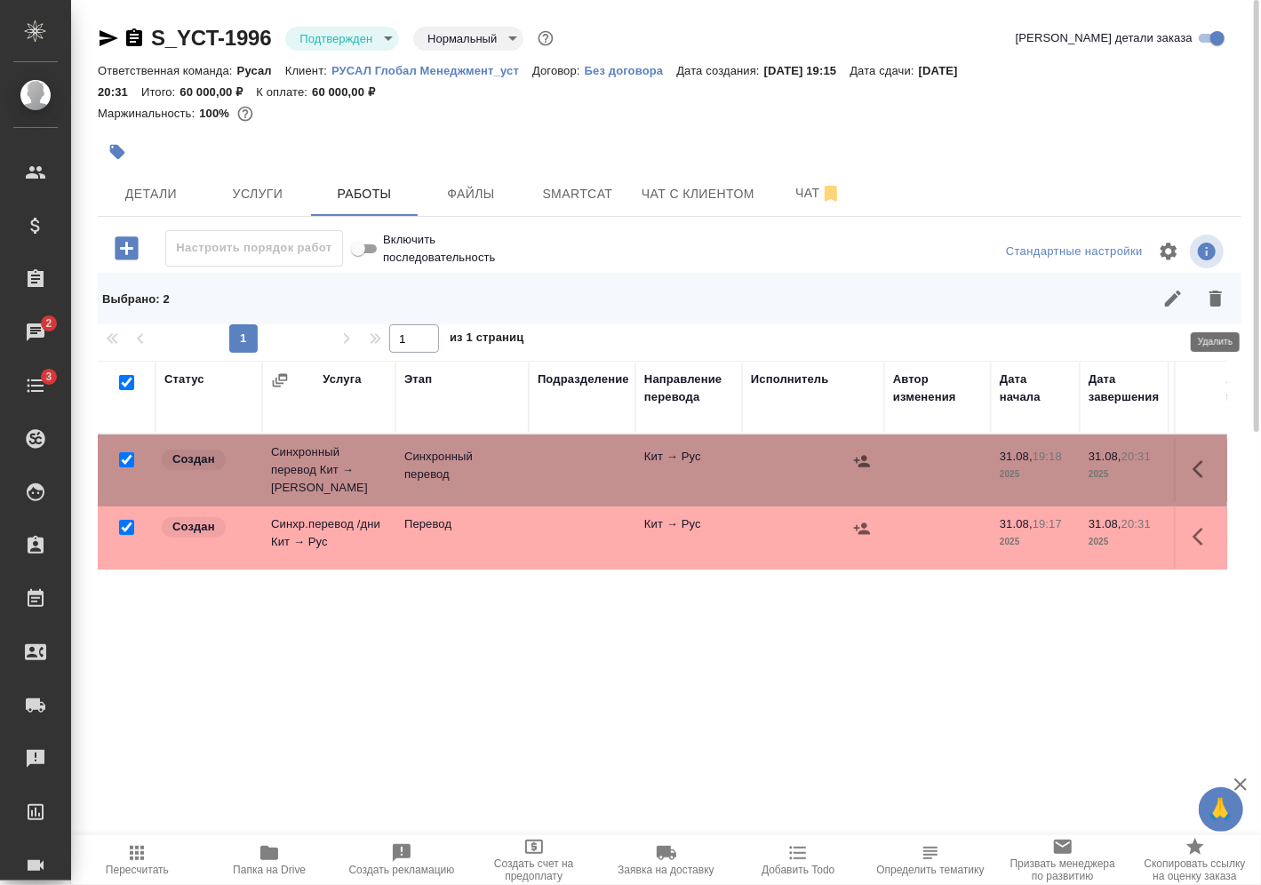
click at [1225, 302] on icon "button" at bounding box center [1215, 298] width 21 height 21
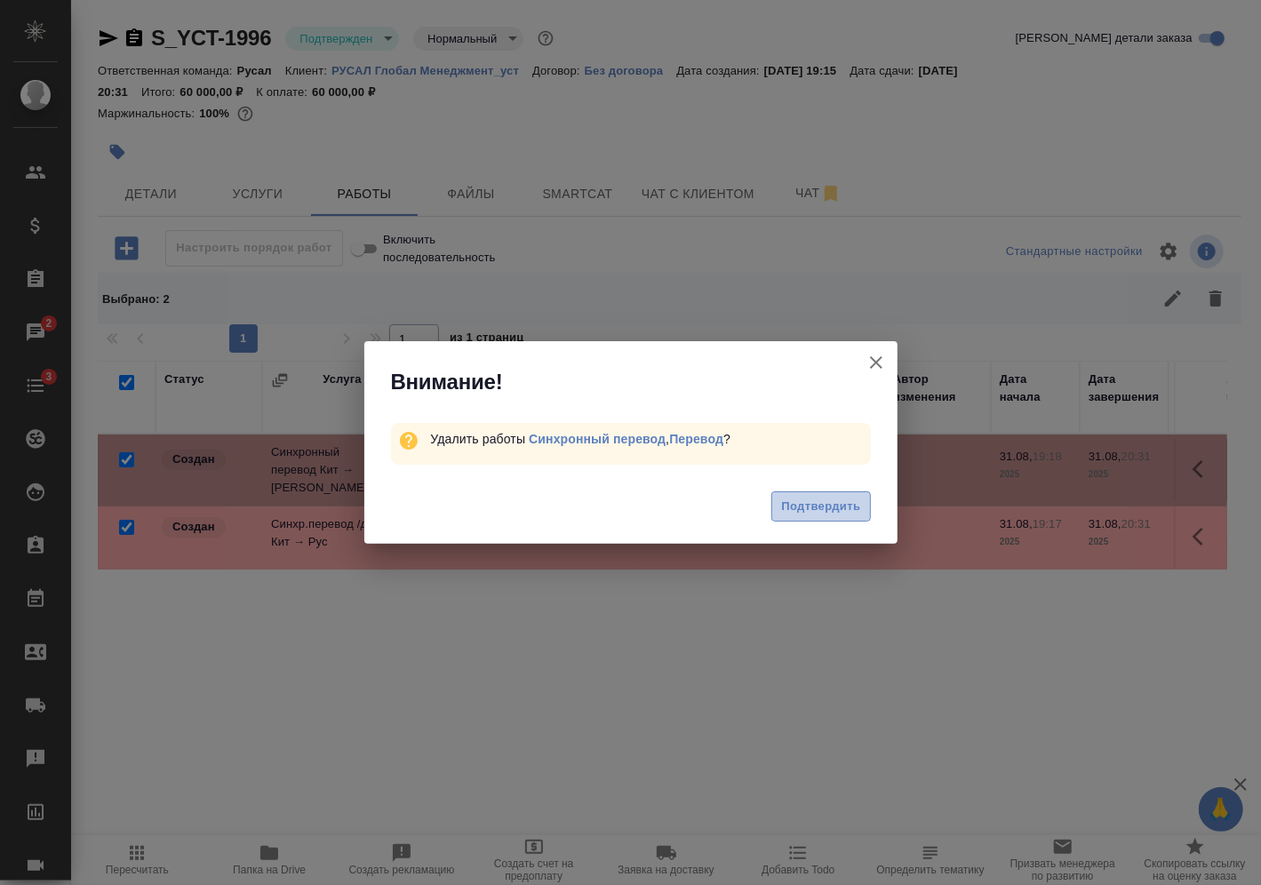
click at [822, 507] on span "Подтвердить" at bounding box center [820, 507] width 79 height 20
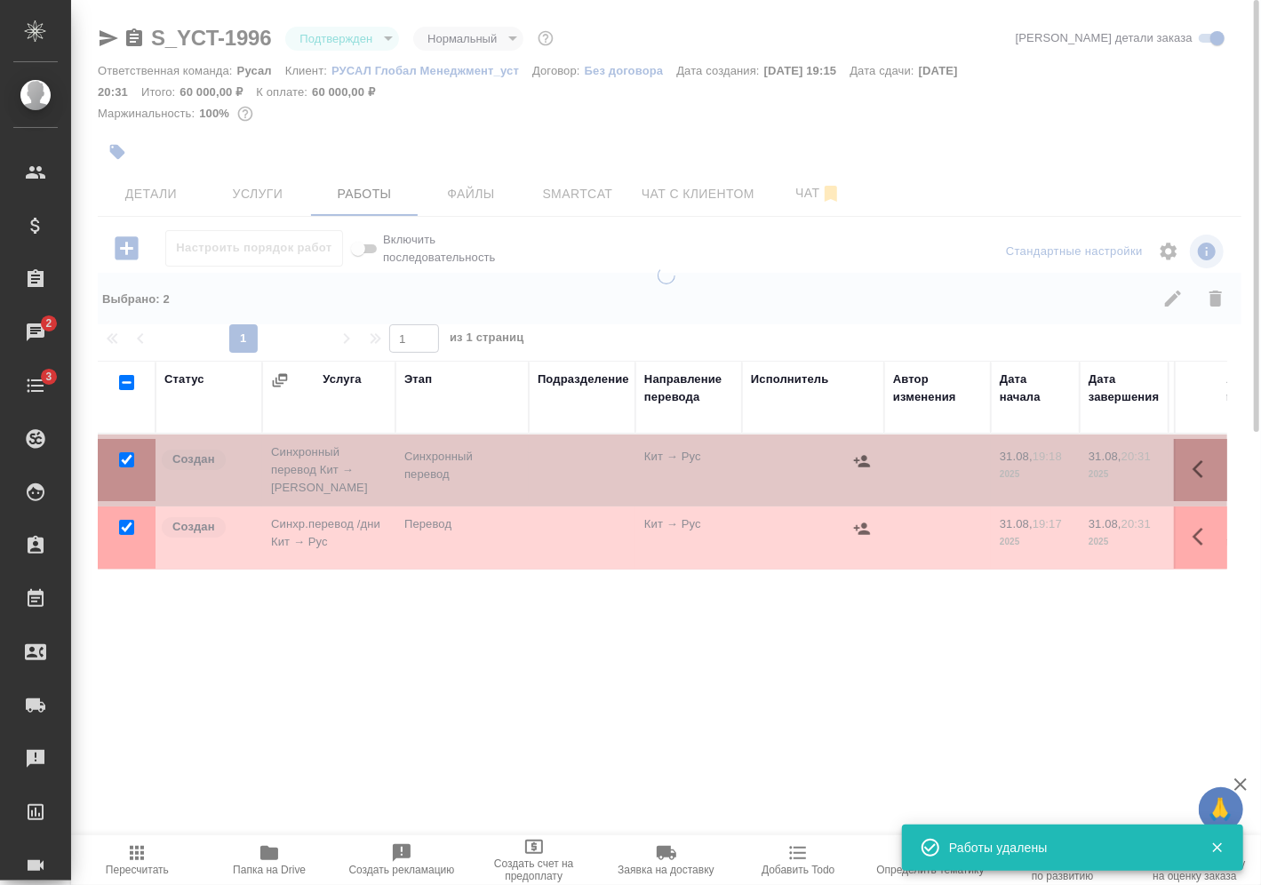
checkbox input "false"
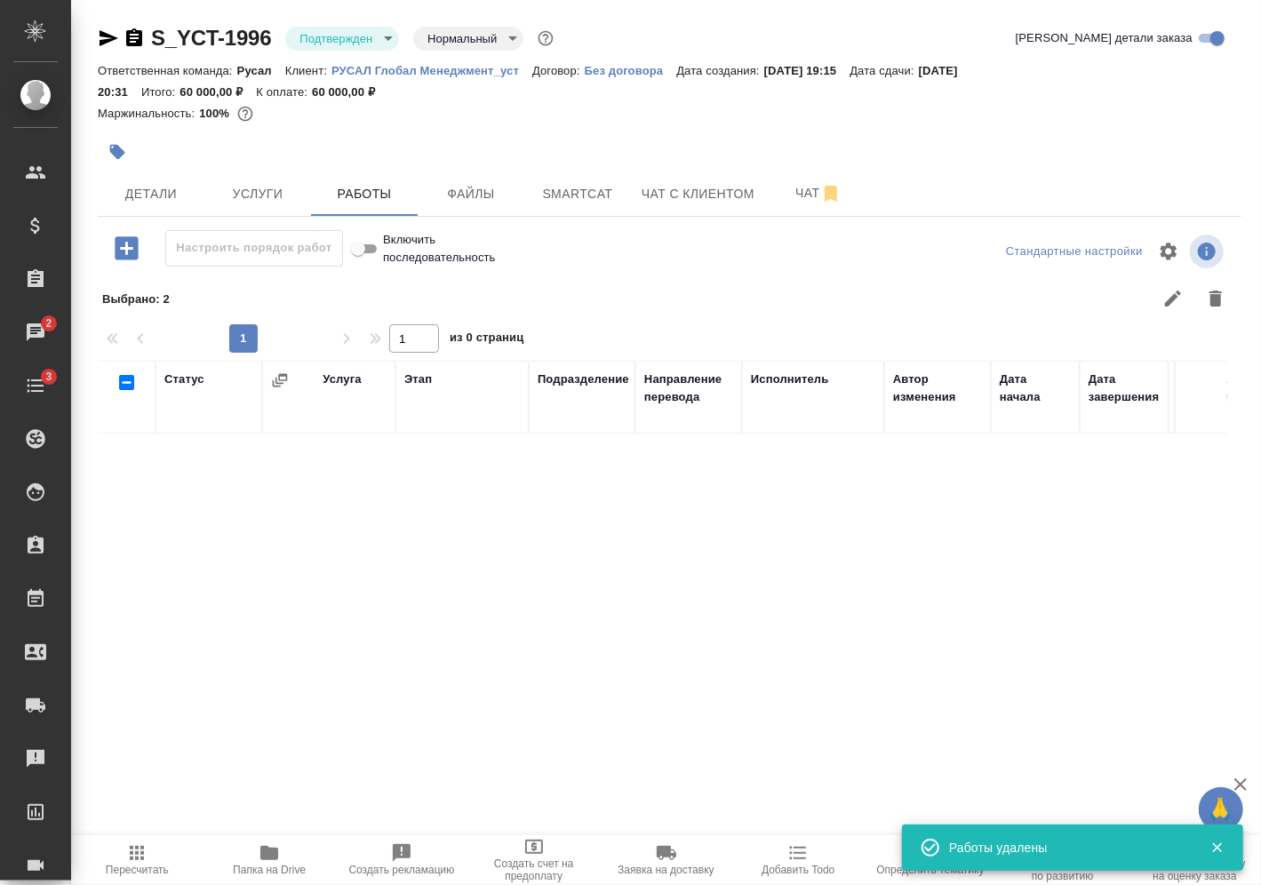
click at [127, 259] on icon "button" at bounding box center [126, 247] width 23 height 23
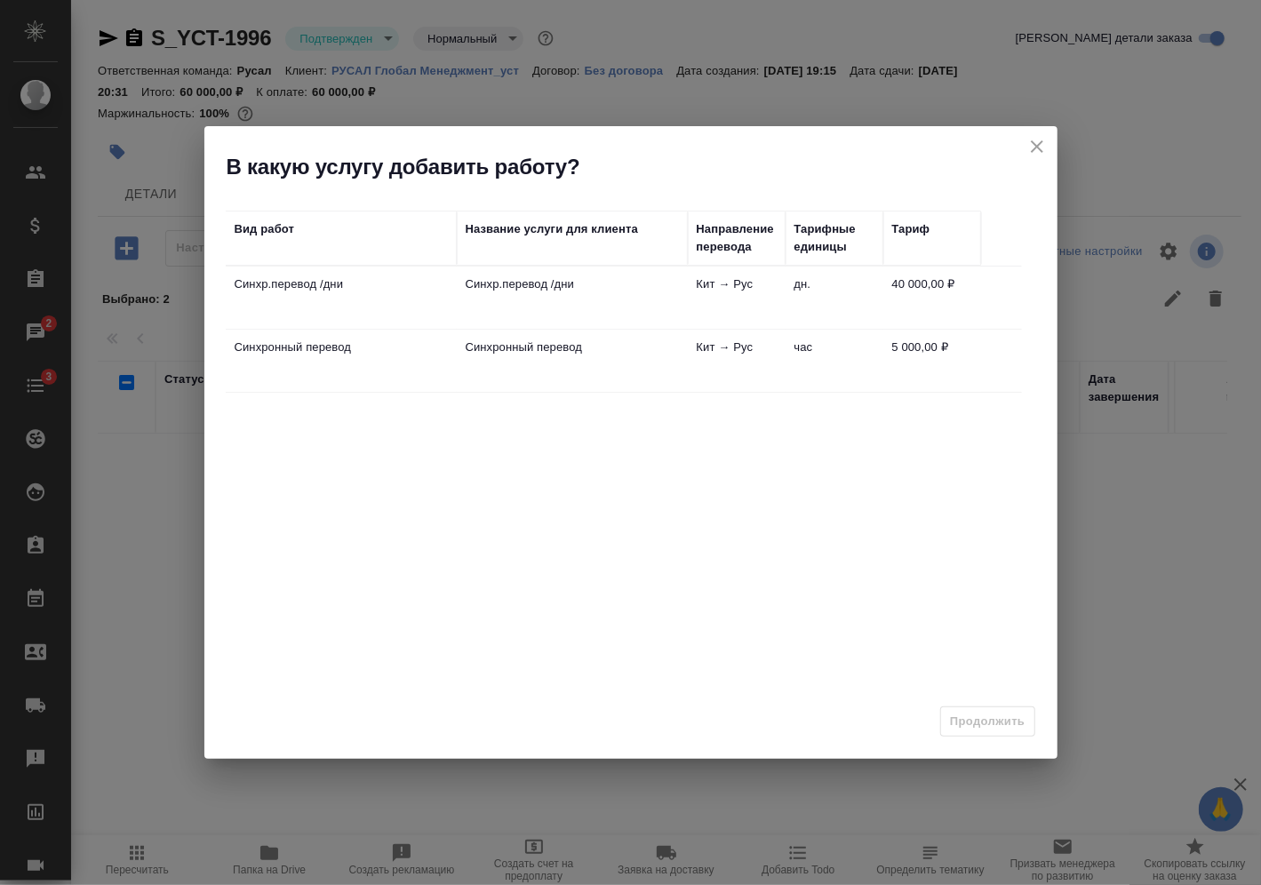
click at [656, 300] on td "Синхр.перевод /дни" at bounding box center [572, 298] width 231 height 62
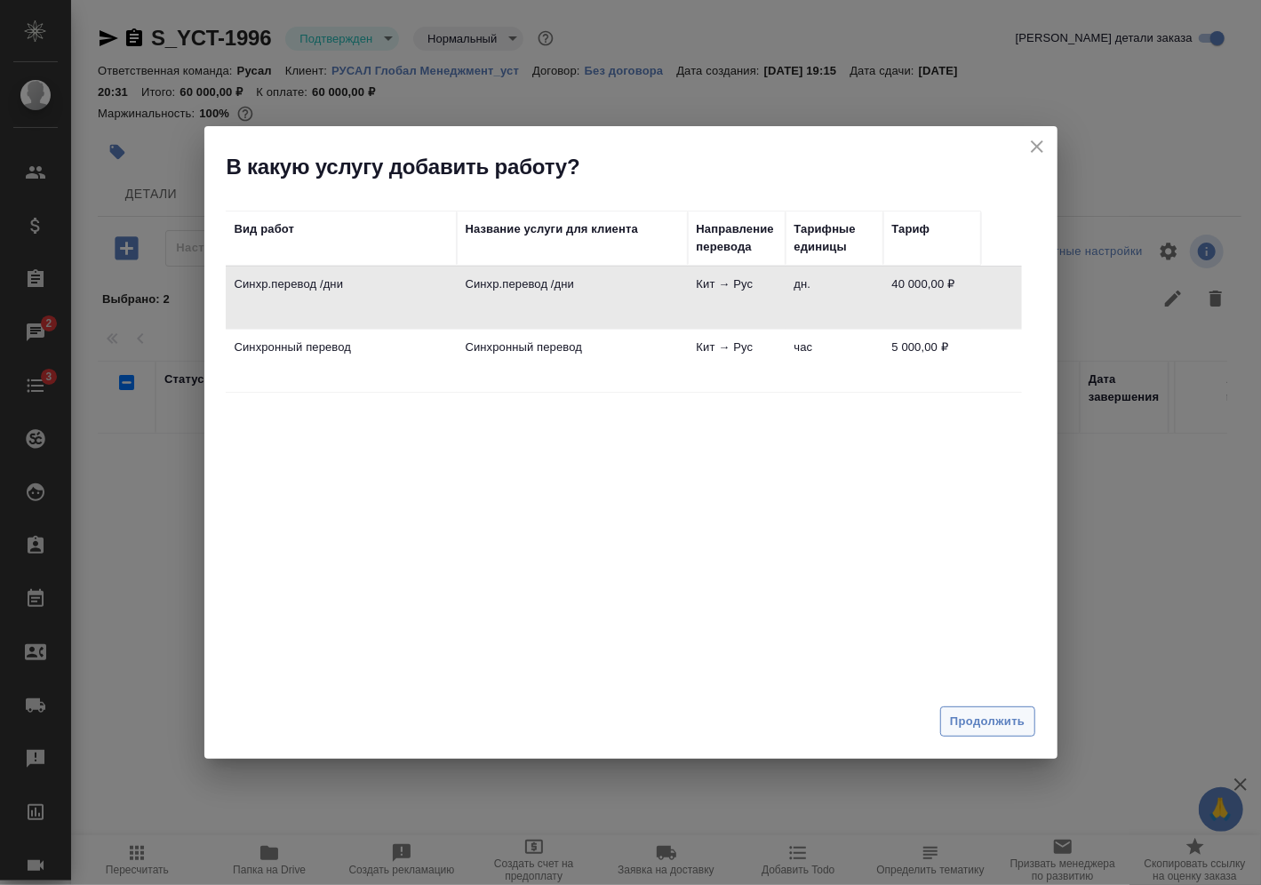
click at [980, 714] on span "Продолжить" at bounding box center [987, 722] width 75 height 20
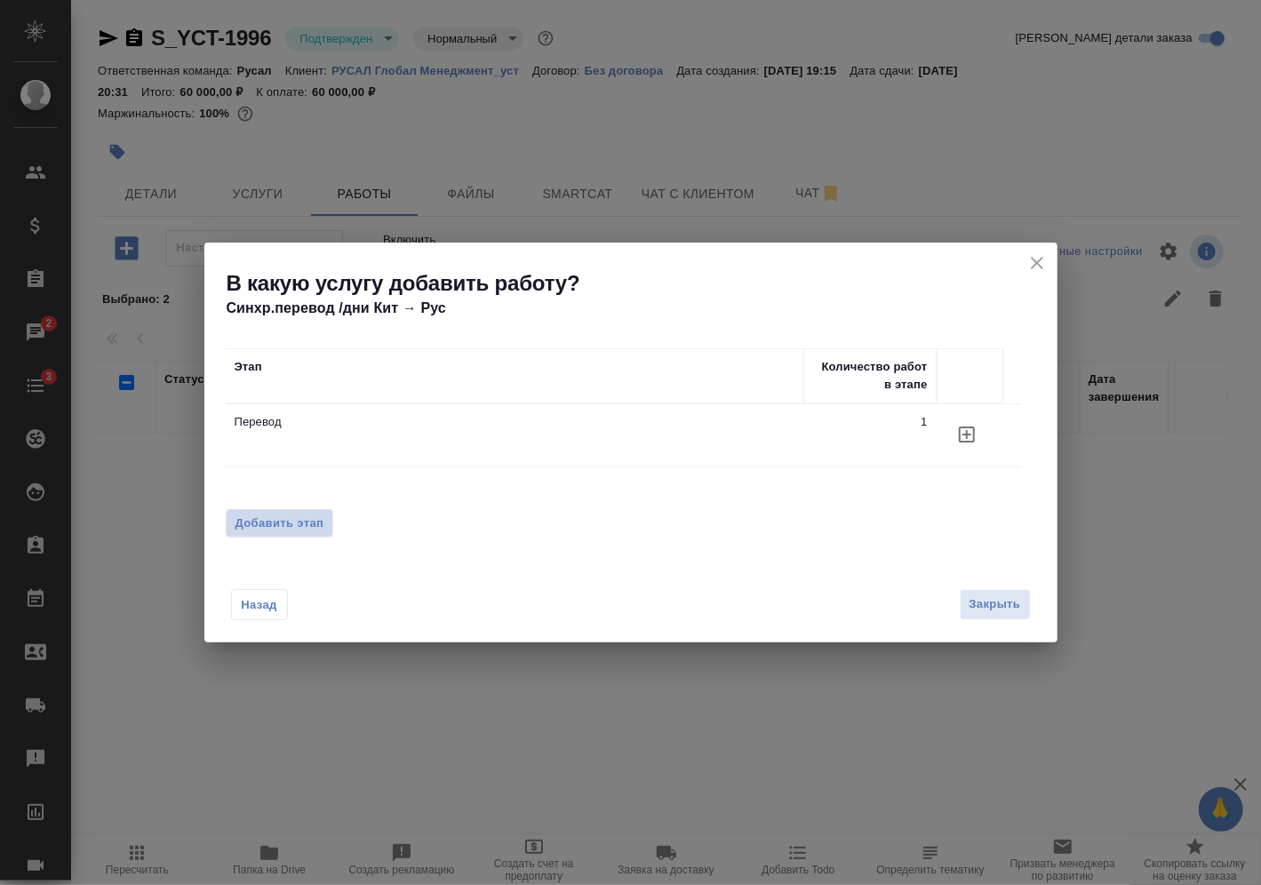
click at [328, 523] on button "Добавить этап" at bounding box center [280, 523] width 108 height 28
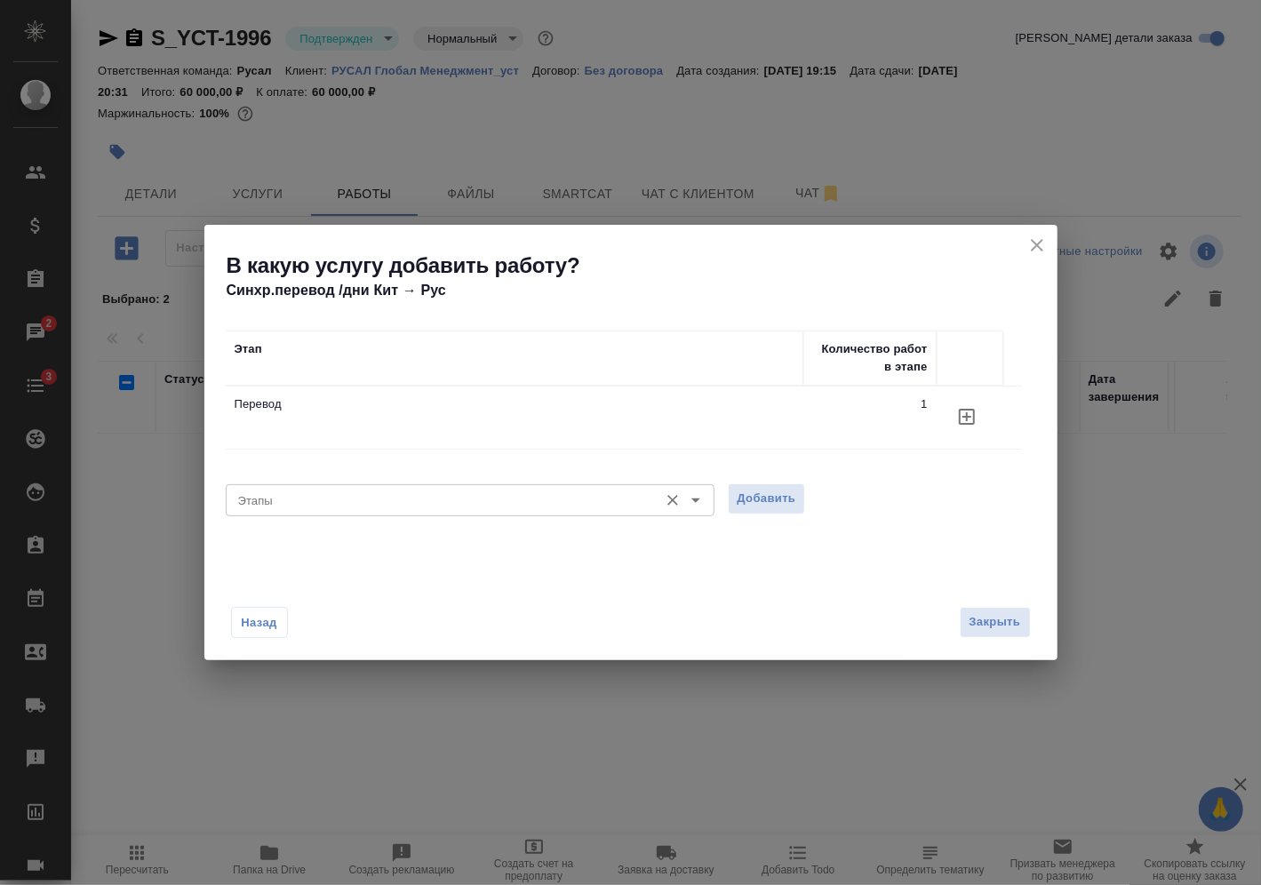
click at [401, 504] on input "Этапы" at bounding box center [440, 500] width 419 height 21
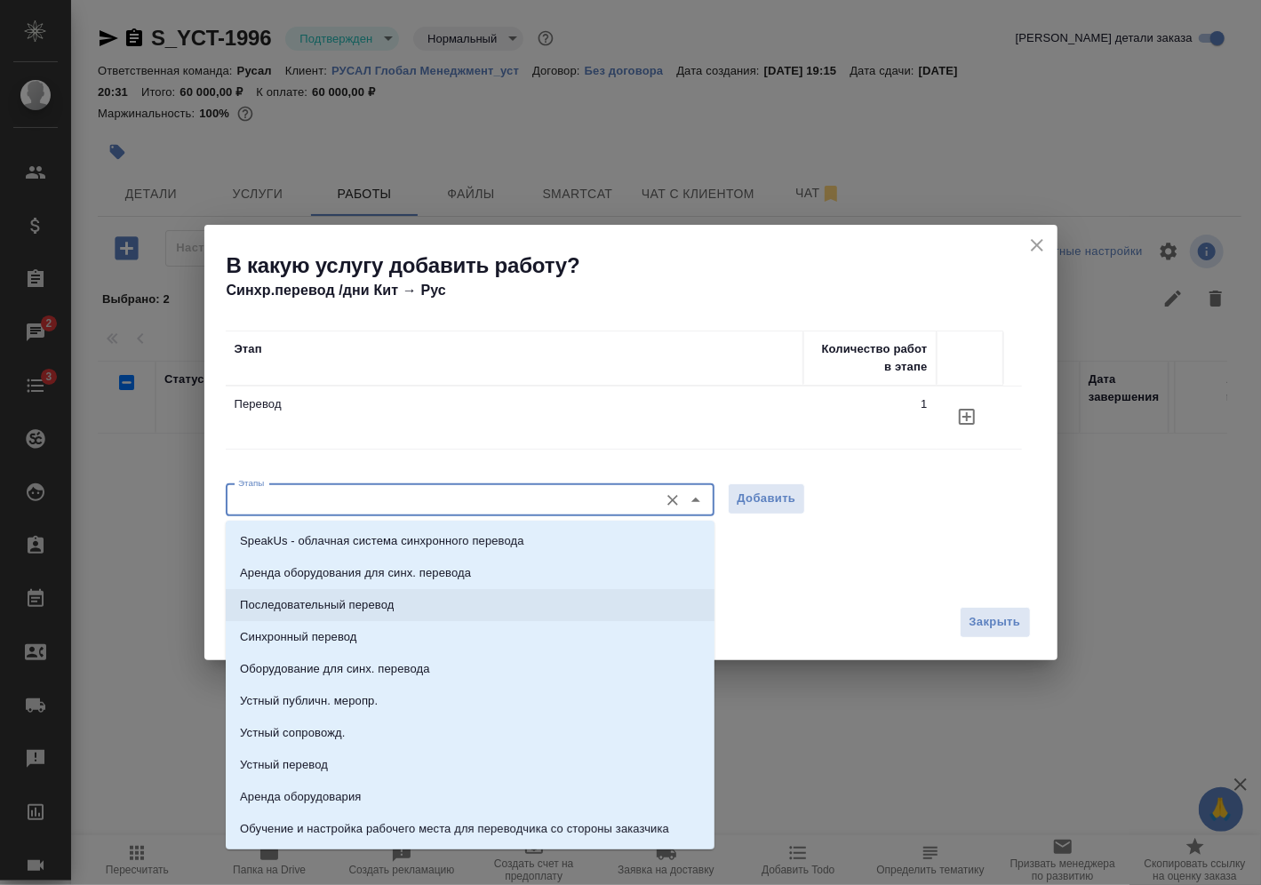
click at [395, 596] on li "Последовательный перевод" at bounding box center [470, 605] width 489 height 32
type input "Последовательный перевод"
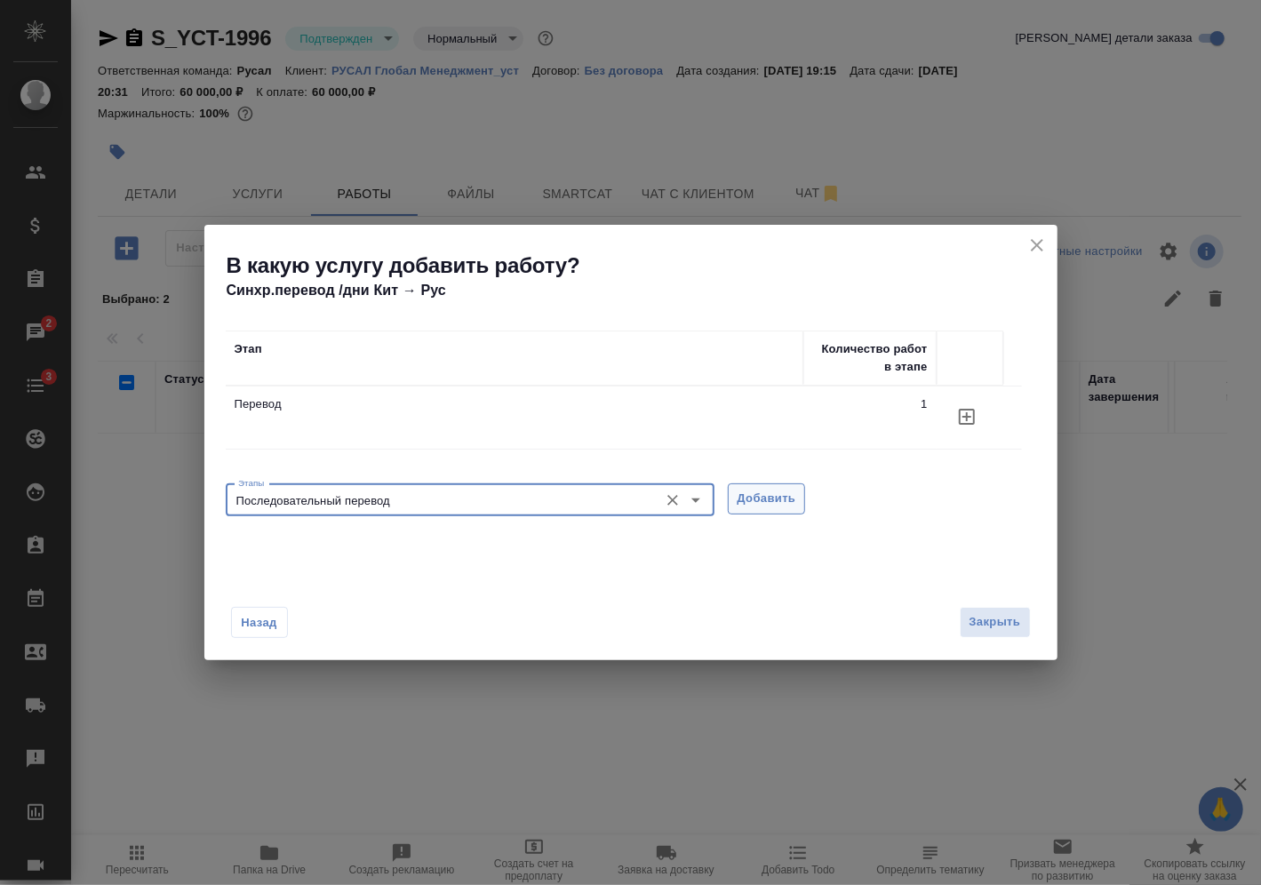
click at [804, 510] on button "Добавить" at bounding box center [767, 498] width 78 height 31
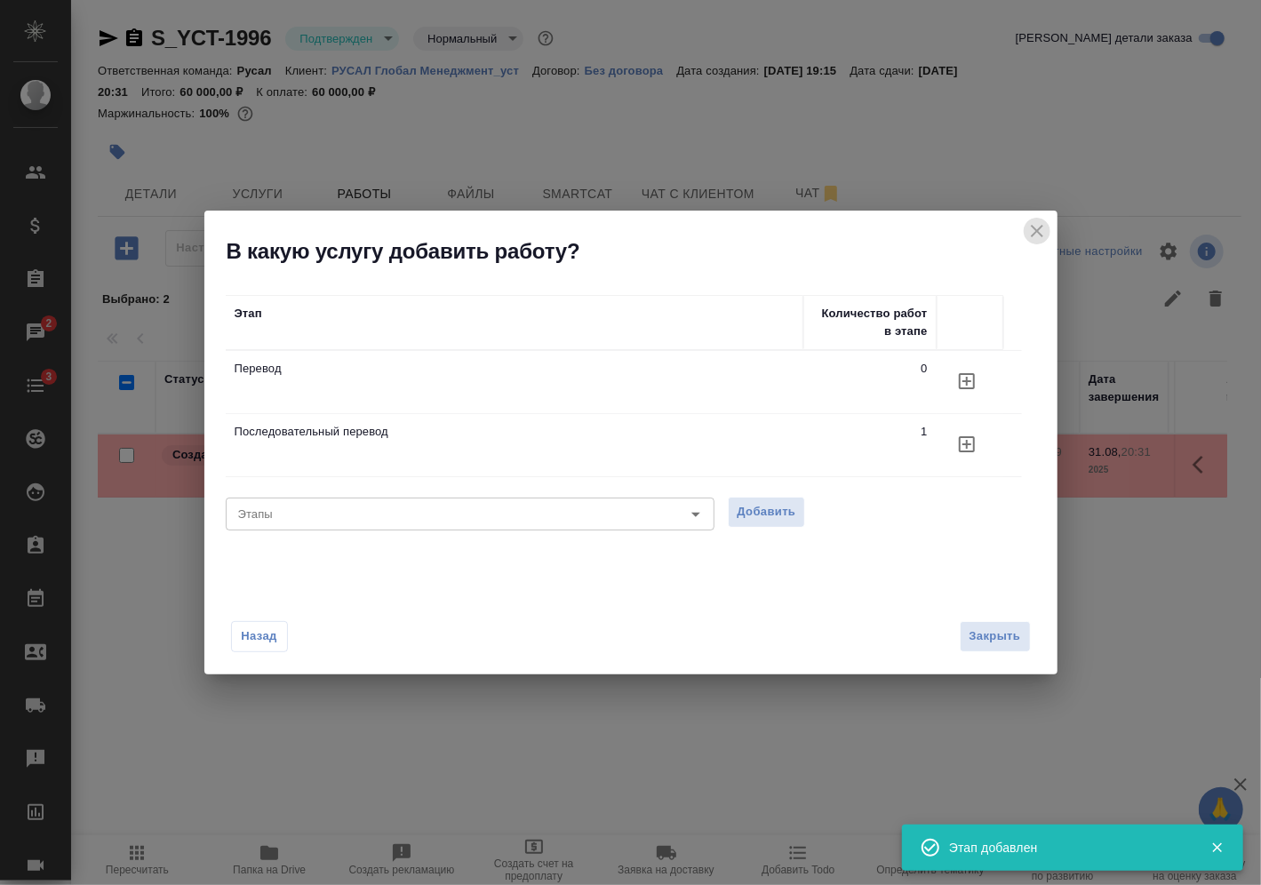
click at [1032, 235] on icon "close" at bounding box center [1036, 230] width 21 height 21
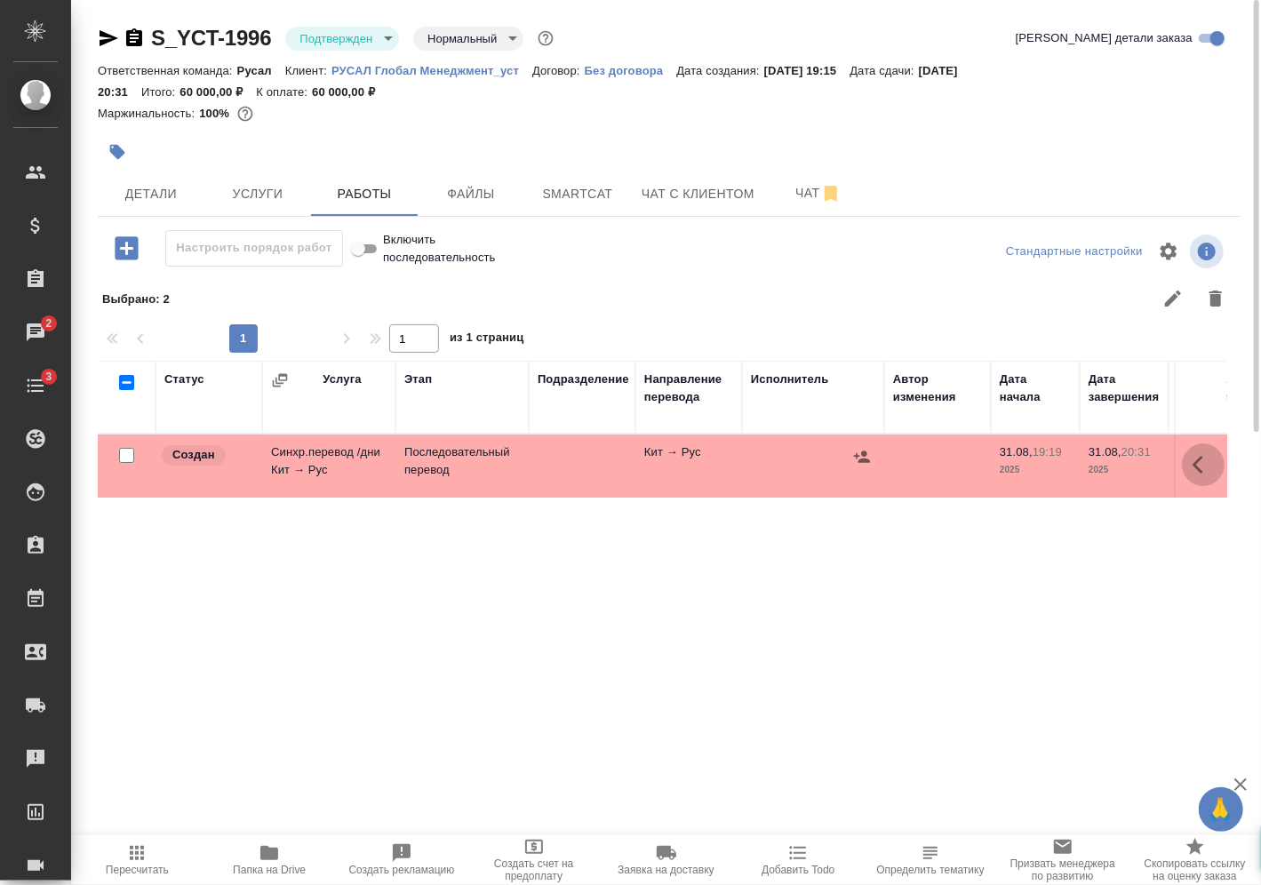
click at [1201, 459] on icon "button" at bounding box center [1203, 464] width 21 height 21
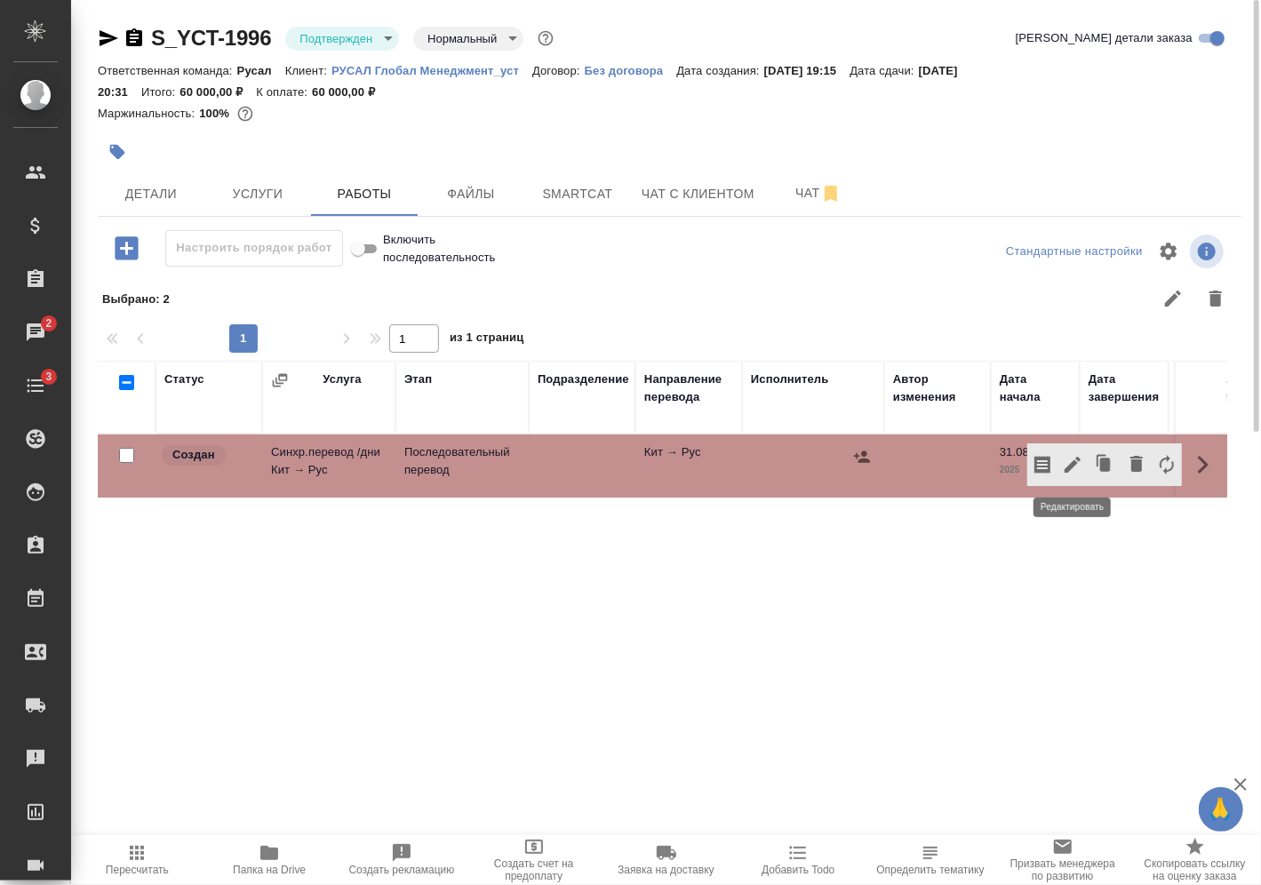
click at [1071, 461] on icon "button" at bounding box center [1072, 464] width 21 height 21
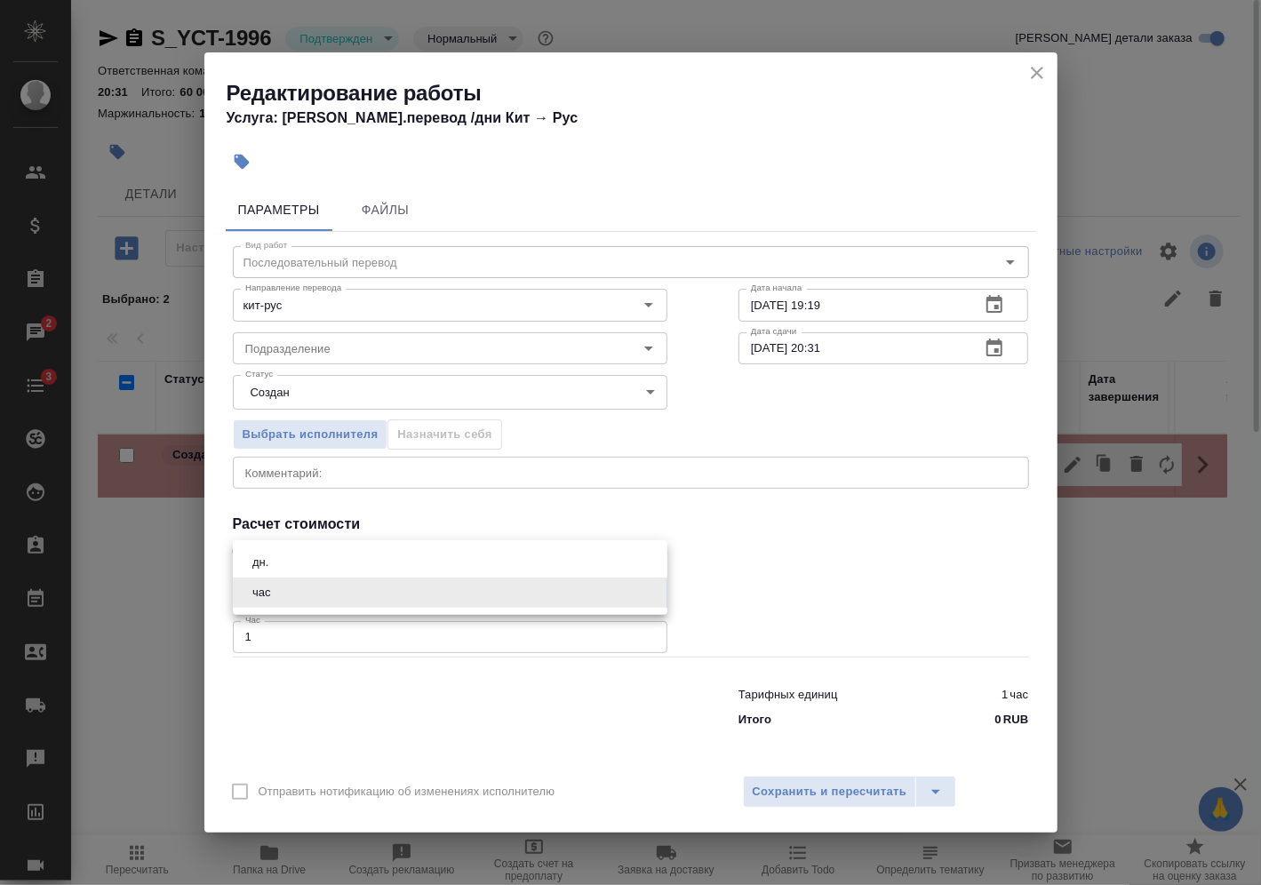
click at [358, 601] on body "🙏 .cls-1 fill:#fff; AWATERA [PERSON_NAME] Спецификации Заказы 2 Чаты 3 Todo Про…" at bounding box center [630, 442] width 1261 height 885
click at [353, 563] on li "дн." at bounding box center [450, 562] width 435 height 30
type input "5a8b1489cc6b4906c91bfd8a"
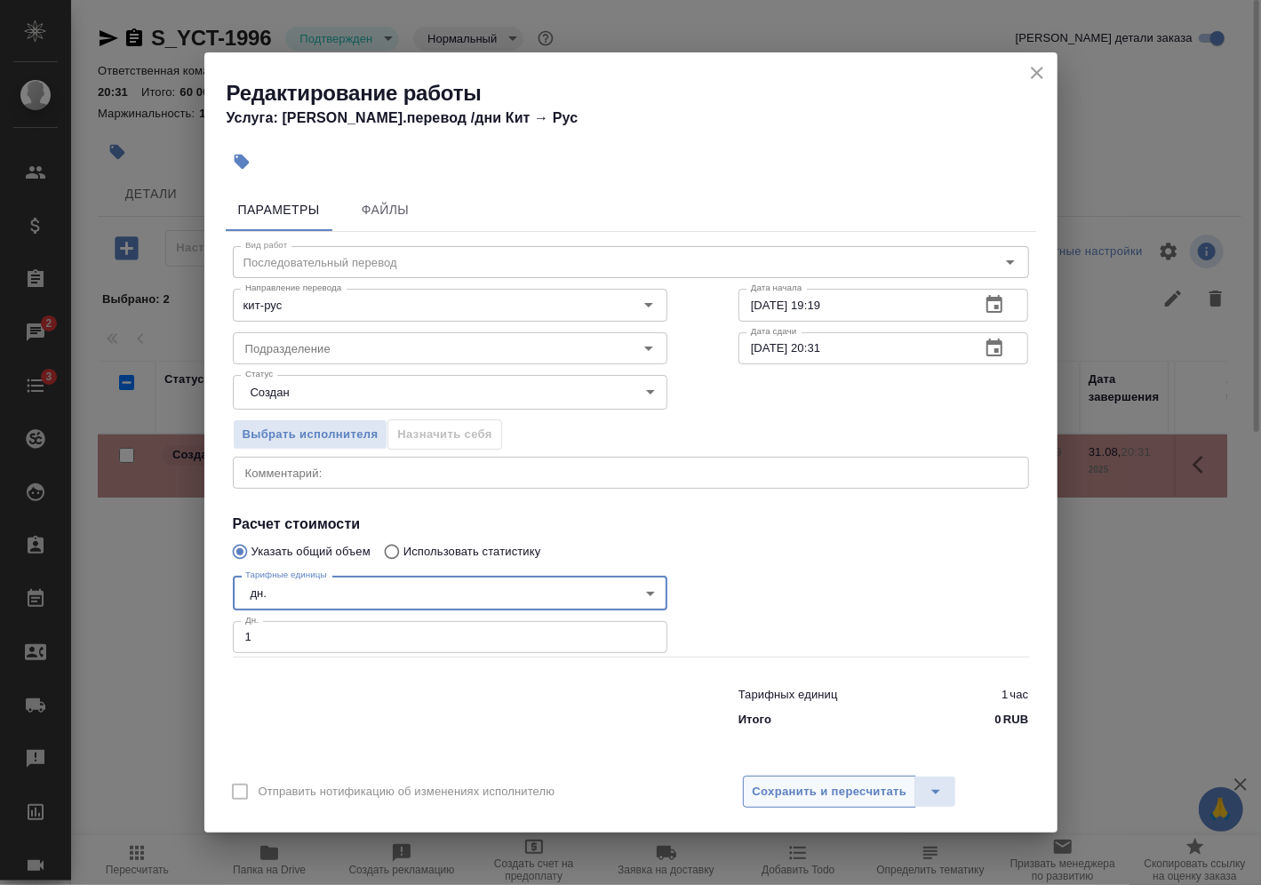
click at [820, 784] on span "Сохранить и пересчитать" at bounding box center [830, 792] width 155 height 20
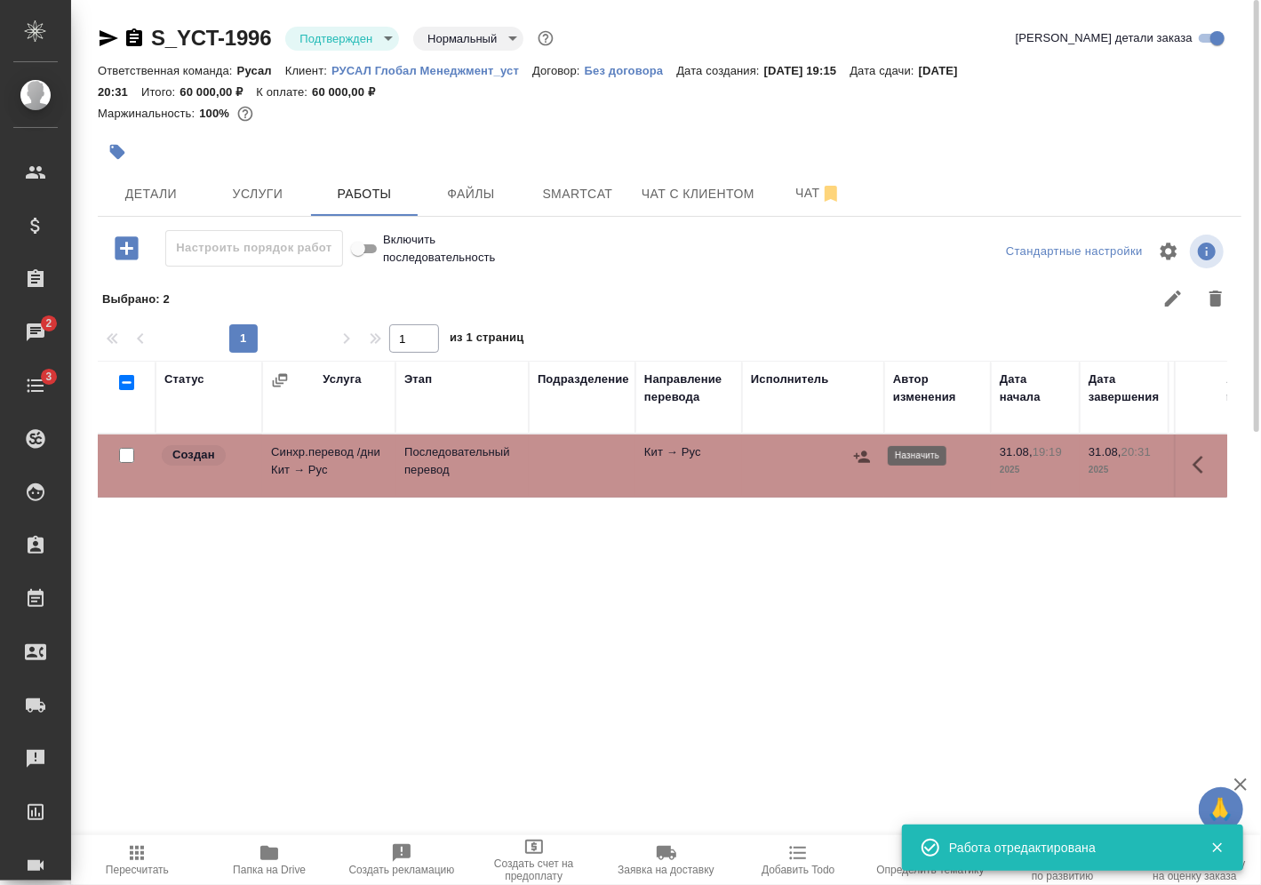
click at [865, 459] on icon "button" at bounding box center [862, 457] width 16 height 12
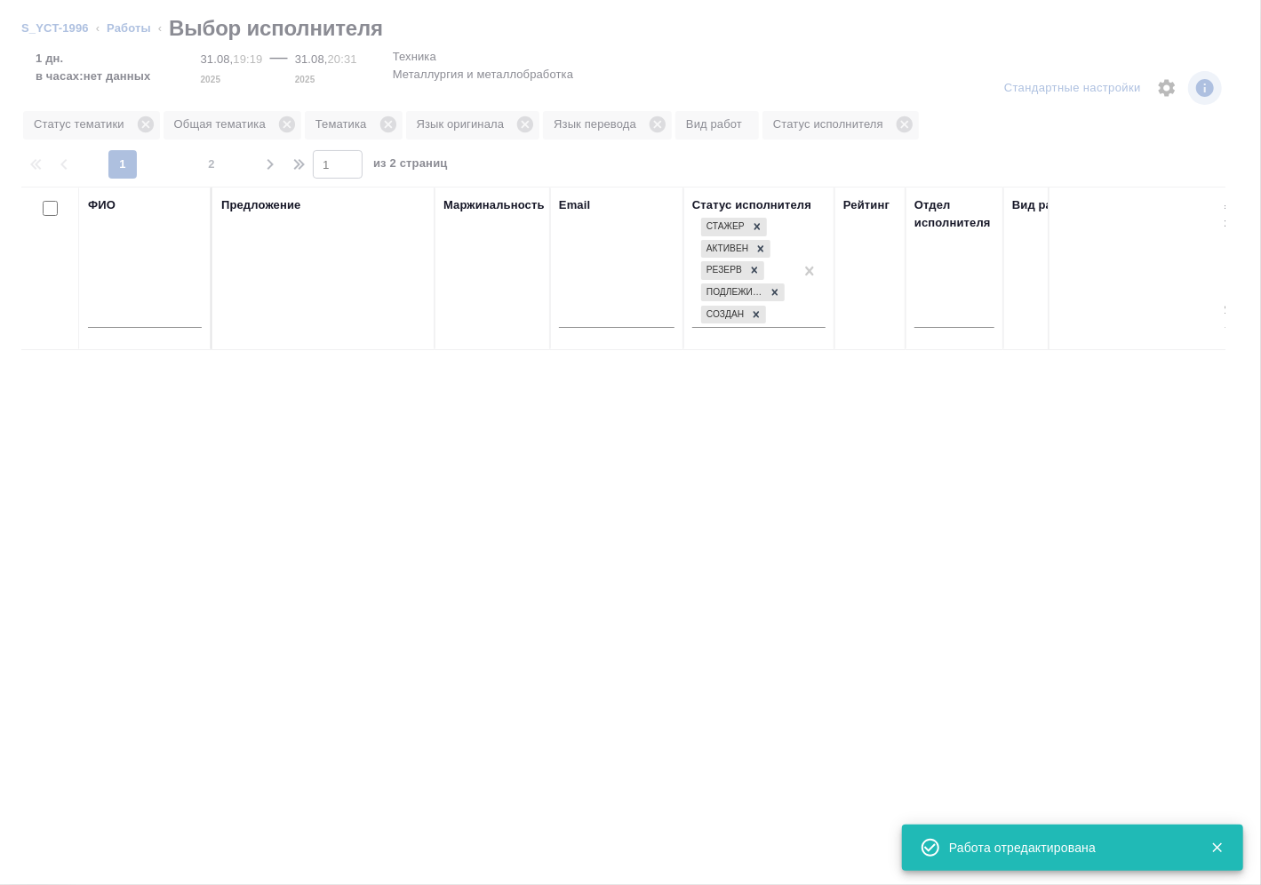
click at [152, 316] on input "text" at bounding box center [145, 317] width 114 height 22
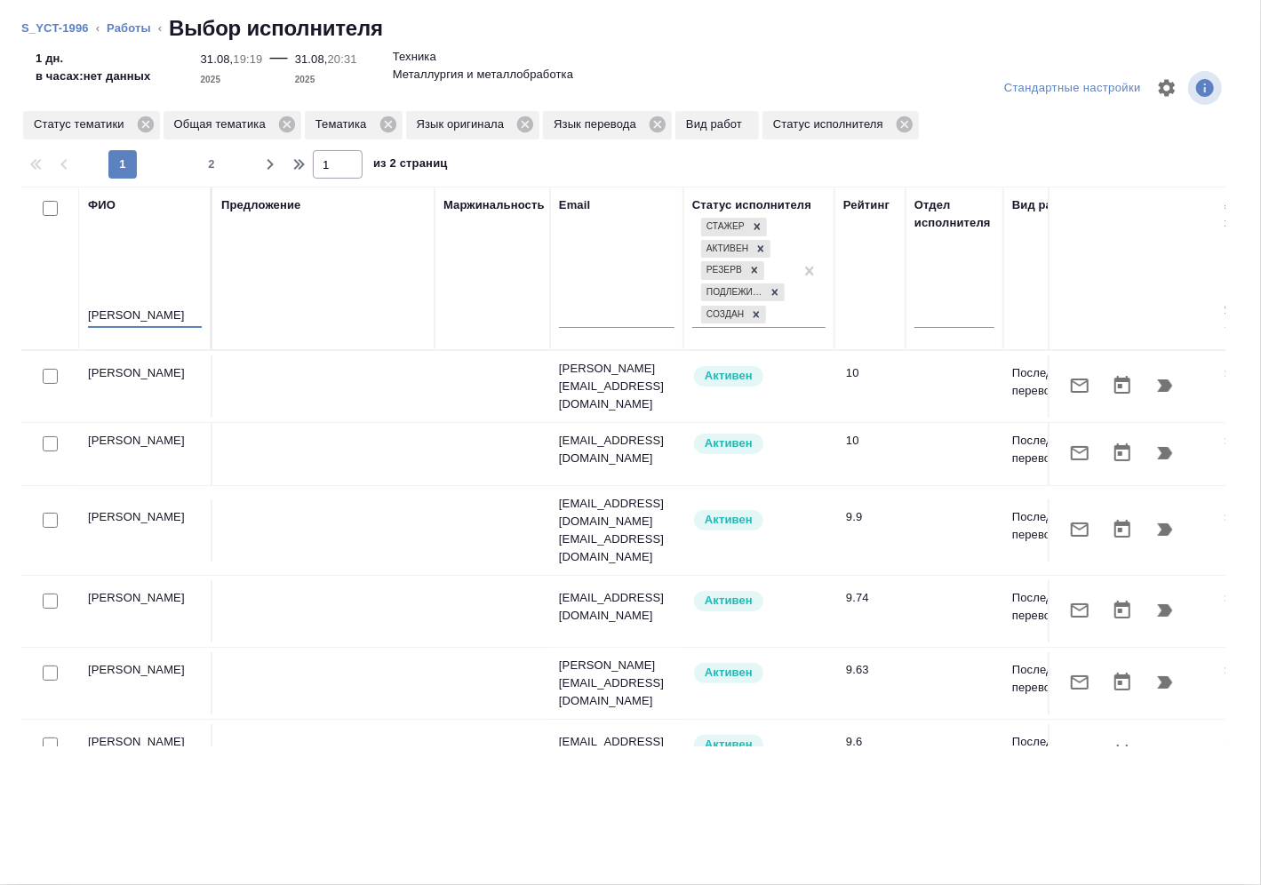
type input "[PERSON_NAME]"
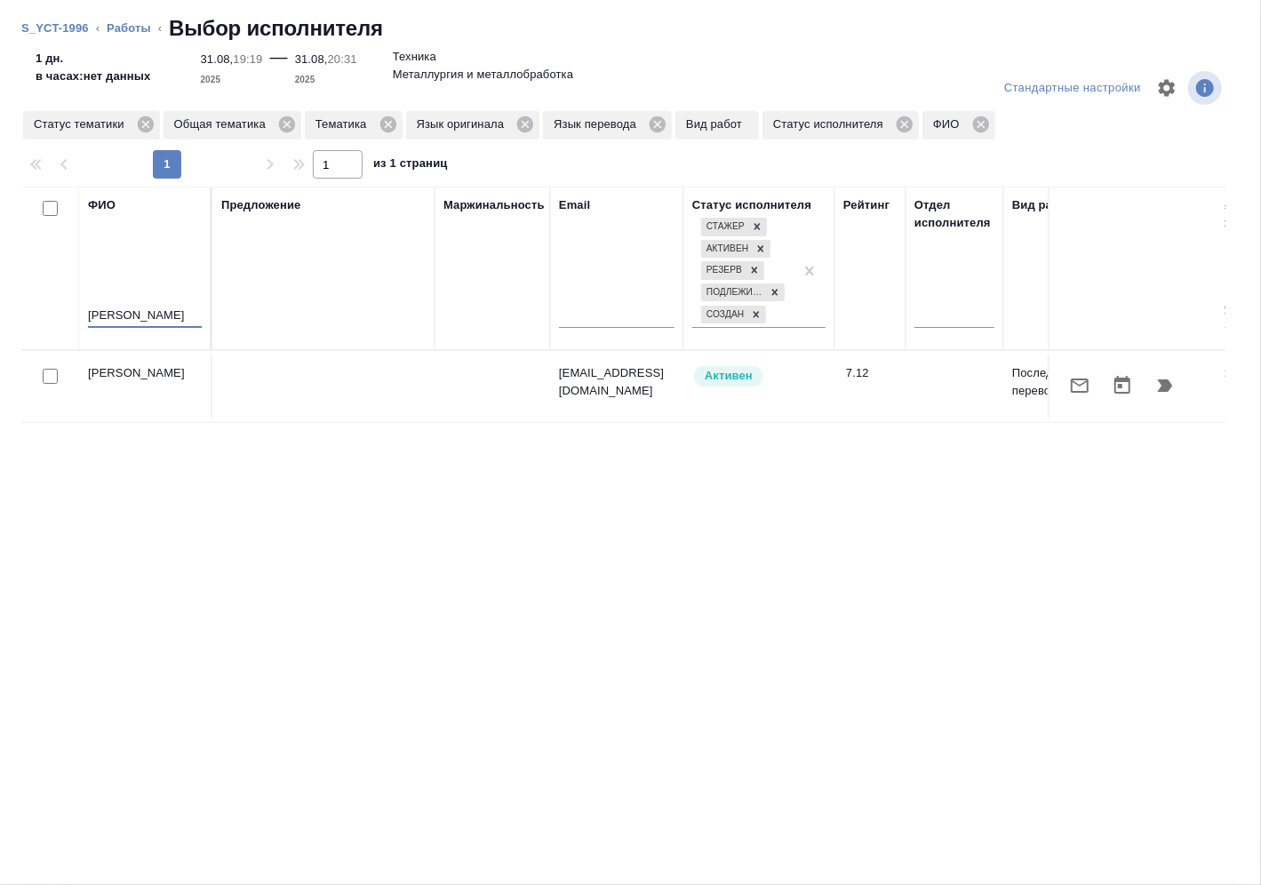
click at [1171, 387] on icon "button" at bounding box center [1164, 385] width 21 height 21
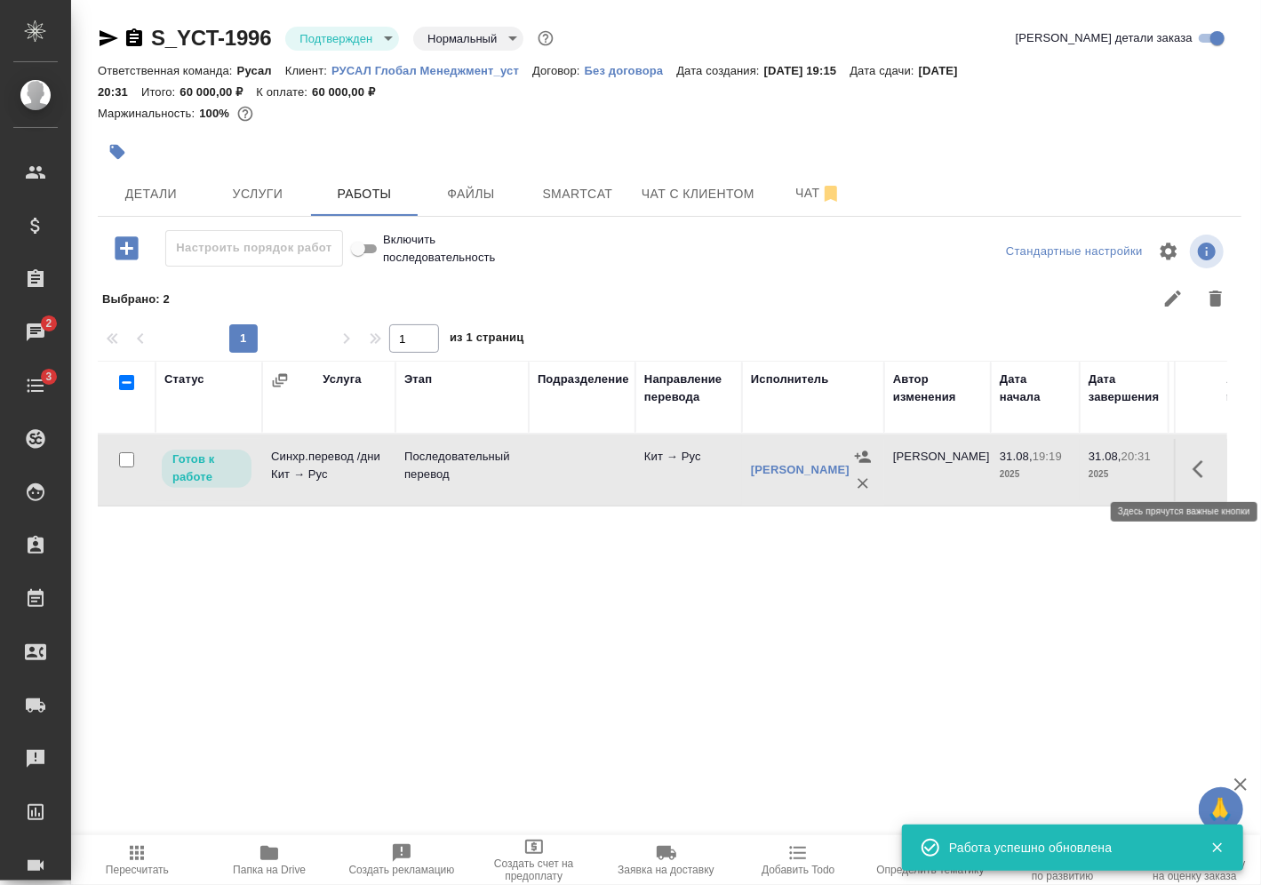
click at [1204, 472] on icon "button" at bounding box center [1203, 469] width 21 height 21
click at [1074, 469] on icon "button" at bounding box center [1072, 469] width 21 height 21
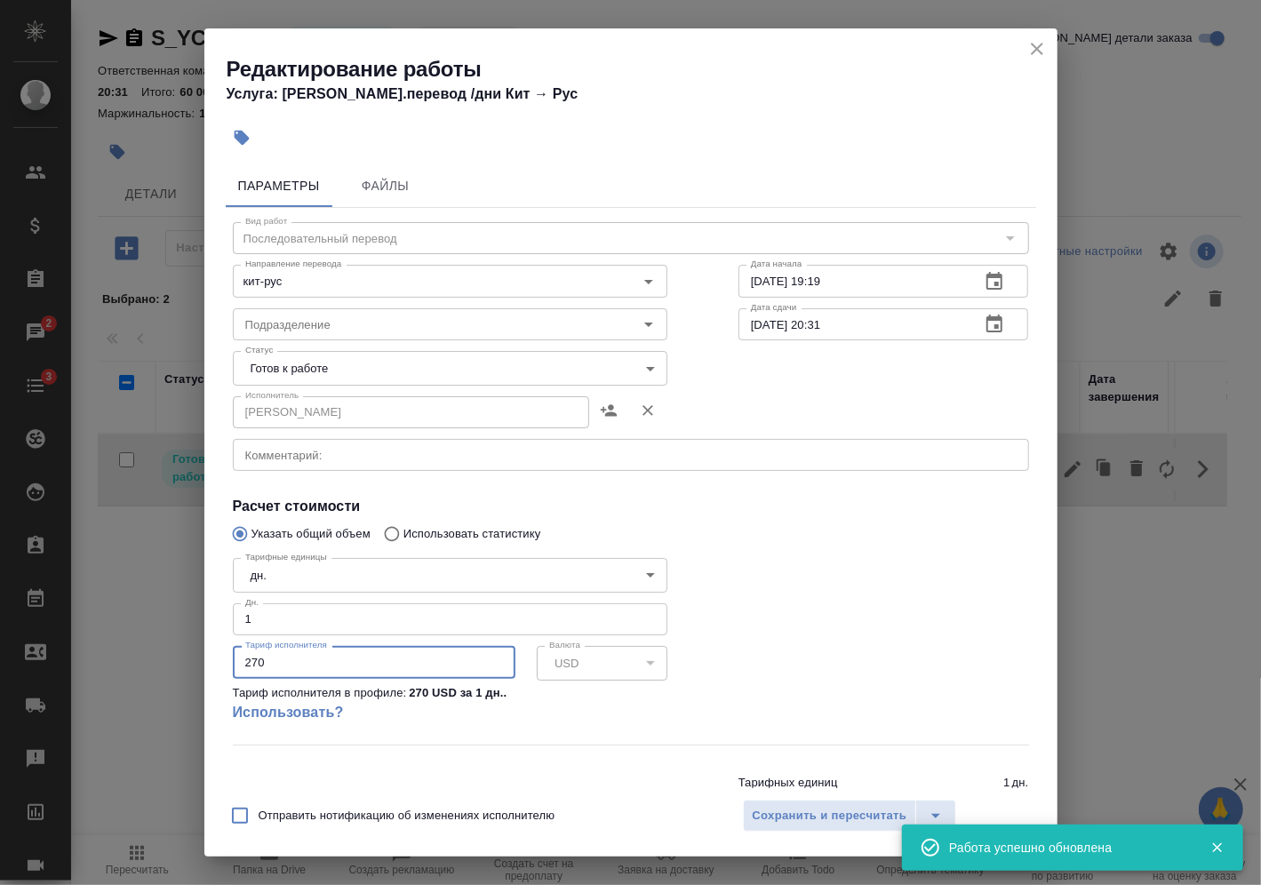
drag, startPoint x: 313, startPoint y: 663, endPoint x: 123, endPoint y: 671, distance: 190.3
click at [124, 670] on div "Редактирование работы Услуга: [PERSON_NAME].перевод /дни Кит → [PERSON_NAME] Фа…" at bounding box center [630, 442] width 1261 height 885
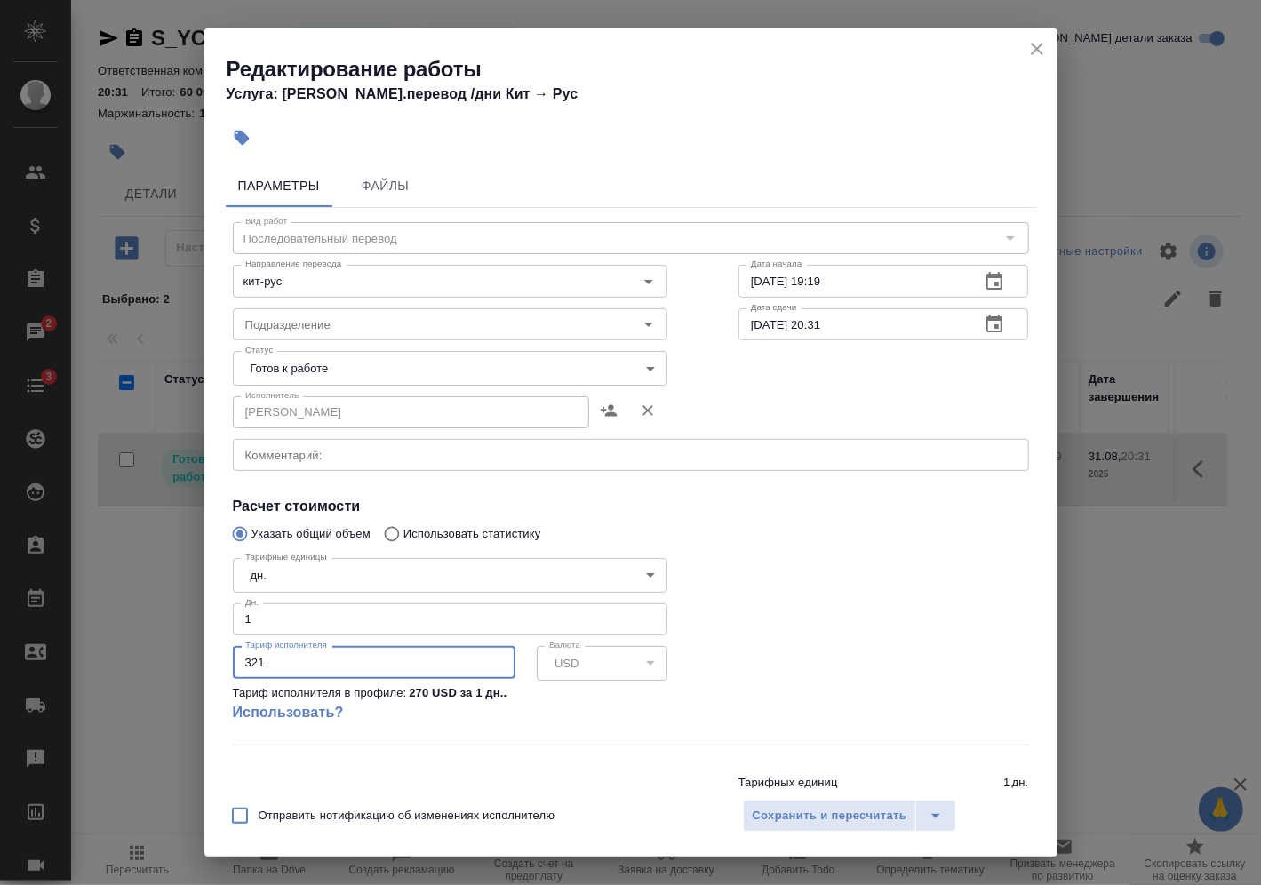
type input "321"
click at [847, 798] on div "Отправить нотификацию об изменениях исполнителю Сохранить и пересчитать" at bounding box center [630, 822] width 853 height 68
click at [842, 804] on button "Сохранить и пересчитать" at bounding box center [830, 816] width 174 height 32
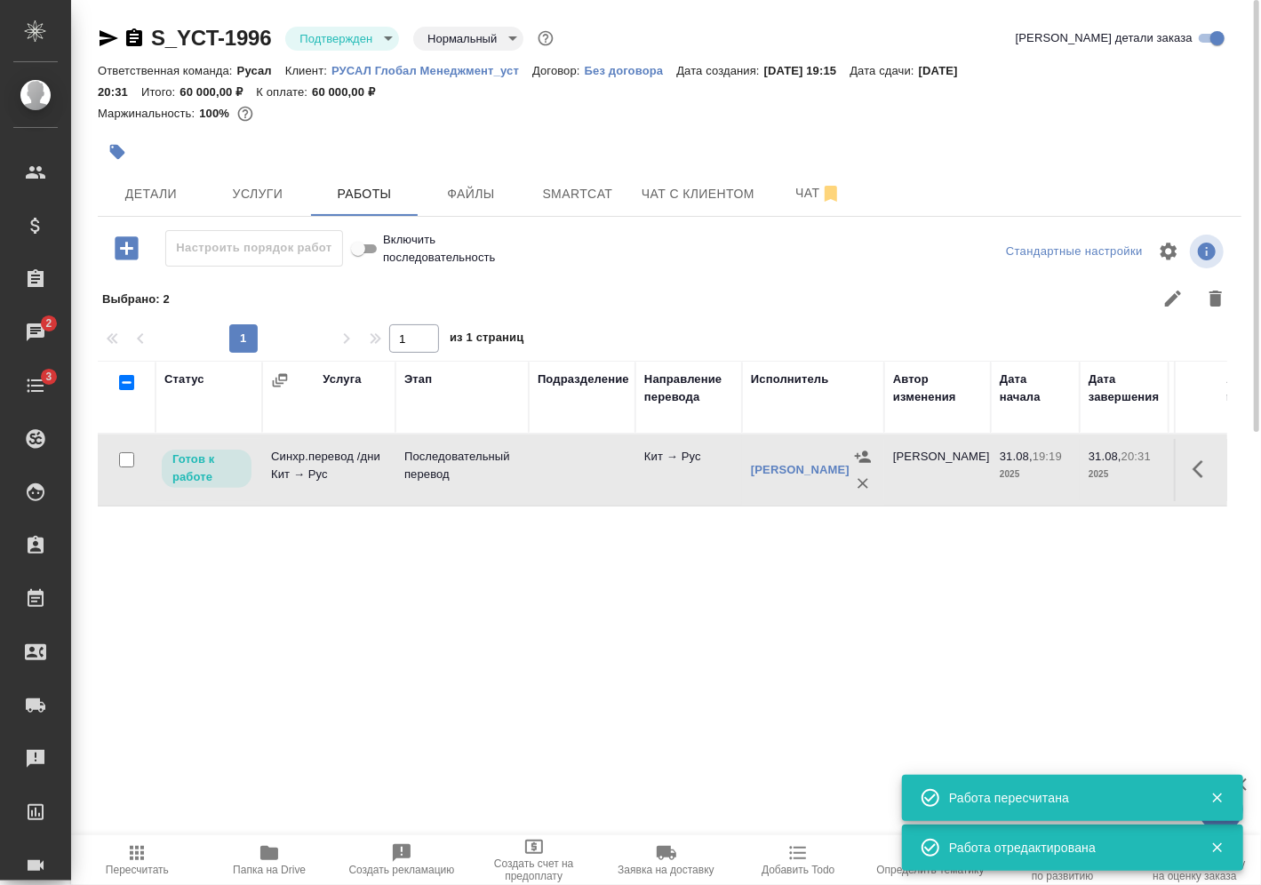
click at [152, 858] on span "Пересчитать" at bounding box center [137, 859] width 111 height 34
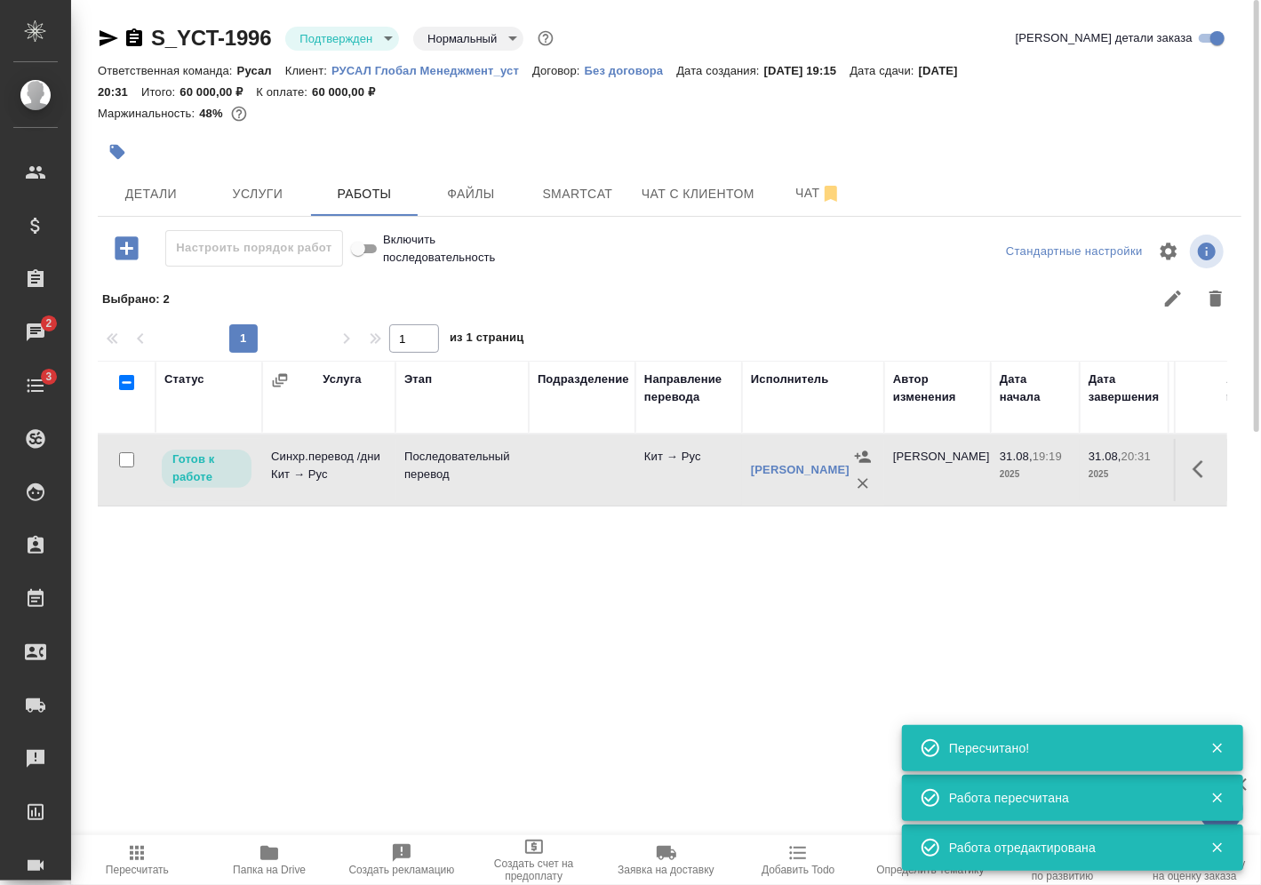
click at [135, 456] on div at bounding box center [127, 460] width 40 height 25
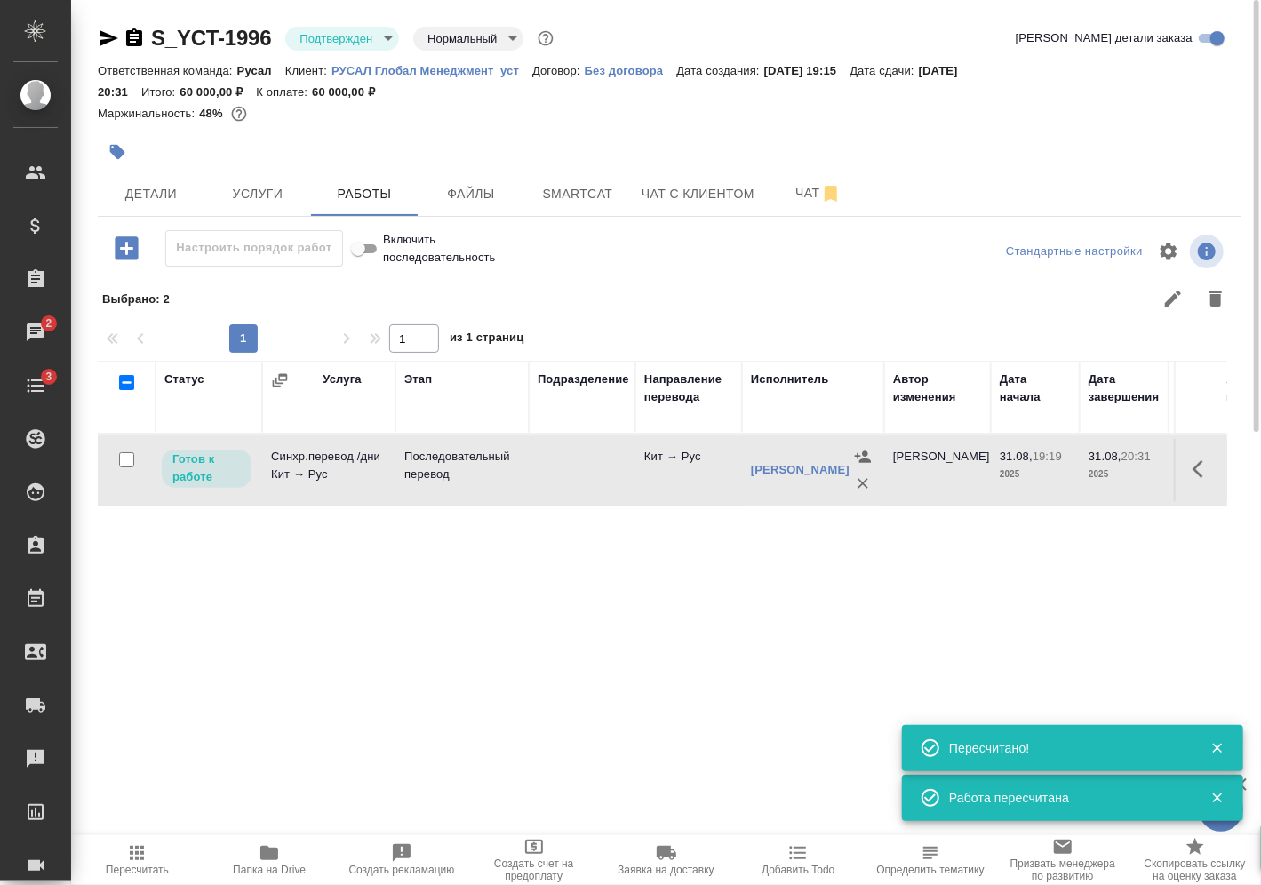
click at [130, 459] on input "checkbox" at bounding box center [126, 459] width 15 height 15
checkbox input "true"
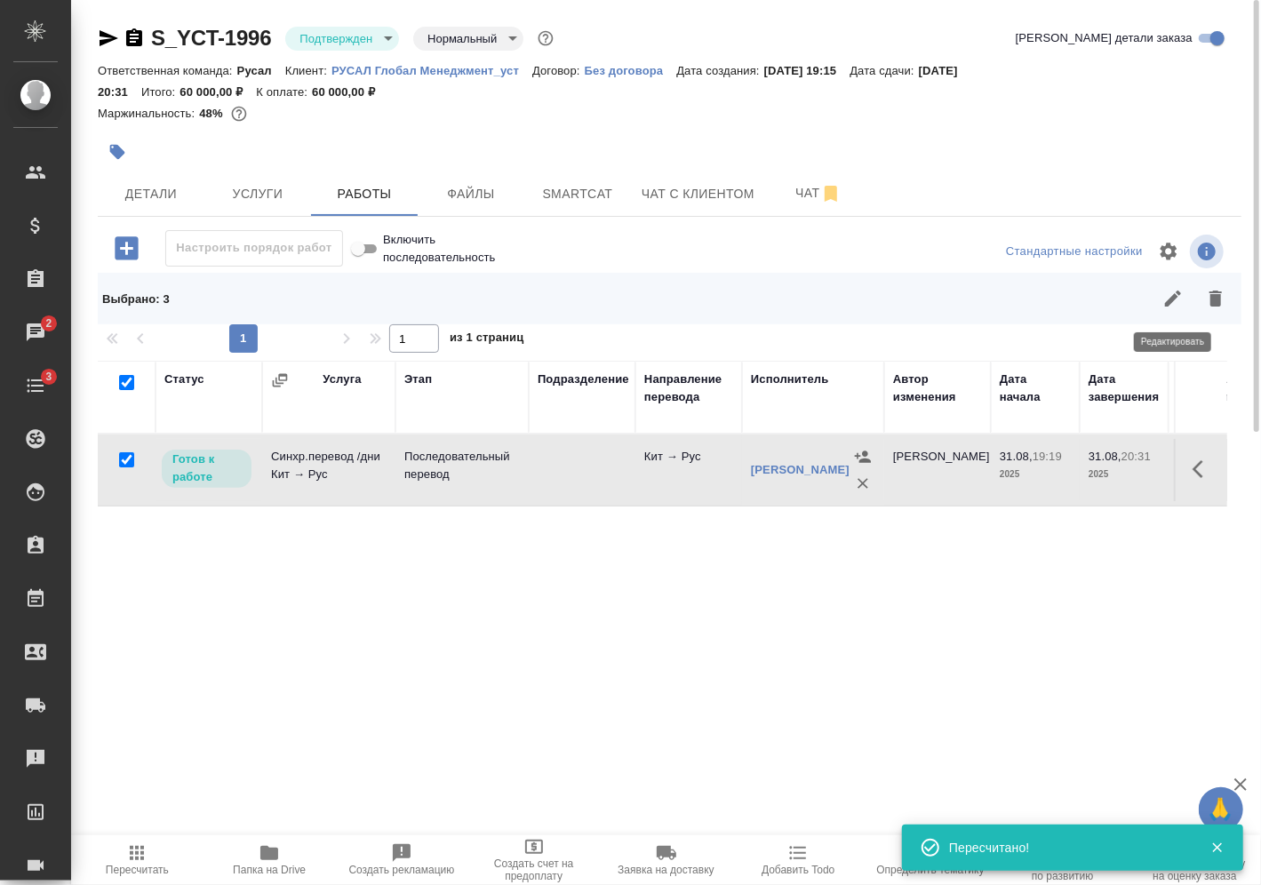
click at [1173, 302] on icon "button" at bounding box center [1172, 298] width 21 height 21
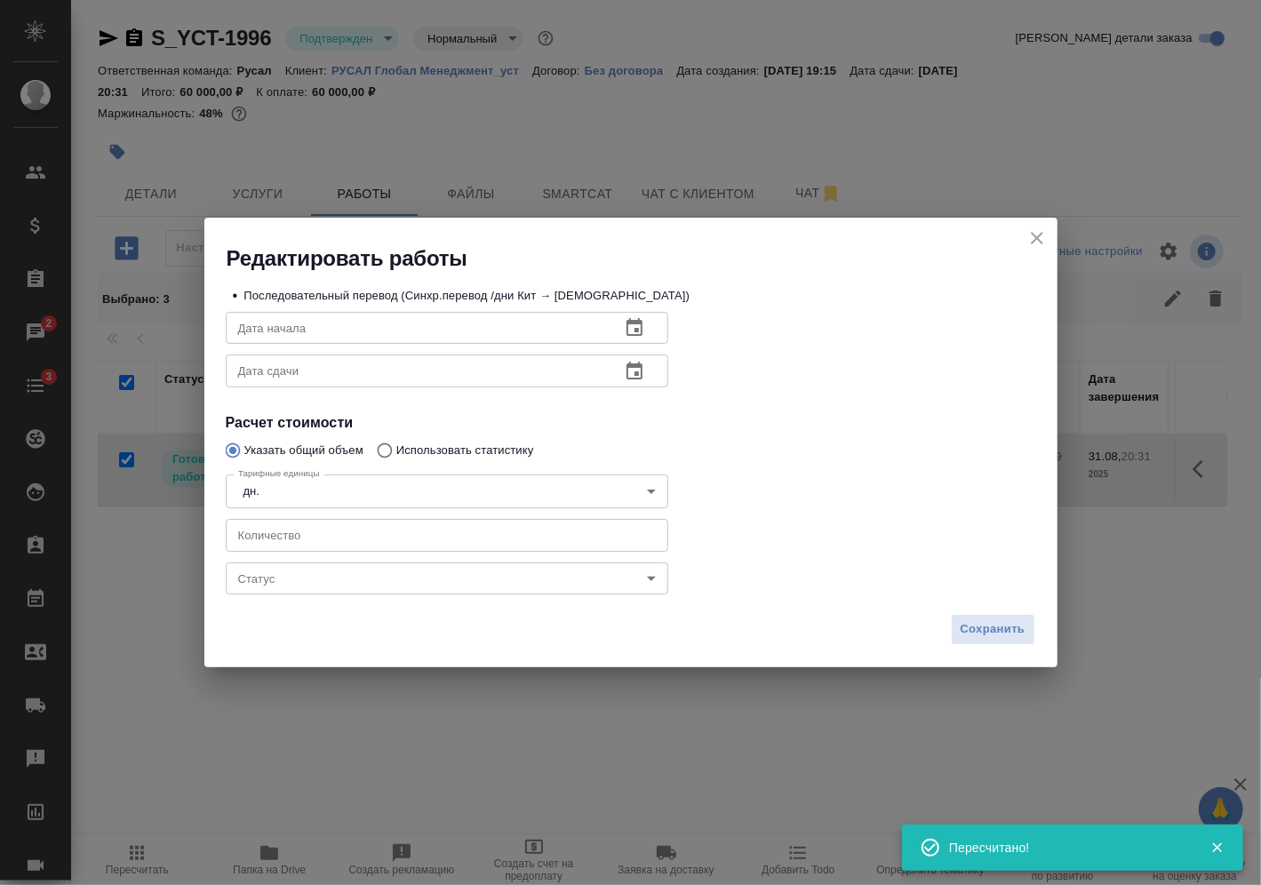
drag, startPoint x: 353, startPoint y: 597, endPoint x: 365, endPoint y: 584, distance: 18.2
click at [355, 596] on div "Статус ​ Статус" at bounding box center [447, 577] width 515 height 114
click at [365, 579] on body "🙏 .cls-1 fill:#fff; AWATERA [PERSON_NAME] Спецификации Заказы 2 Чаты 3 Todo Про…" at bounding box center [630, 442] width 1261 height 885
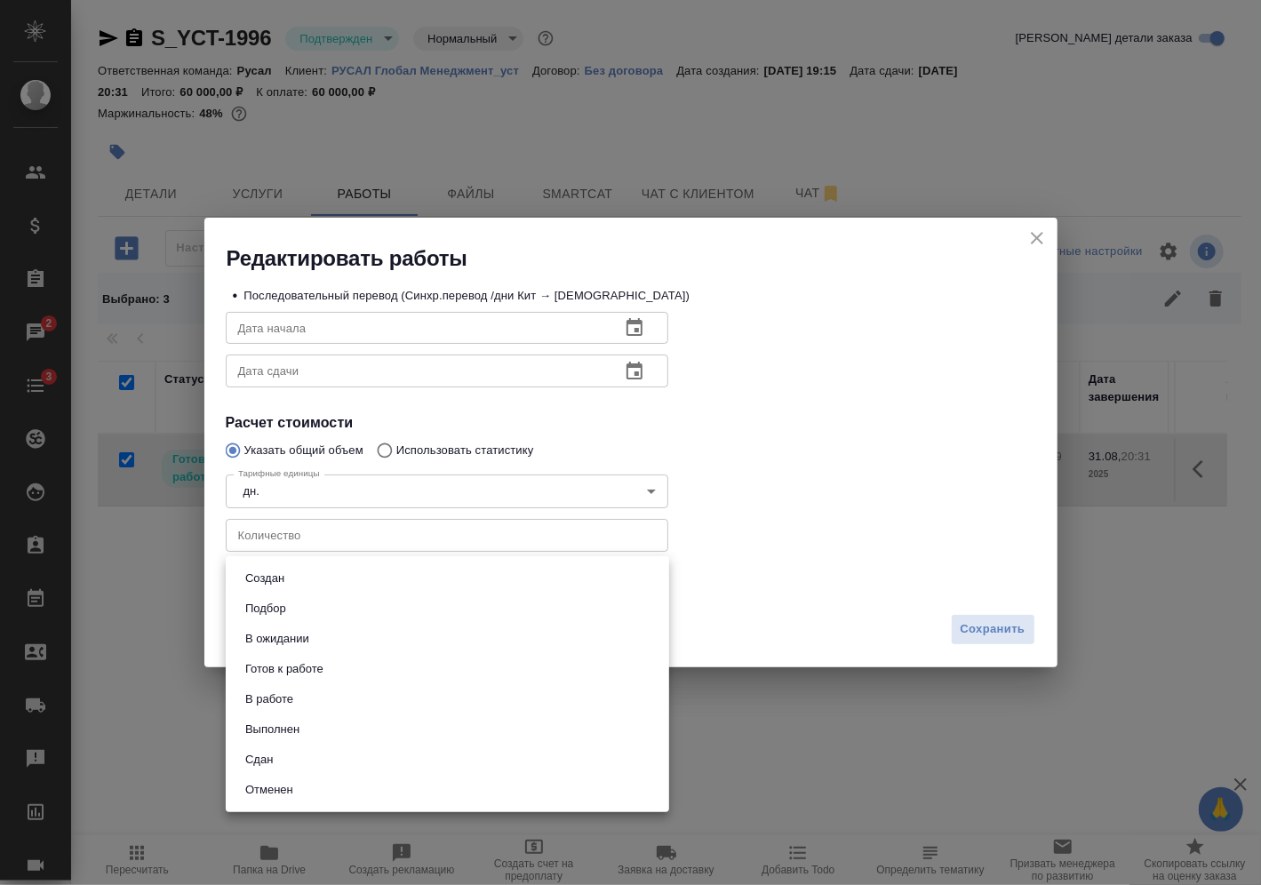
click at [296, 759] on li "Сдан" at bounding box center [447, 760] width 443 height 30
type input "closed"
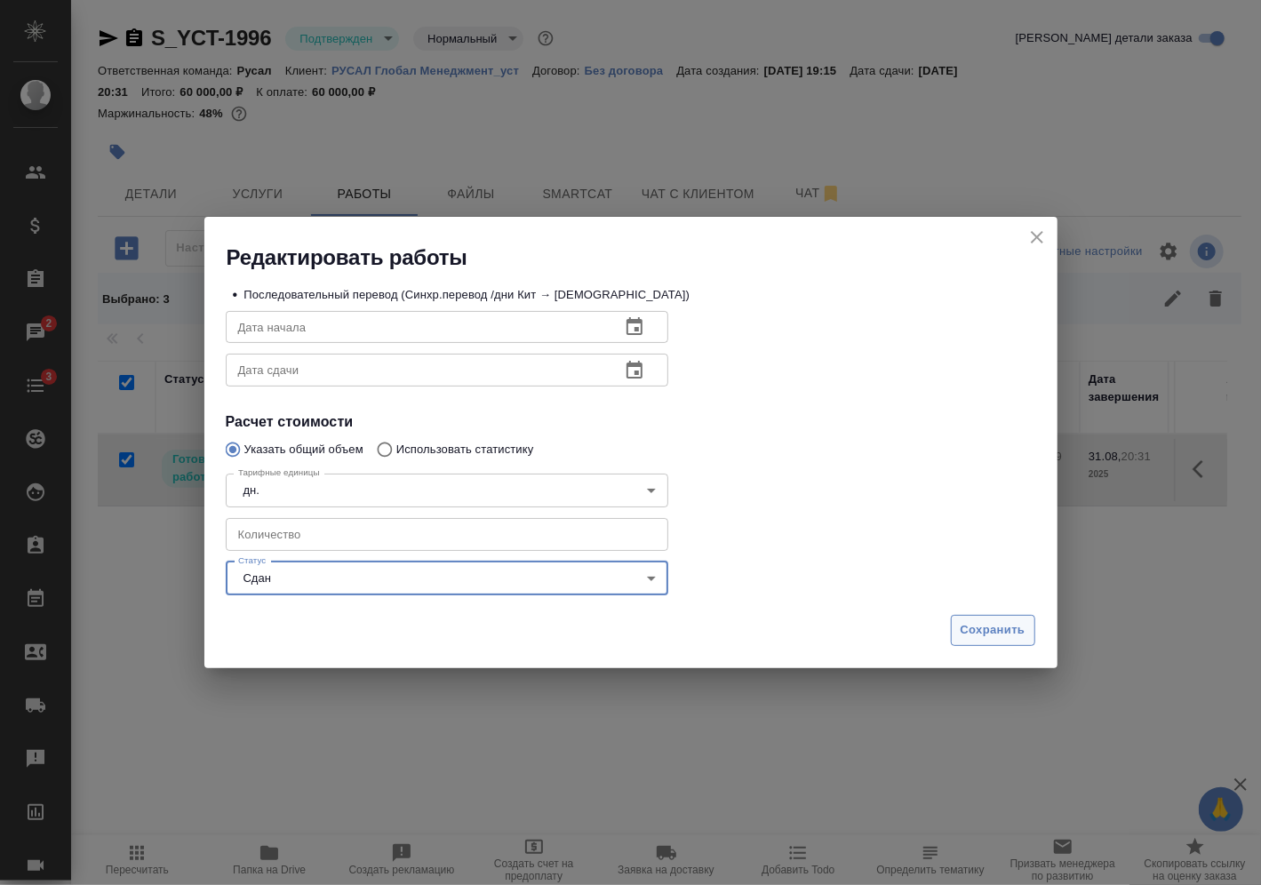
click at [978, 631] on span "Сохранить" at bounding box center [993, 630] width 65 height 20
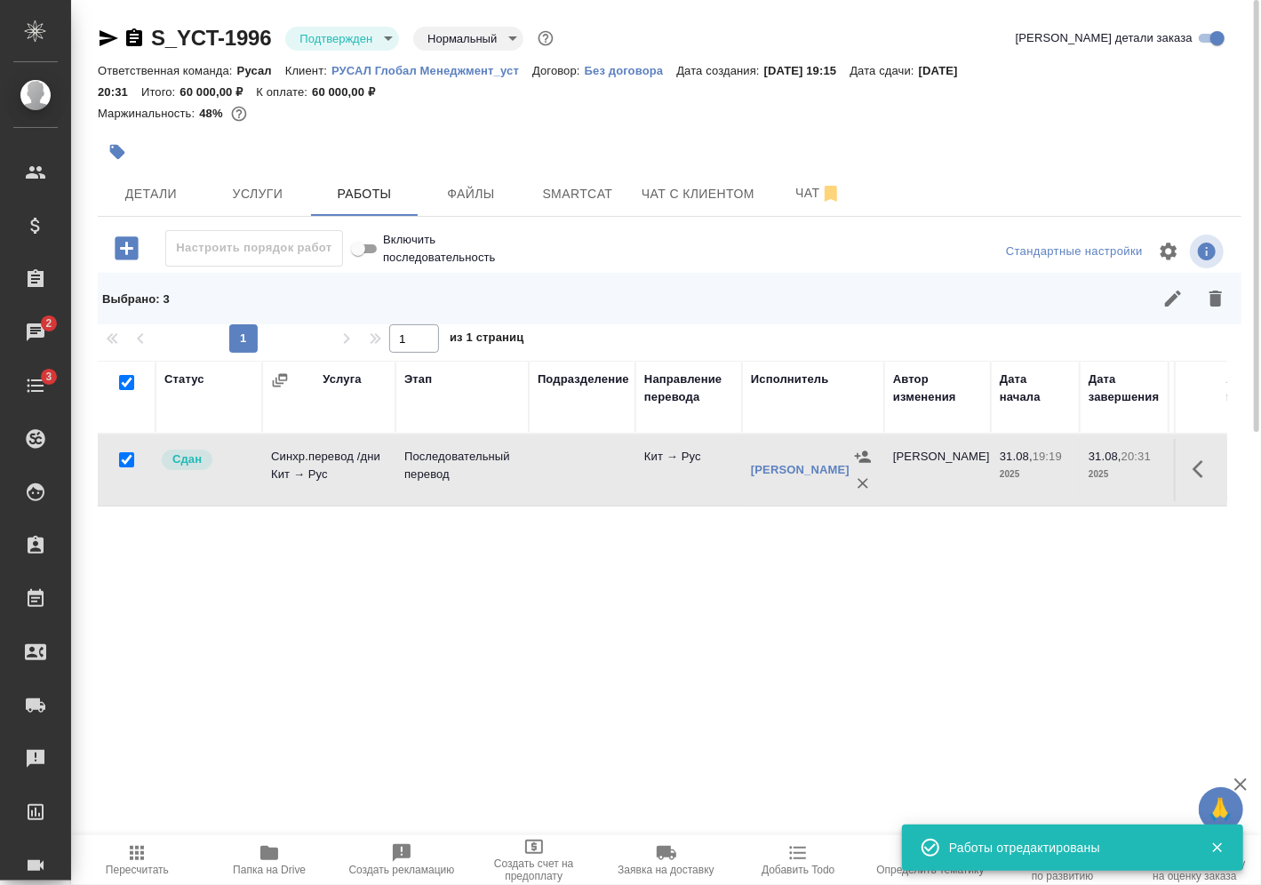
click at [374, 38] on body "🙏 .cls-1 fill:#fff; AWATERA [PERSON_NAME] Спецификации Заказы 2 Чаты 3 Todo Про…" at bounding box center [630, 442] width 1261 height 885
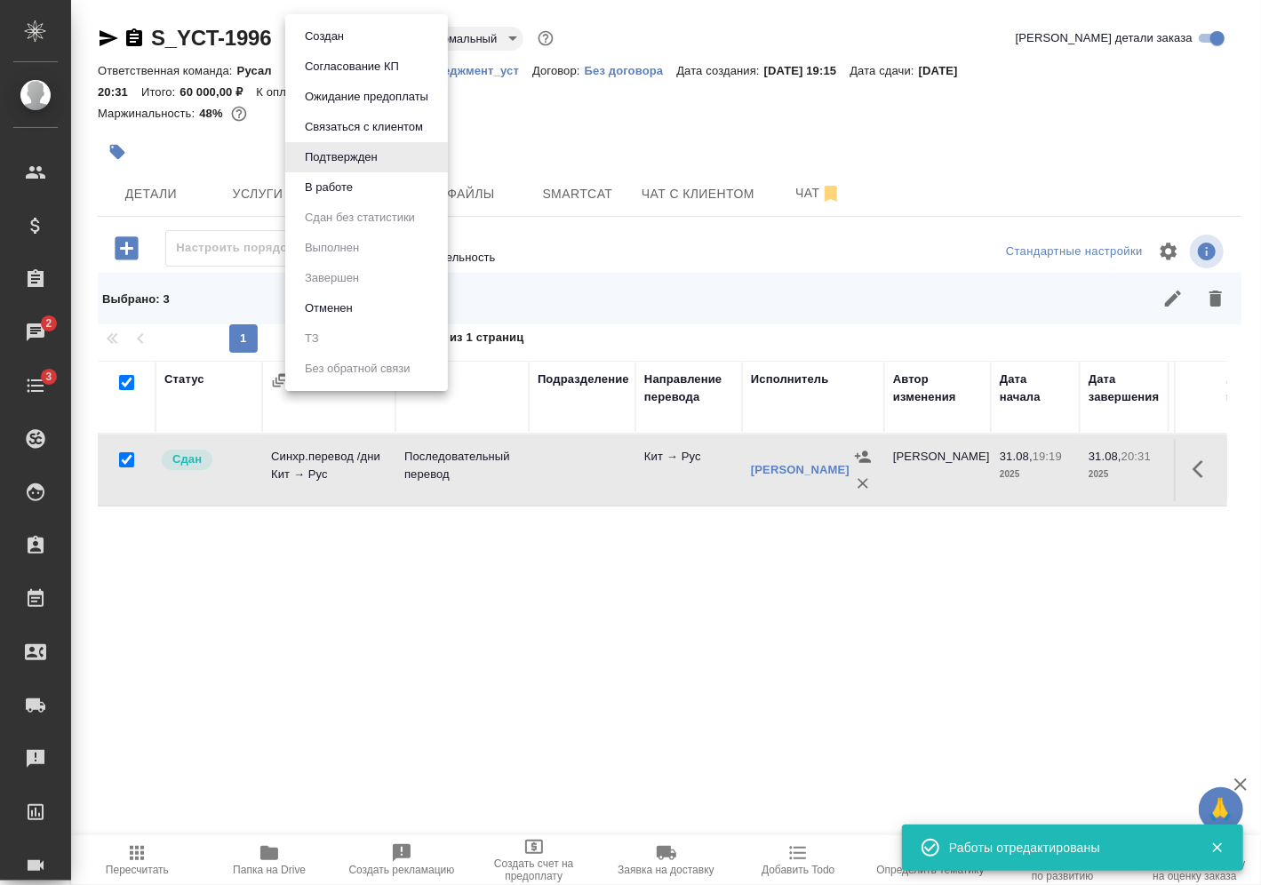
click at [379, 188] on li "В работе" at bounding box center [366, 187] width 163 height 30
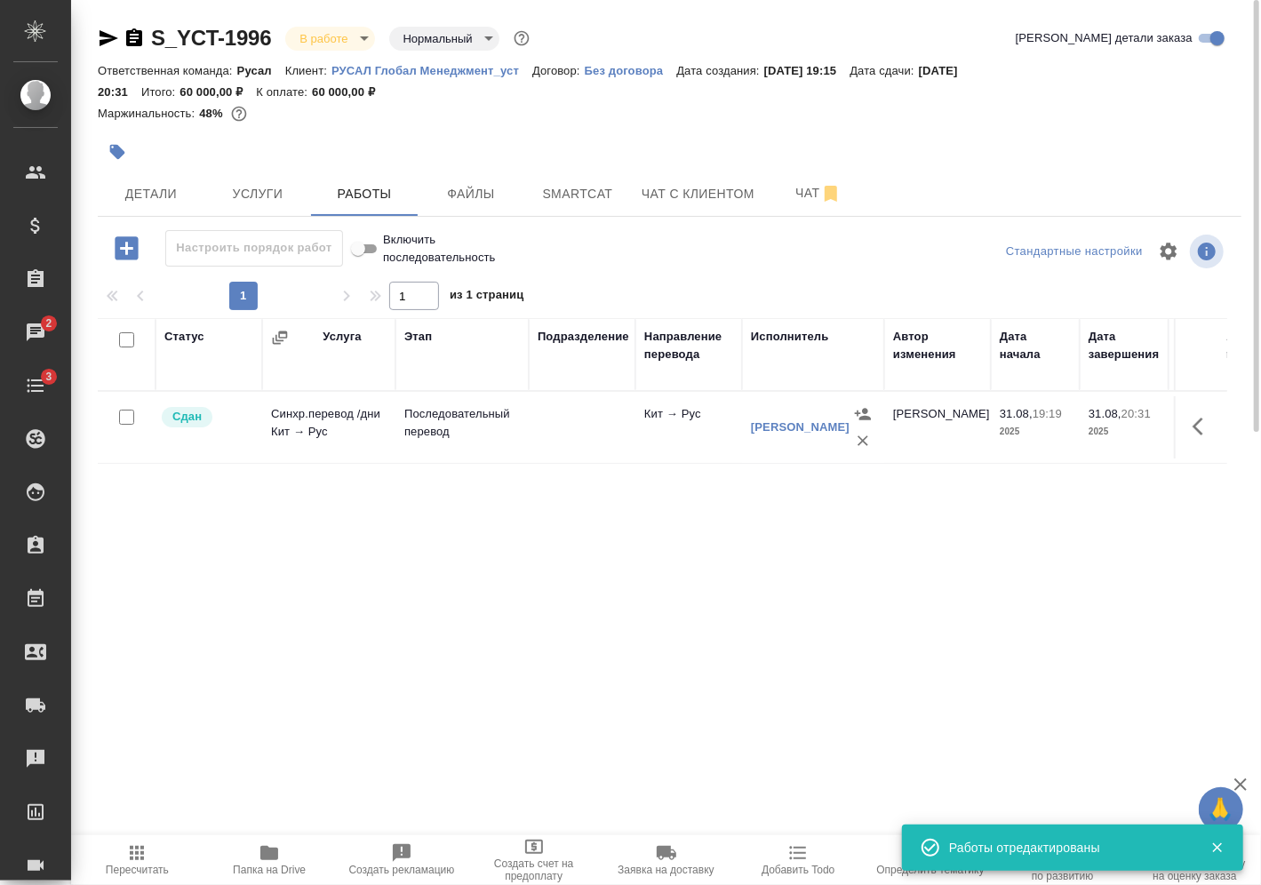
click at [358, 35] on body "🙏 .cls-1 fill:#fff; AWATERA [PERSON_NAME] Спецификации Заказы 2 Чаты 3 Todo Про…" at bounding box center [630, 442] width 1261 height 885
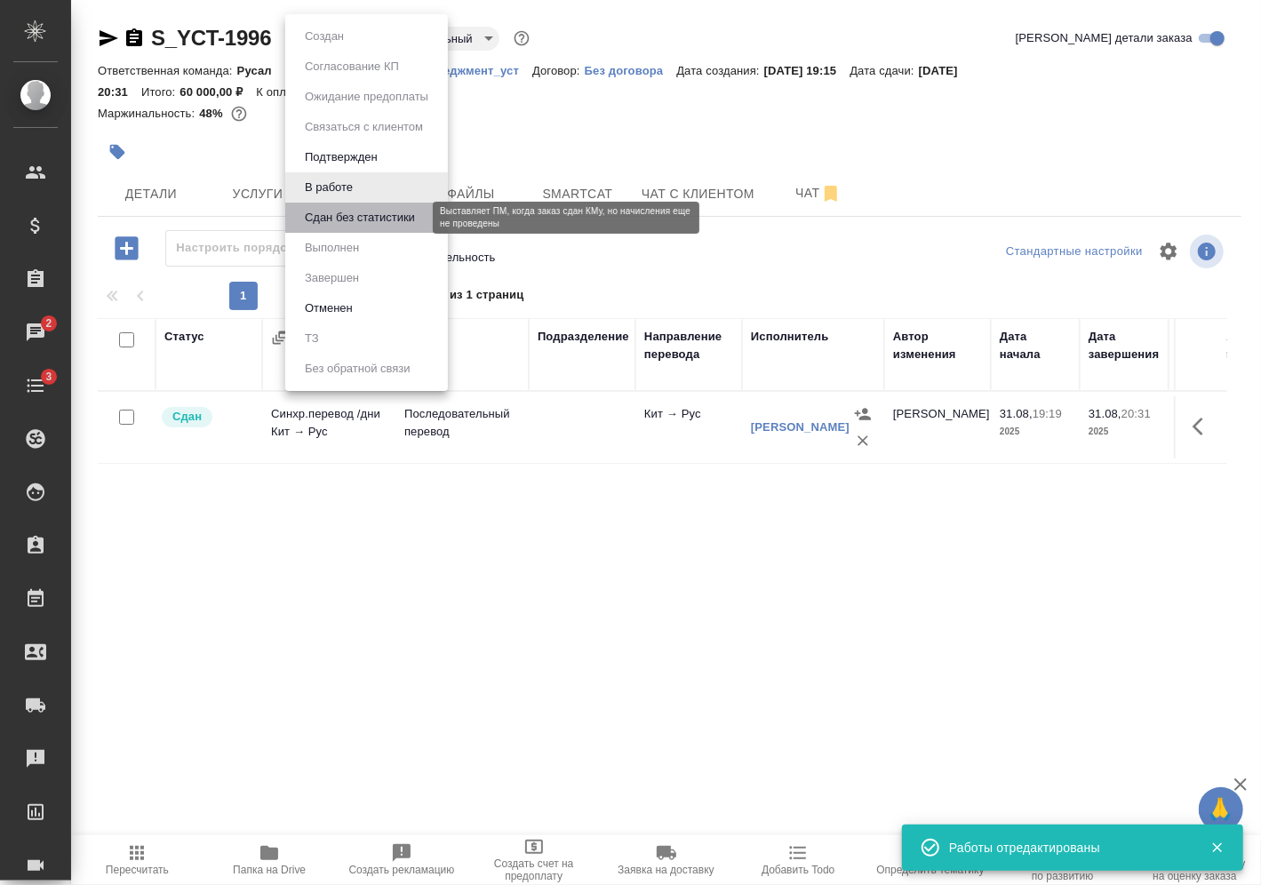
click at [363, 219] on button "Сдан без статистики" at bounding box center [359, 218] width 121 height 20
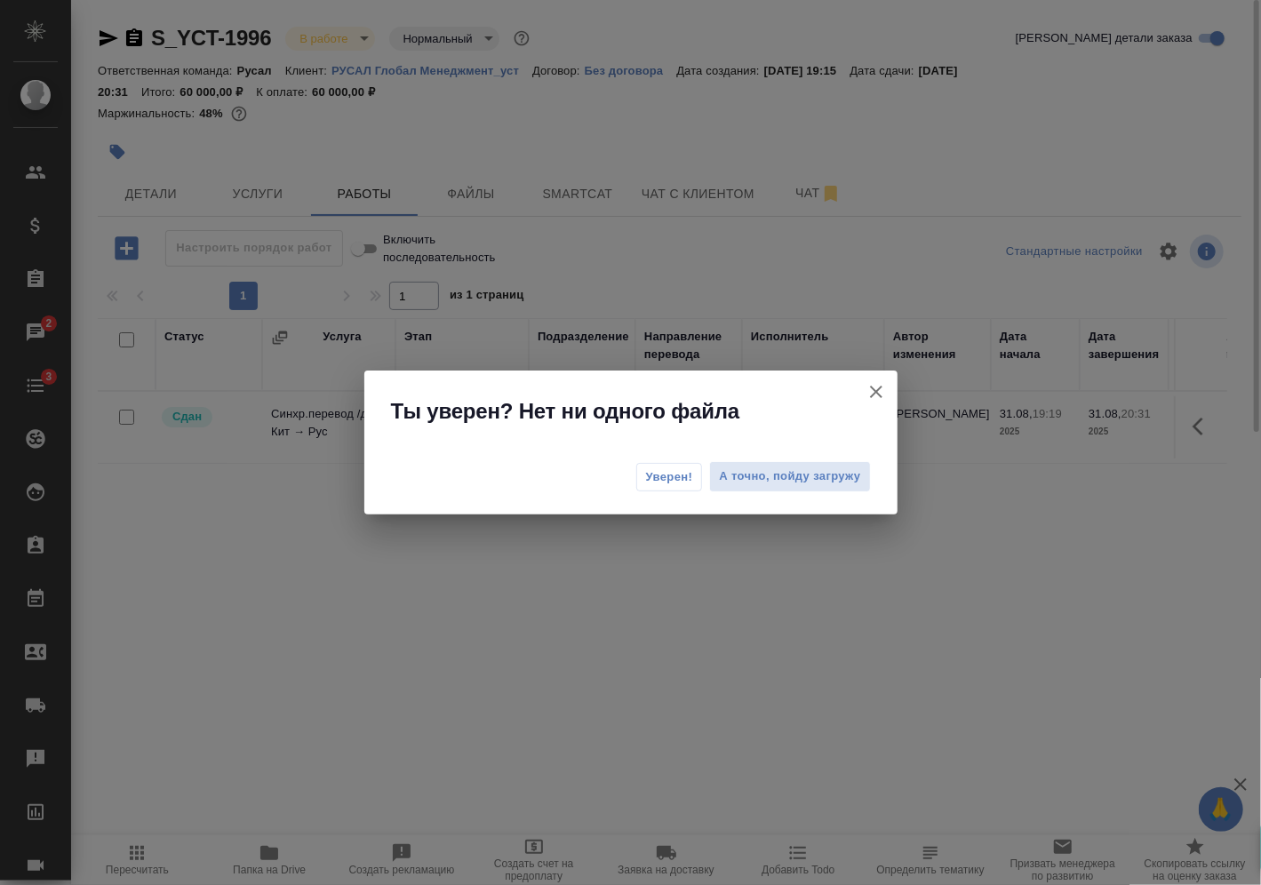
drag, startPoint x: 685, startPoint y: 482, endPoint x: 670, endPoint y: 501, distance: 24.7
click at [685, 481] on span "Уверен!" at bounding box center [669, 477] width 47 height 18
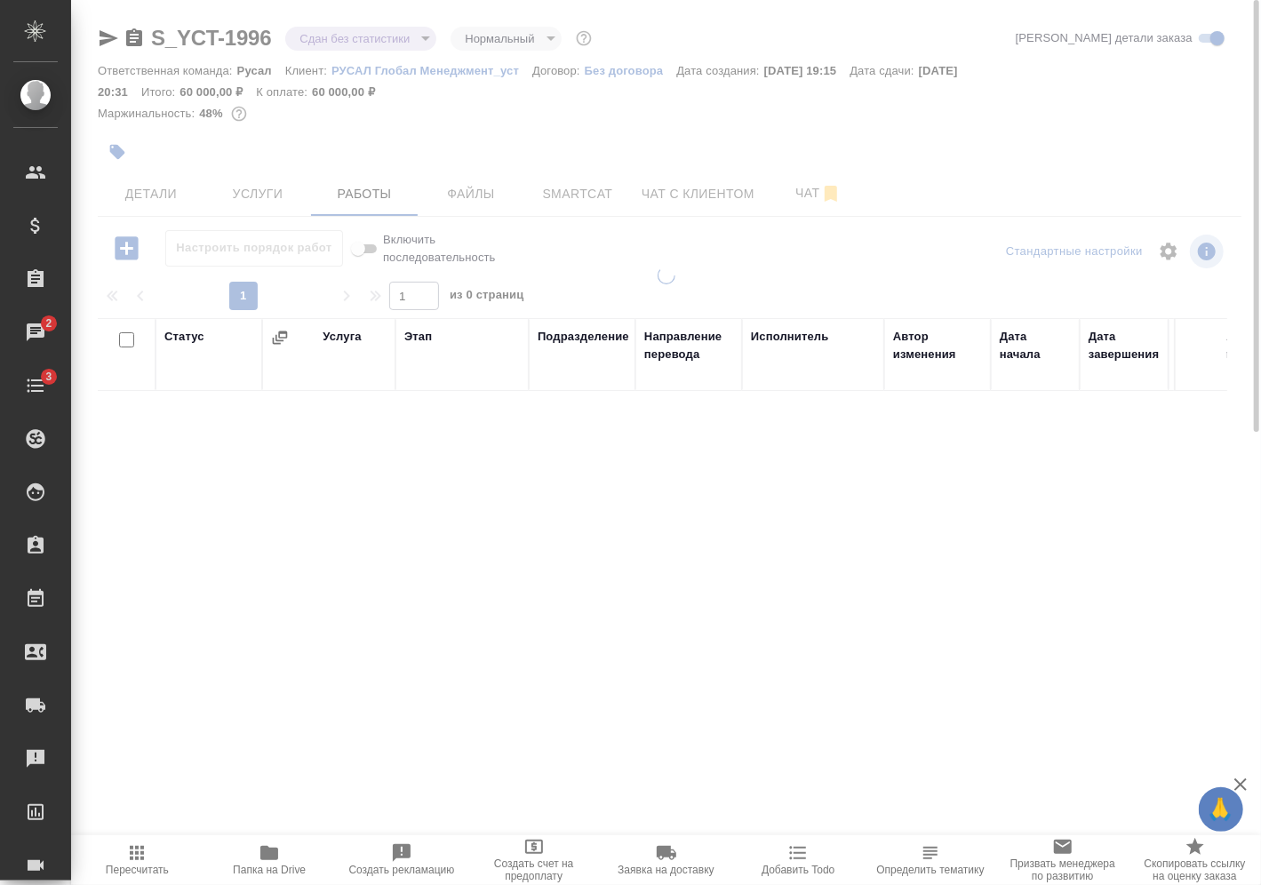
click at [335, 42] on body "🙏 .cls-1 fill:#fff; AWATERA [PERSON_NAME] Спецификации Заказы 2 Чаты 3 Todo Про…" at bounding box center [630, 442] width 1261 height 885
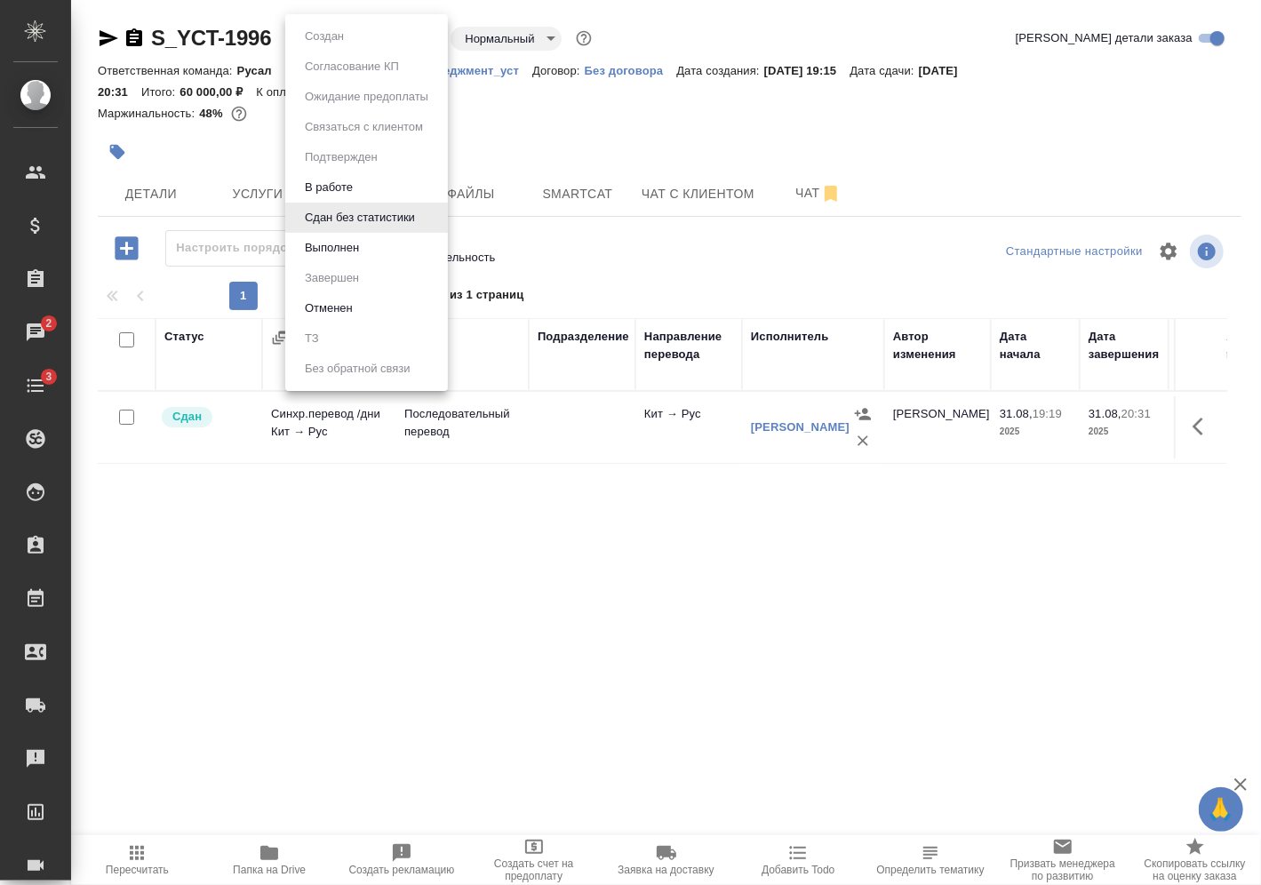
click at [391, 252] on li "Выполнен" at bounding box center [366, 248] width 163 height 30
click at [324, 38] on body "🙏 .cls-1 fill:#fff; AWATERA [PERSON_NAME] Спецификации Заказы 2 Чаты 3 Todo Про…" at bounding box center [630, 442] width 1261 height 885
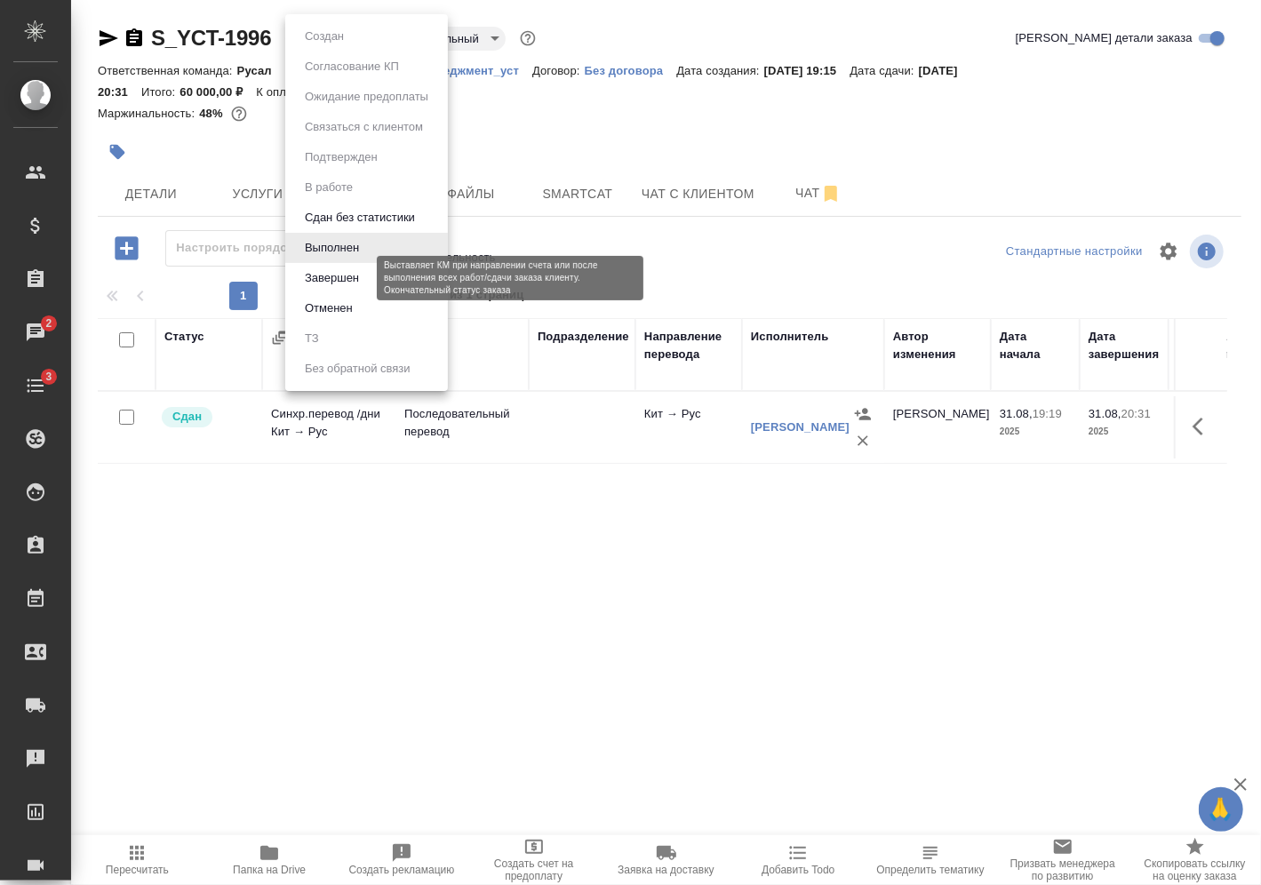
click at [360, 278] on button "Завершен" at bounding box center [331, 278] width 65 height 20
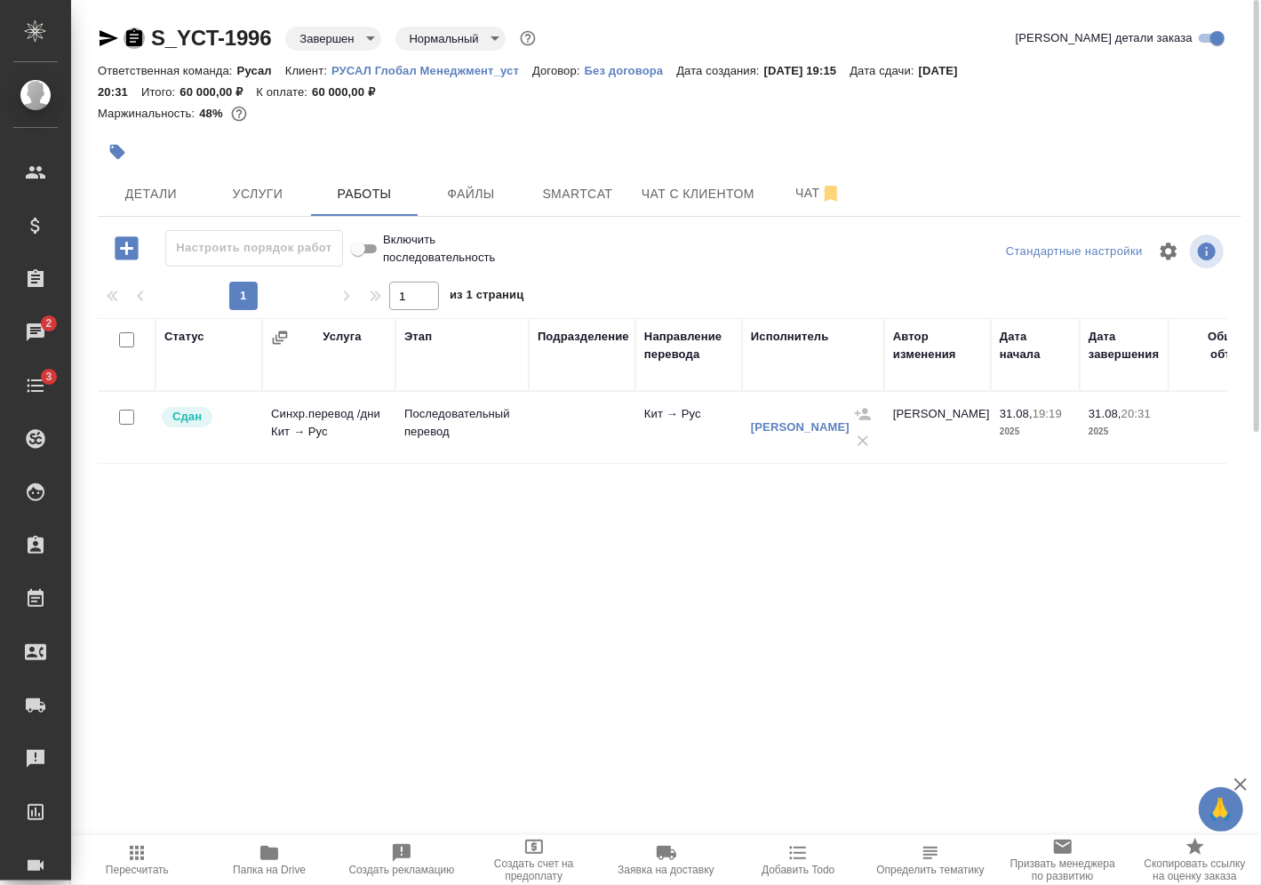
click at [139, 43] on icon "button" at bounding box center [134, 37] width 16 height 18
